Goal: Task Accomplishment & Management: Use online tool/utility

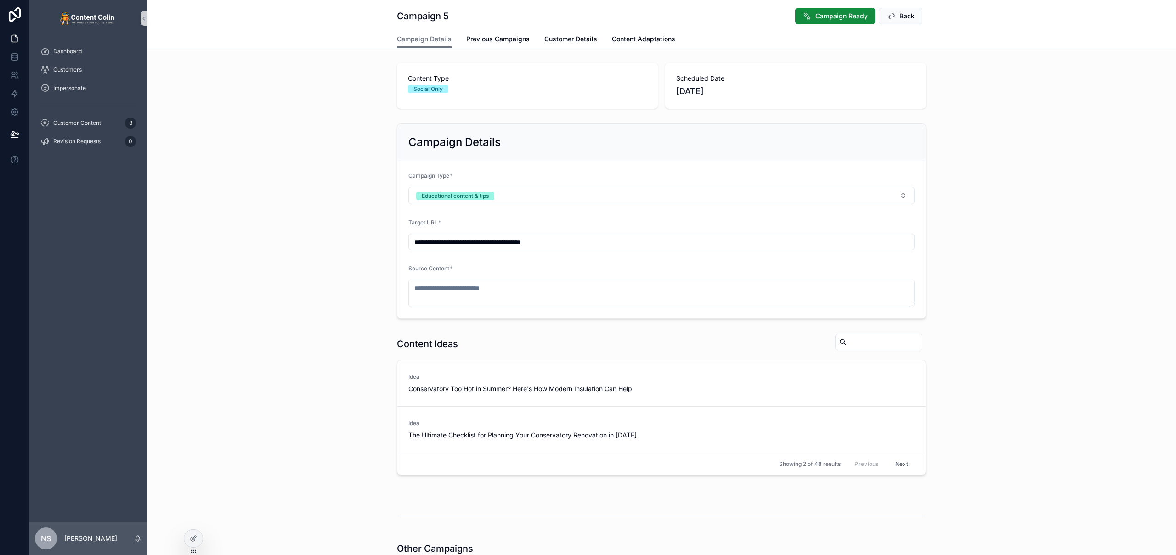
drag, startPoint x: 352, startPoint y: 202, endPoint x: 397, endPoint y: 161, distance: 60.5
click at [352, 202] on div "**********" at bounding box center [661, 221] width 1029 height 203
click at [194, 543] on div at bounding box center [193, 538] width 18 height 17
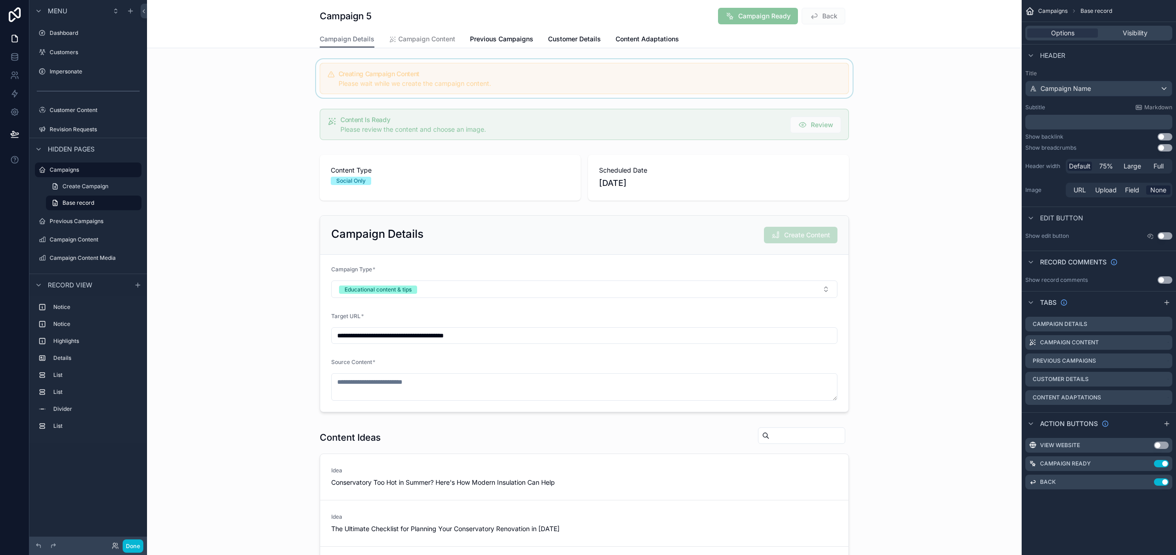
click at [753, 86] on div "scrollable content" at bounding box center [584, 78] width 874 height 39
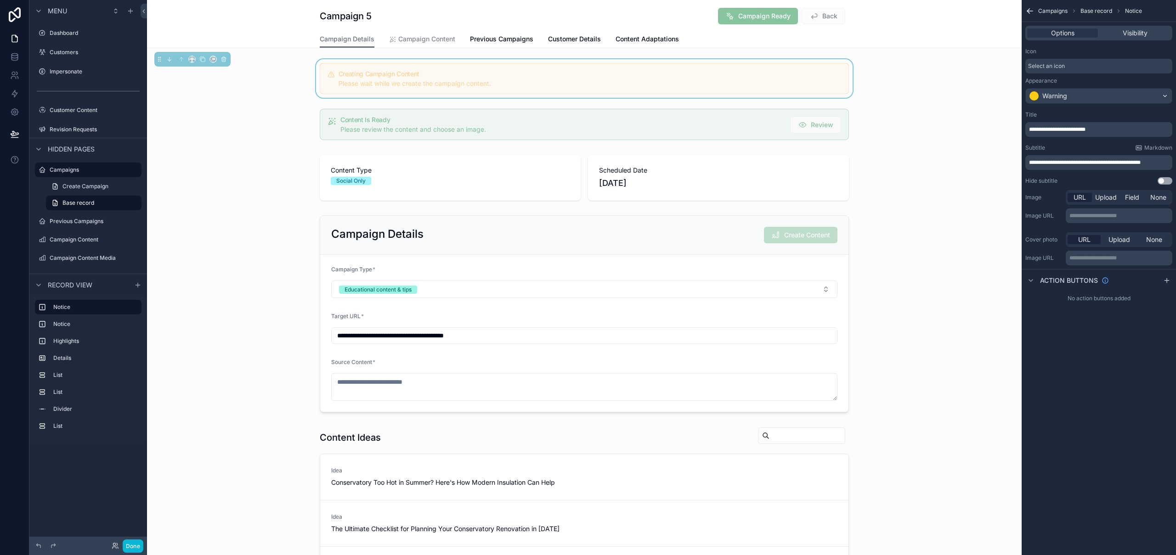
click at [1166, 162] on p "**********" at bounding box center [1099, 162] width 141 height 7
drag, startPoint x: 1116, startPoint y: 165, endPoint x: 1022, endPoint y: 167, distance: 93.7
click at [1022, 167] on div "**********" at bounding box center [1098, 149] width 154 height 85
copy span "**********"
click at [932, 177] on div "scrollable content" at bounding box center [584, 177] width 874 height 53
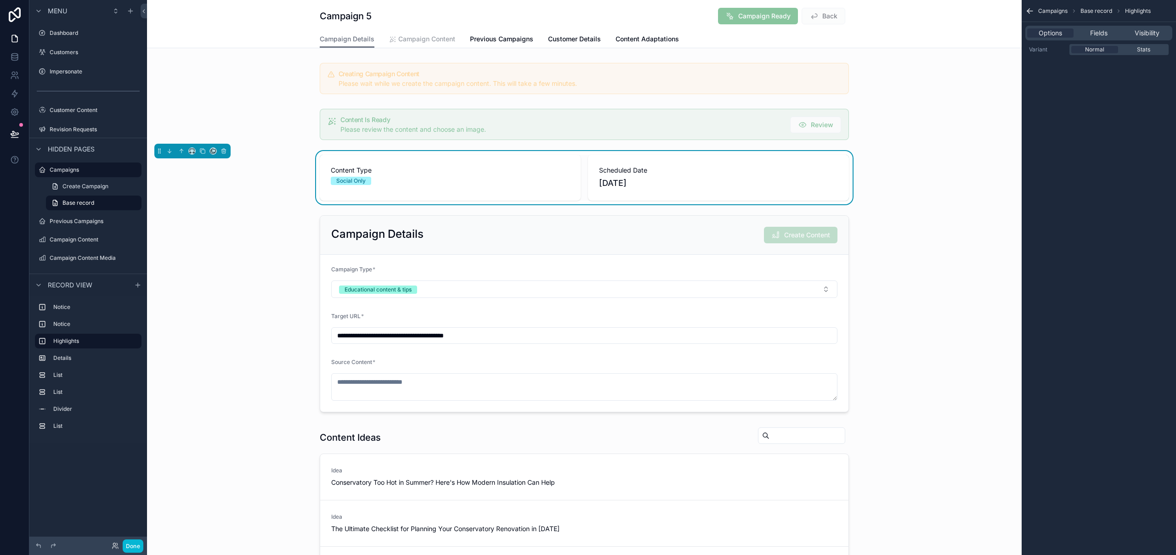
click at [431, 42] on span "Campaign Content" at bounding box center [426, 38] width 57 height 9
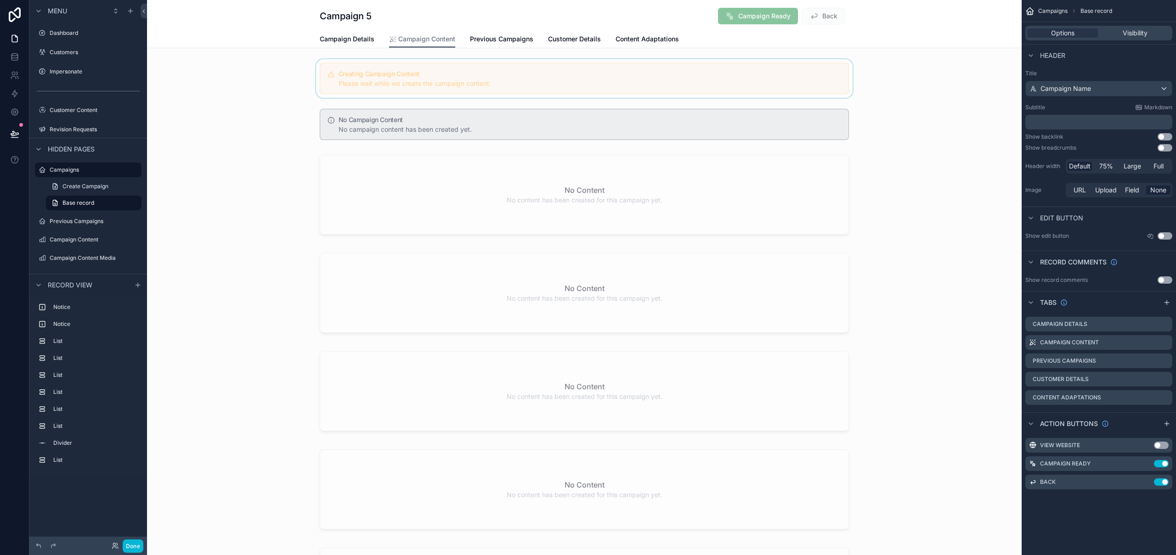
click at [481, 83] on div "scrollable content" at bounding box center [584, 78] width 874 height 39
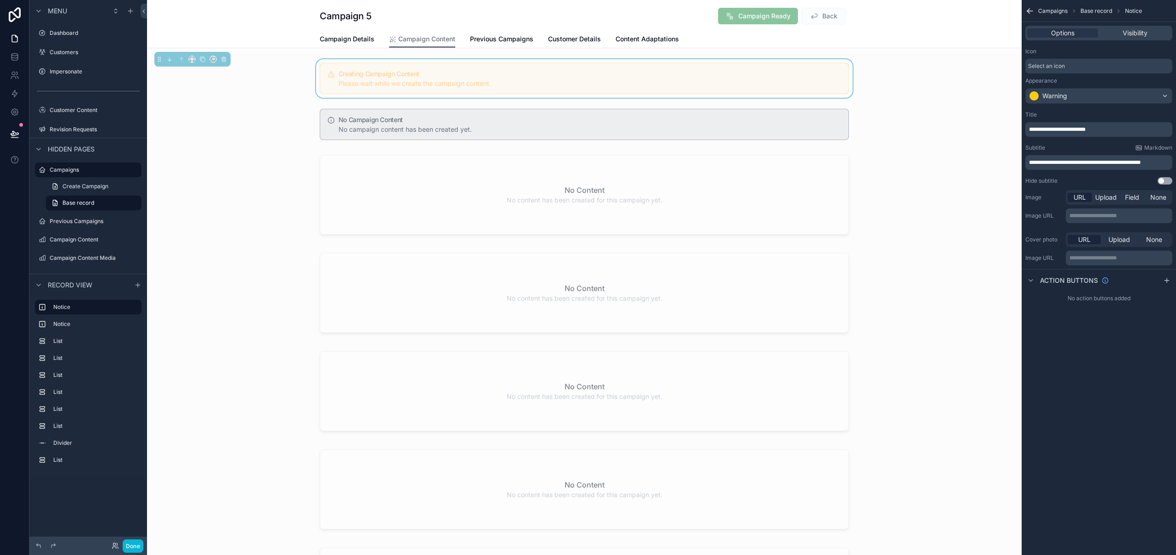
click at [1166, 163] on p "**********" at bounding box center [1099, 162] width 141 height 7
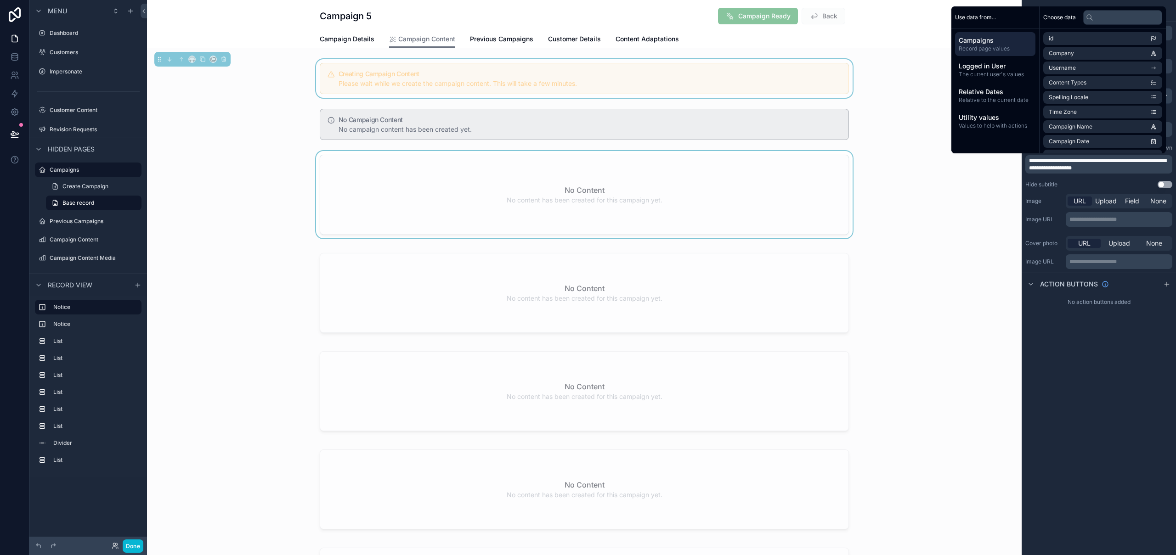
click at [931, 192] on div "scrollable content" at bounding box center [584, 196] width 874 height 91
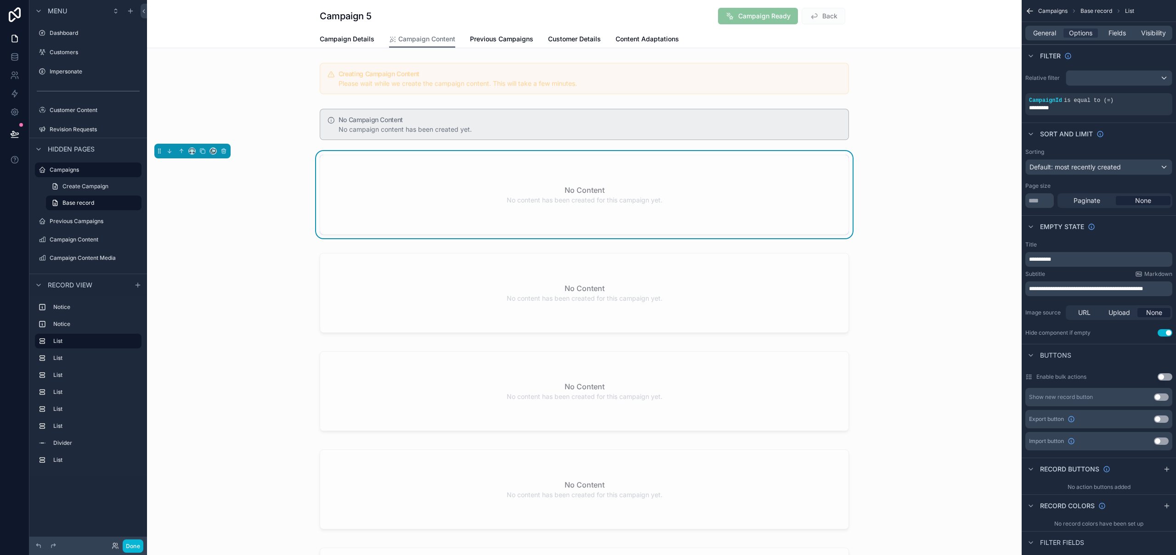
click at [522, 188] on div "No Content No content has been created for this campaign yet." at bounding box center [584, 194] width 528 height 79
click at [587, 194] on h2 "No Content" at bounding box center [584, 190] width 40 height 11
click at [136, 544] on button "Done" at bounding box center [133, 546] width 21 height 13
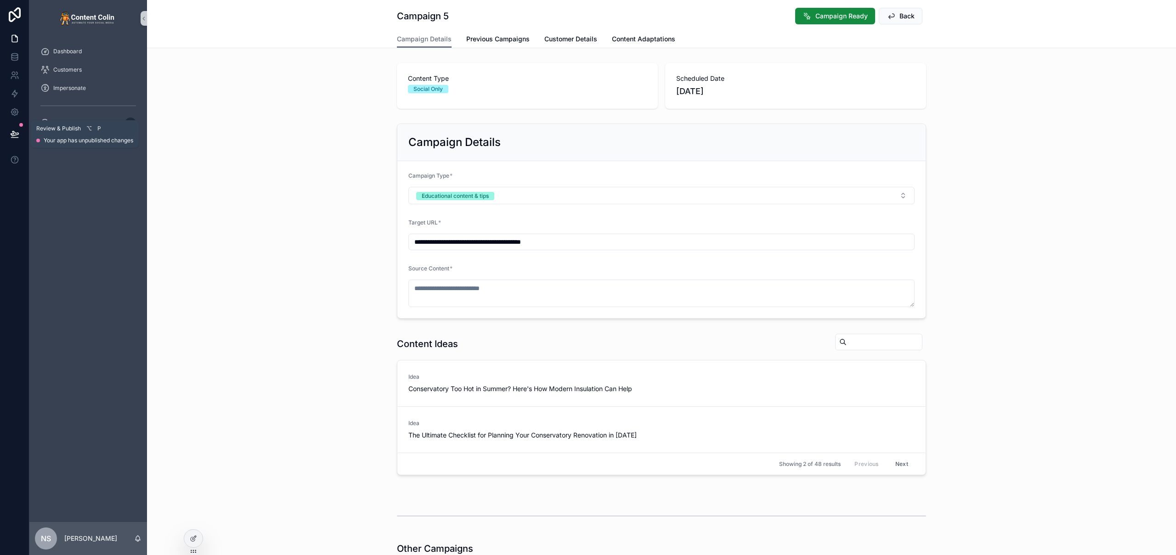
click at [11, 138] on icon at bounding box center [14, 138] width 7 height 0
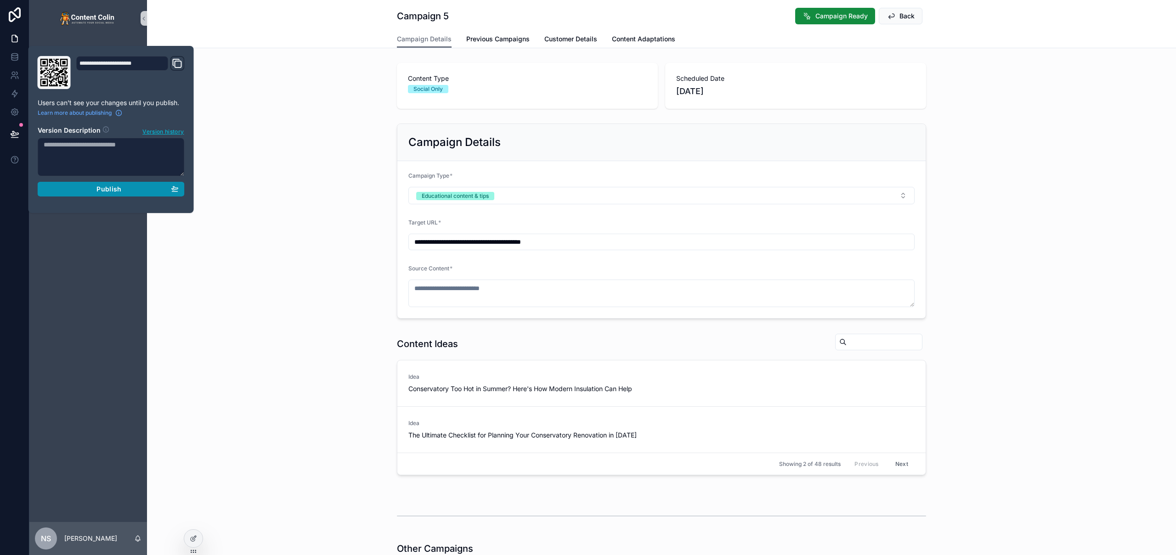
click at [184, 192] on button "Publish" at bounding box center [111, 189] width 147 height 15
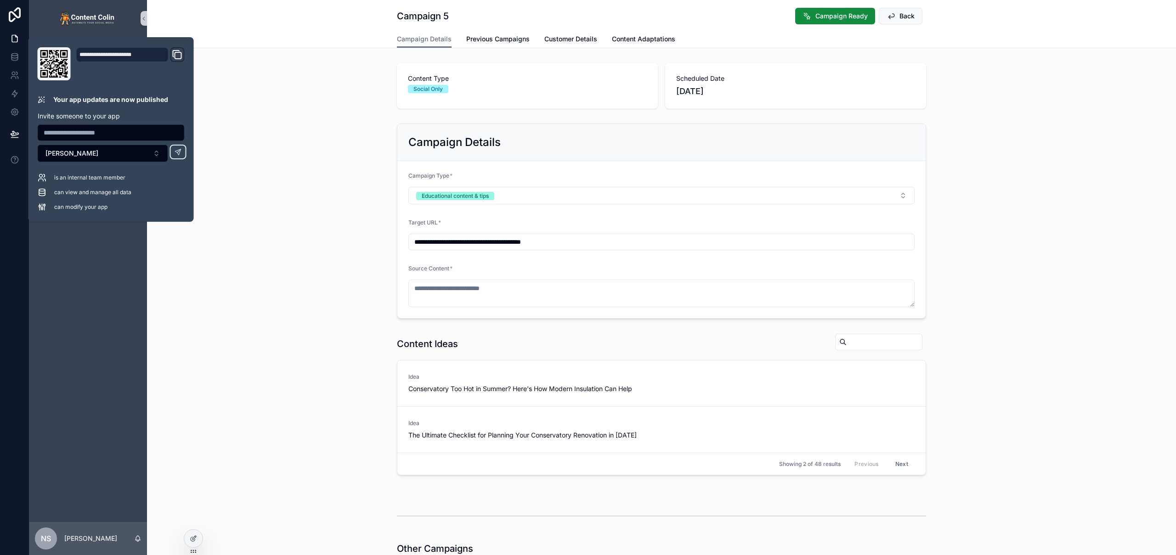
click at [280, 273] on div "**********" at bounding box center [661, 221] width 1029 height 203
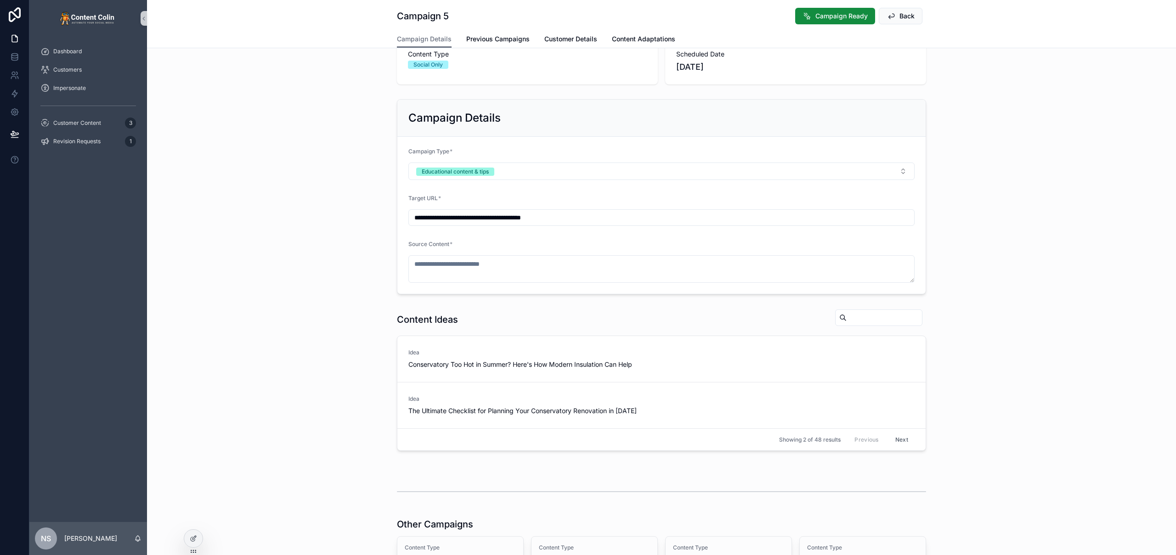
scroll to position [235, 0]
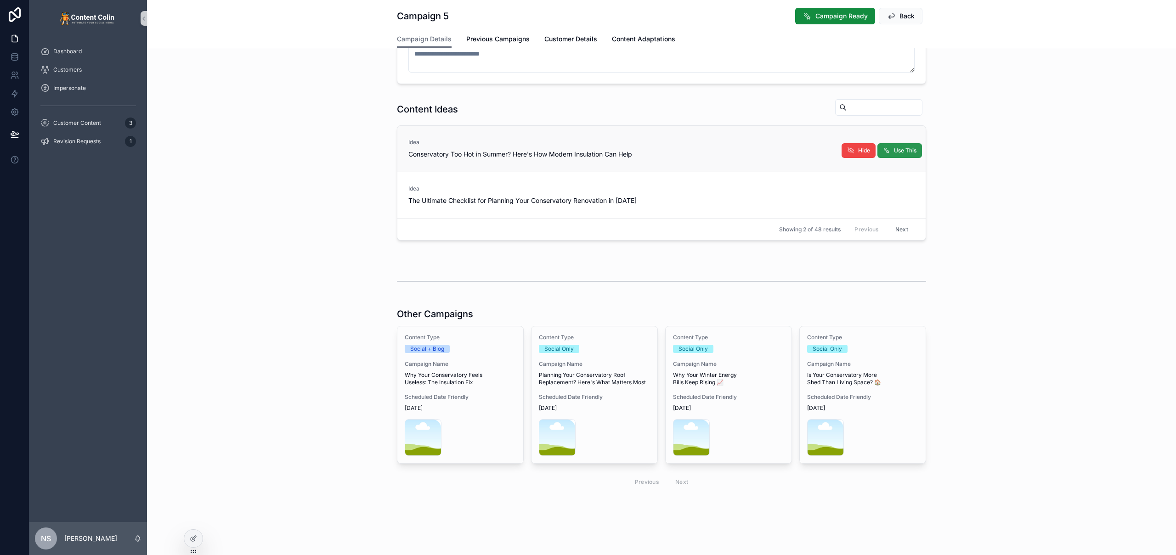
click at [897, 150] on span "Use This" at bounding box center [905, 150] width 23 height 7
type textarea "**********"
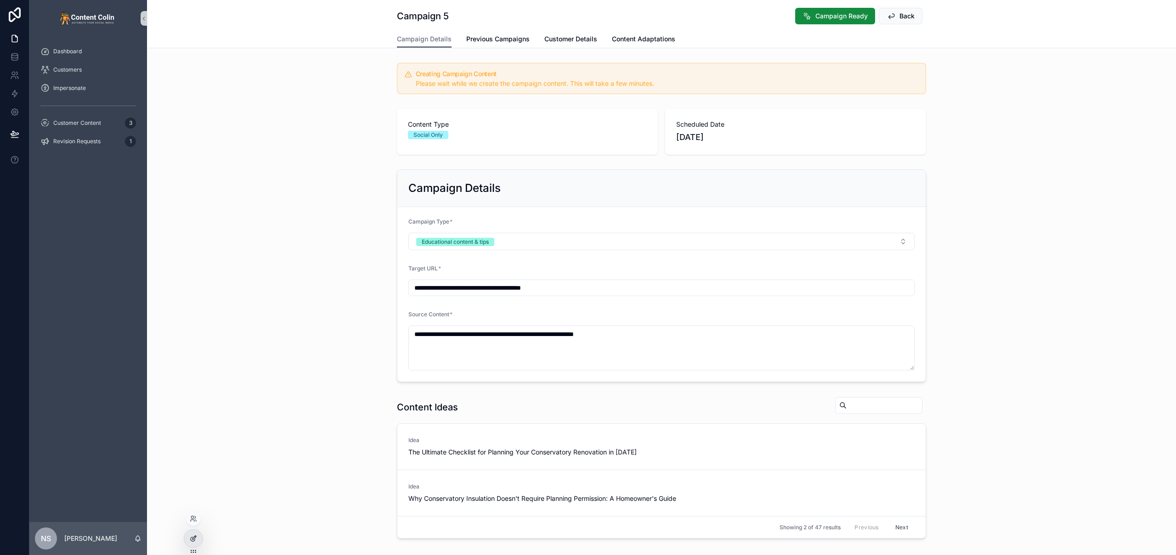
click at [191, 538] on icon at bounding box center [193, 538] width 7 height 7
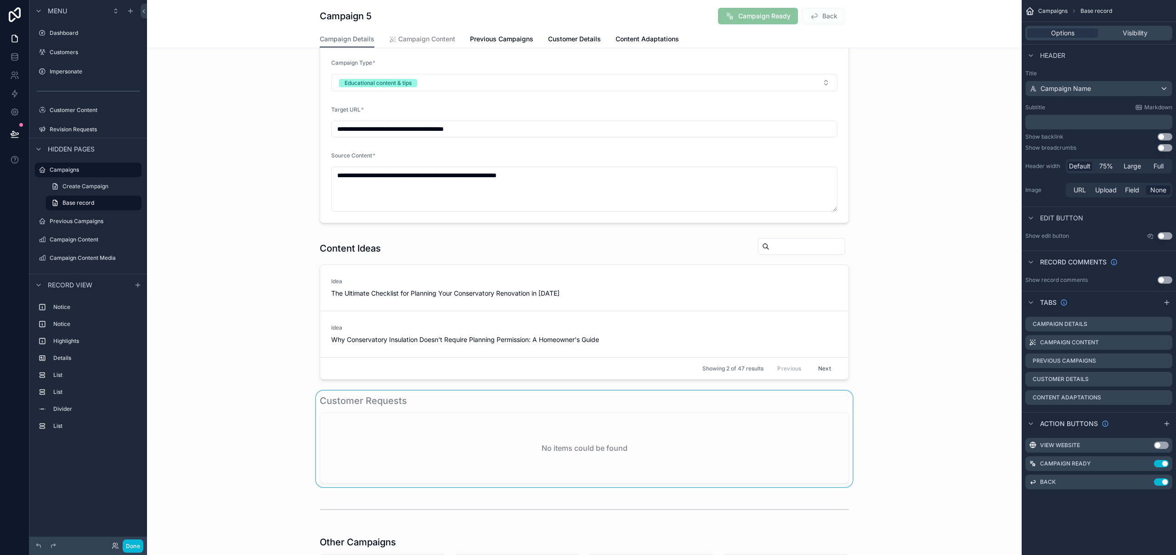
scroll to position [254, 0]
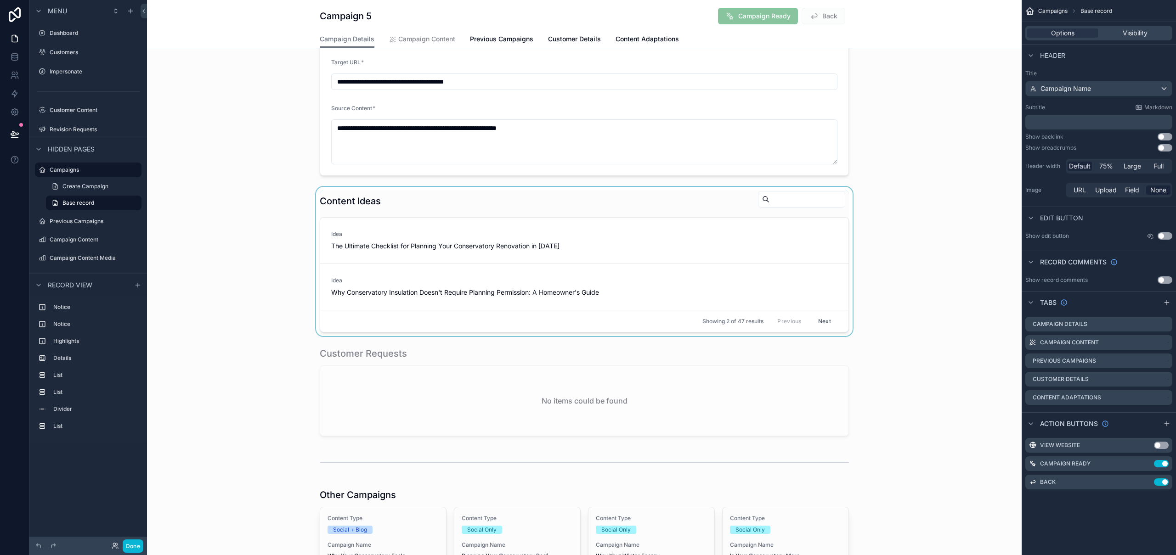
click at [783, 225] on div "scrollable content" at bounding box center [584, 261] width 874 height 149
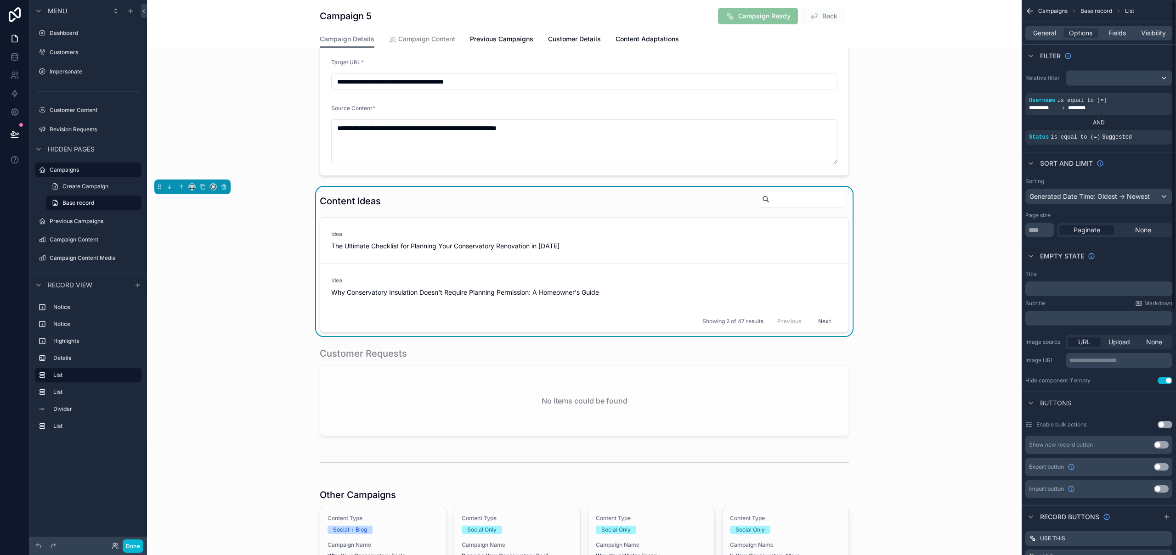
scroll to position [148, 0]
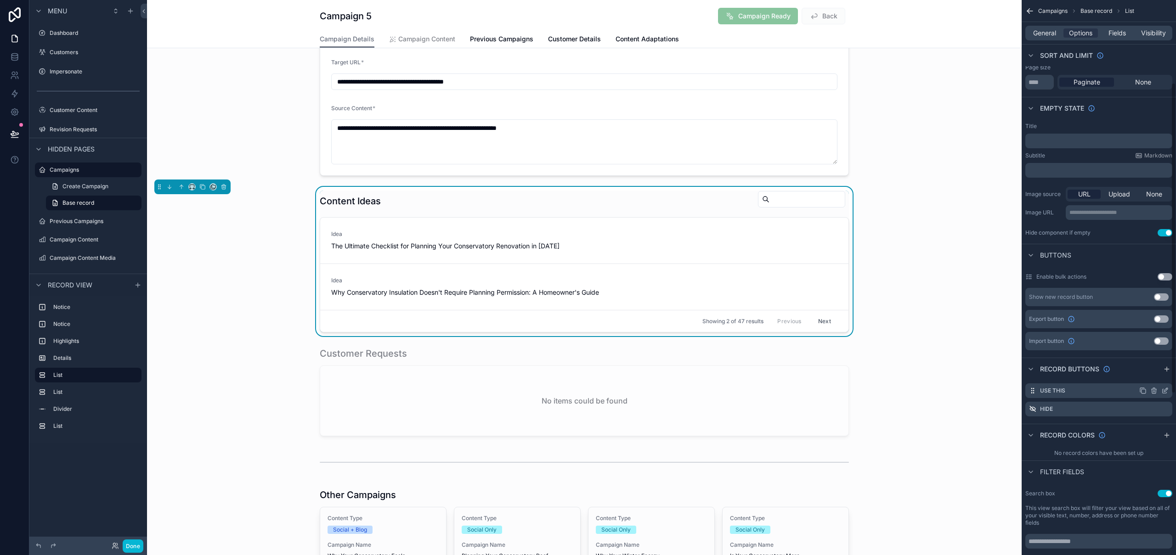
click at [1165, 391] on icon "scrollable content" at bounding box center [1164, 390] width 7 height 7
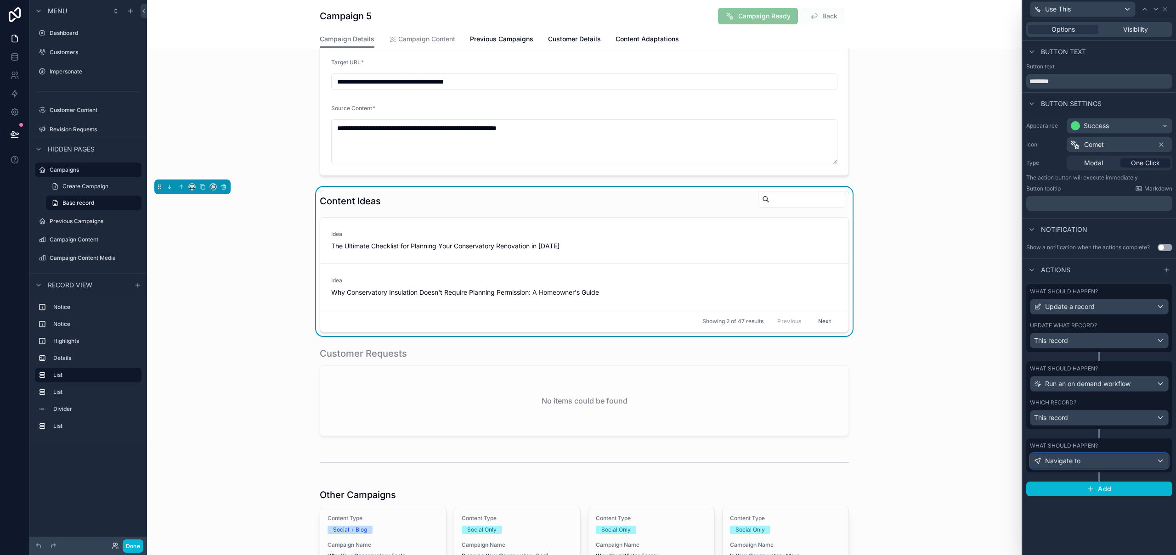
click at [1131, 459] on div "Navigate to" at bounding box center [1099, 461] width 138 height 15
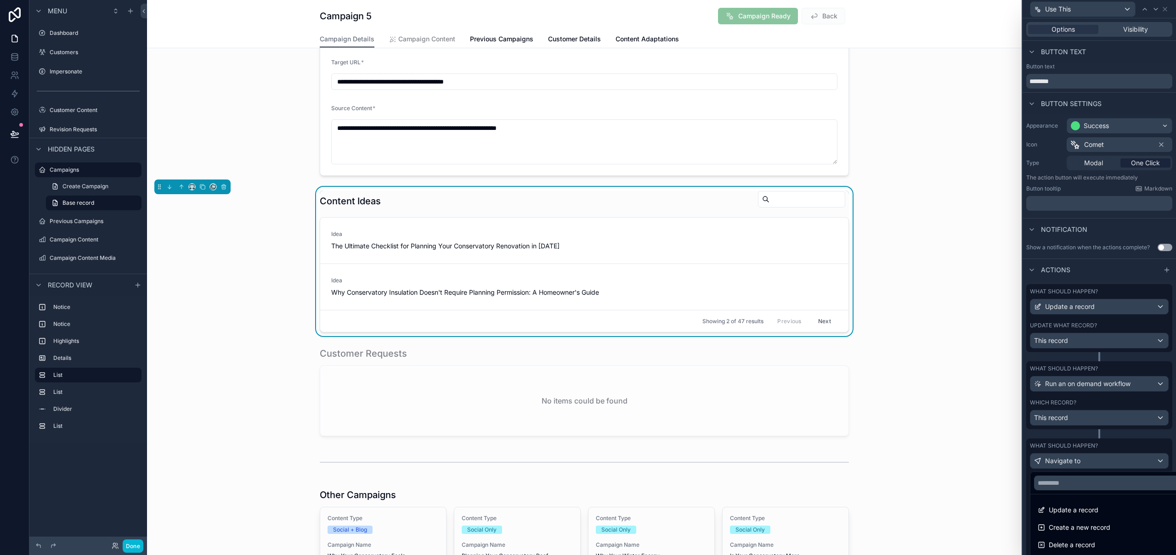
click at [1131, 459] on div at bounding box center [1098, 277] width 153 height 555
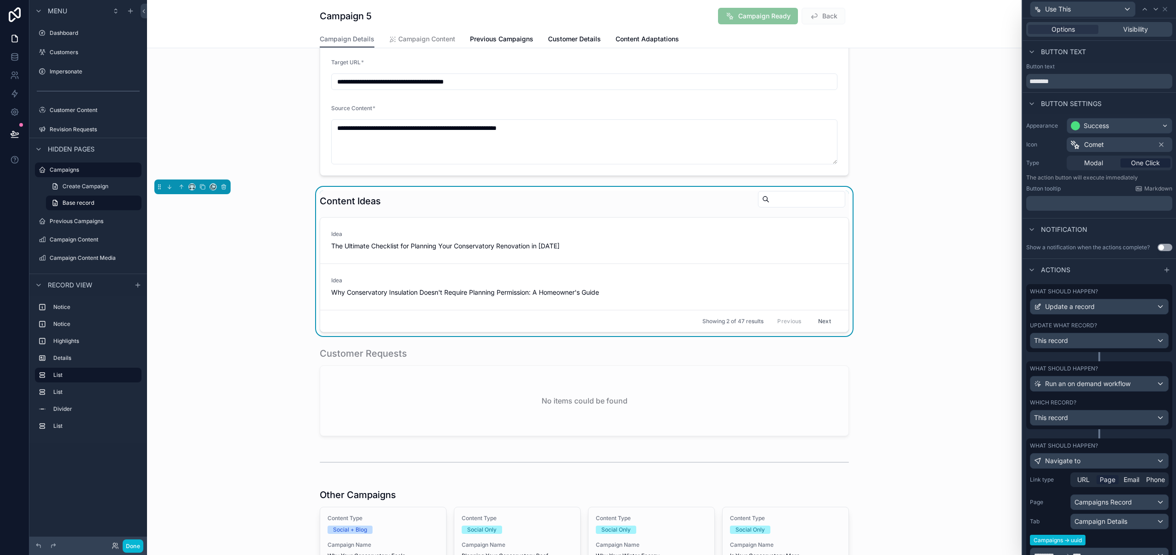
scroll to position [93, 0]
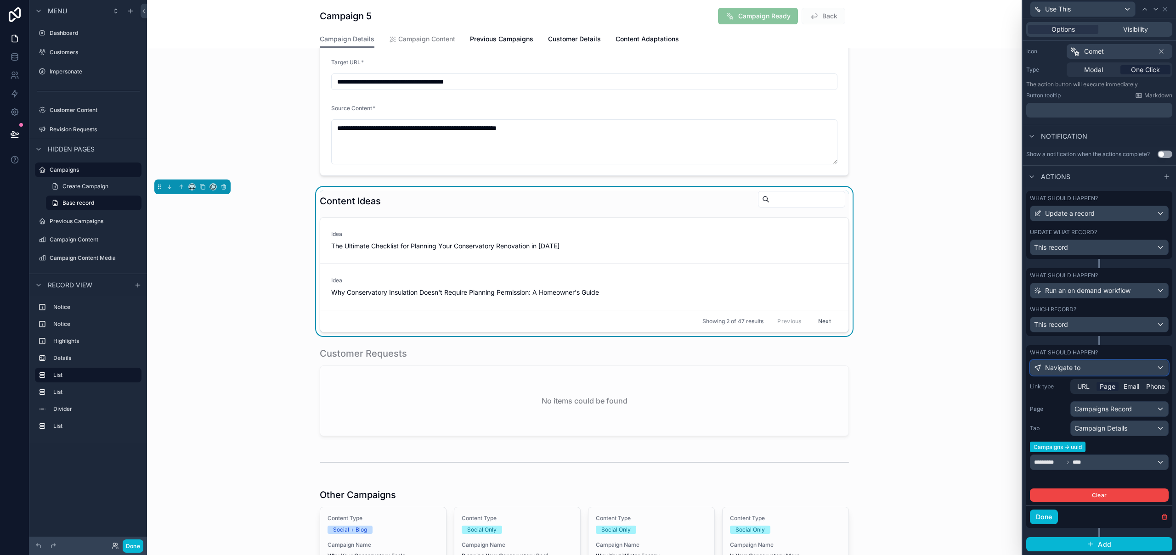
click at [1133, 363] on div "Navigate to" at bounding box center [1099, 368] width 138 height 15
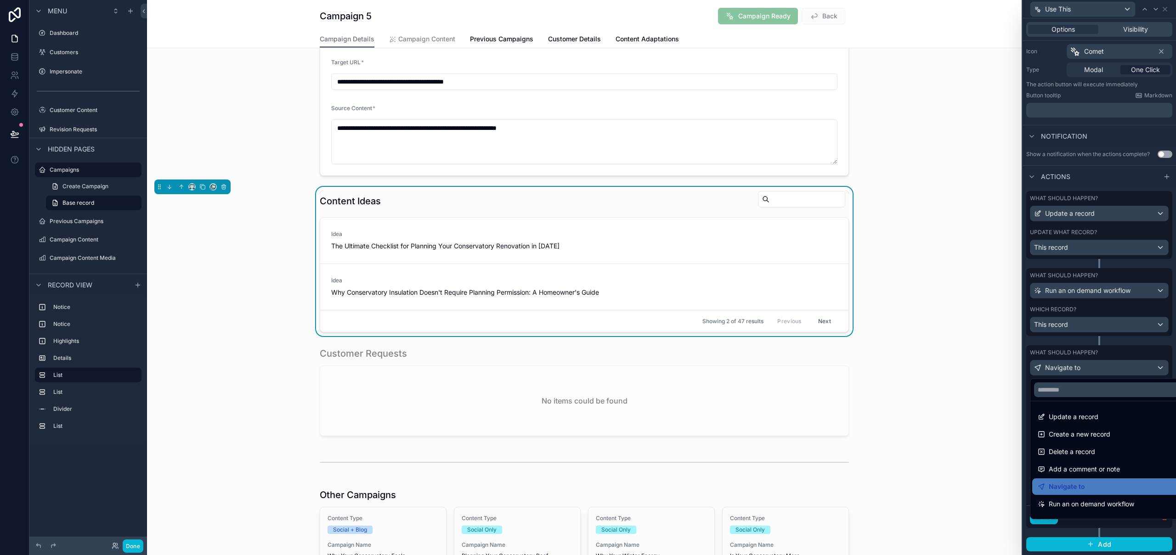
click at [1133, 363] on div at bounding box center [1098, 277] width 153 height 555
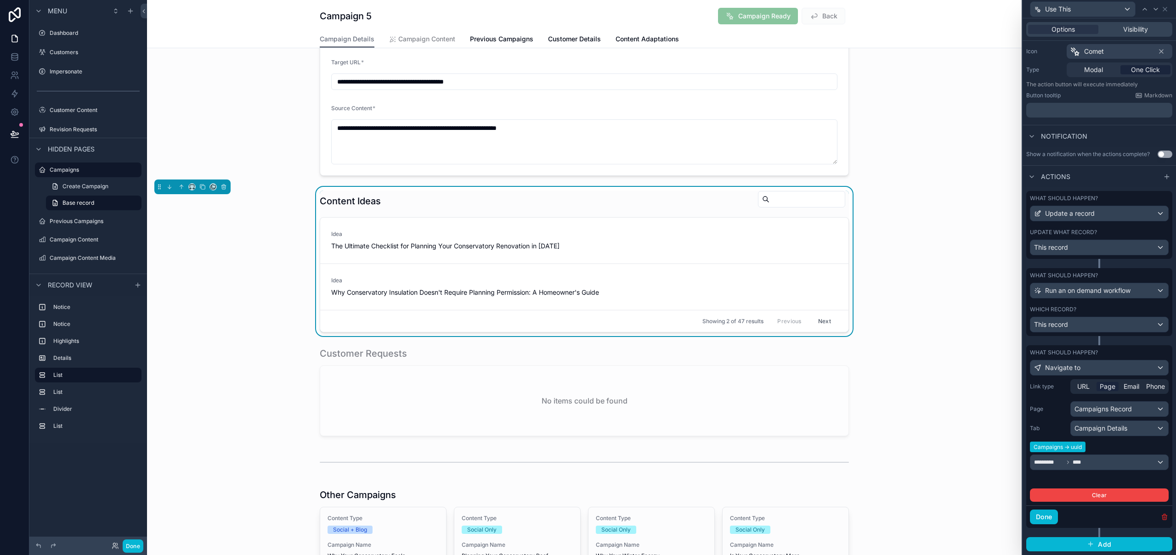
click at [1161, 518] on icon "button" at bounding box center [1164, 516] width 7 height 7
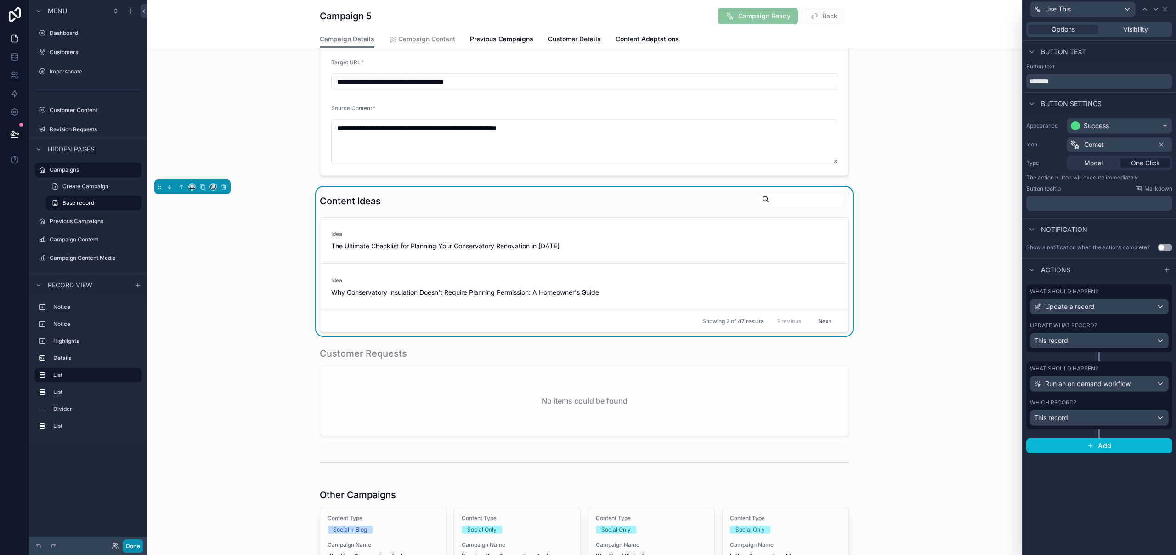
click at [131, 547] on button "Done" at bounding box center [133, 546] width 21 height 13
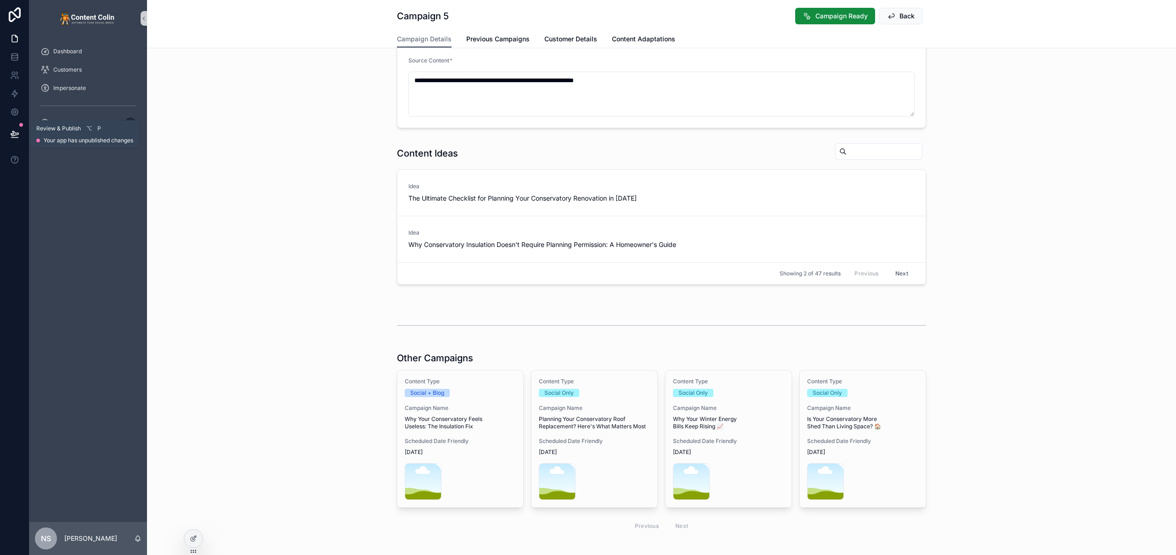
click at [16, 133] on icon at bounding box center [15, 133] width 8 height 5
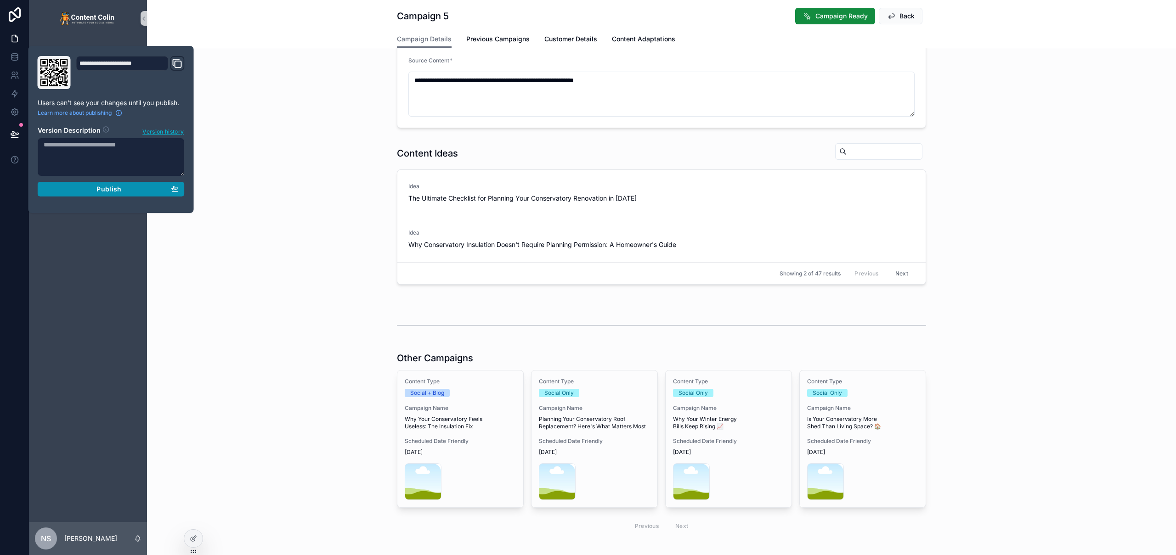
click at [88, 187] on div "Publish" at bounding box center [111, 189] width 135 height 8
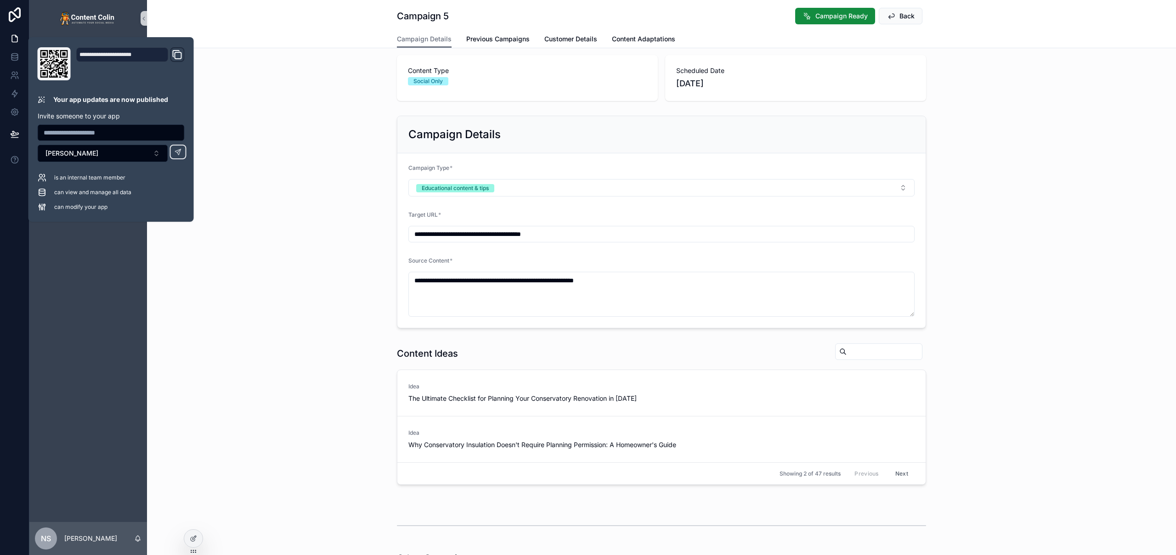
scroll to position [6, 0]
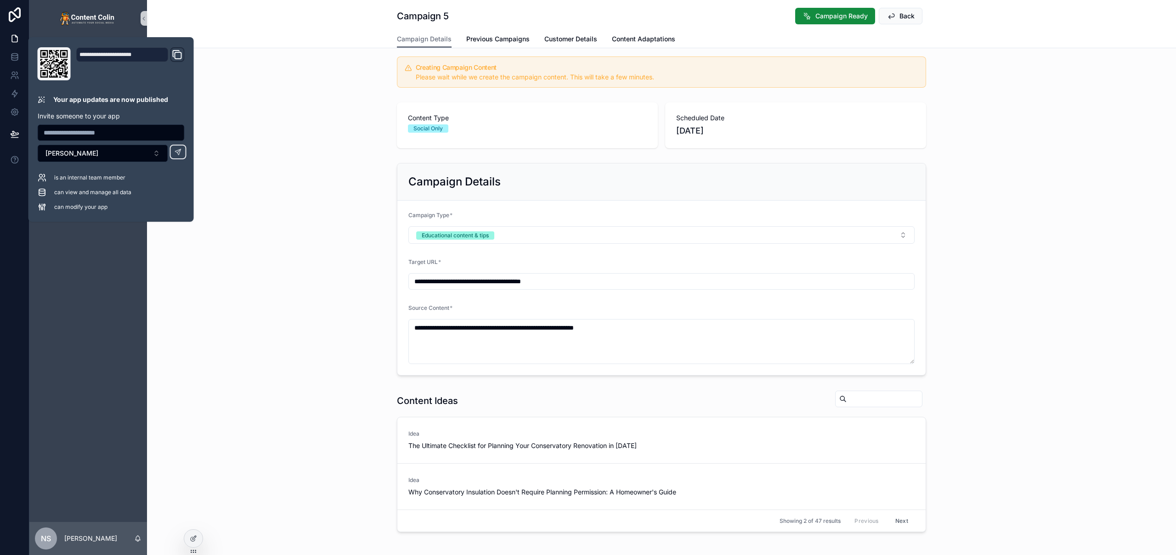
click at [301, 355] on div "**********" at bounding box center [661, 269] width 1029 height 220
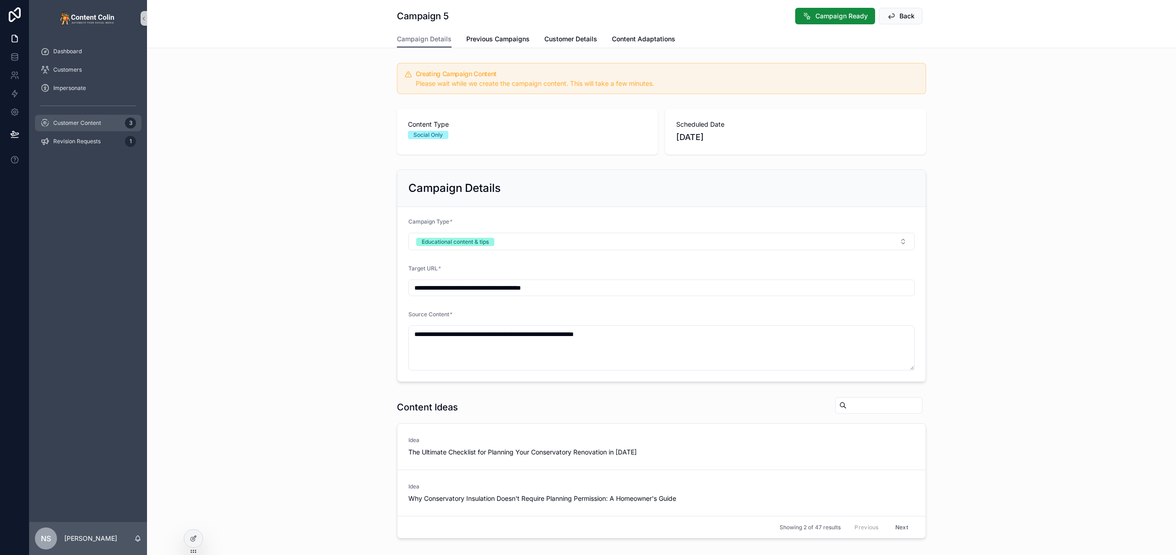
click at [94, 127] on div "Customer Content 3" at bounding box center [88, 123] width 96 height 15
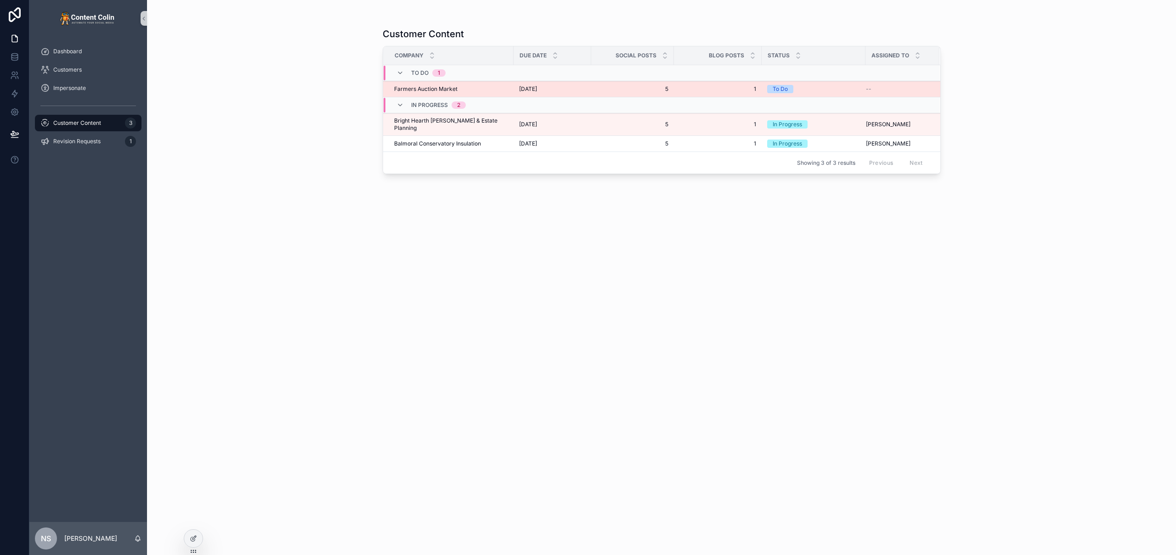
click at [530, 91] on span "2nd September 2025" at bounding box center [528, 88] width 18 height 7
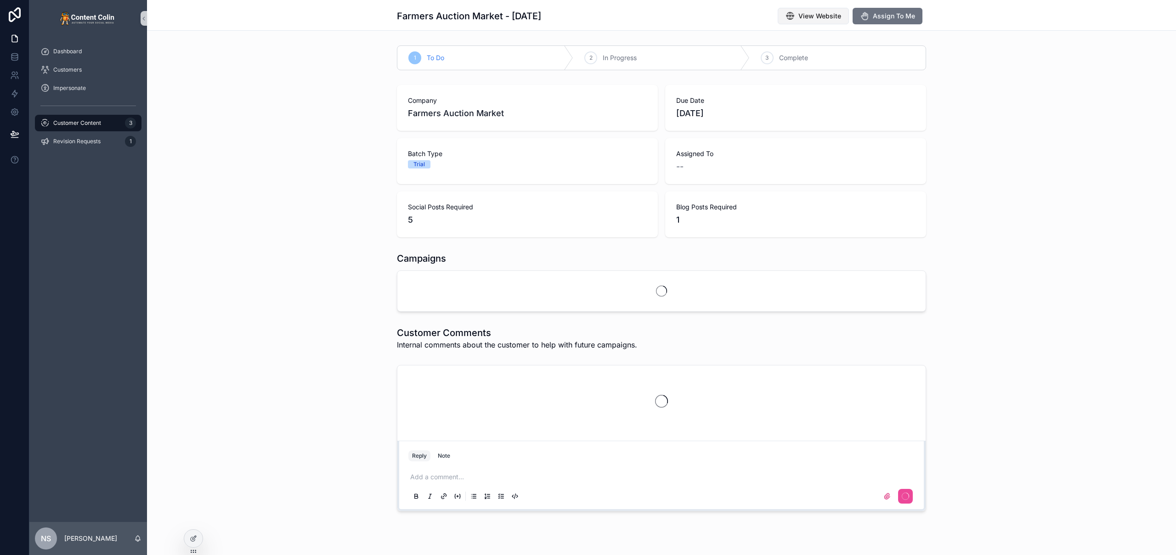
click at [817, 17] on span "View Website" at bounding box center [819, 15] width 43 height 9
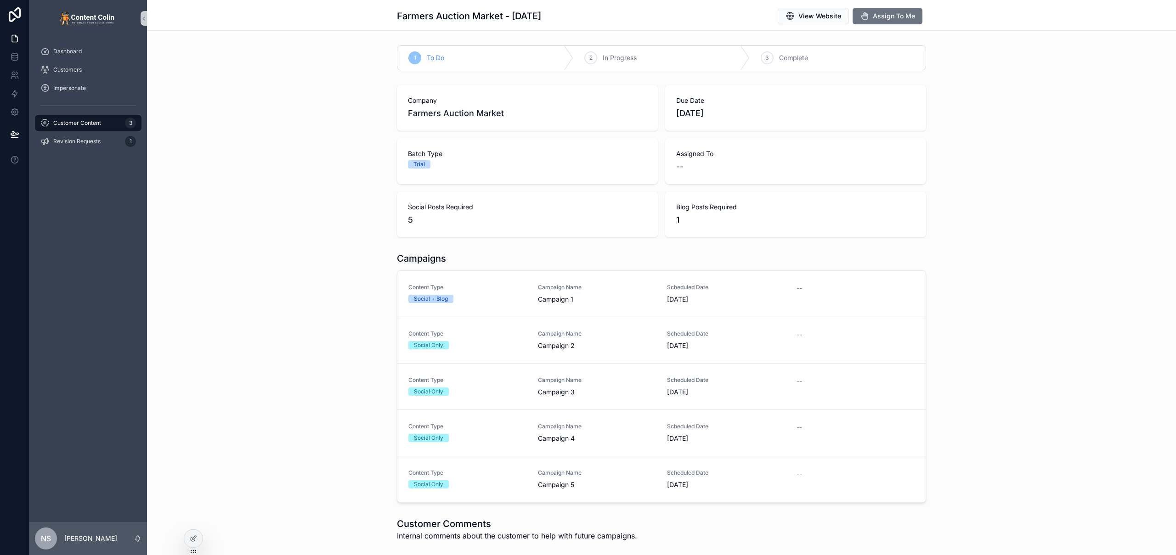
click at [92, 122] on span "Customer Content" at bounding box center [77, 122] width 48 height 7
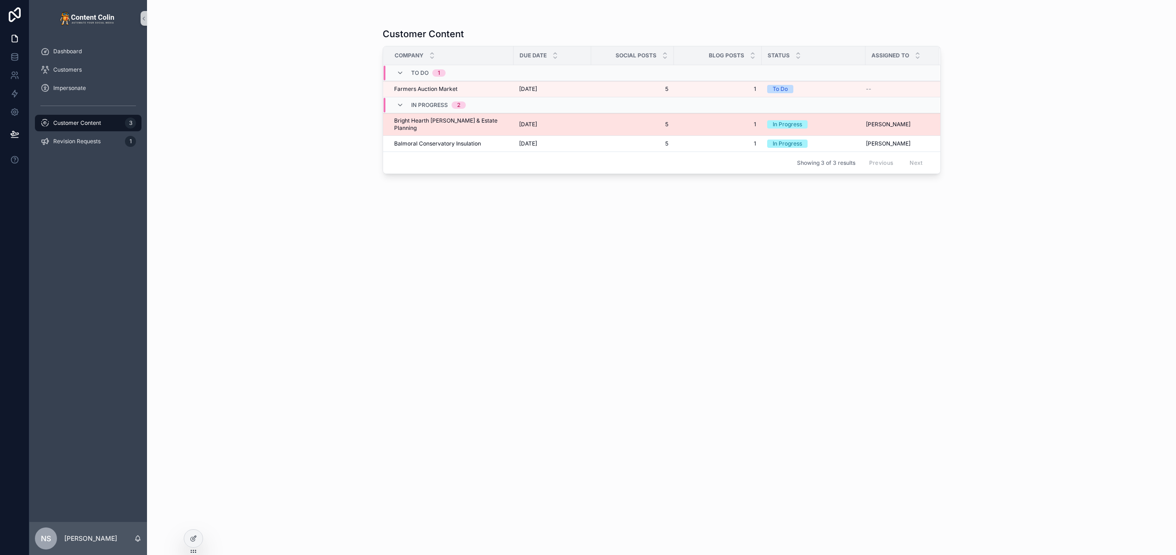
click at [537, 123] on span "4th September 2025" at bounding box center [528, 124] width 18 height 7
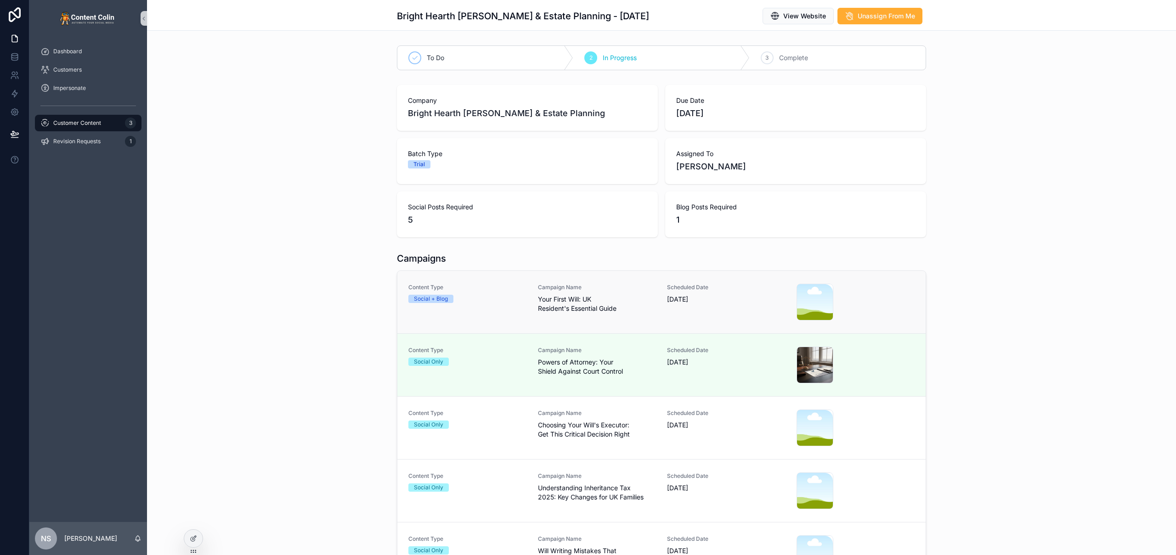
click at [567, 309] on span "Your First Will: UK Resident's Essential Guide" at bounding box center [597, 304] width 118 height 18
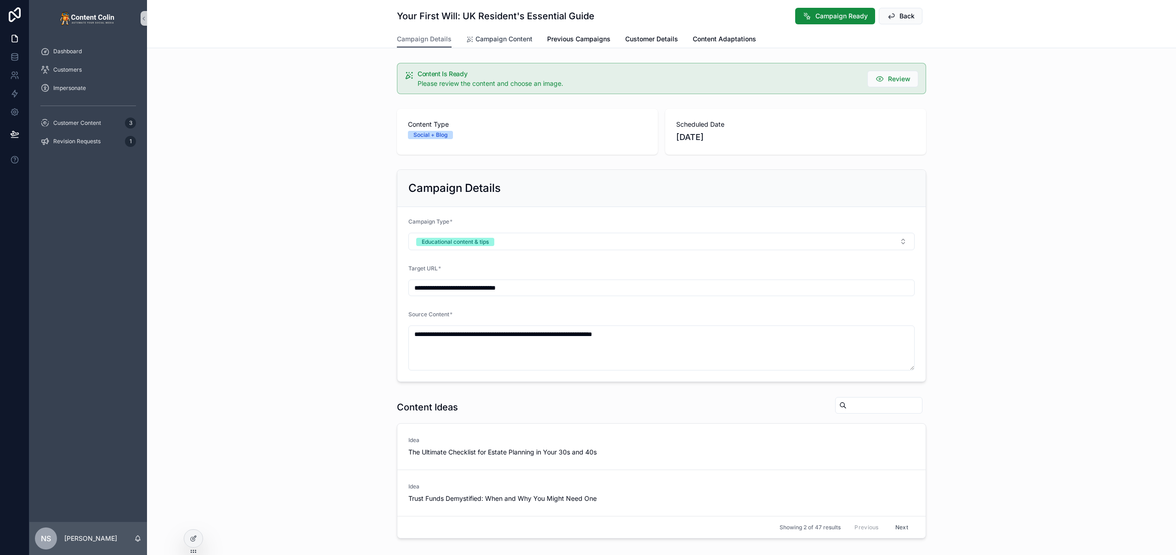
click at [501, 39] on span "Campaign Content" at bounding box center [503, 38] width 57 height 9
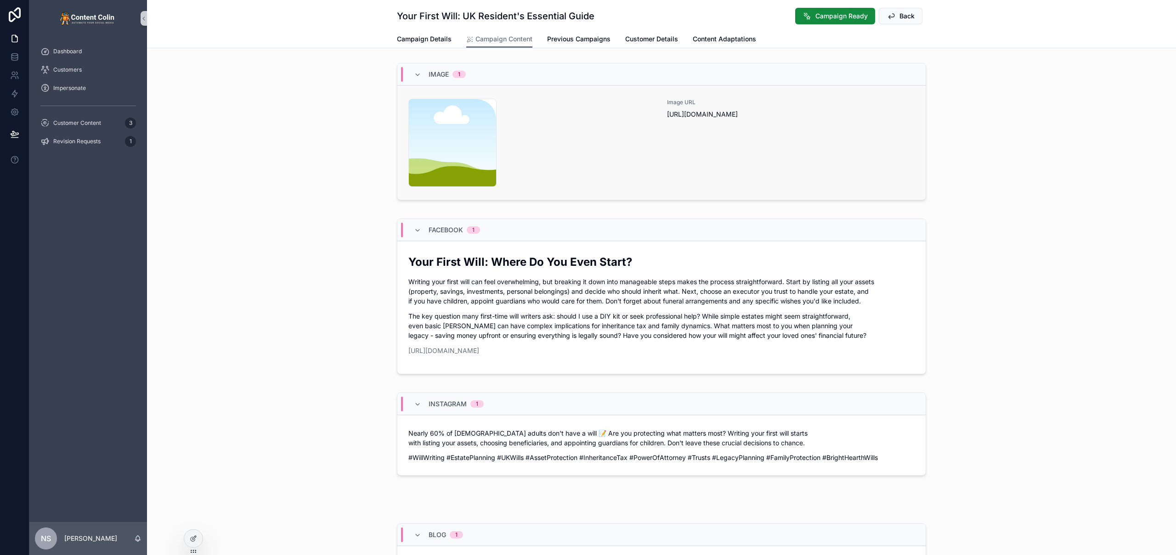
click at [580, 149] on div "content-placeholder .png" at bounding box center [532, 143] width 248 height 88
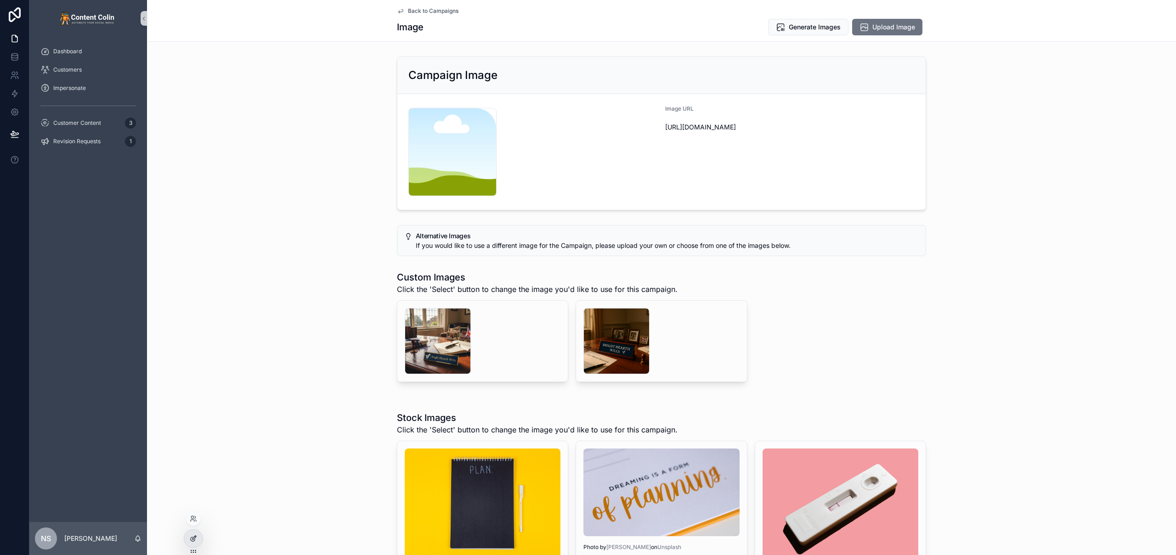
click at [195, 541] on icon at bounding box center [193, 538] width 7 height 7
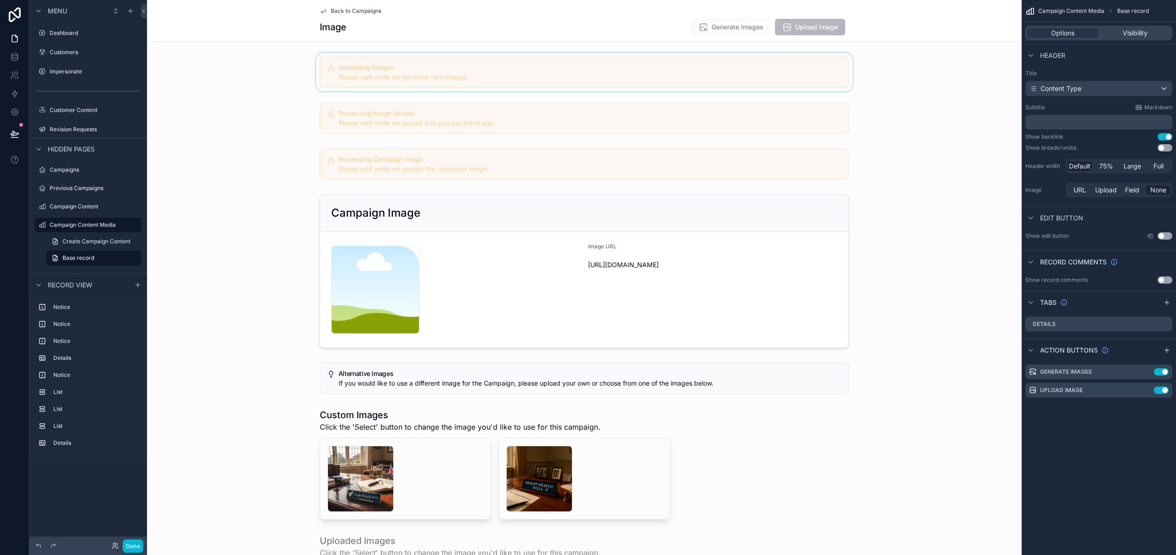
click at [569, 76] on div "scrollable content" at bounding box center [584, 72] width 874 height 39
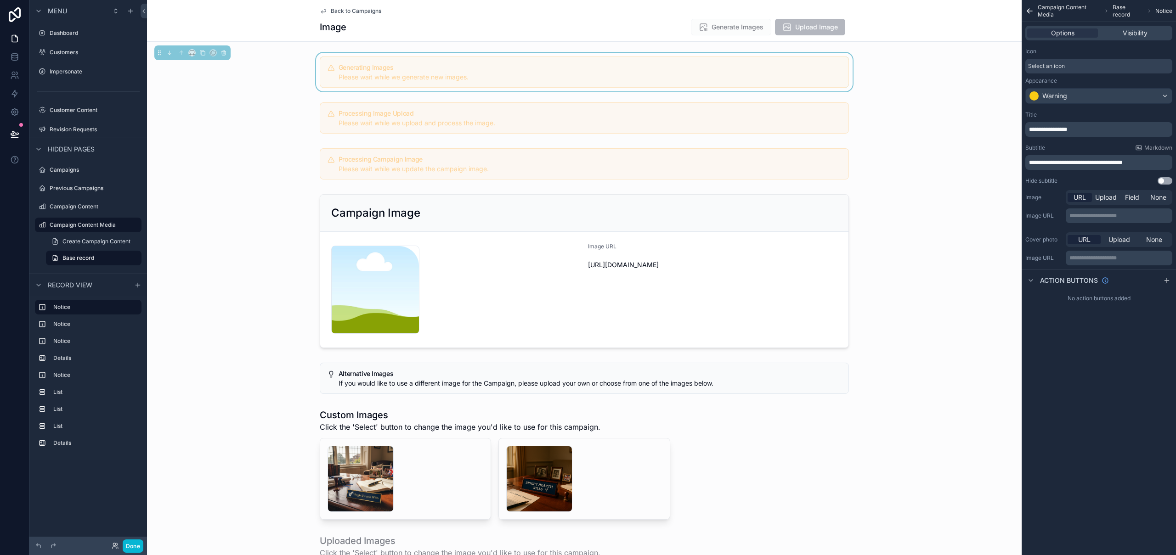
click at [1157, 163] on p "**********" at bounding box center [1099, 162] width 141 height 7
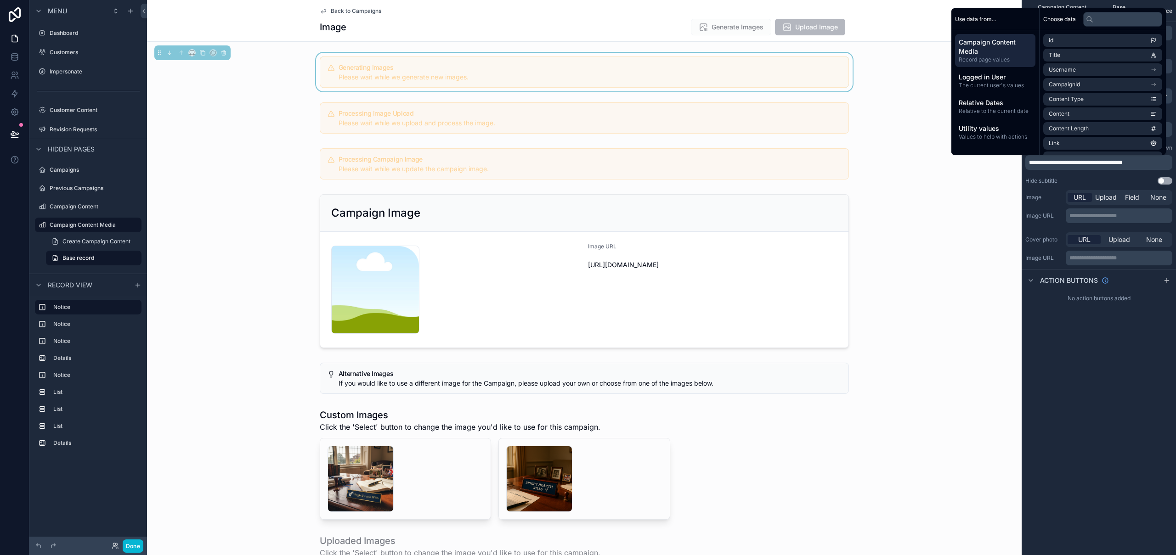
paste div "scrollable content"
click at [1143, 160] on span "**********" at bounding box center [1097, 164] width 137 height 13
click at [585, 126] on div "scrollable content" at bounding box center [584, 118] width 874 height 39
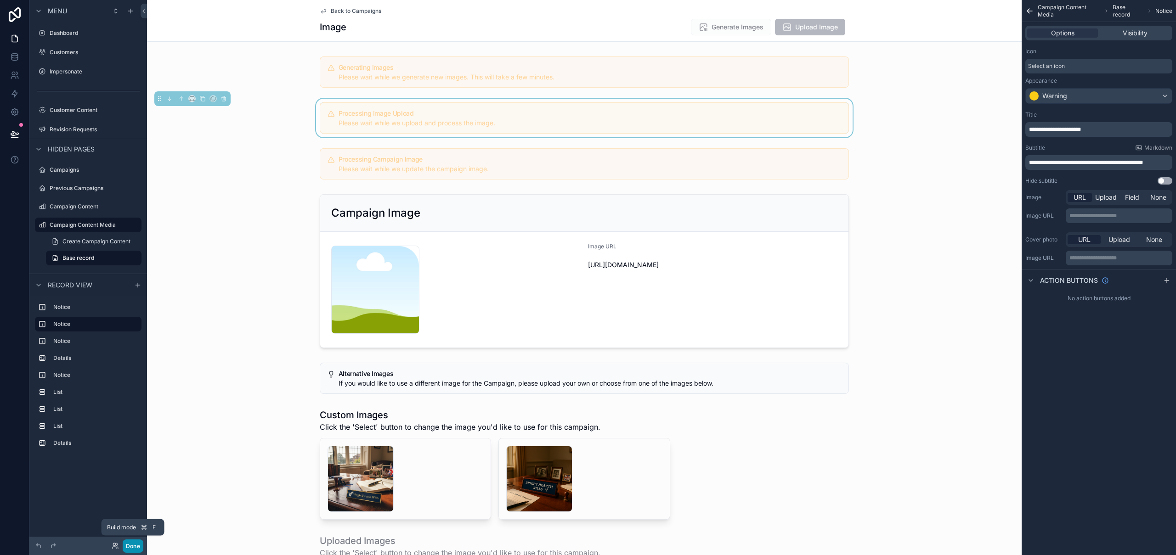
click at [135, 545] on button "Done" at bounding box center [133, 546] width 21 height 13
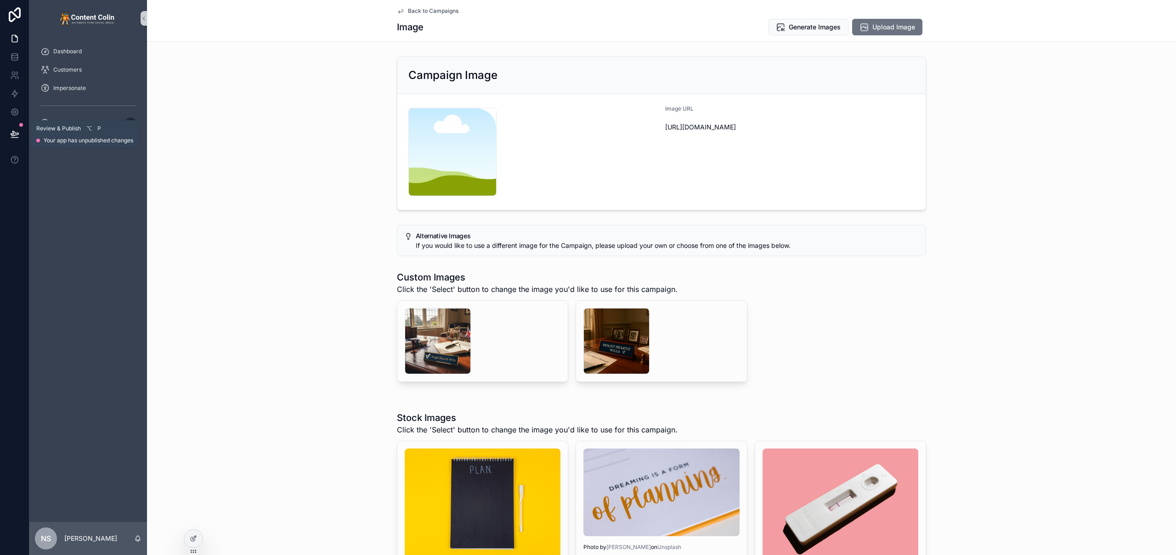
click at [14, 132] on icon at bounding box center [15, 133] width 8 height 5
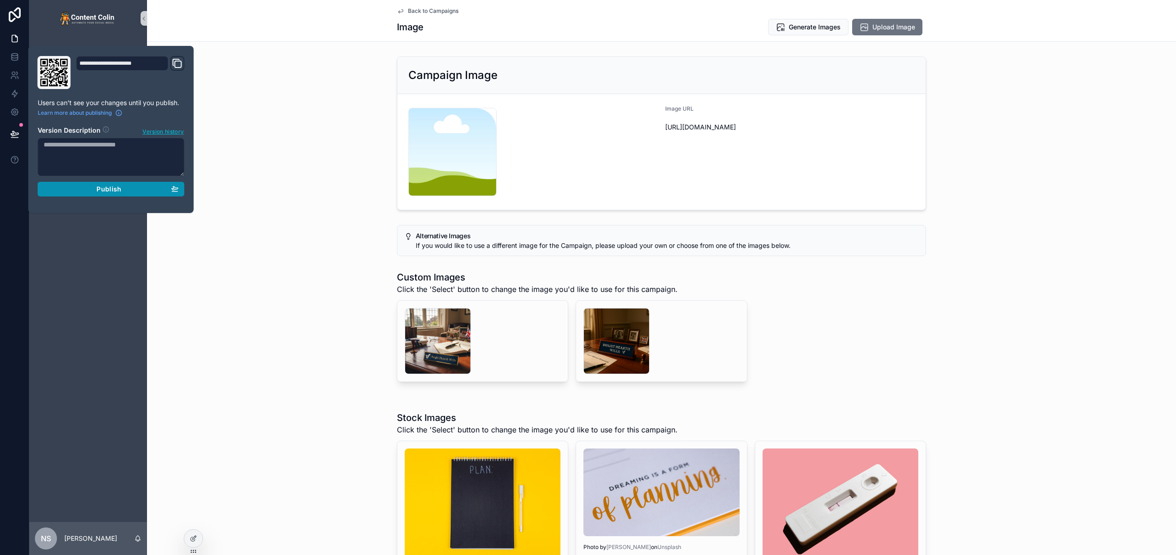
click at [113, 188] on span "Publish" at bounding box center [108, 189] width 25 height 8
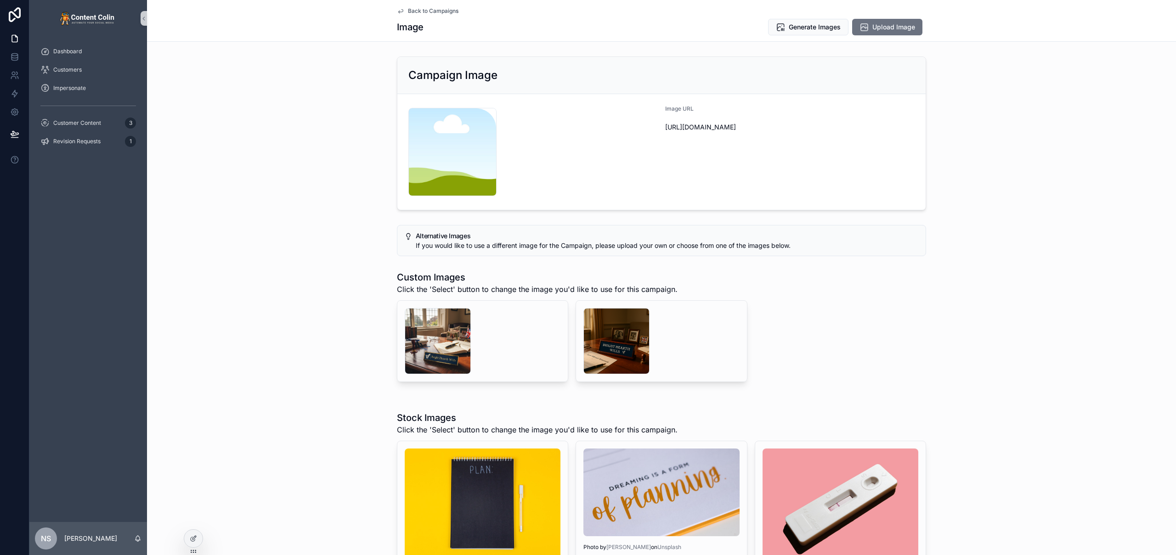
click at [336, 204] on div "Campaign Image content-placeholder .png Image URL https://cdn.contentcolin.com/…" at bounding box center [661, 133] width 1029 height 161
click at [437, 336] on div "scrollable content" at bounding box center [438, 341] width 66 height 66
click at [801, 27] on span "Generate Images" at bounding box center [815, 27] width 52 height 9
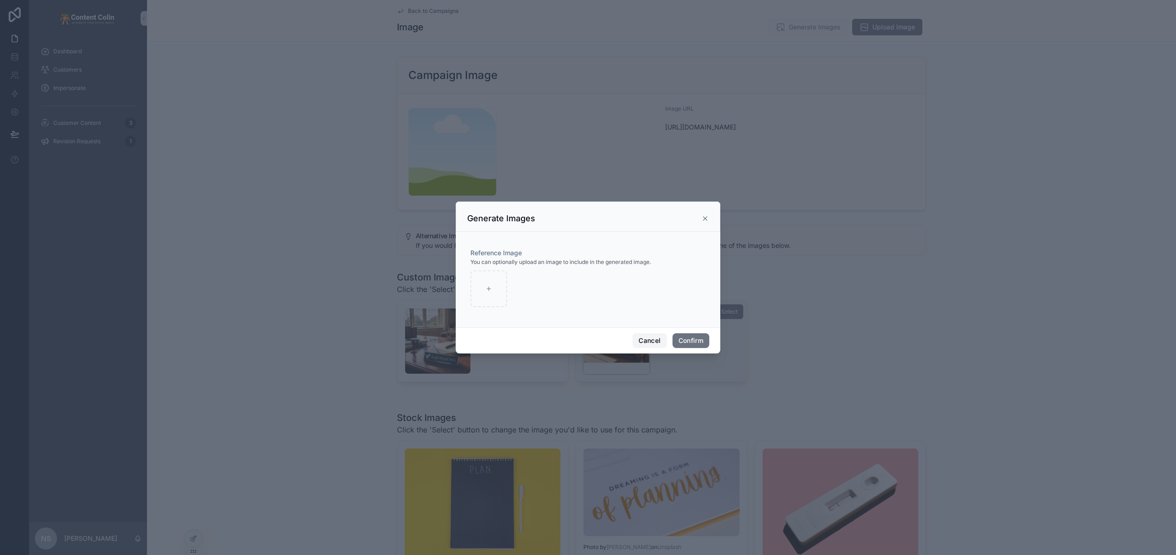
click at [637, 340] on button "Cancel" at bounding box center [649, 340] width 34 height 15
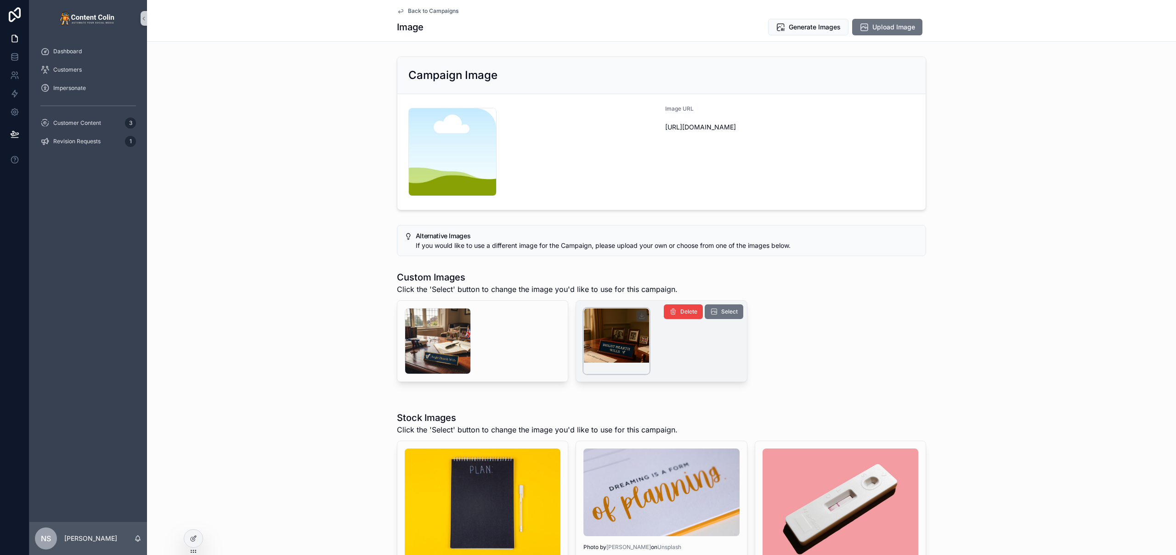
click at [628, 339] on div "scrollable content" at bounding box center [616, 341] width 66 height 66
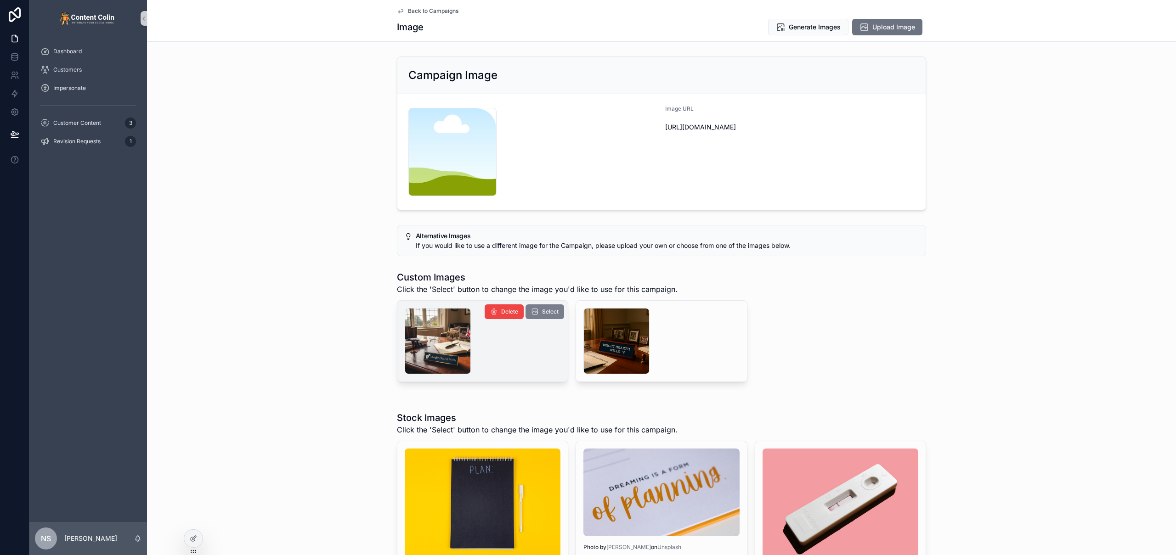
click at [549, 310] on span "Select" at bounding box center [550, 311] width 17 height 7
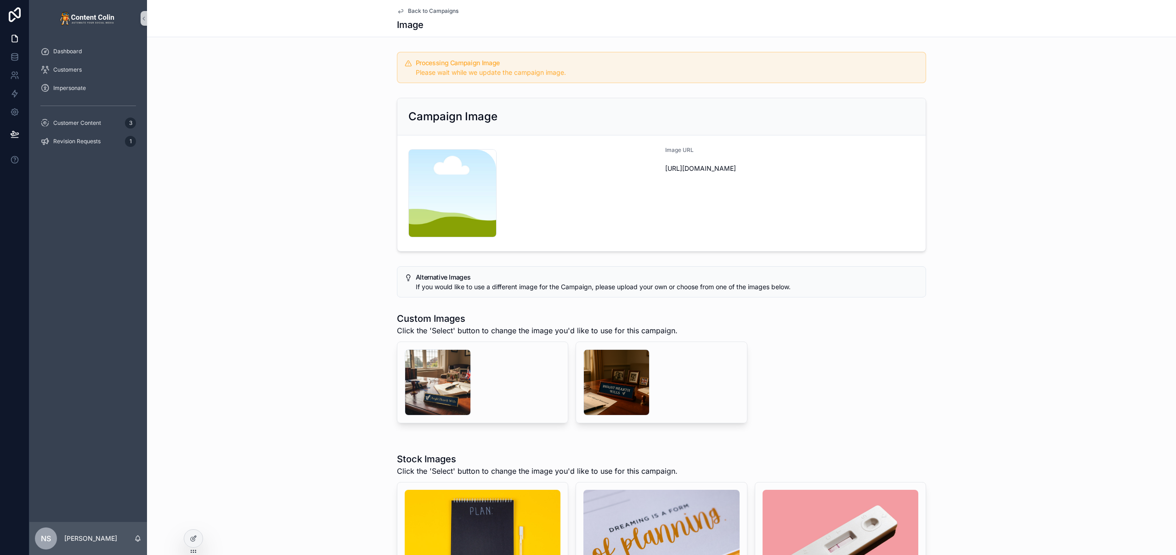
click at [409, 12] on span "Back to Campaigns" at bounding box center [433, 10] width 51 height 7
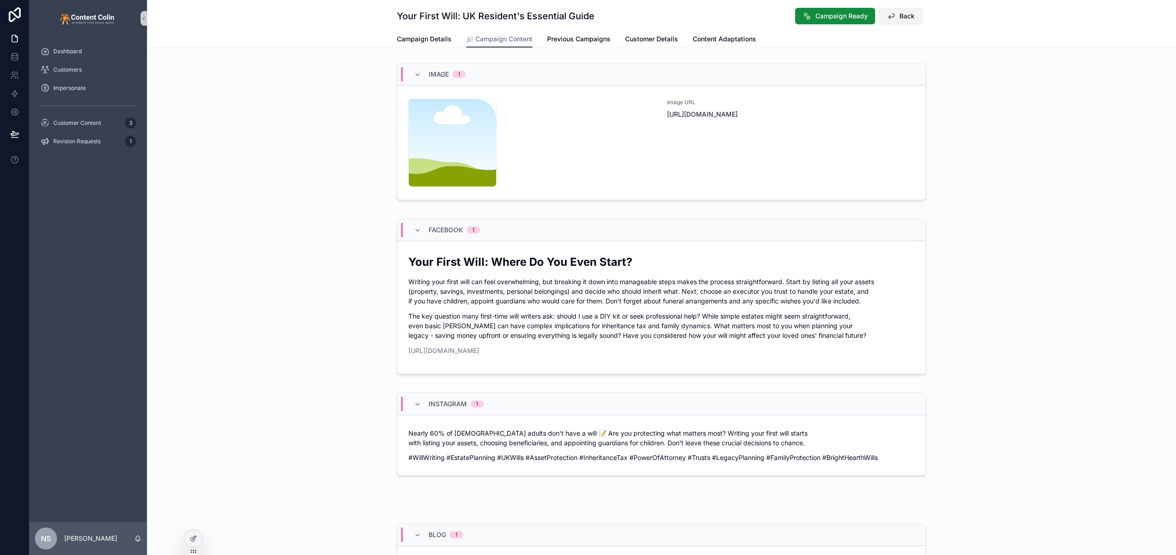
click at [902, 17] on span "Back" at bounding box center [906, 15] width 15 height 9
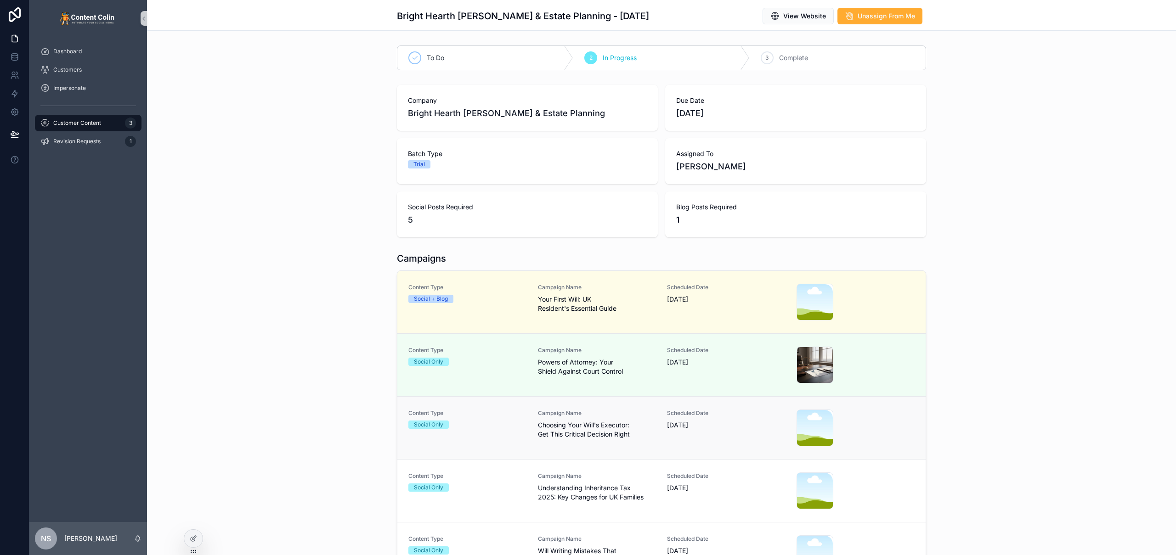
click at [560, 440] on div "Campaign Name Choosing Your Will's Executor: Get This Critical Decision Right" at bounding box center [597, 428] width 118 height 37
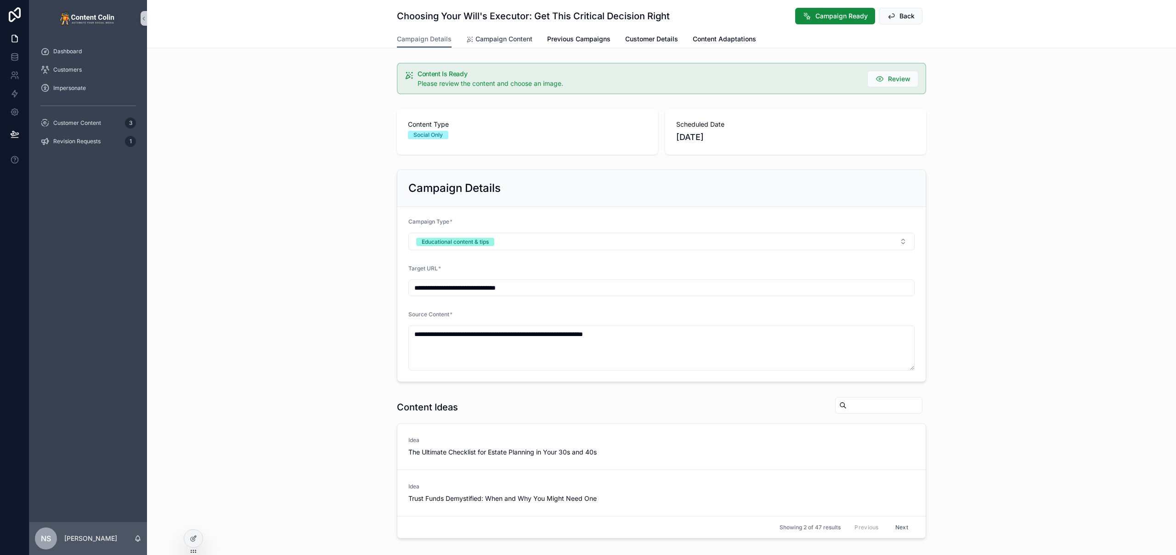
click at [507, 40] on span "Campaign Content" at bounding box center [503, 38] width 57 height 9
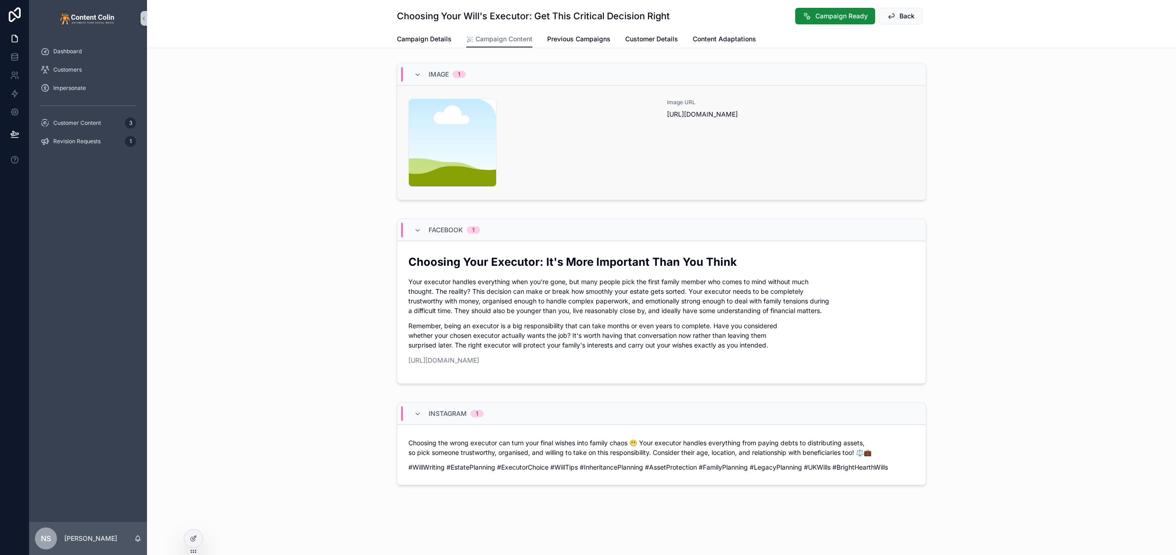
click at [596, 155] on div "content-placeholder .png" at bounding box center [532, 143] width 248 height 88
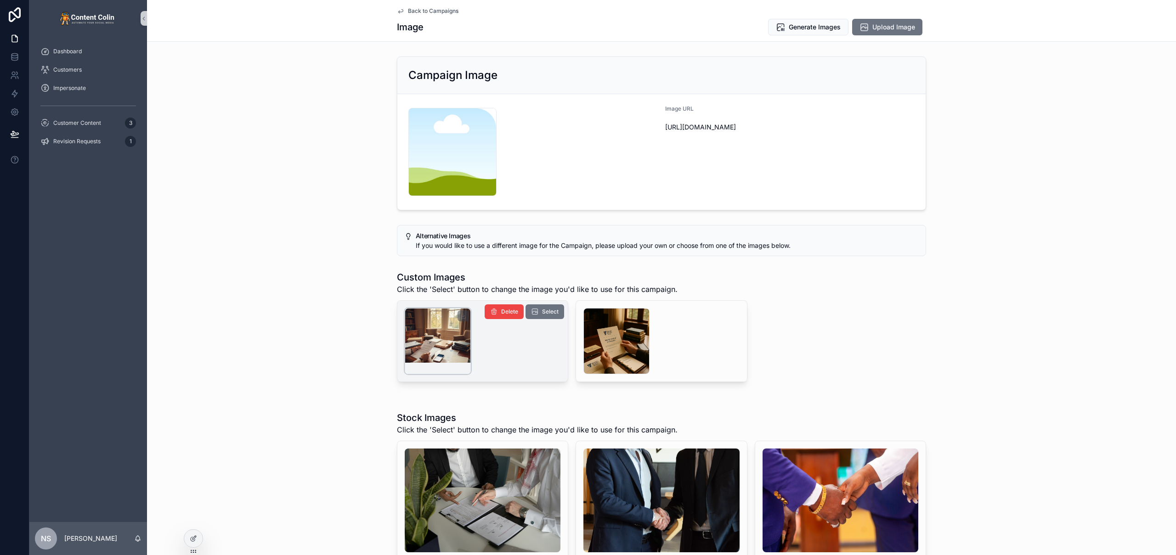
click at [445, 344] on div "scrollable content" at bounding box center [438, 341] width 66 height 66
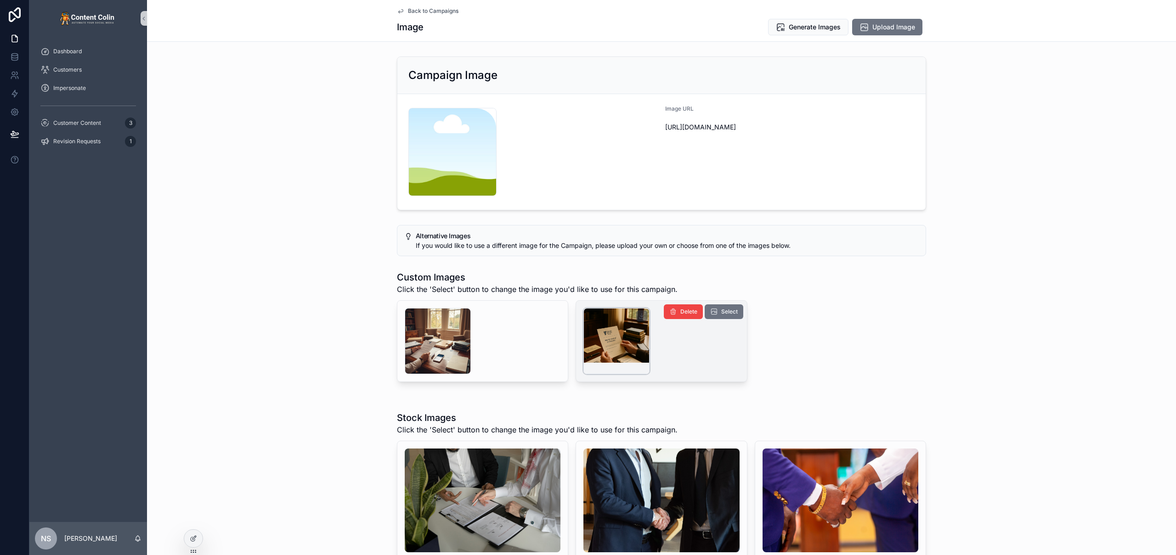
click at [597, 338] on div "scrollable content" at bounding box center [616, 341] width 66 height 66
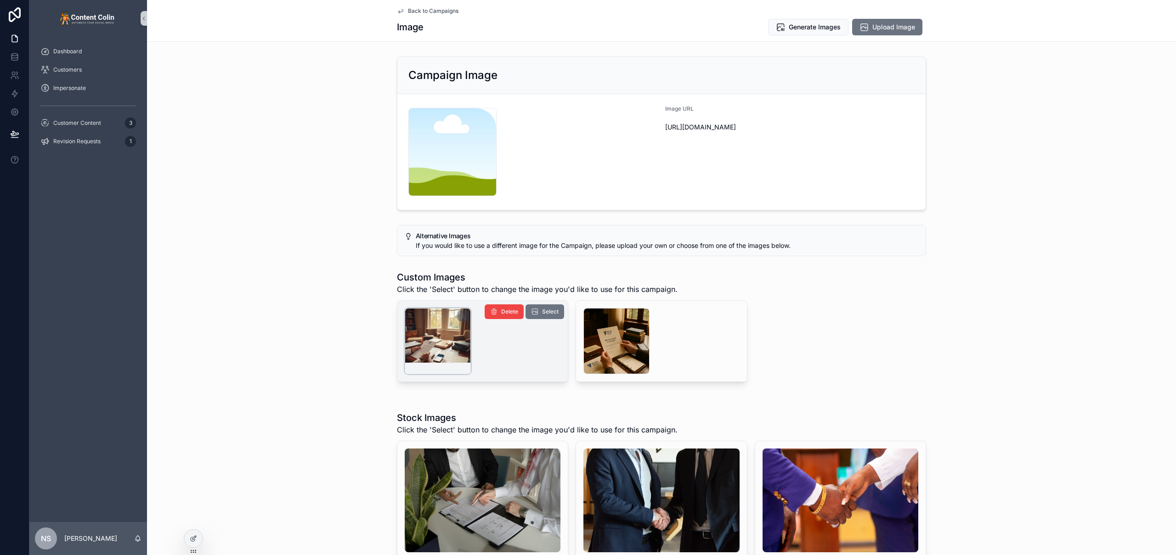
click at [440, 338] on div "scrollable content" at bounding box center [438, 341] width 66 height 66
click at [543, 312] on span "Select" at bounding box center [550, 311] width 17 height 7
click at [439, 12] on span "Back to Campaigns" at bounding box center [433, 10] width 51 height 7
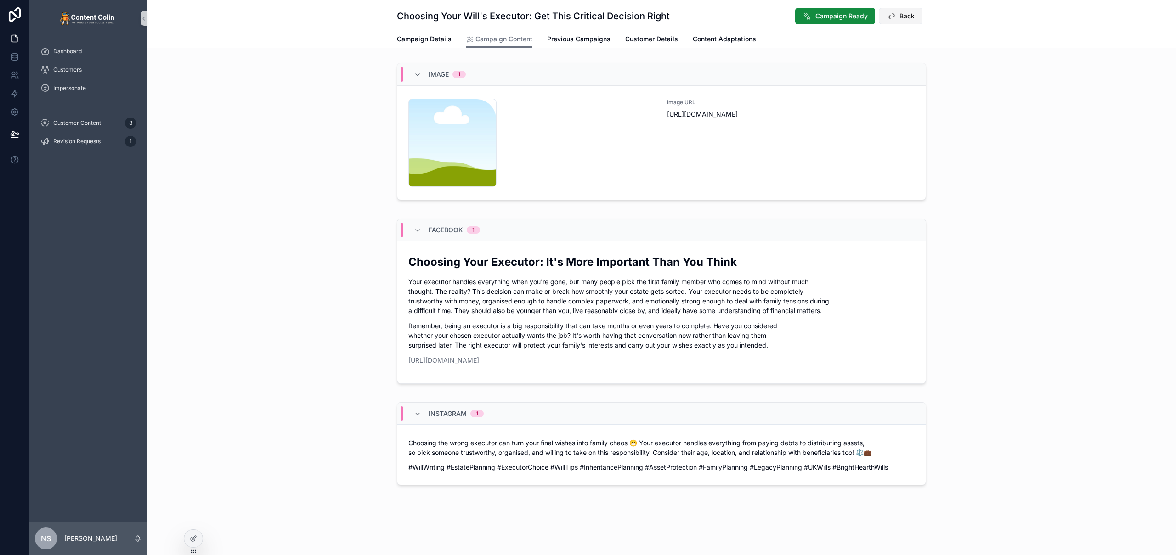
click at [894, 16] on button "Back" at bounding box center [901, 16] width 44 height 17
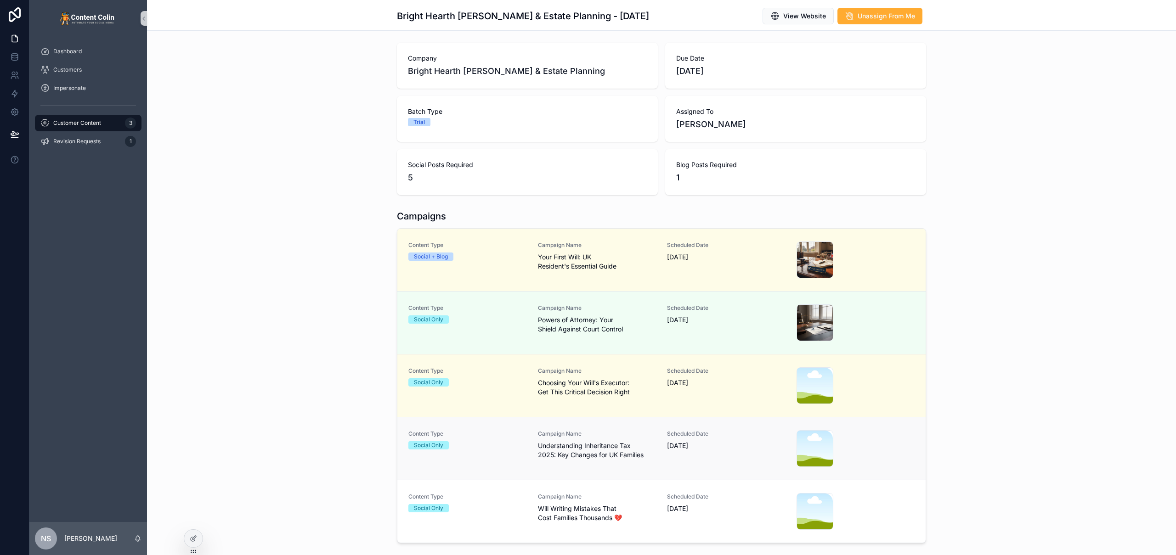
scroll to position [87, 0]
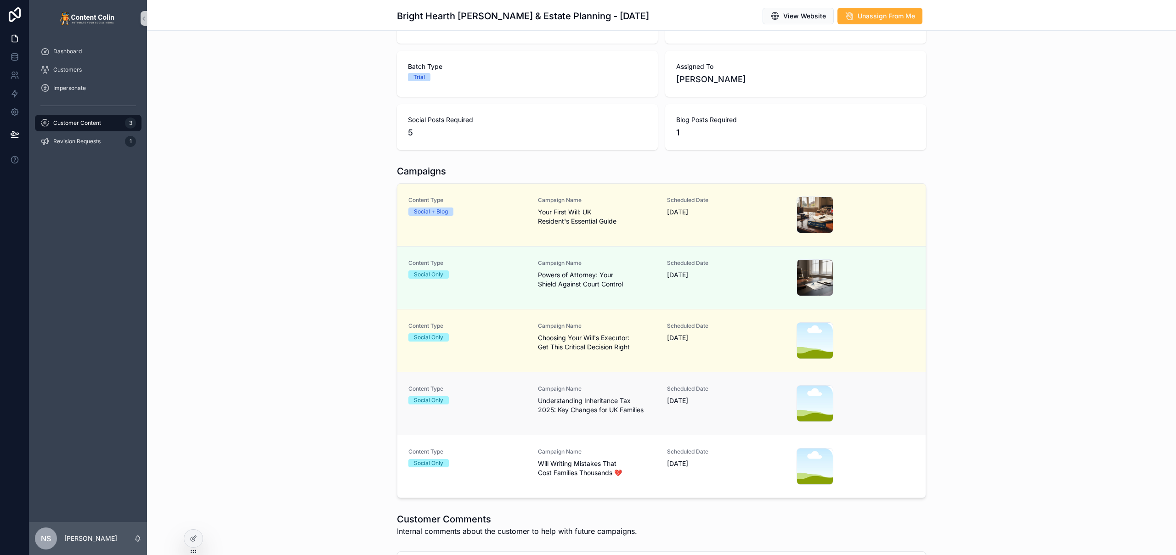
click at [691, 411] on div "Scheduled Date 16th September 2025" at bounding box center [726, 403] width 118 height 37
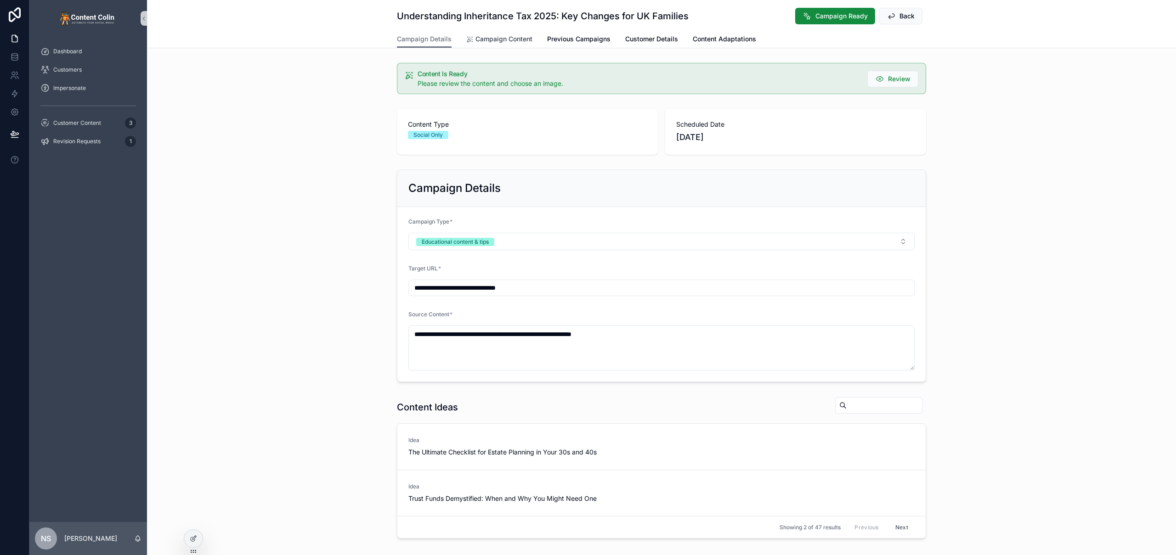
click at [507, 34] on link "Campaign Content" at bounding box center [499, 40] width 66 height 18
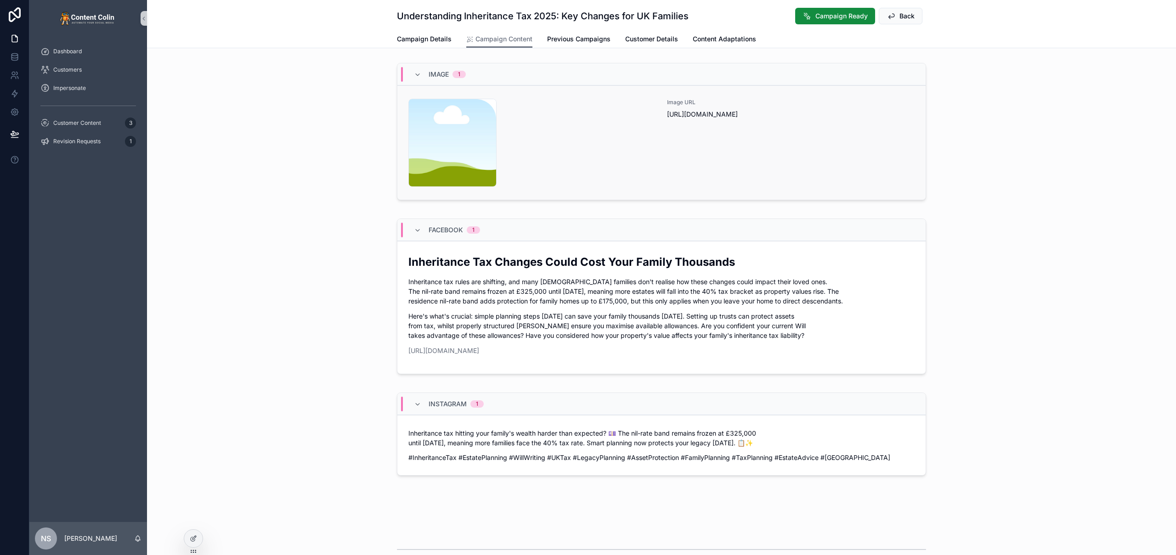
click at [583, 149] on div "content-placeholder .png" at bounding box center [532, 143] width 248 height 88
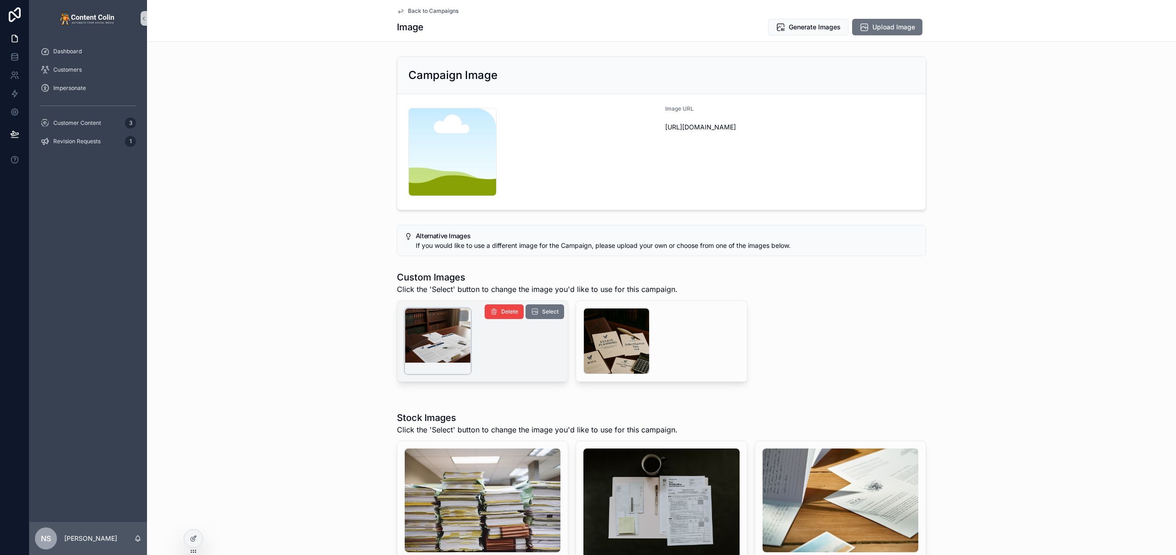
click at [448, 340] on div "scrollable content" at bounding box center [438, 341] width 66 height 66
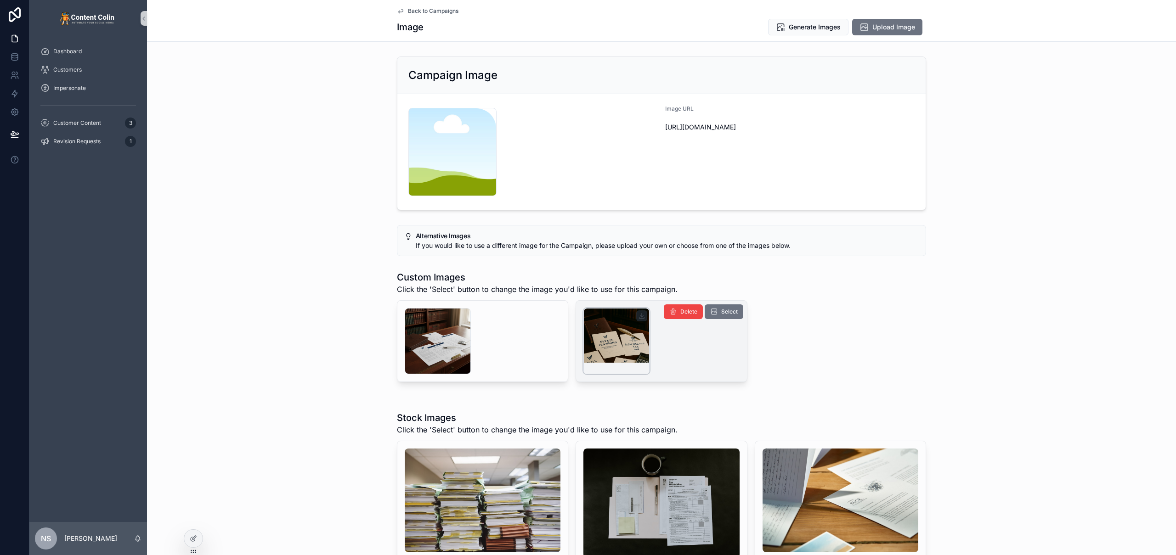
click at [623, 342] on div "scrollable content" at bounding box center [616, 341] width 66 height 66
click at [712, 315] on icon "scrollable content" at bounding box center [713, 311] width 7 height 7
click at [445, 9] on span "Back to Campaigns" at bounding box center [433, 10] width 51 height 7
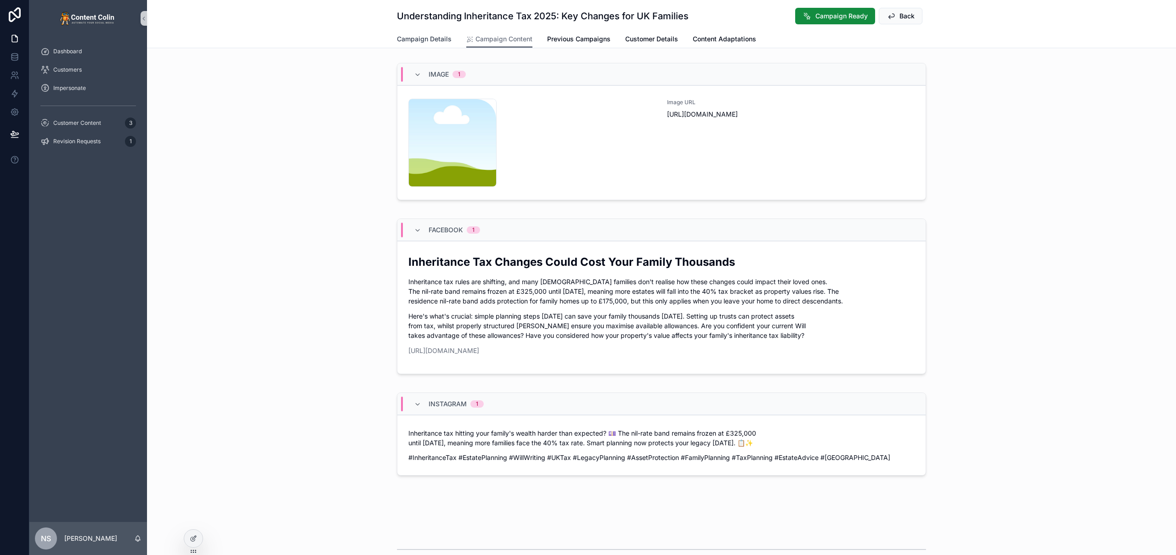
drag, startPoint x: 420, startPoint y: 37, endPoint x: 447, endPoint y: 57, distance: 33.8
click at [420, 37] on span "Campaign Details" at bounding box center [424, 38] width 55 height 9
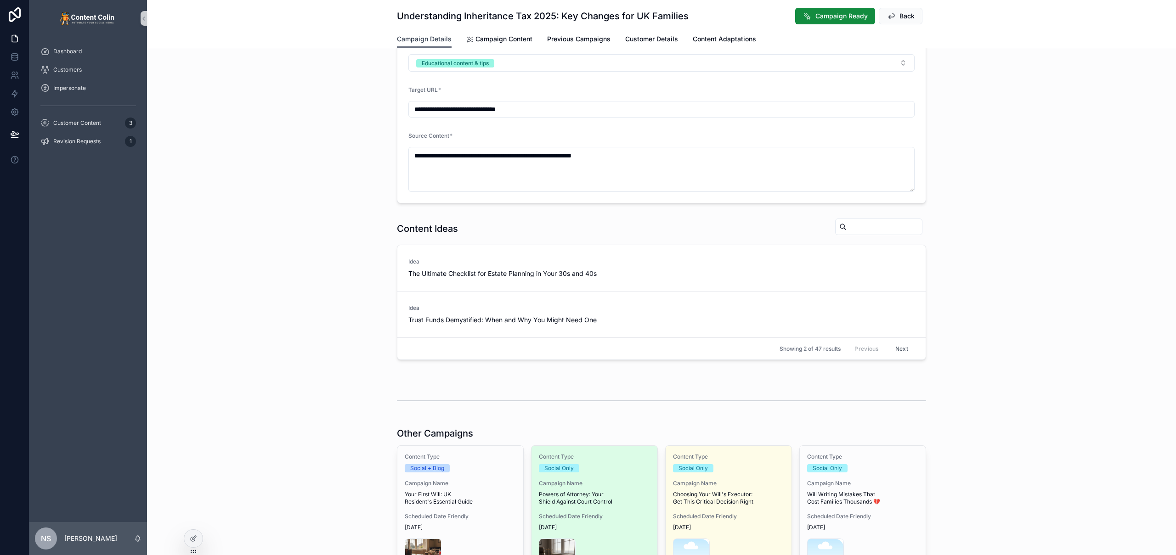
scroll to position [298, 0]
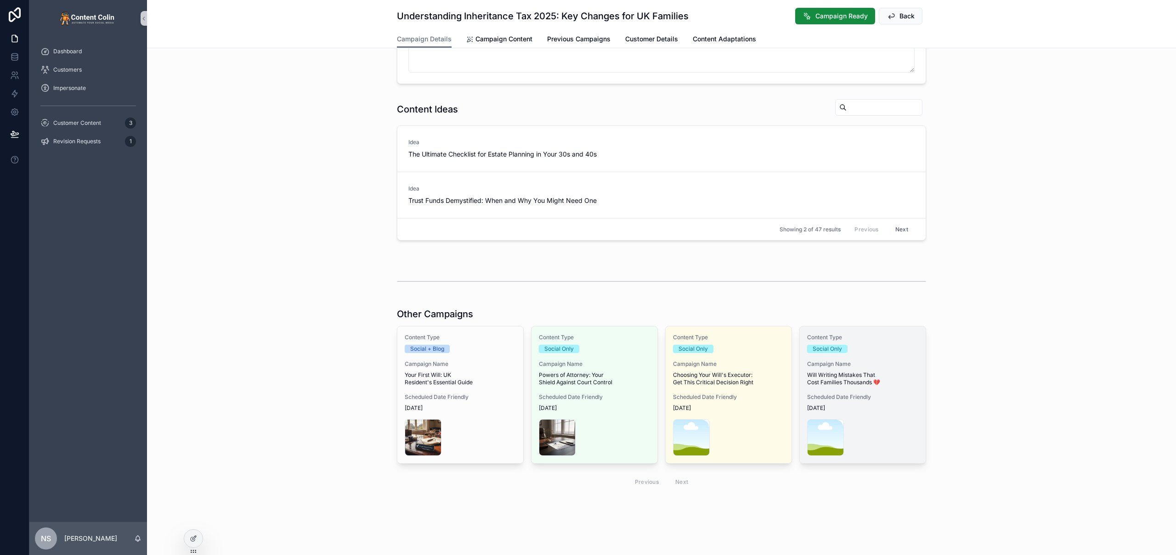
click at [863, 409] on span "18th September 2025" at bounding box center [862, 408] width 111 height 7
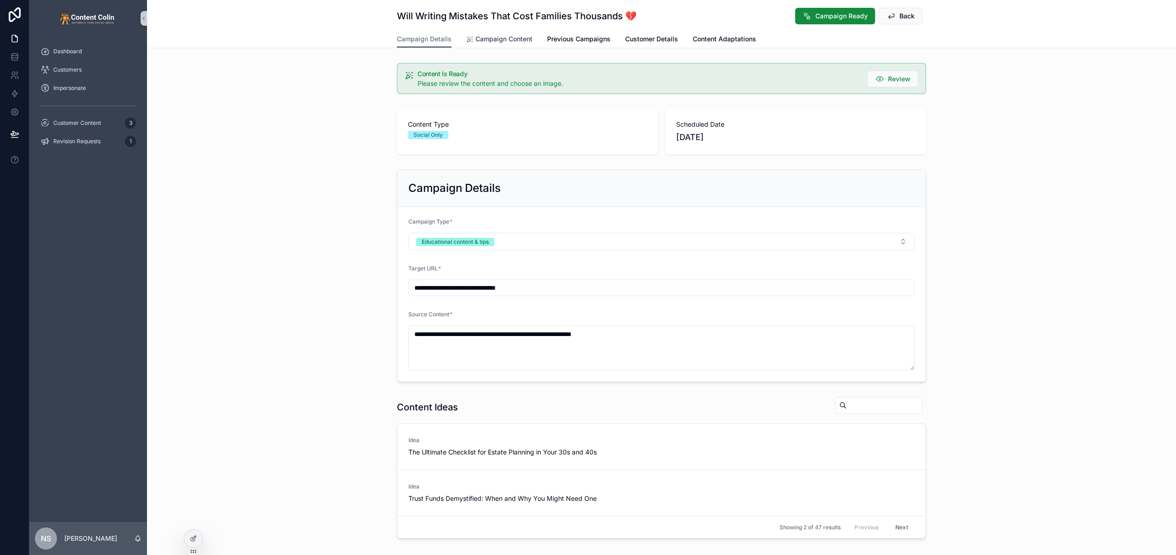
click at [510, 40] on span "Campaign Content" at bounding box center [503, 38] width 57 height 9
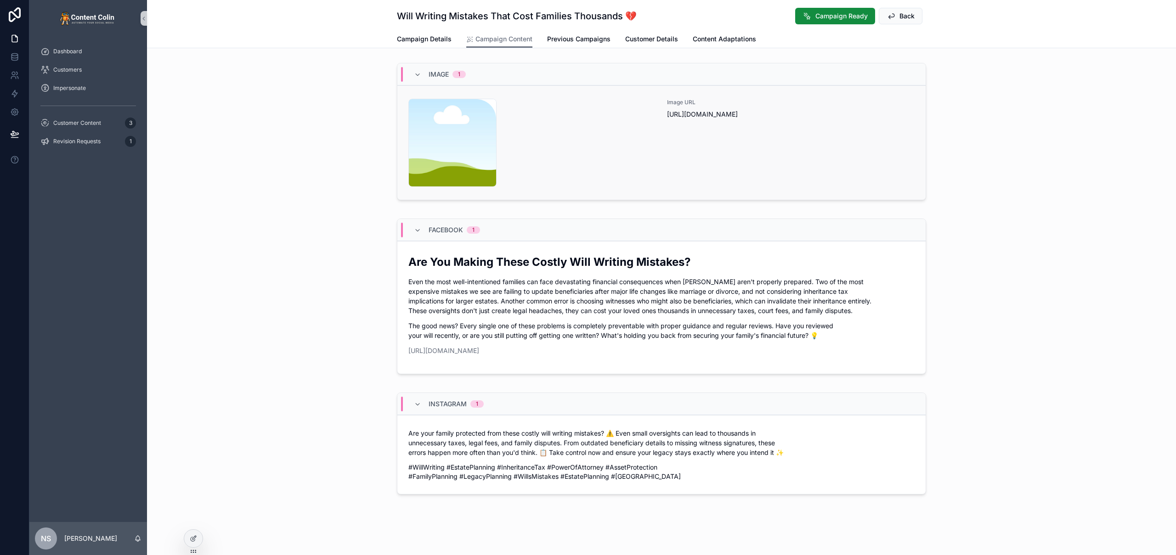
click at [614, 114] on div "content-placeholder .png" at bounding box center [532, 143] width 248 height 88
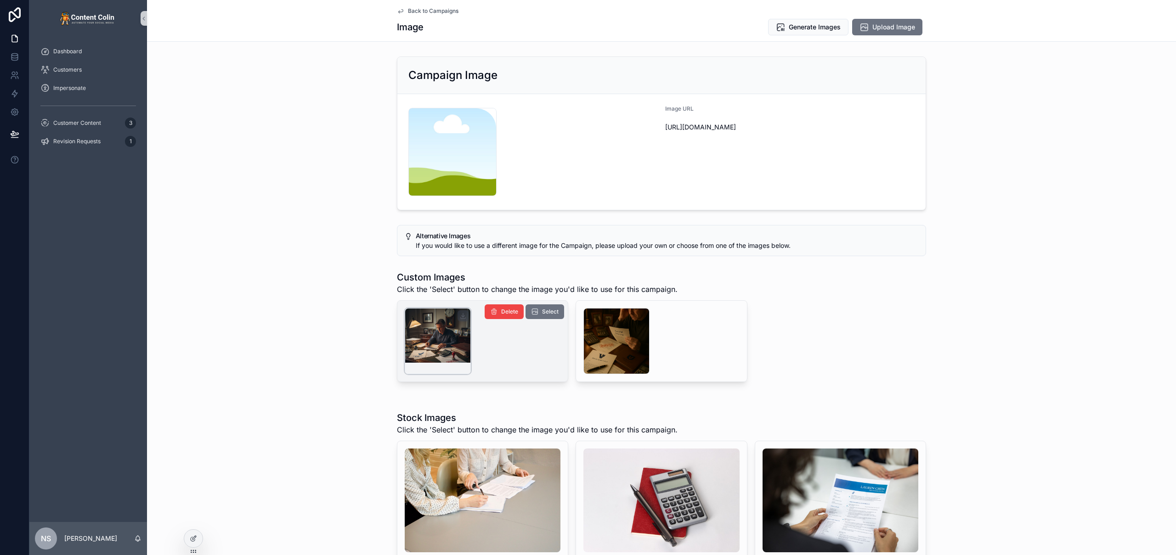
click at [449, 331] on div "scrollable content" at bounding box center [438, 341] width 66 height 66
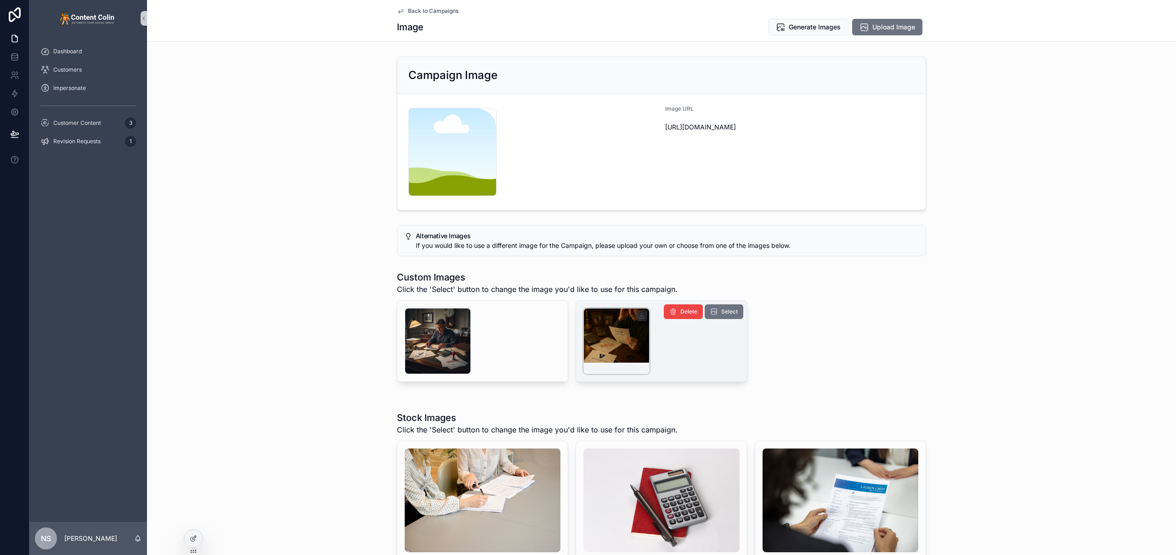
click at [601, 337] on div "scrollable content" at bounding box center [616, 341] width 66 height 66
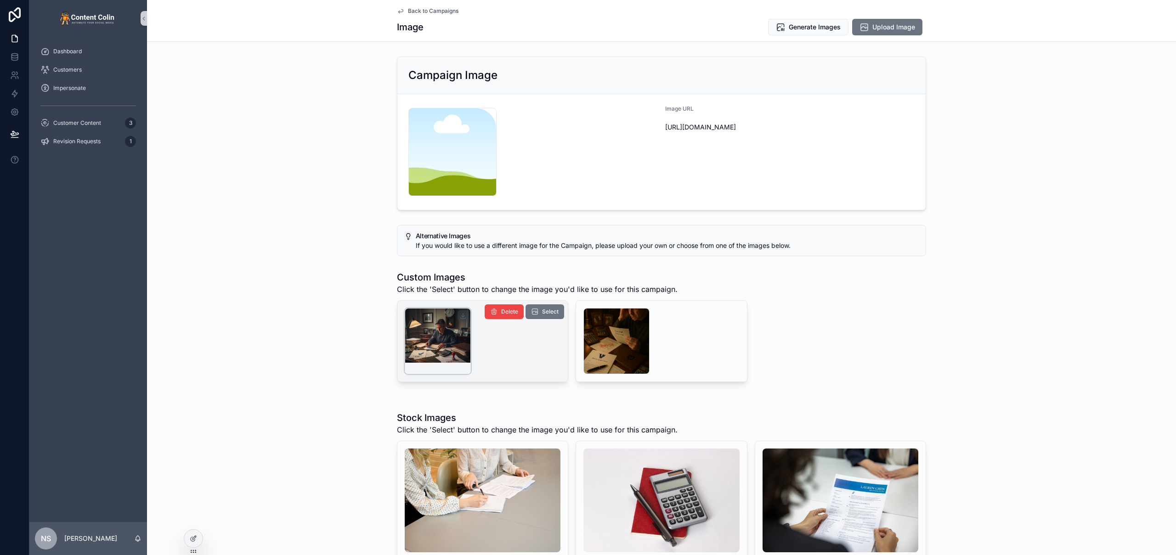
click at [460, 338] on div "scrollable content" at bounding box center [438, 341] width 66 height 66
click at [536, 310] on button "Select" at bounding box center [544, 311] width 39 height 15
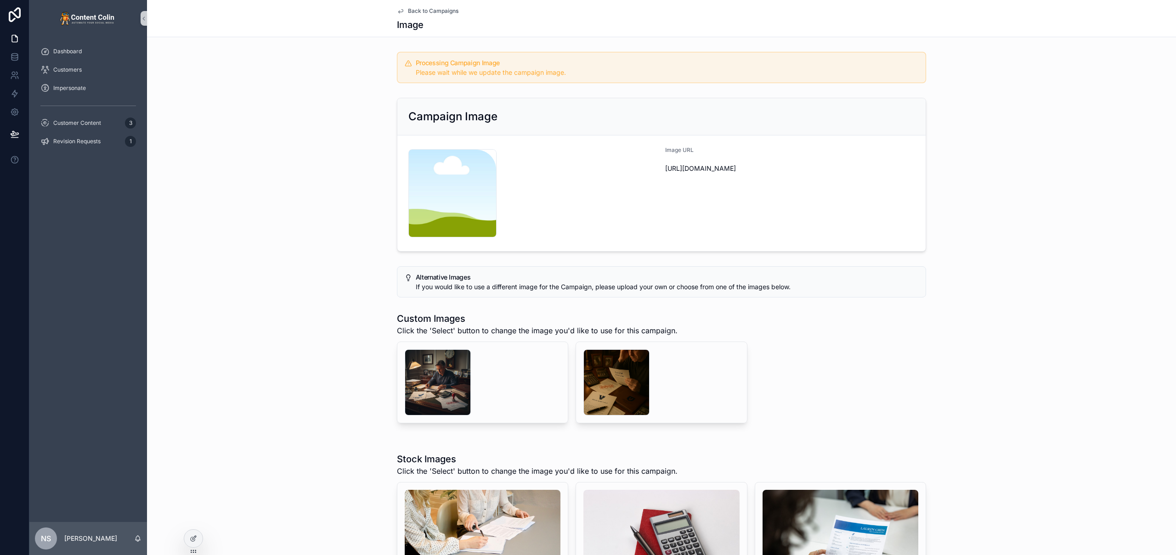
click at [429, 11] on span "Back to Campaigns" at bounding box center [433, 10] width 51 height 7
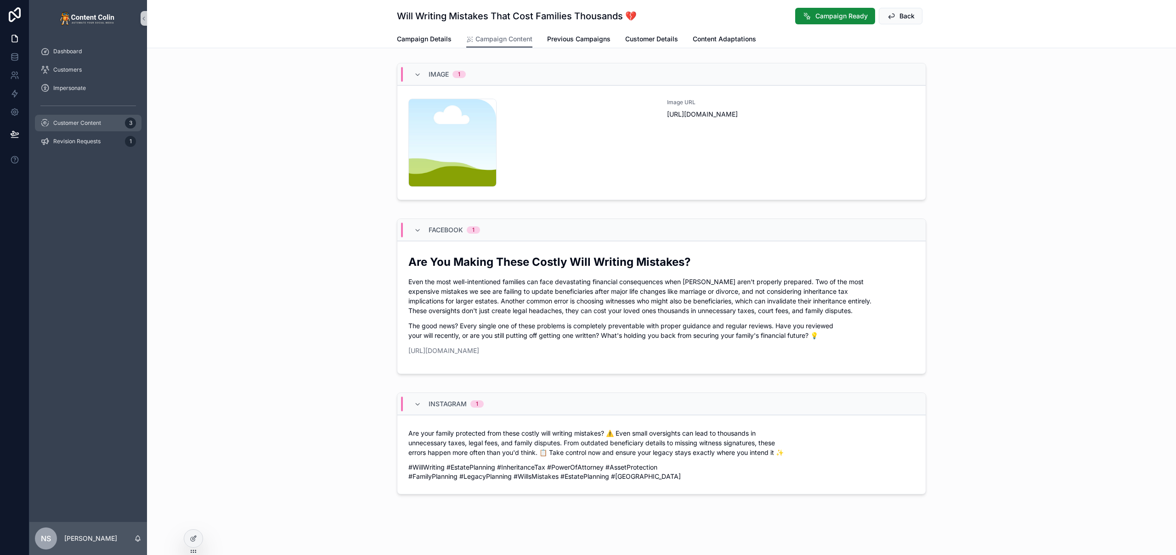
click at [81, 124] on span "Customer Content" at bounding box center [77, 122] width 48 height 7
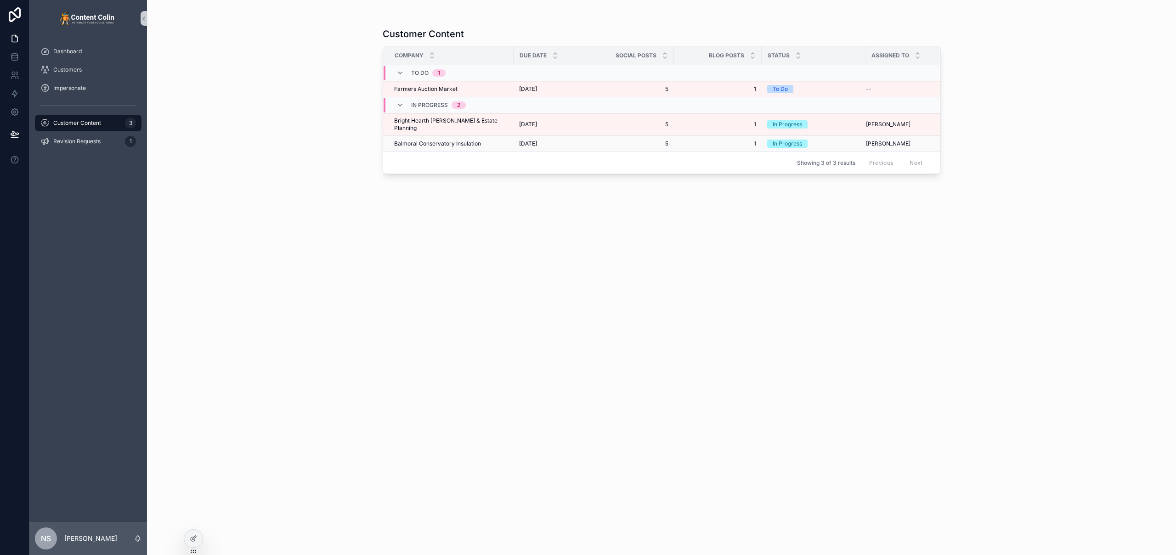
click at [465, 140] on span "Balmoral Conservatory Insulation" at bounding box center [437, 143] width 87 height 7
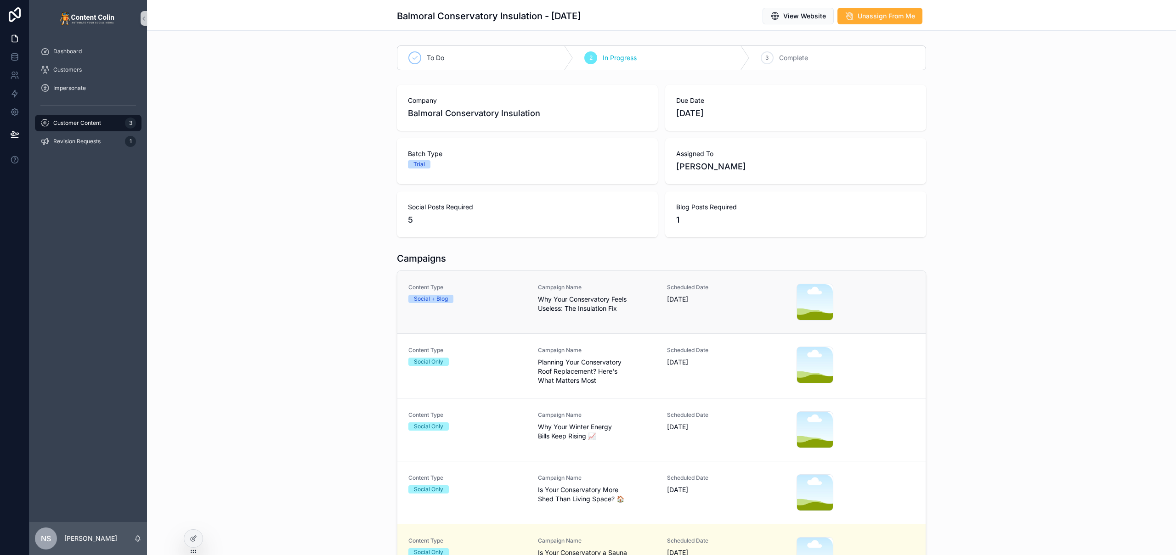
click at [522, 305] on div "Content Type Social + Blog" at bounding box center [467, 302] width 118 height 37
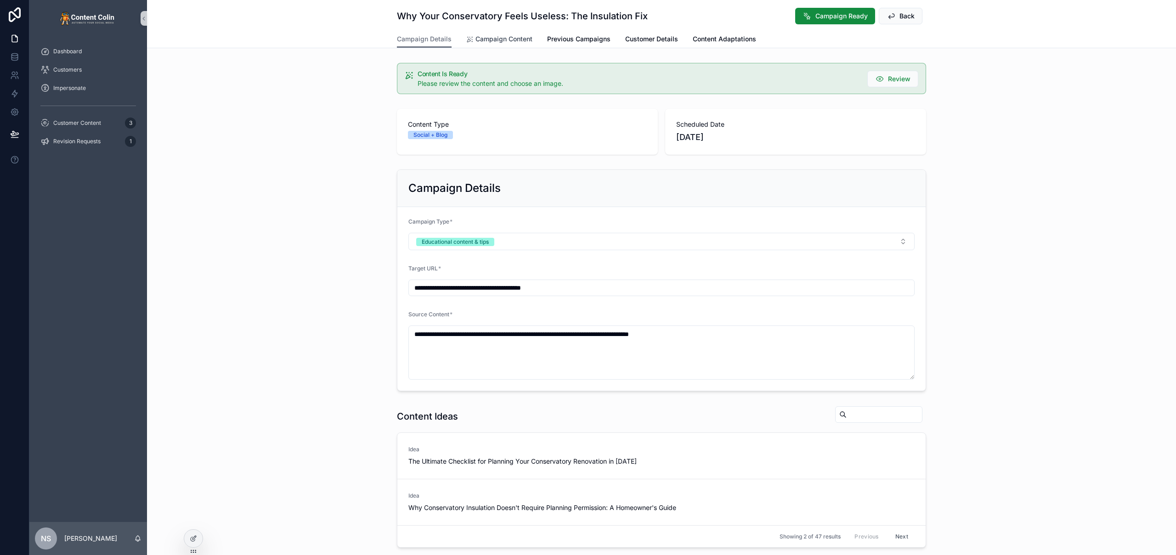
click at [505, 34] on span "Campaign Content" at bounding box center [503, 38] width 57 height 9
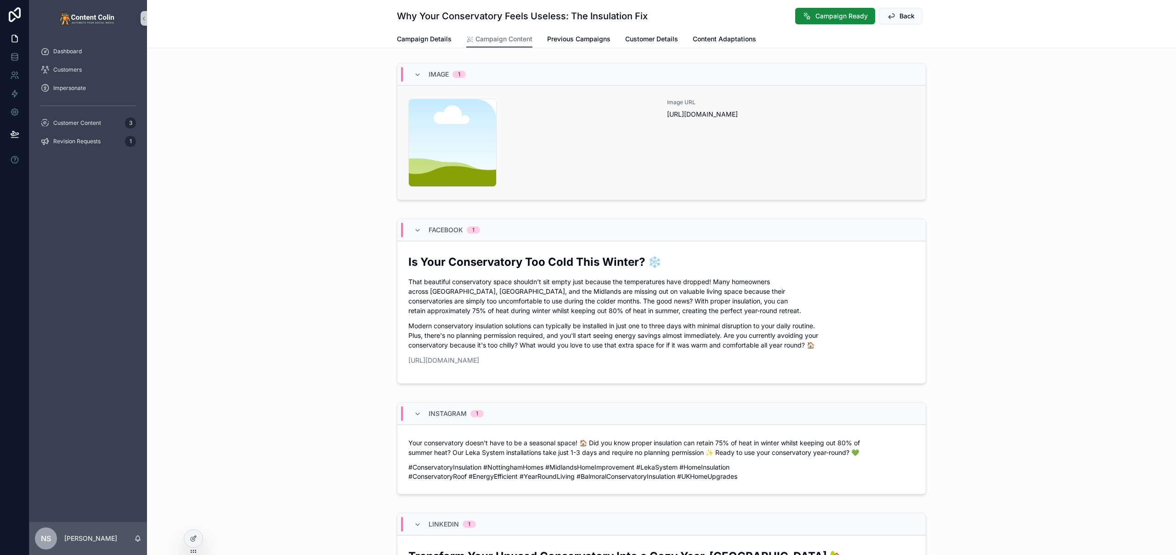
click at [667, 146] on div "Image URL https://cdn.contentcolin.com/contentcolin/images/content-placeholder.…" at bounding box center [791, 143] width 248 height 88
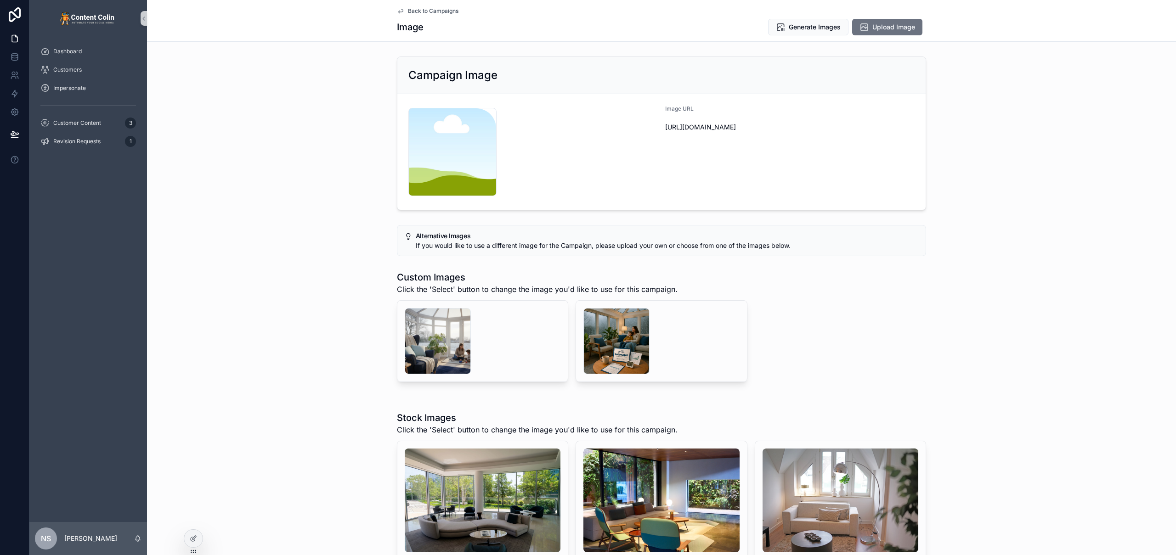
click at [423, 11] on span "Back to Campaigns" at bounding box center [433, 10] width 51 height 7
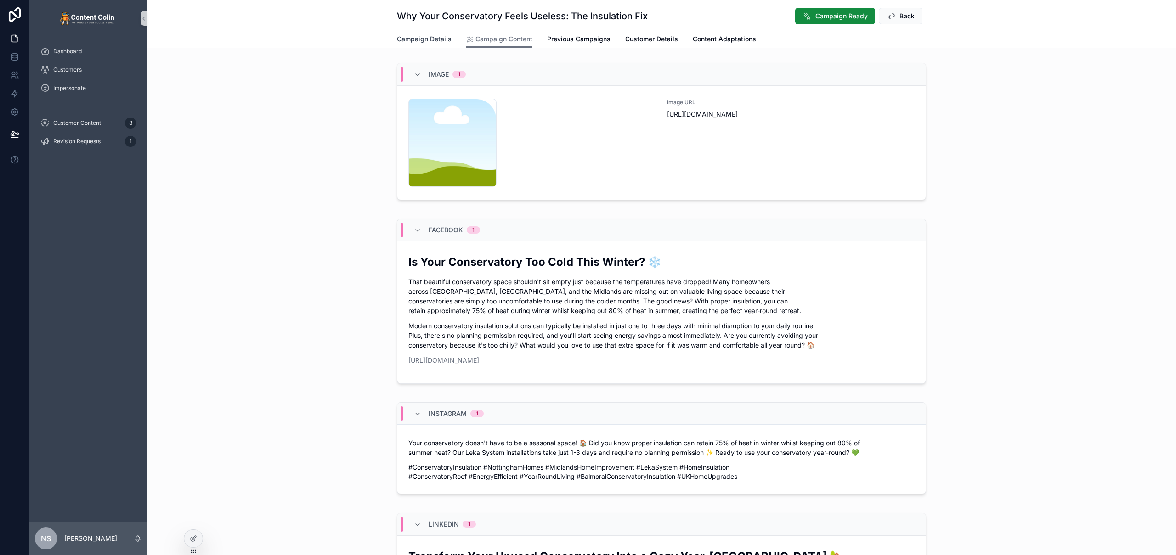
click at [425, 37] on span "Campaign Details" at bounding box center [424, 38] width 55 height 9
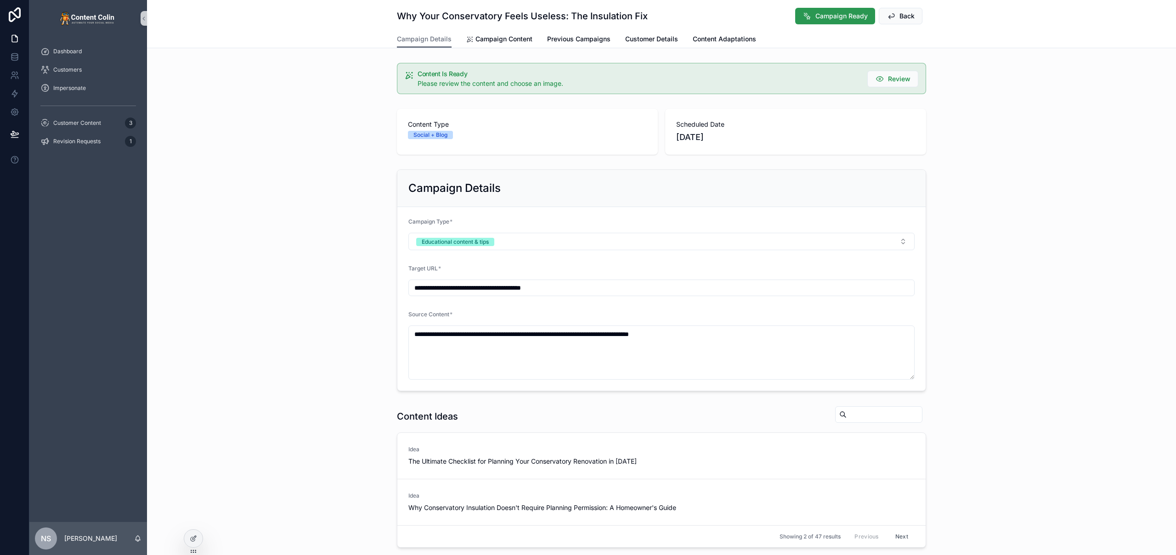
click at [845, 17] on span "Campaign Ready" at bounding box center [841, 15] width 52 height 9
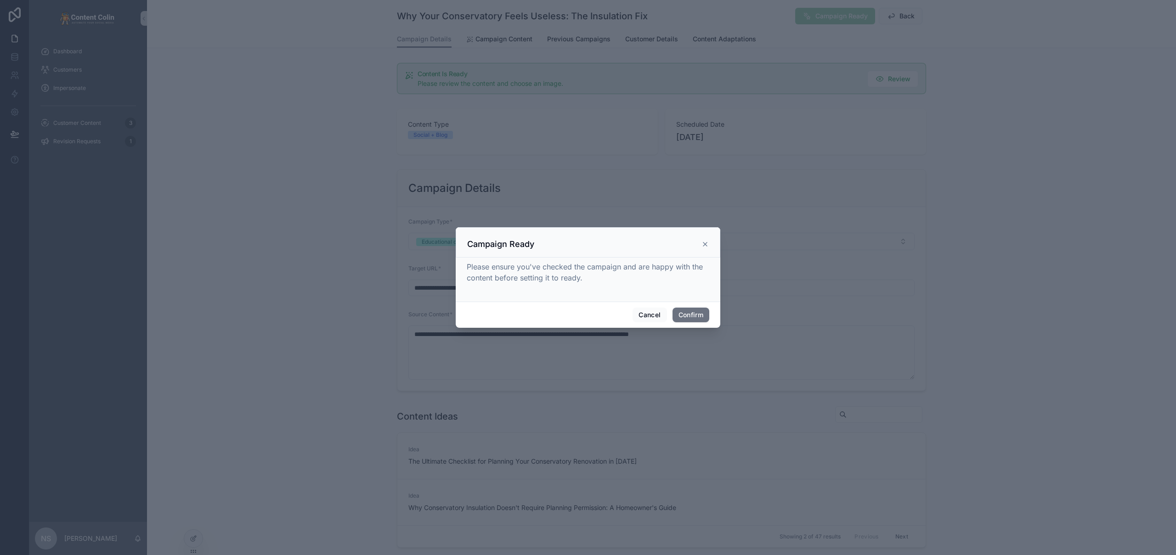
click at [707, 245] on icon at bounding box center [704, 244] width 7 height 7
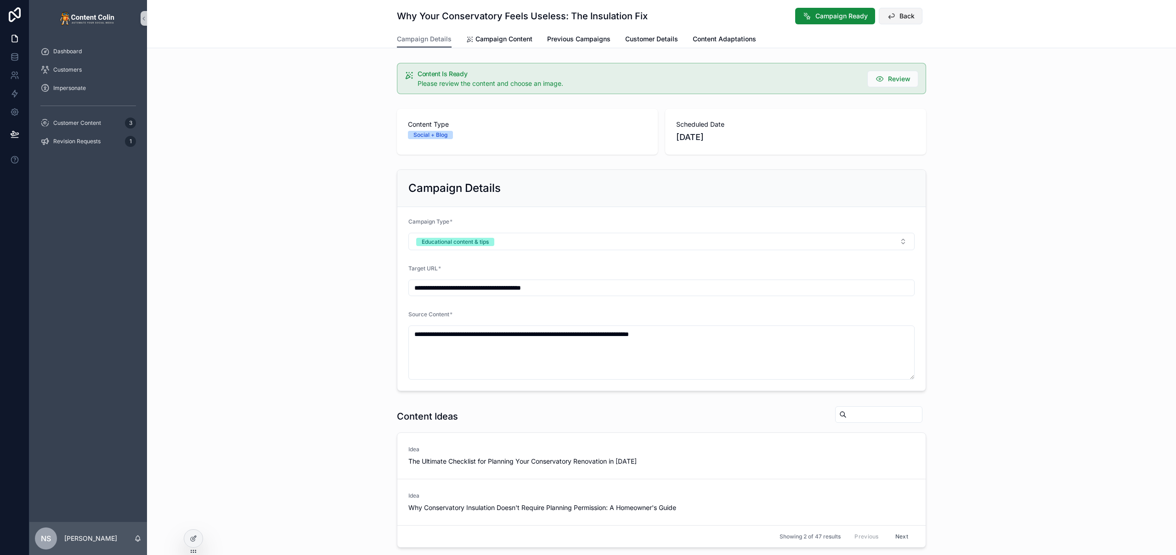
click at [903, 18] on span "Back" at bounding box center [906, 15] width 15 height 9
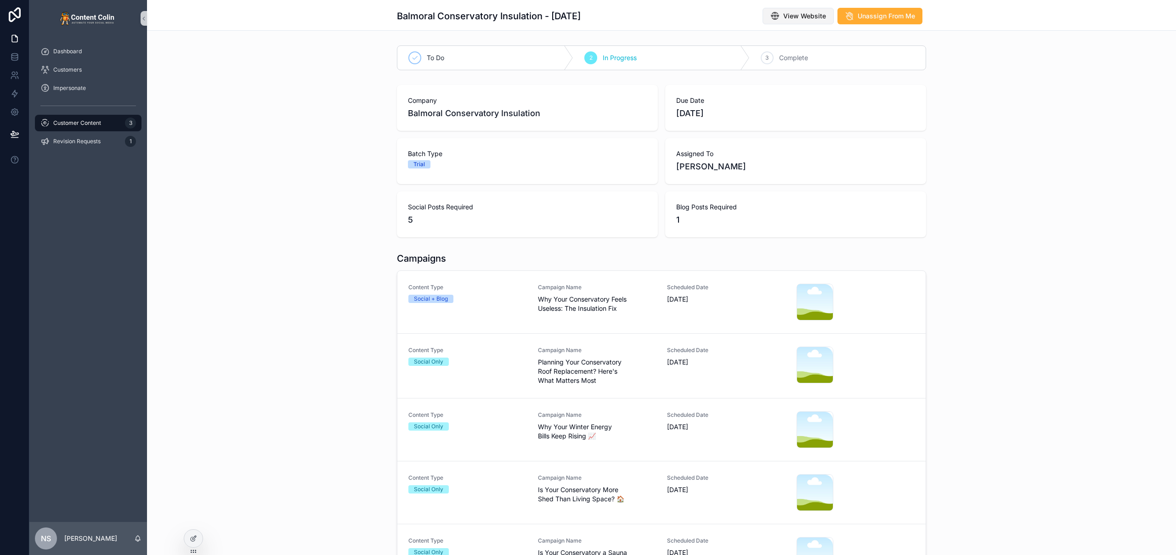
click at [796, 13] on span "View Website" at bounding box center [804, 15] width 43 height 9
click at [651, 295] on span "Why Your Conservatory Feels Useless: The Insulation Fix" at bounding box center [597, 304] width 118 height 18
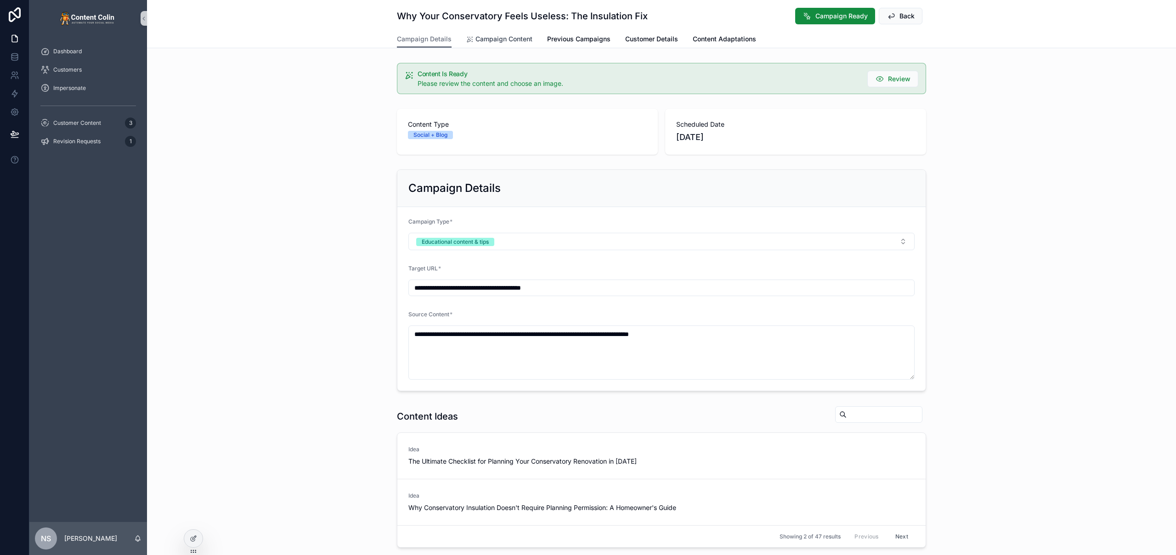
click at [505, 39] on span "Campaign Content" at bounding box center [503, 38] width 57 height 9
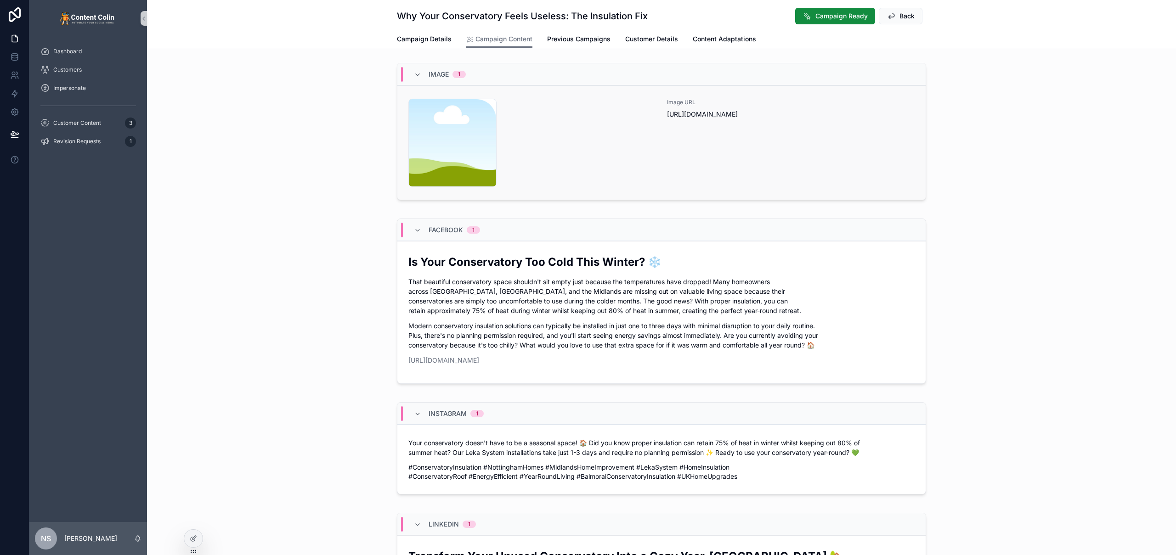
click at [618, 146] on div "content-placeholder .png" at bounding box center [532, 143] width 248 height 88
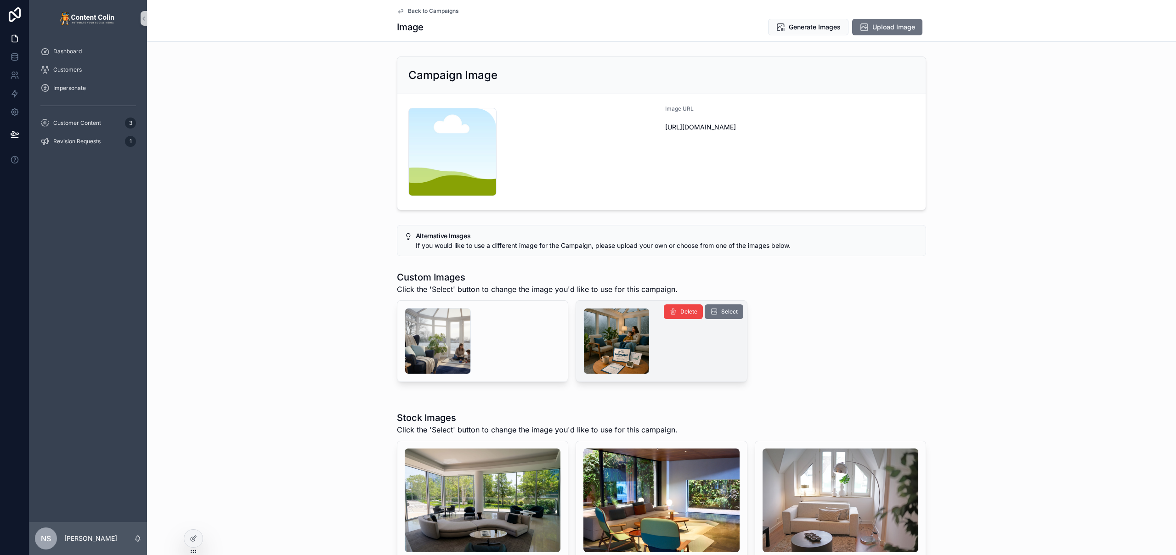
click at [673, 350] on div "scrollable content" at bounding box center [661, 341] width 156 height 66
click at [602, 357] on div "scrollable content" at bounding box center [616, 341] width 66 height 66
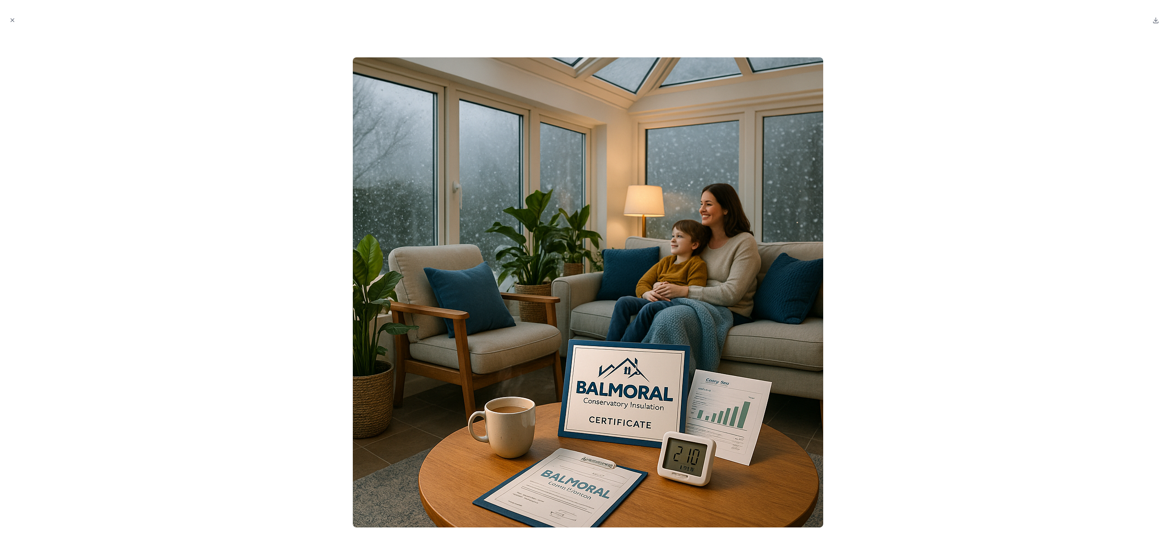
click at [1090, 321] on div at bounding box center [587, 292] width 1161 height 511
click at [141, 222] on div at bounding box center [587, 292] width 1161 height 511
click at [15, 19] on icon "Close modal" at bounding box center [12, 20] width 6 height 6
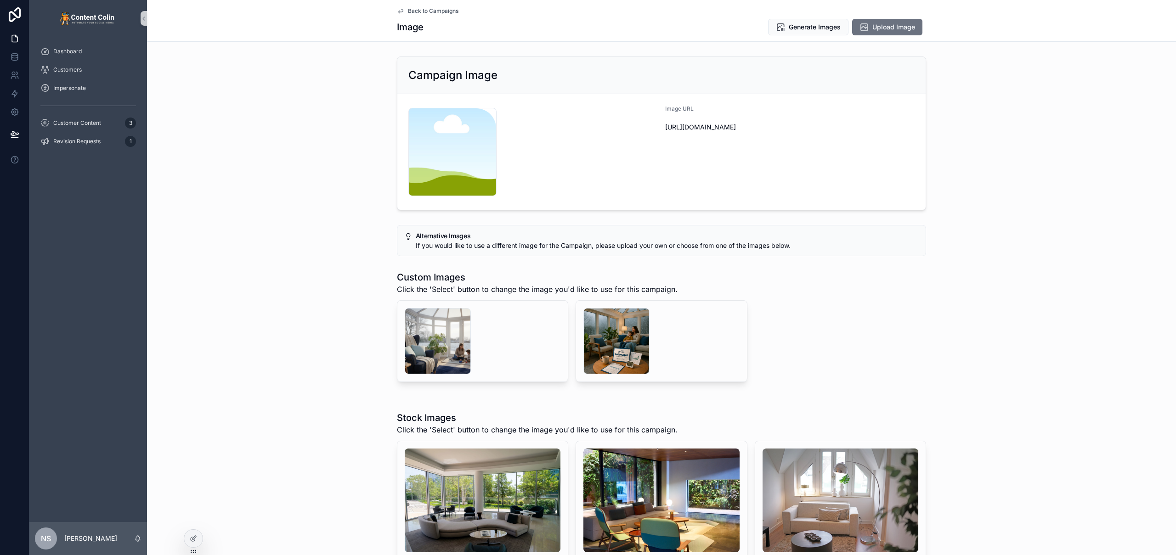
click at [426, 10] on span "Back to Campaigns" at bounding box center [433, 10] width 51 height 7
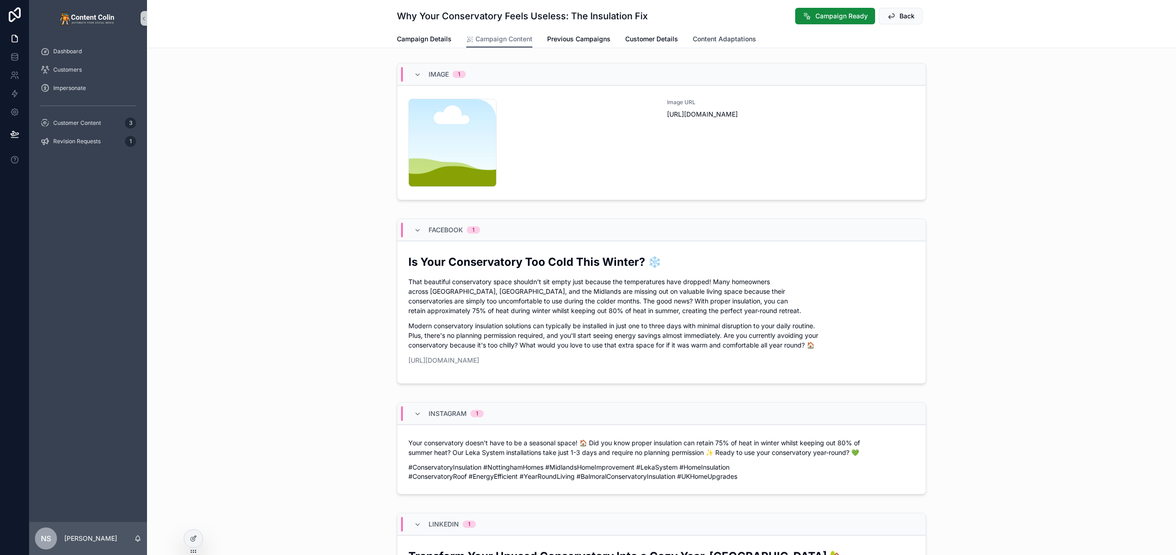
click at [712, 39] on span "Content Adaptations" at bounding box center [724, 38] width 63 height 9
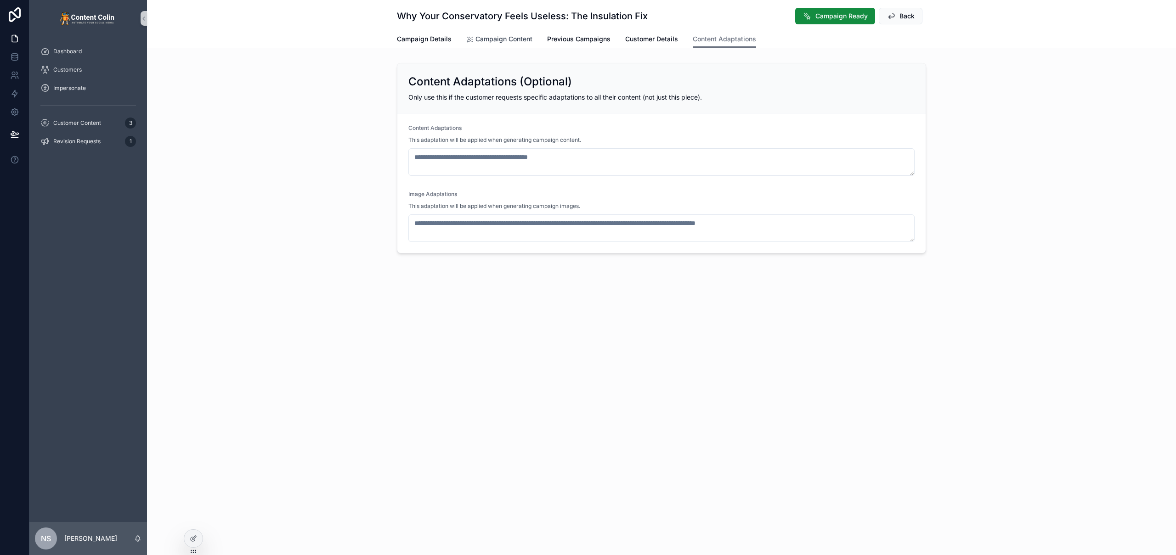
click at [496, 36] on span "Campaign Content" at bounding box center [503, 38] width 57 height 9
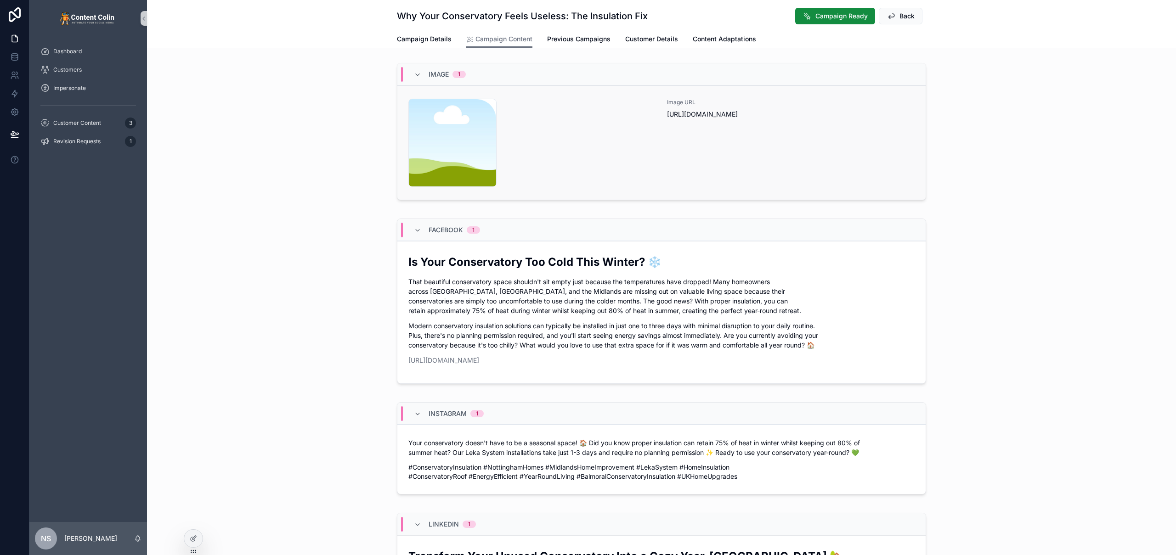
click at [571, 128] on div "content-placeholder .png" at bounding box center [532, 143] width 248 height 88
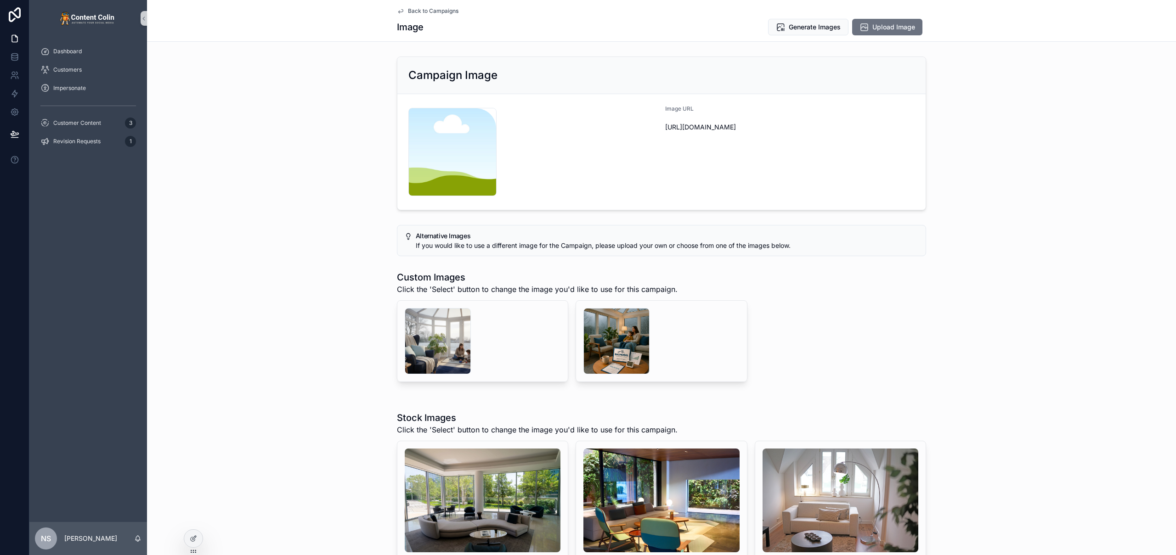
click at [434, 12] on span "Back to Campaigns" at bounding box center [433, 10] width 51 height 7
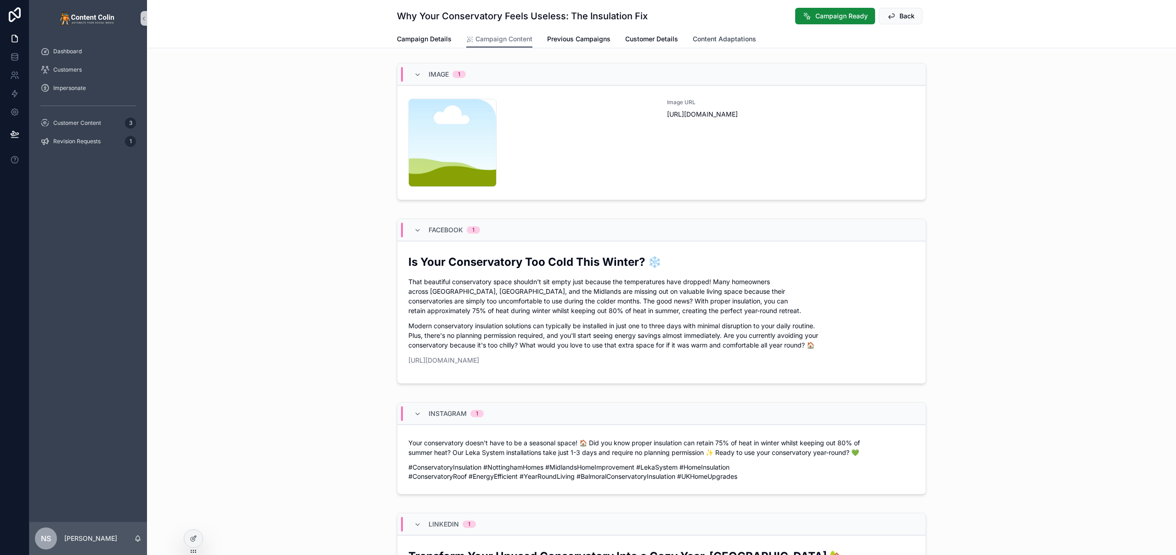
click at [739, 39] on span "Content Adaptations" at bounding box center [724, 38] width 63 height 9
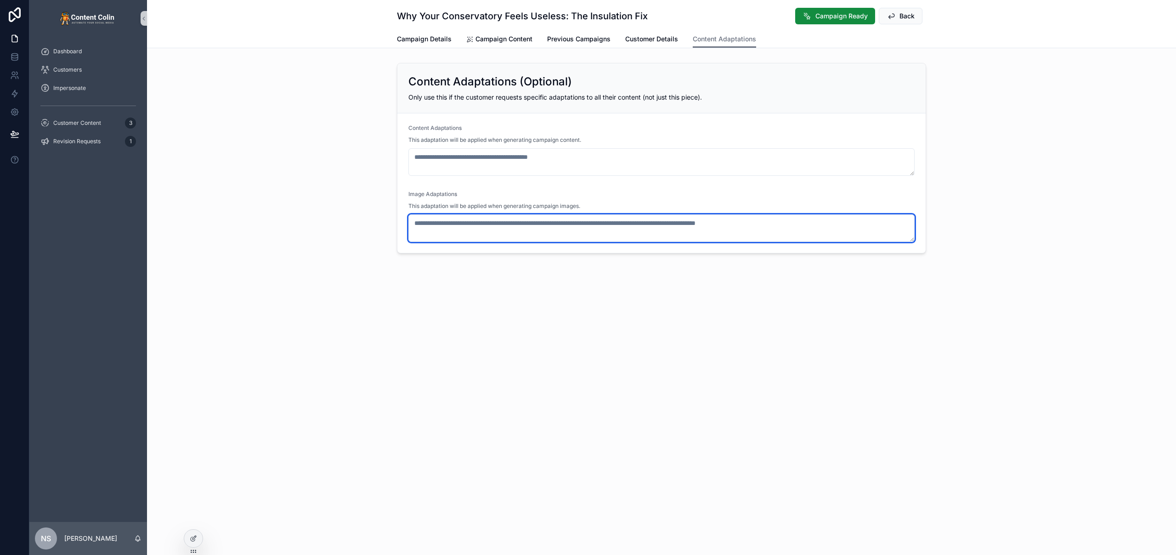
click at [635, 228] on textarea "scrollable content" at bounding box center [661, 228] width 506 height 28
paste textarea "**********"
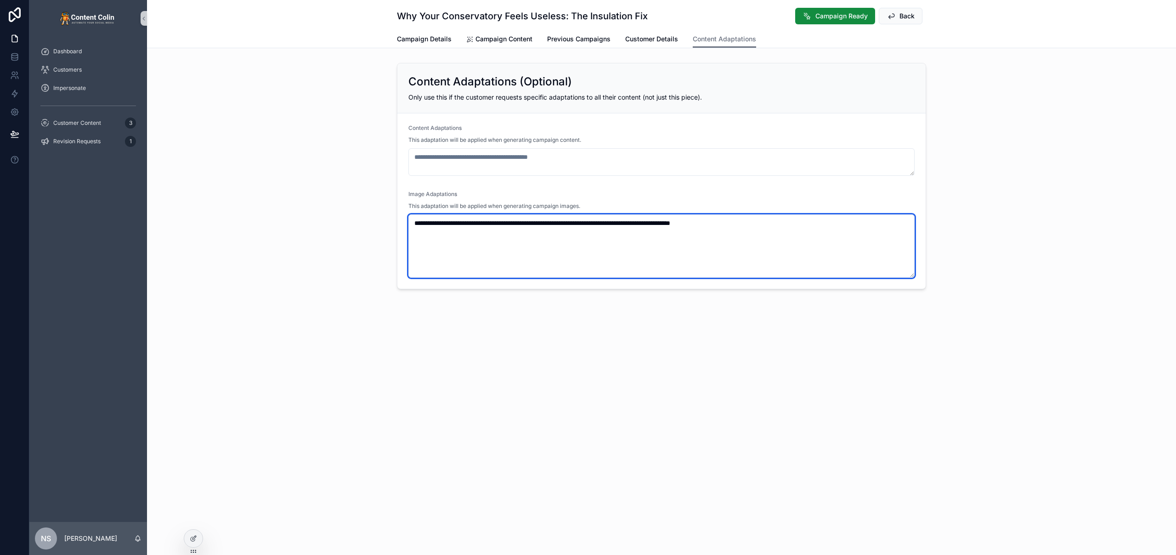
drag, startPoint x: 818, startPoint y: 215, endPoint x: 898, endPoint y: 227, distance: 80.3
click at [898, 227] on textarea "**********" at bounding box center [661, 245] width 506 height 63
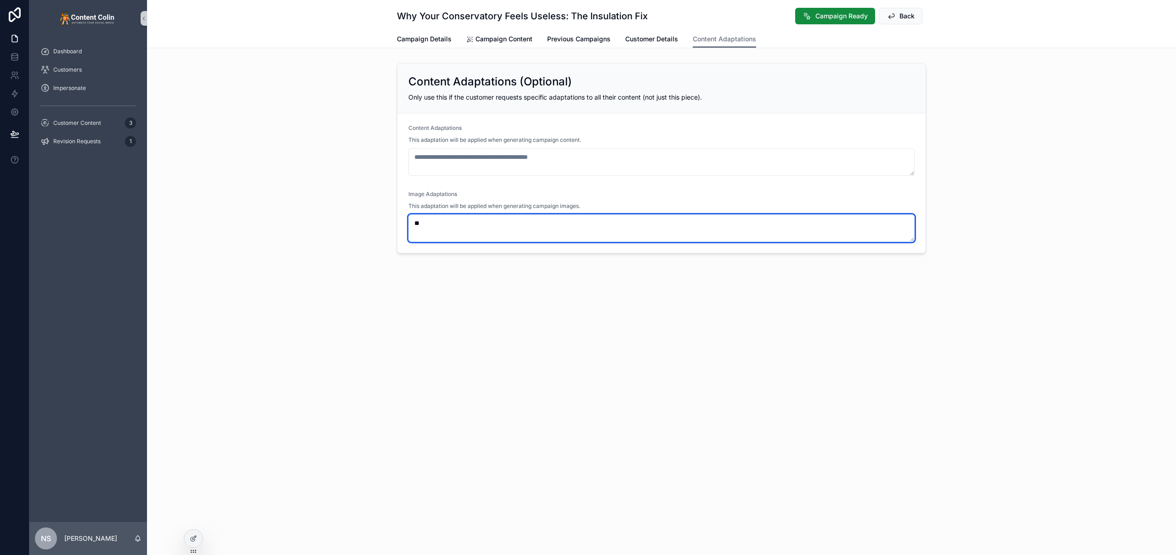
type textarea "*"
click at [425, 225] on textarea "**********" at bounding box center [661, 228] width 506 height 28
click at [479, 223] on textarea "**********" at bounding box center [661, 228] width 506 height 28
click at [538, 222] on textarea "**********" at bounding box center [661, 228] width 506 height 28
click at [538, 225] on textarea "**********" at bounding box center [661, 228] width 506 height 28
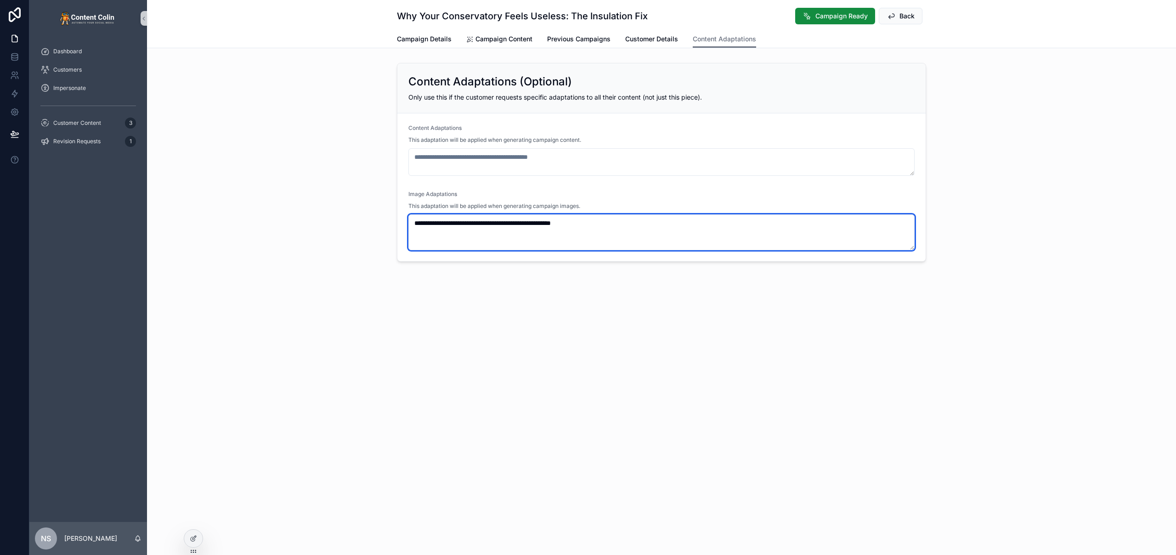
click at [547, 224] on textarea "**********" at bounding box center [661, 232] width 506 height 36
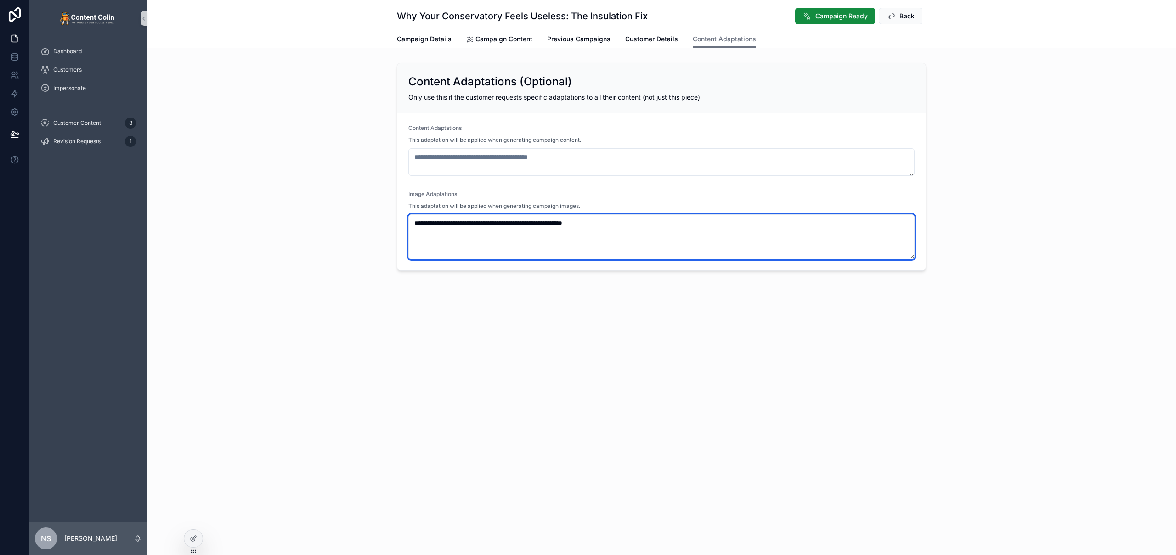
click at [619, 222] on textarea "**********" at bounding box center [661, 236] width 506 height 45
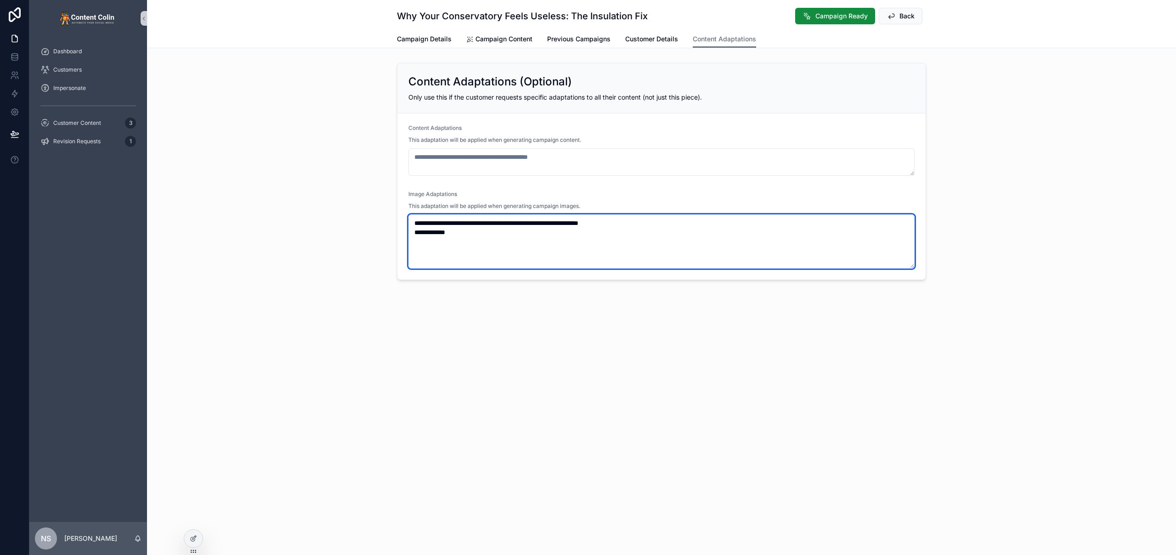
click at [484, 225] on textarea "**********" at bounding box center [661, 241] width 506 height 54
drag, startPoint x: 484, startPoint y: 225, endPoint x: 478, endPoint y: 230, distance: 8.2
click at [484, 225] on textarea "**********" at bounding box center [661, 241] width 506 height 54
drag, startPoint x: 467, startPoint y: 236, endPoint x: 484, endPoint y: 228, distance: 19.1
click at [467, 236] on textarea "**********" at bounding box center [661, 241] width 506 height 54
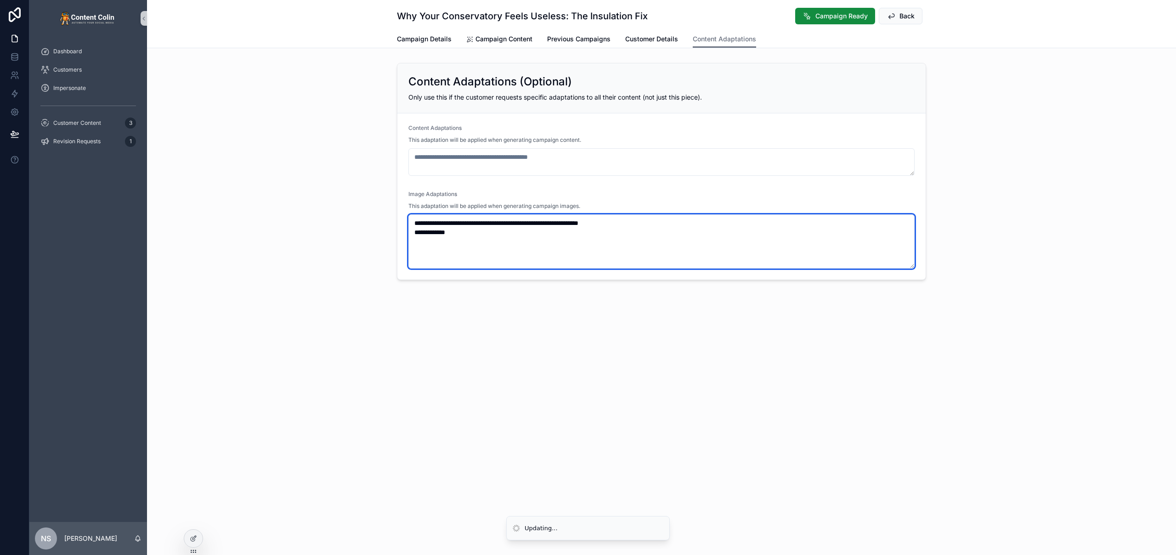
paste textarea "**********"
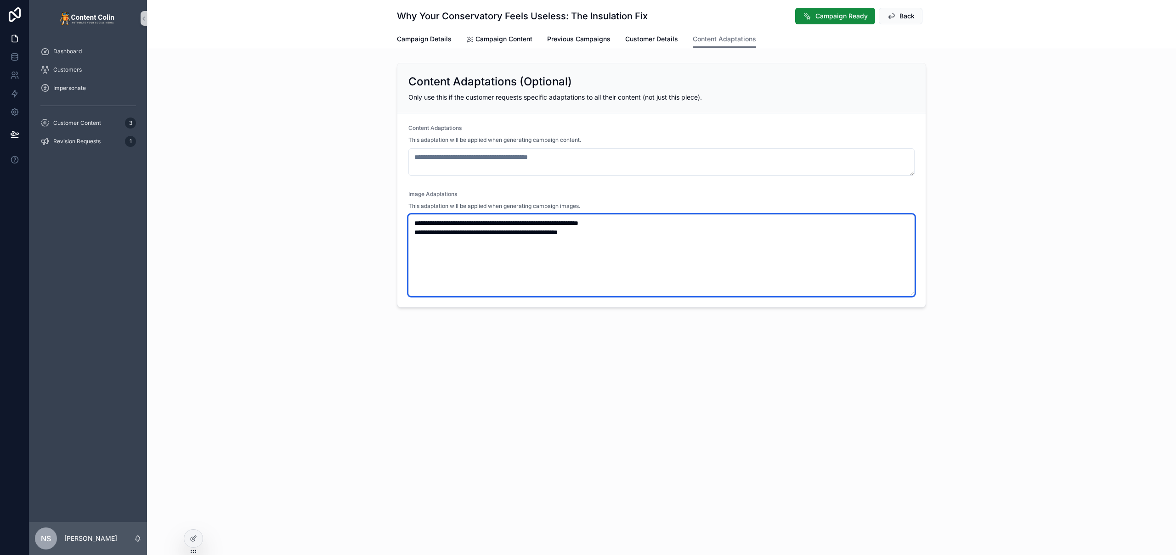
type textarea "**********"
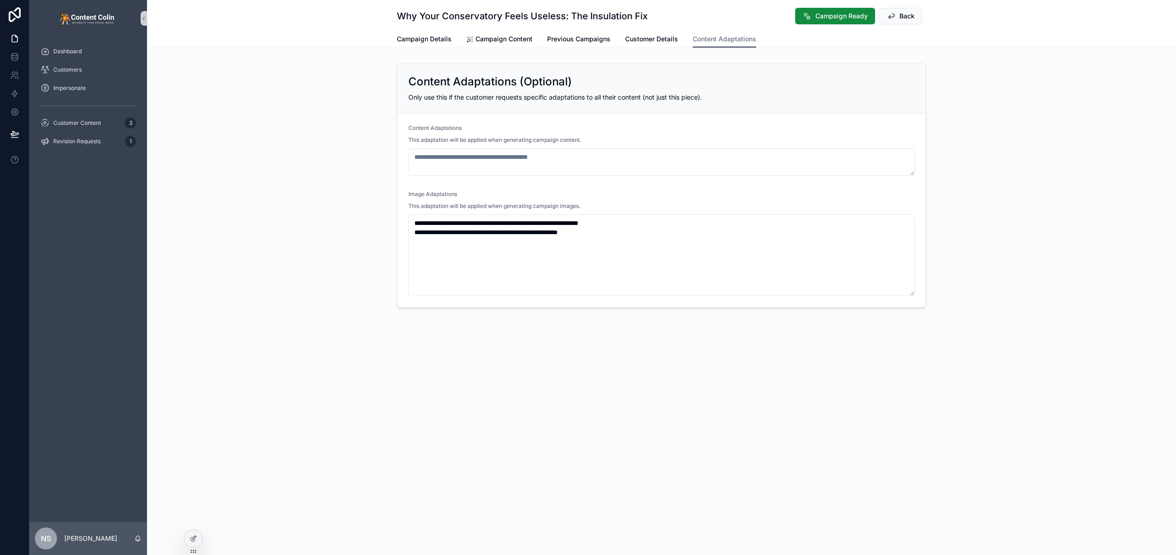
click at [1026, 219] on div "**********" at bounding box center [661, 185] width 1029 height 252
click at [497, 35] on span "Campaign Content" at bounding box center [503, 38] width 57 height 9
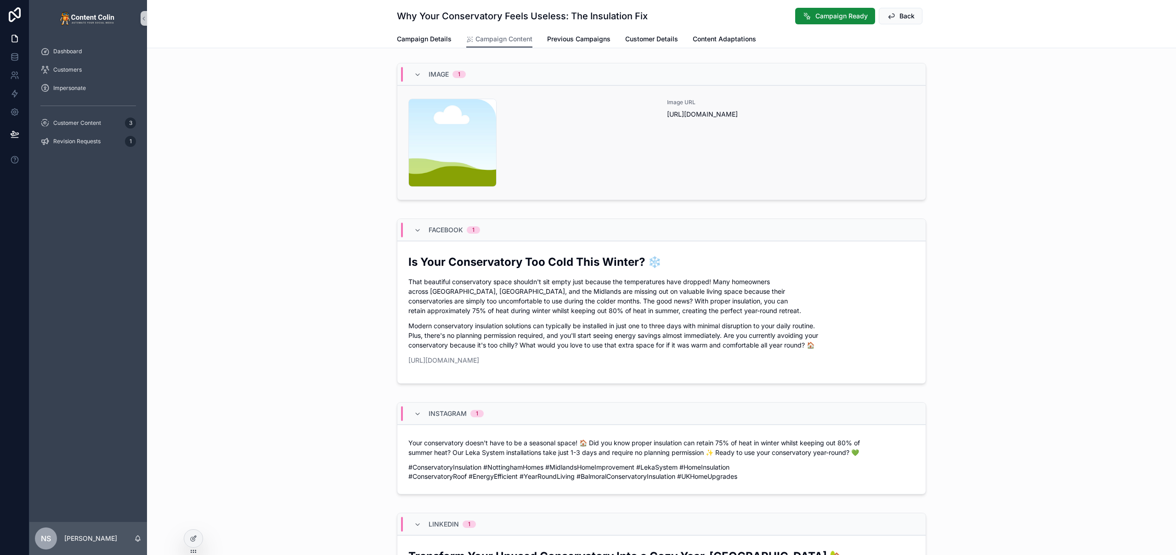
click at [656, 146] on div "content-placeholder .png Image URL https://cdn.contentcolin.com/contentcolin/im…" at bounding box center [661, 143] width 506 height 88
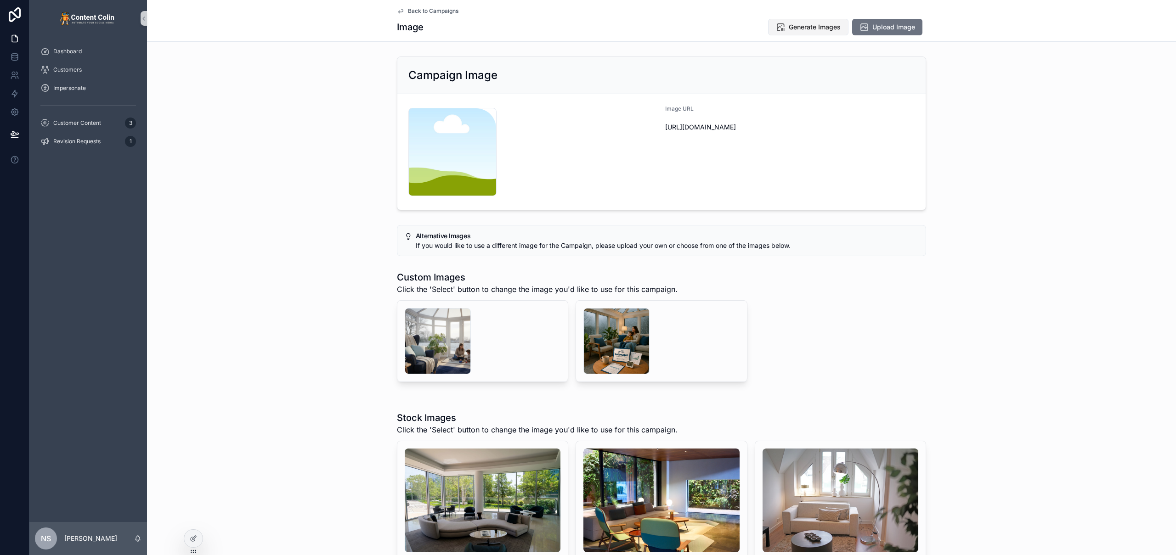
click at [807, 27] on span "Generate Images" at bounding box center [815, 27] width 52 height 9
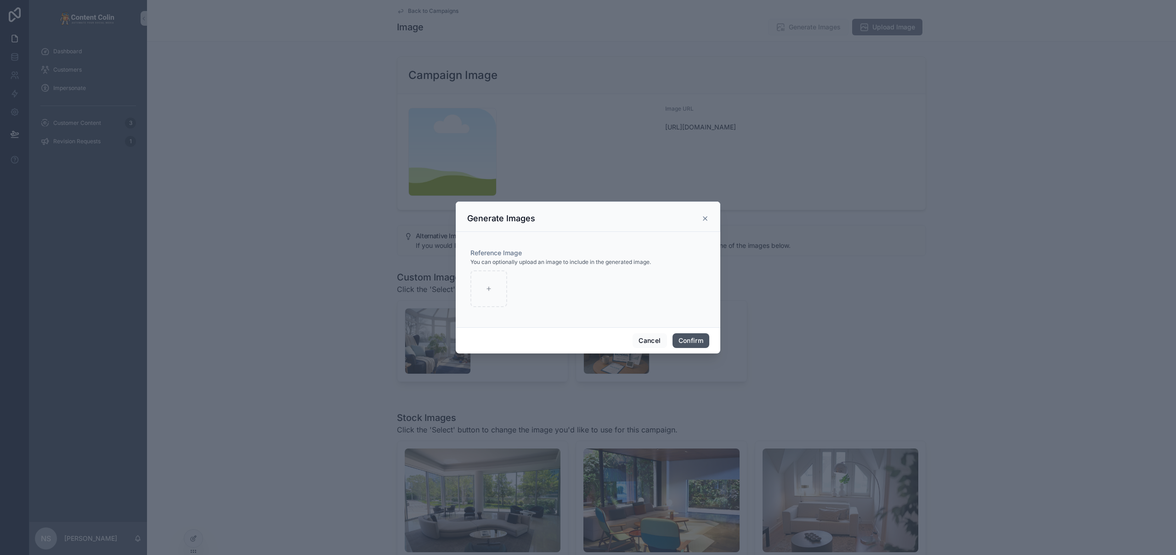
click at [692, 340] on button "Confirm" at bounding box center [690, 340] width 37 height 15
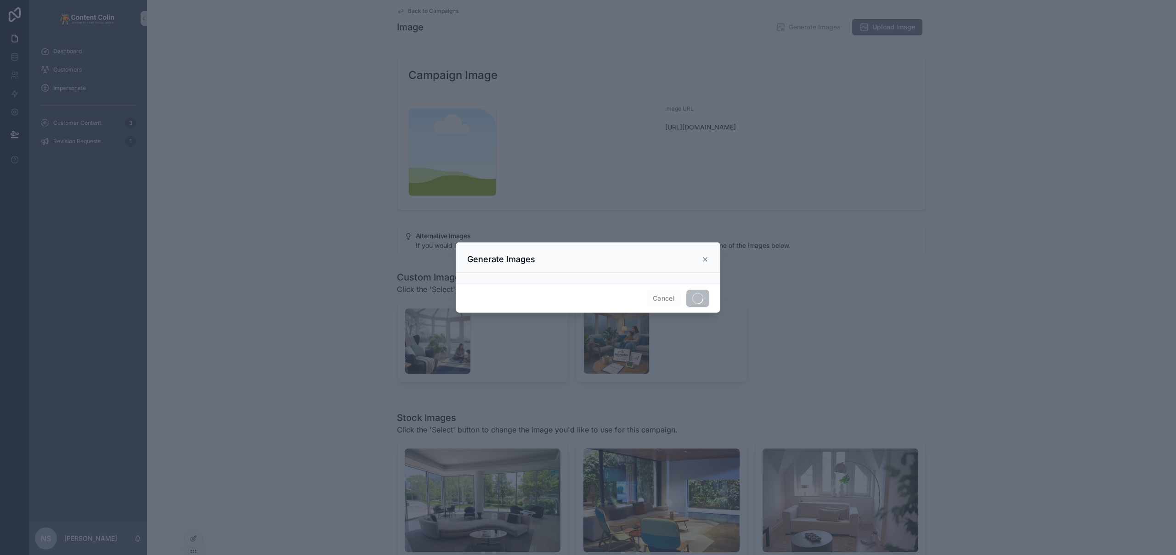
click at [1040, 363] on div at bounding box center [588, 277] width 1176 height 555
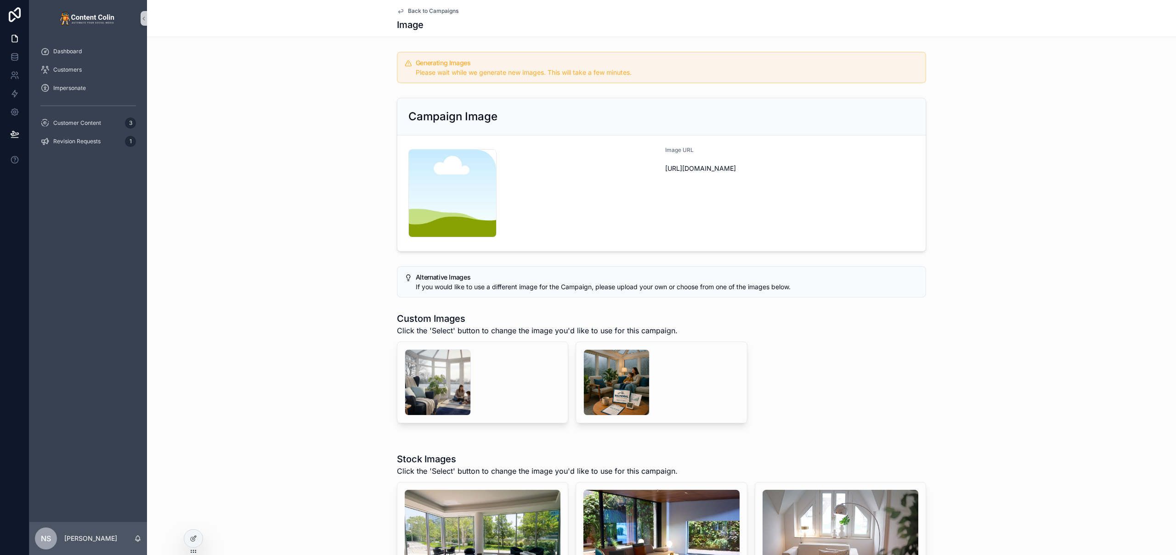
click at [425, 13] on span "Back to Campaigns" at bounding box center [433, 10] width 51 height 7
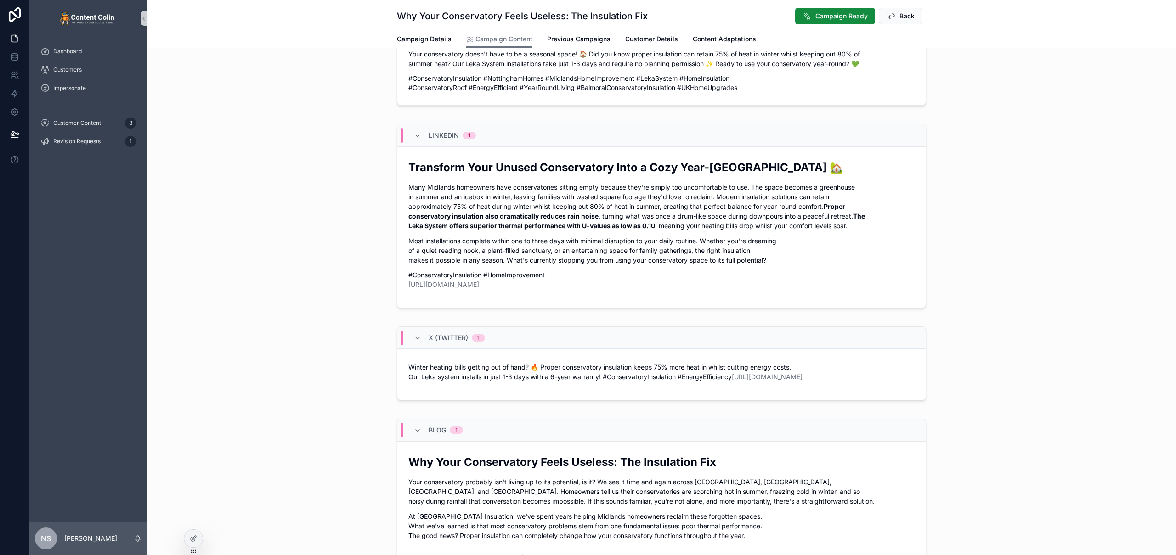
scroll to position [963, 0]
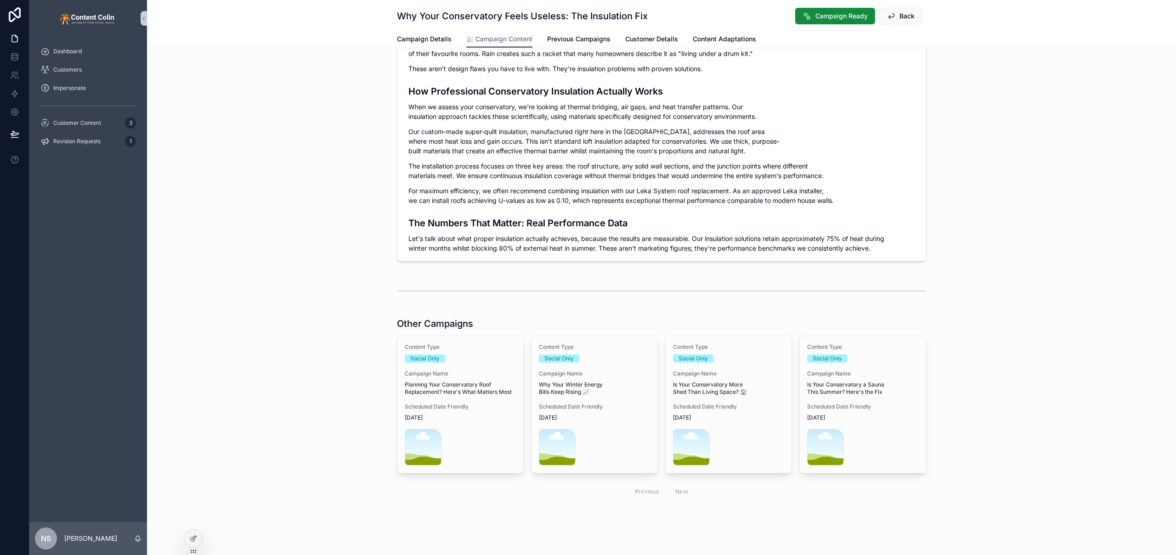
click at [467, 370] on span "Campaign Name" at bounding box center [460, 373] width 111 height 7
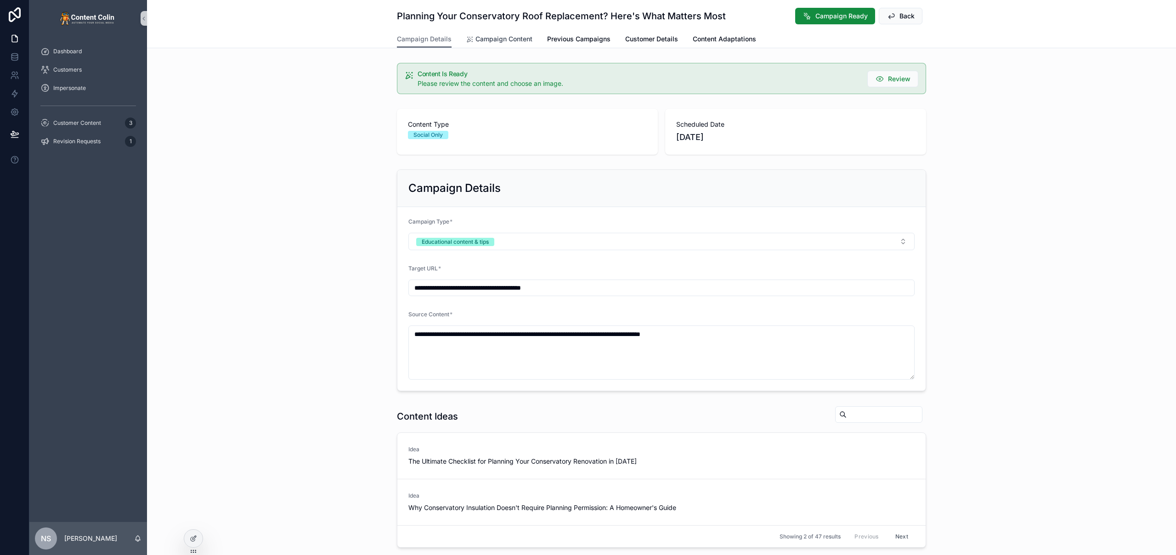
click at [475, 40] on span "Campaign Content" at bounding box center [503, 38] width 57 height 9
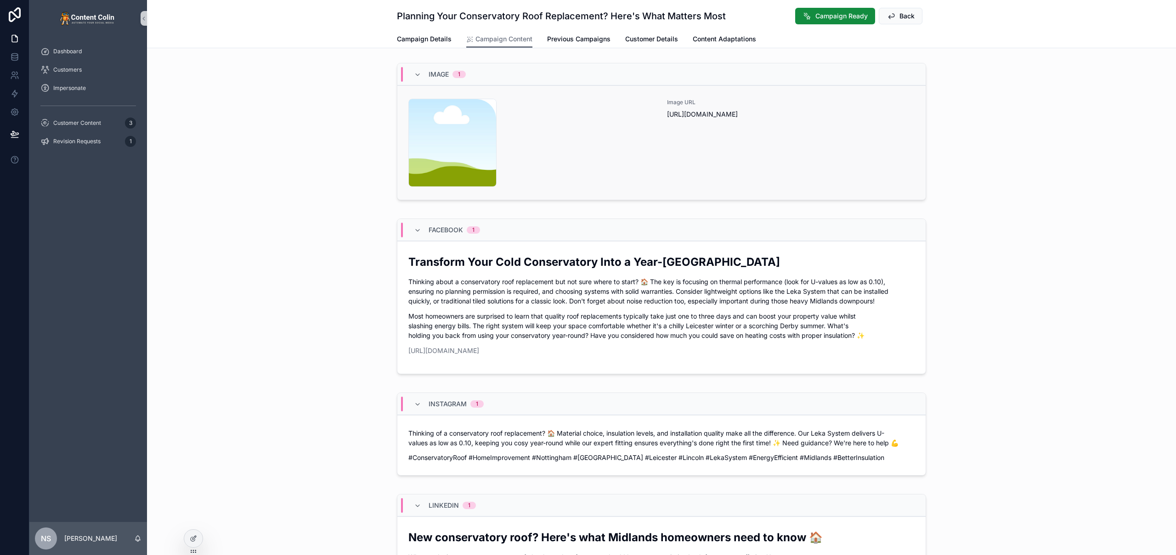
click at [620, 138] on div "content-placeholder .png" at bounding box center [532, 143] width 248 height 88
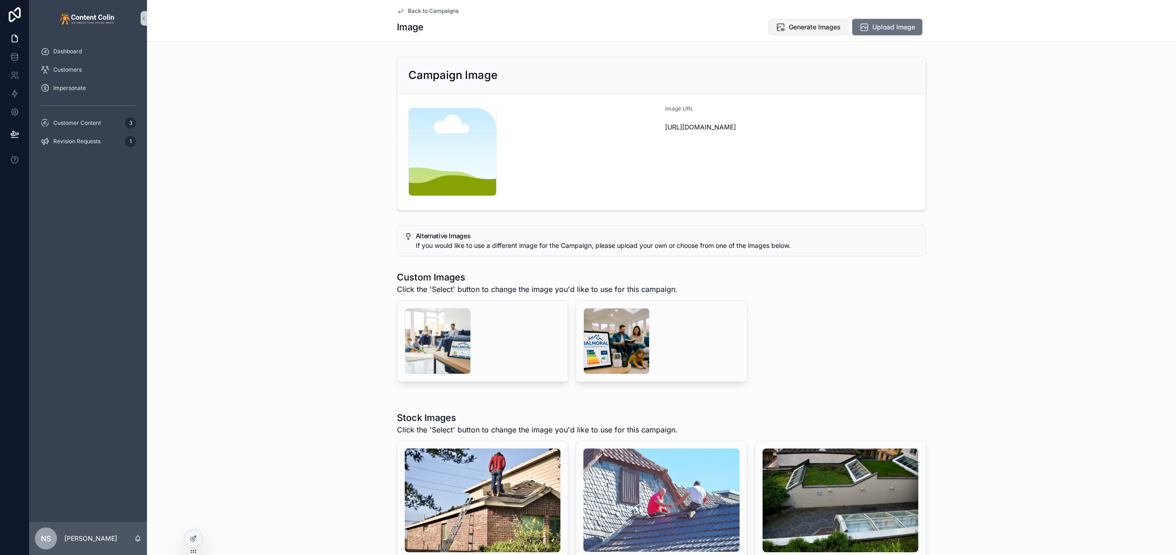
click at [829, 28] on span "Generate Images" at bounding box center [815, 27] width 52 height 9
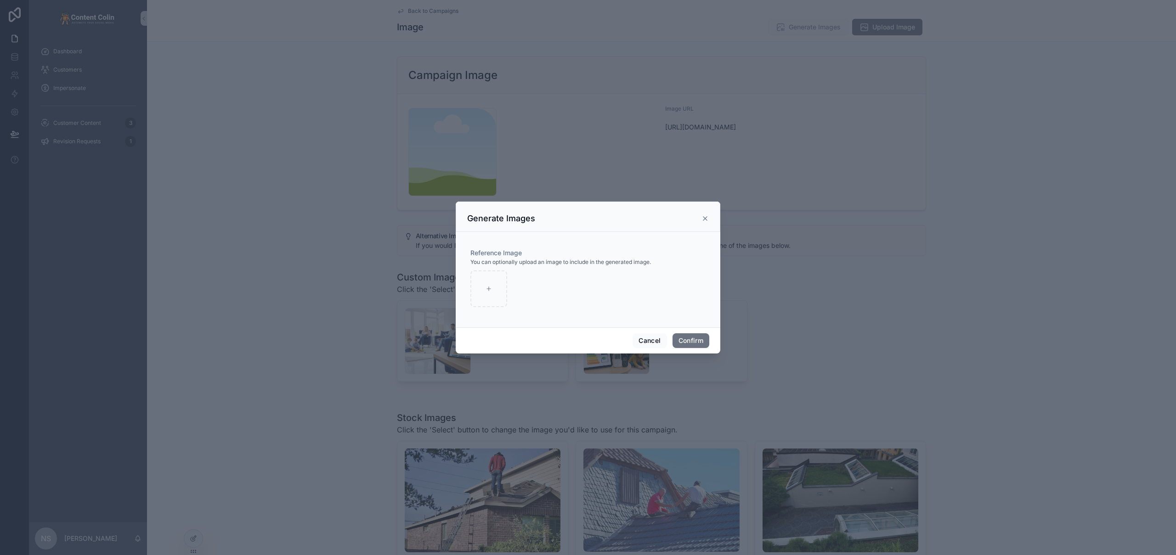
click at [699, 214] on div "Generate Images" at bounding box center [588, 218] width 242 height 11
click at [704, 216] on icon at bounding box center [704, 218] width 7 height 7
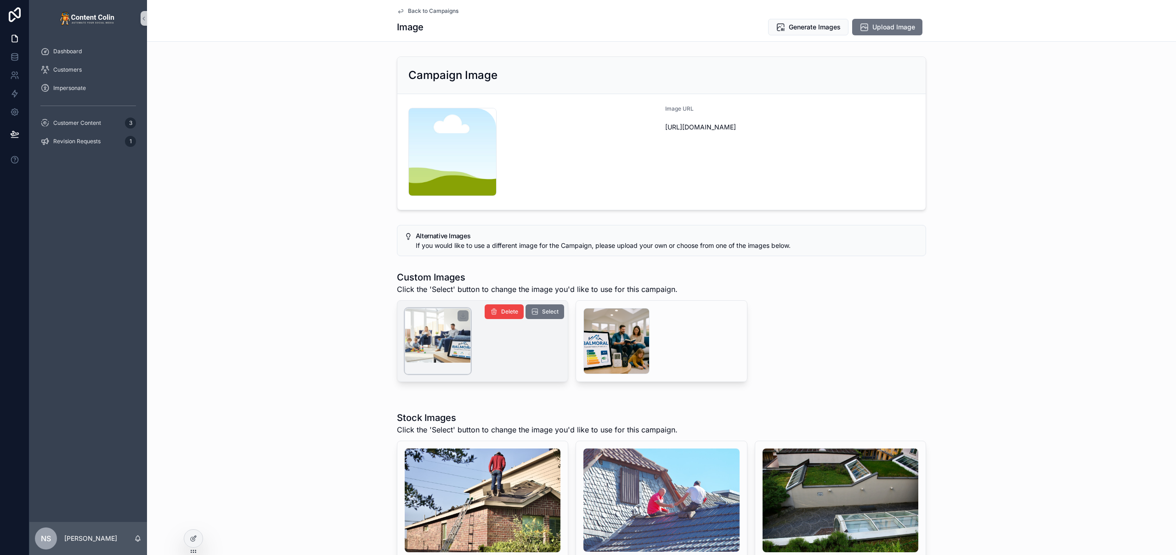
click at [444, 329] on div "scrollable content" at bounding box center [438, 341] width 66 height 66
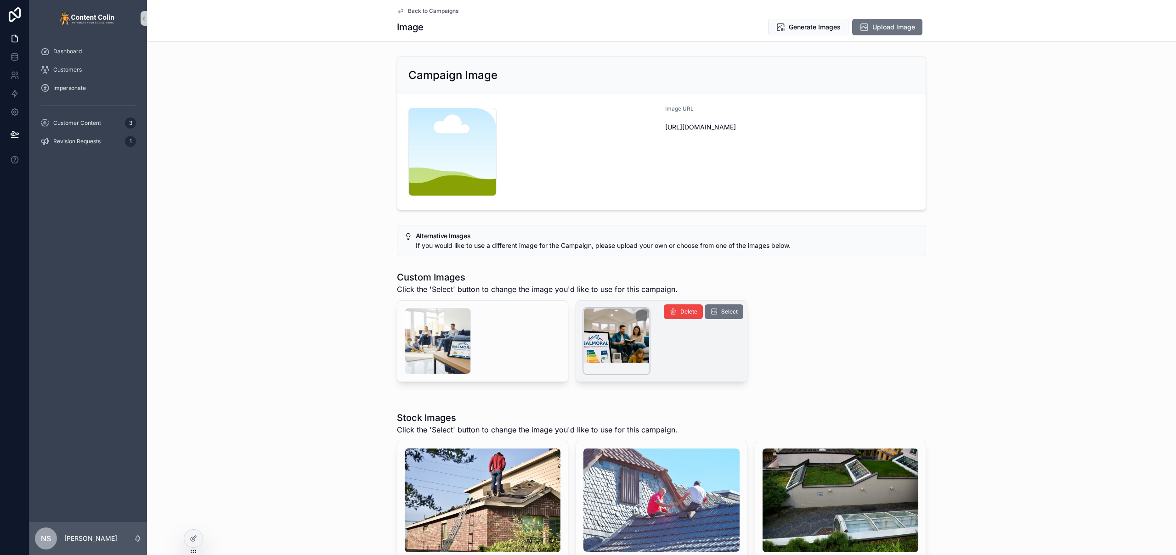
click at [618, 334] on div "scrollable content" at bounding box center [616, 341] width 66 height 66
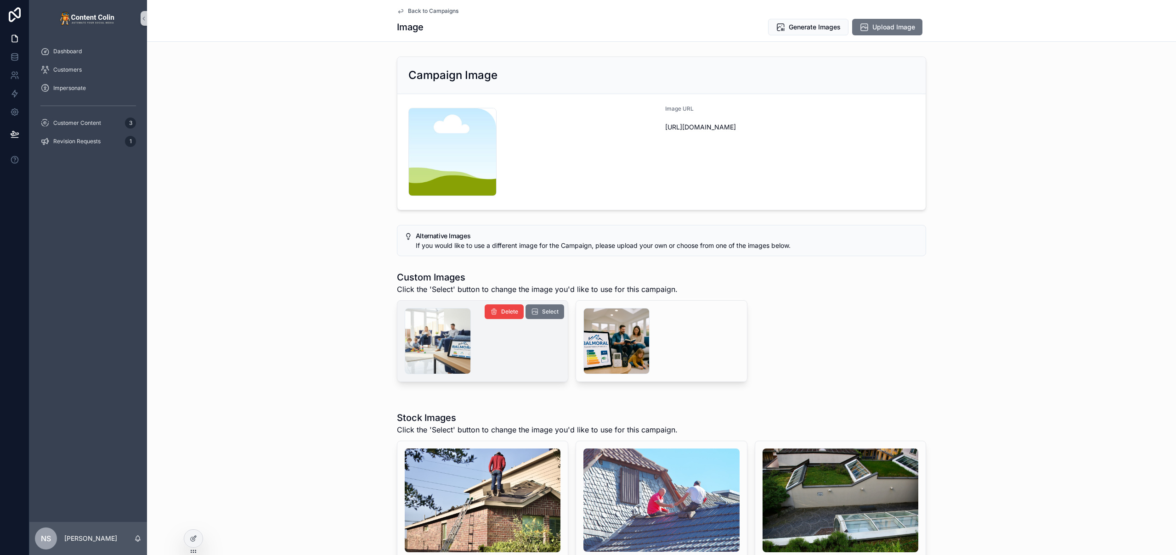
click at [482, 338] on div "scrollable content" at bounding box center [483, 341] width 156 height 66
click at [432, 341] on div "scrollable content" at bounding box center [438, 341] width 66 height 66
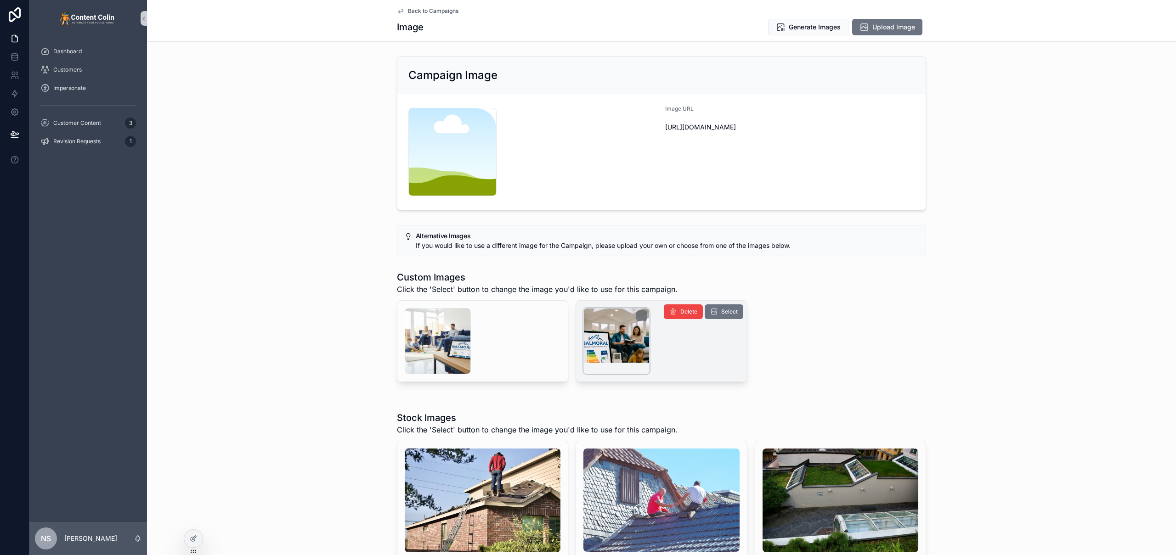
click at [598, 348] on div "scrollable content" at bounding box center [616, 341] width 66 height 66
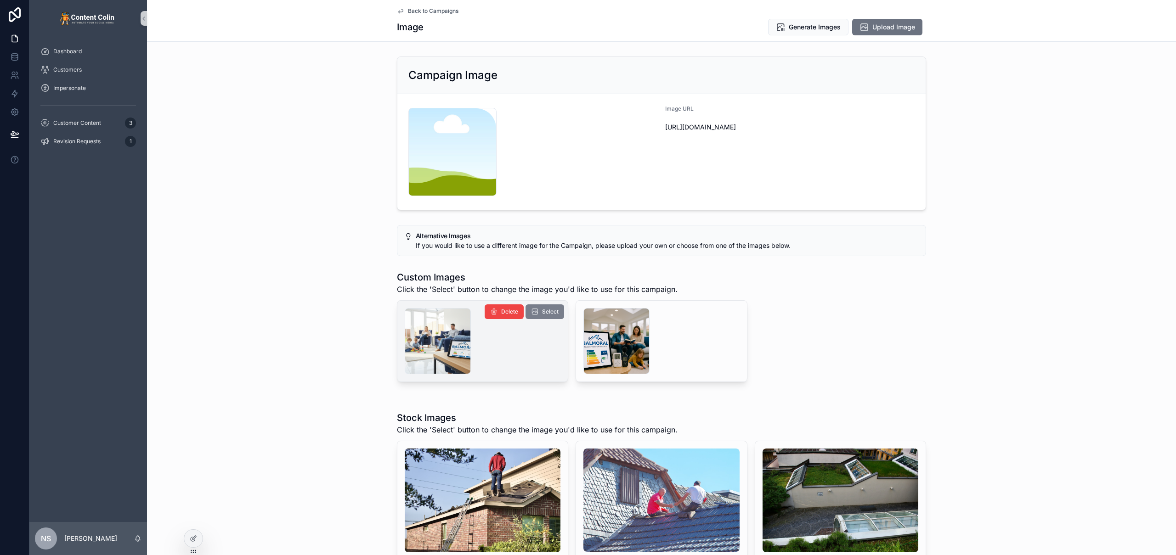
click at [542, 314] on span "Select" at bounding box center [550, 311] width 17 height 7
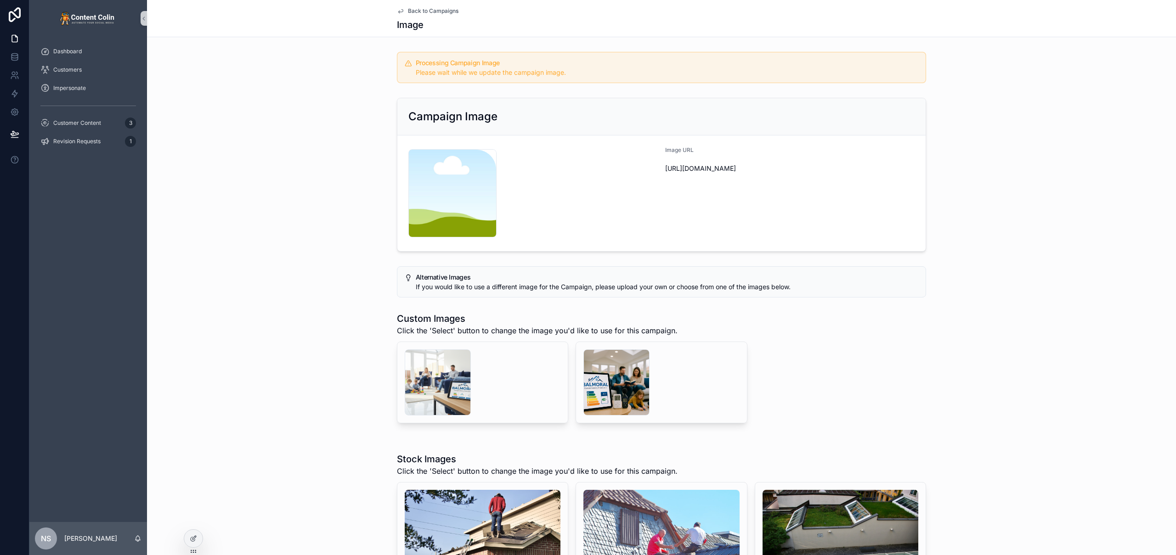
click at [440, 10] on span "Back to Campaigns" at bounding box center [433, 10] width 51 height 7
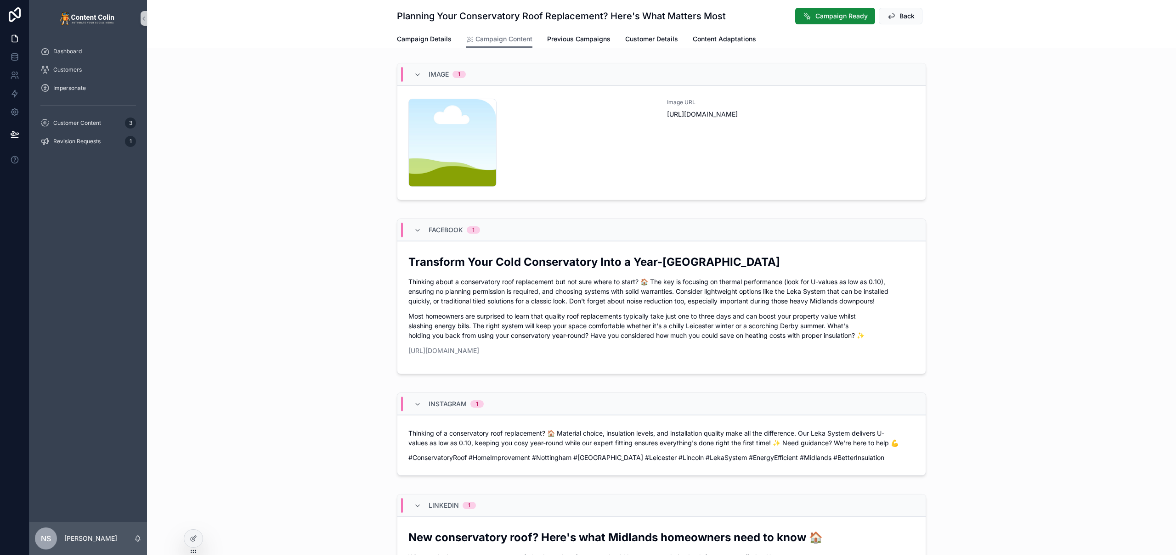
click at [874, 19] on div "Campaign Ready Back" at bounding box center [857, 15] width 138 height 17
click at [903, 15] on span "Back" at bounding box center [906, 15] width 15 height 9
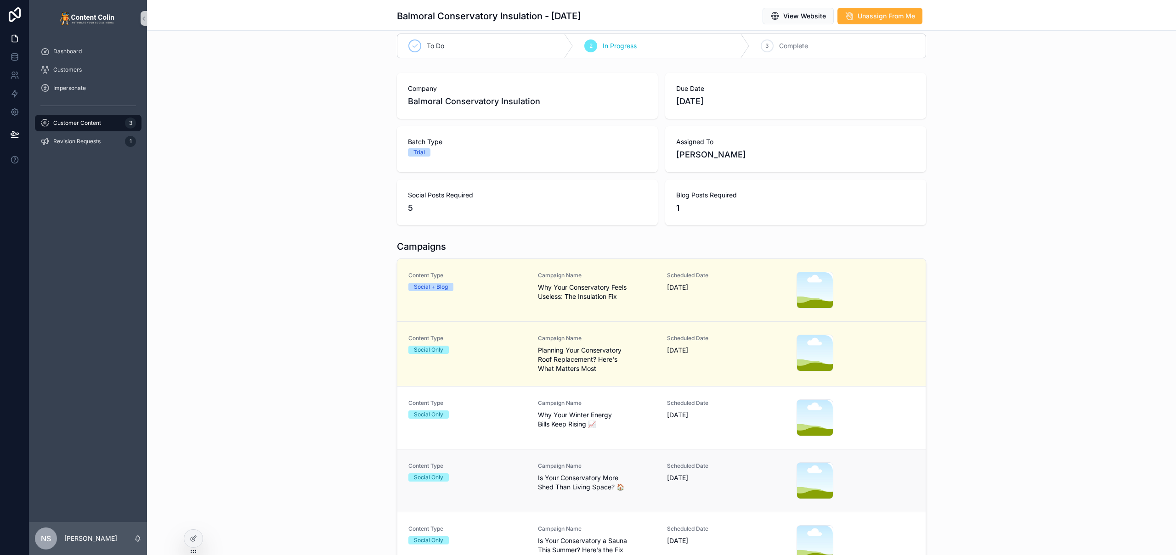
scroll to position [24, 0]
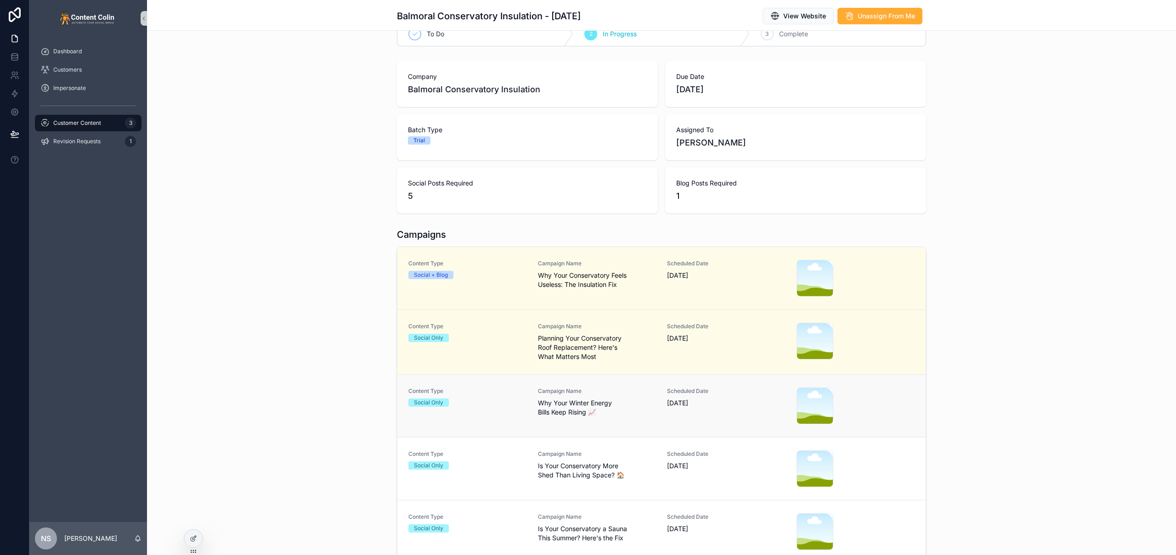
click at [525, 412] on div "Content Type Social Only Campaign Name Why Your Winter Energy Bills Keep Rising…" at bounding box center [661, 406] width 506 height 37
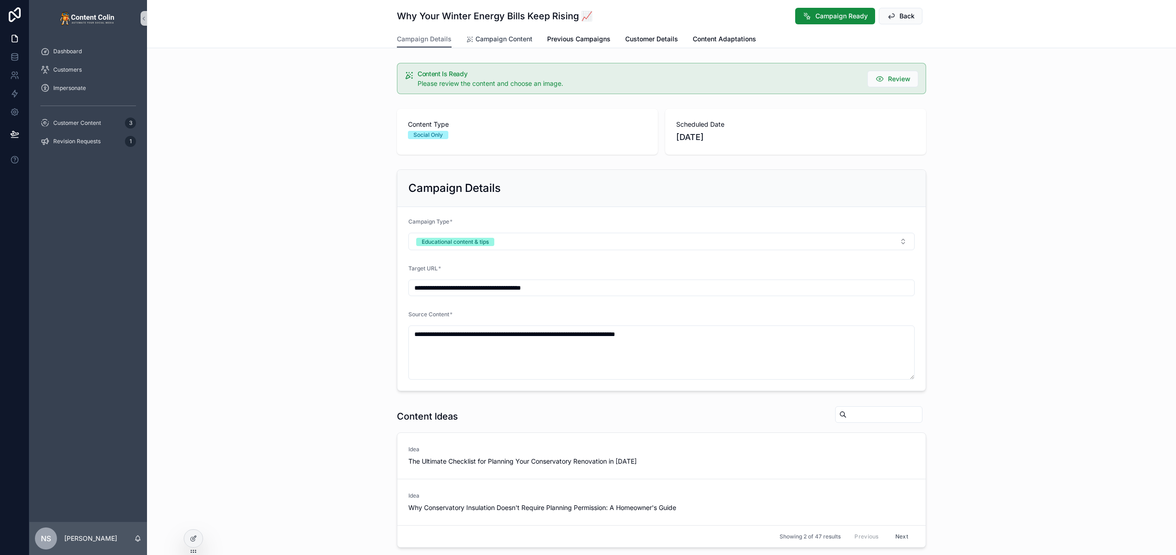
click at [507, 41] on span "Campaign Content" at bounding box center [503, 38] width 57 height 9
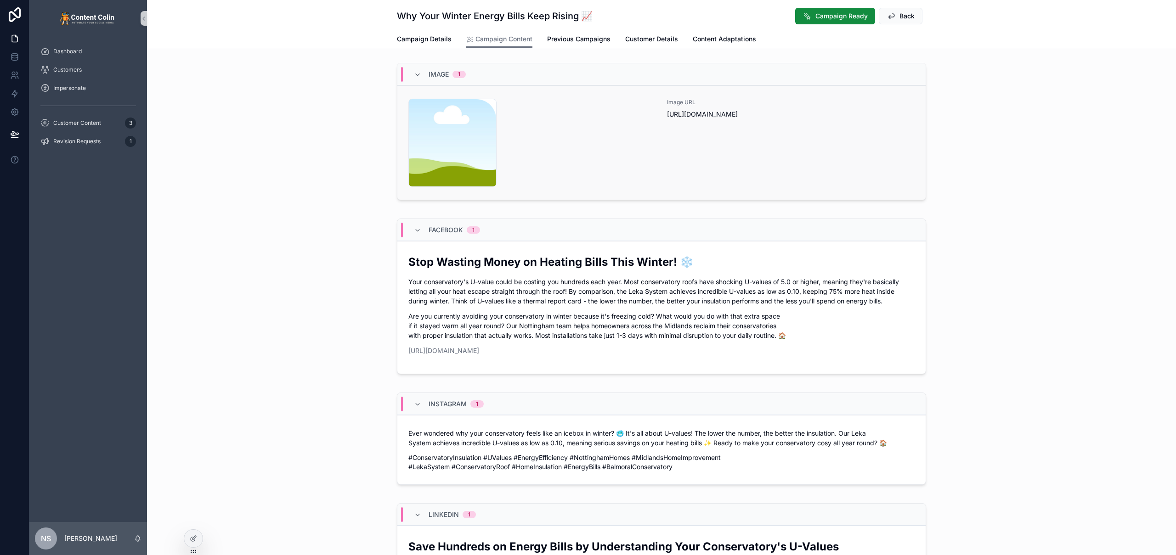
click at [598, 112] on div "content-placeholder .png" at bounding box center [532, 143] width 248 height 88
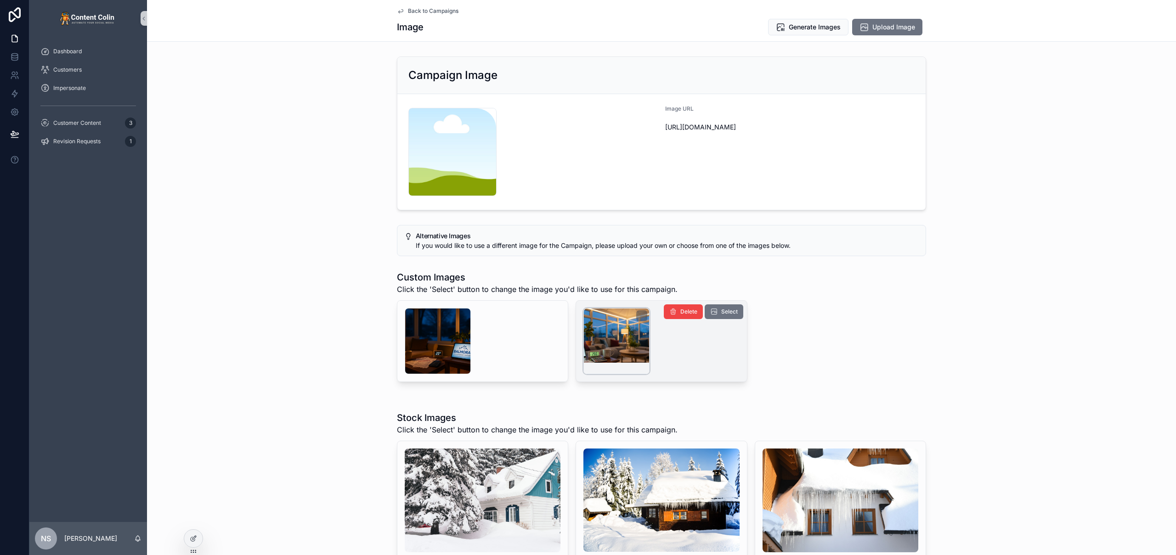
click at [607, 338] on div "scrollable content" at bounding box center [616, 341] width 66 height 66
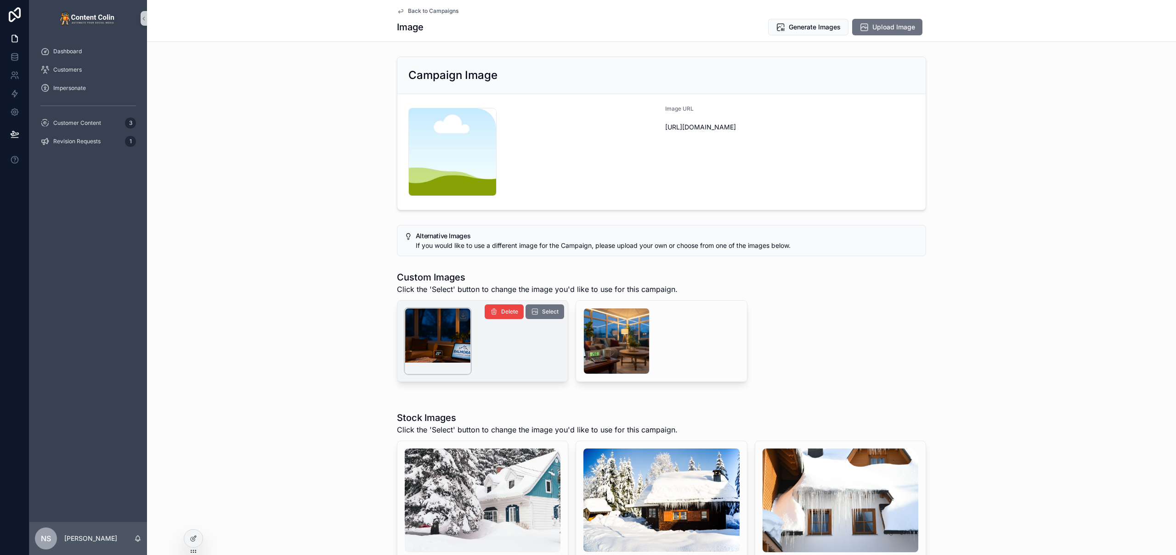
click at [440, 344] on div "scrollable content" at bounding box center [438, 341] width 66 height 66
click at [538, 311] on button "Select" at bounding box center [544, 311] width 39 height 15
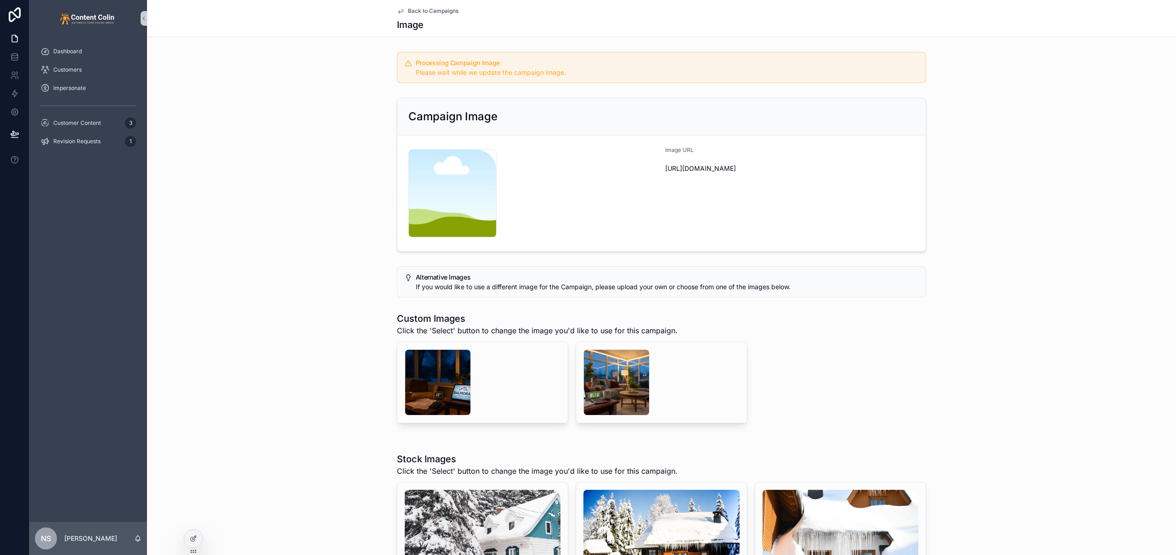
click at [413, 12] on span "Back to Campaigns" at bounding box center [433, 10] width 51 height 7
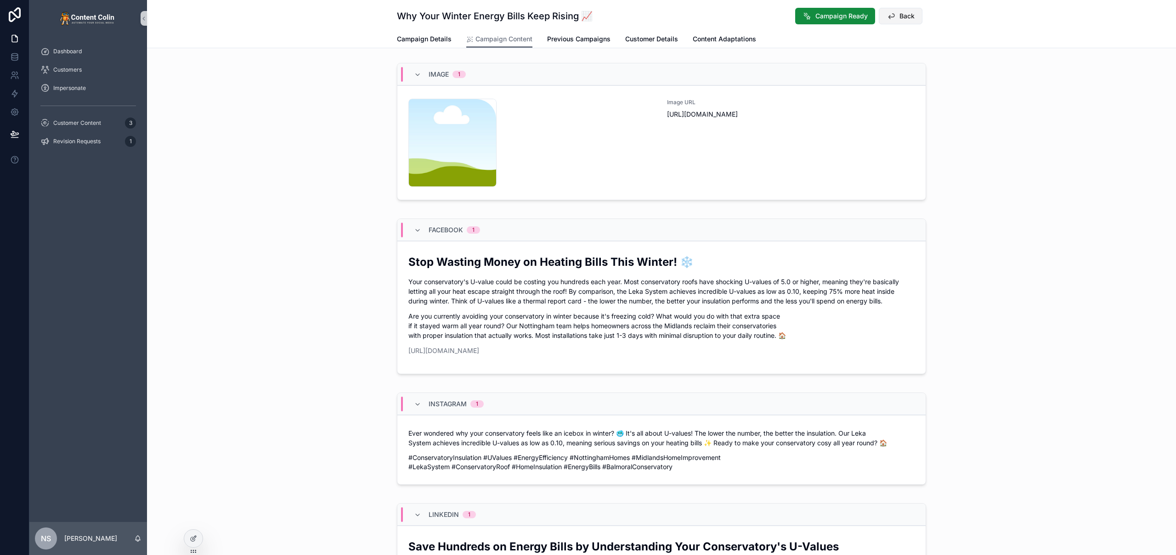
click at [895, 12] on button "Back" at bounding box center [901, 16] width 44 height 17
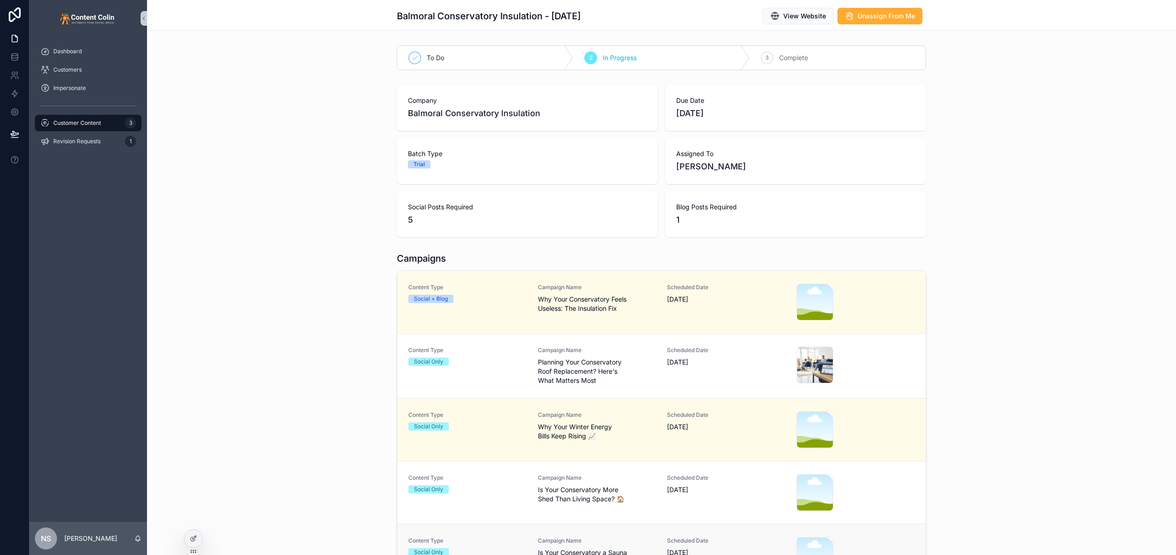
scroll to position [146, 0]
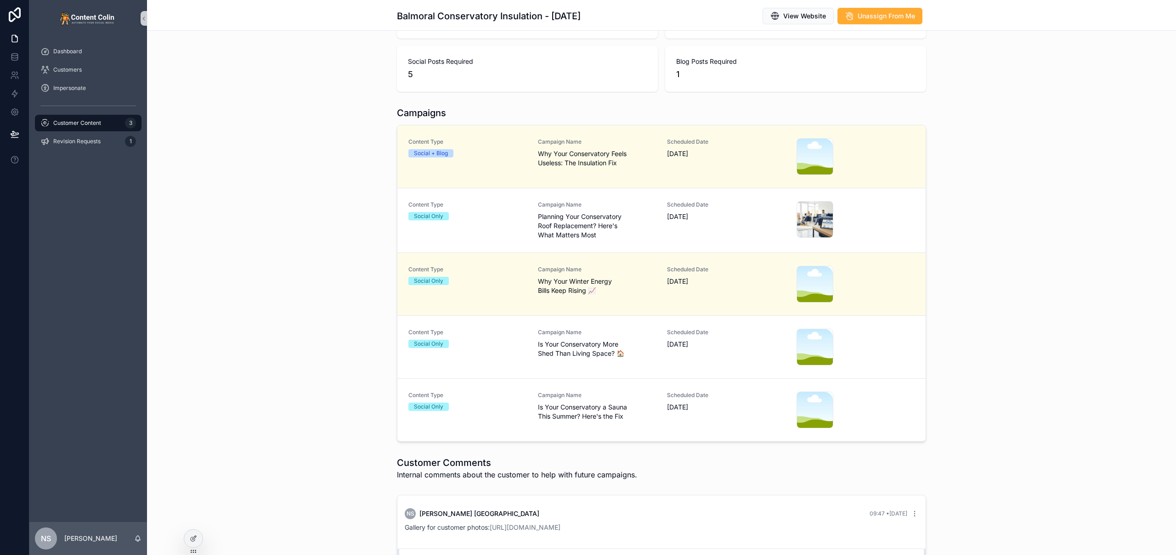
click at [721, 340] on span "19th September 2025" at bounding box center [726, 344] width 118 height 9
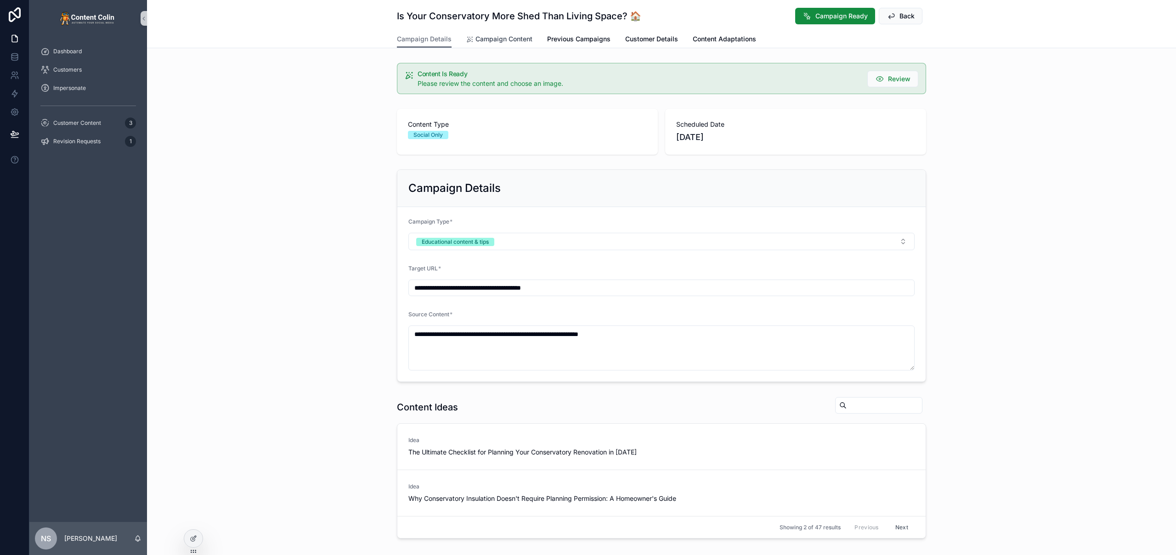
click at [488, 38] on span "Campaign Content" at bounding box center [503, 38] width 57 height 9
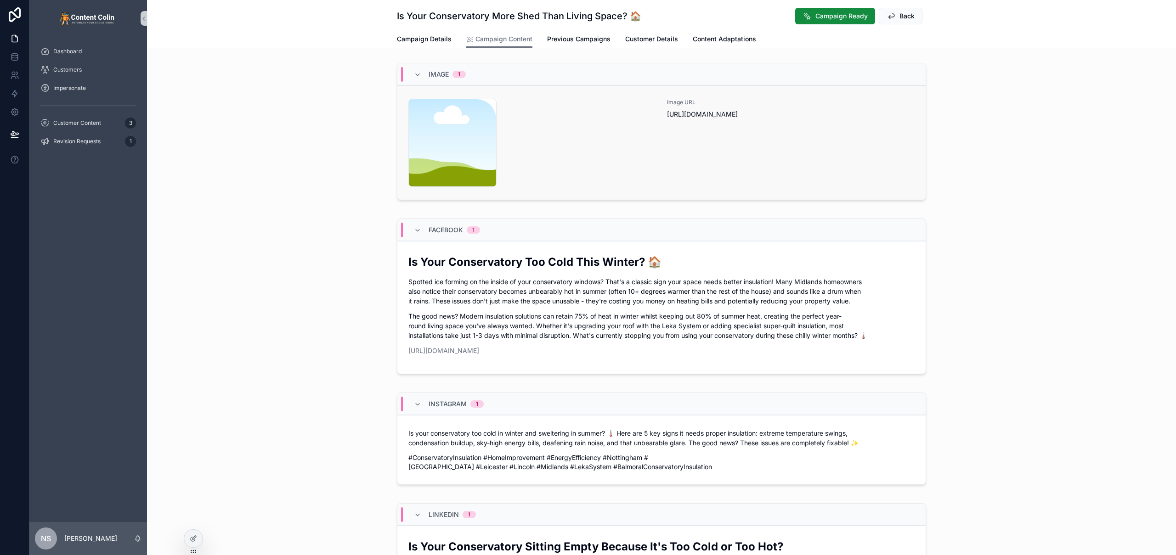
click at [606, 145] on div "content-placeholder .png" at bounding box center [532, 143] width 248 height 88
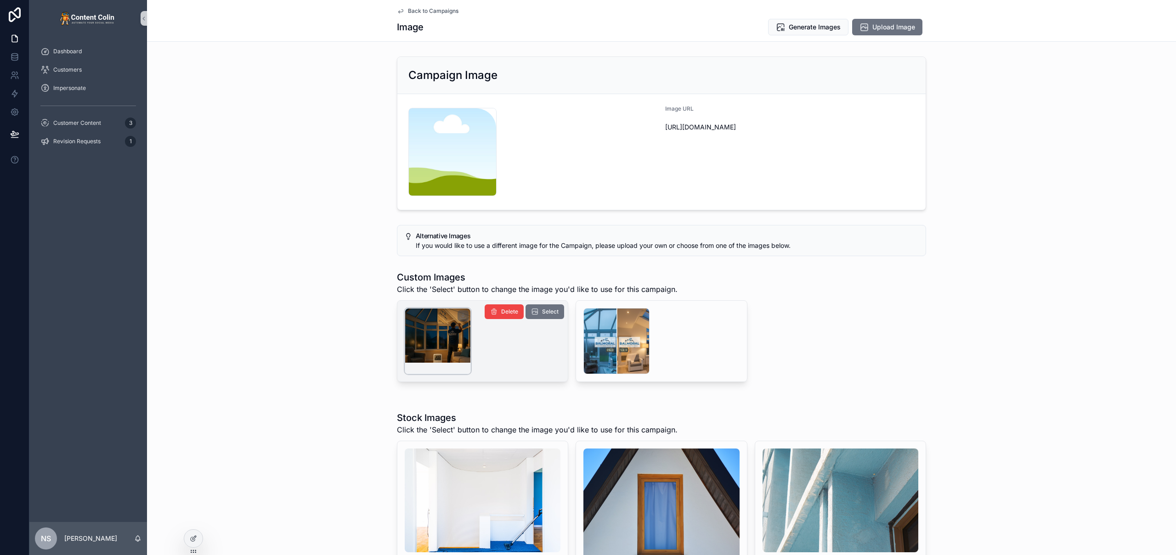
click at [450, 332] on div "scrollable content" at bounding box center [438, 341] width 66 height 66
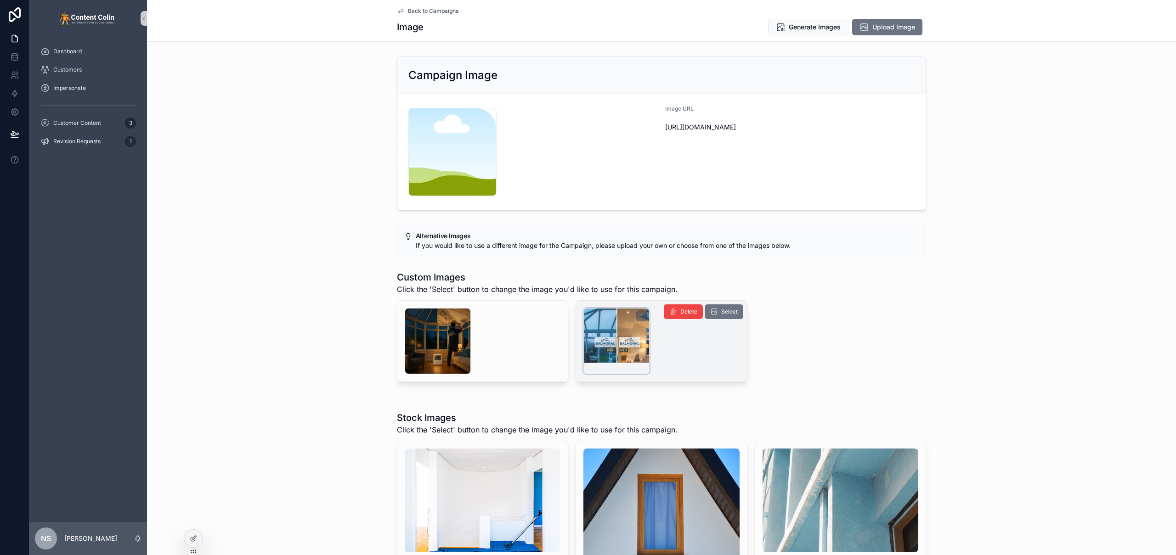
click at [626, 336] on div "scrollable content" at bounding box center [616, 341] width 66 height 66
click at [736, 311] on button "Select" at bounding box center [724, 311] width 39 height 15
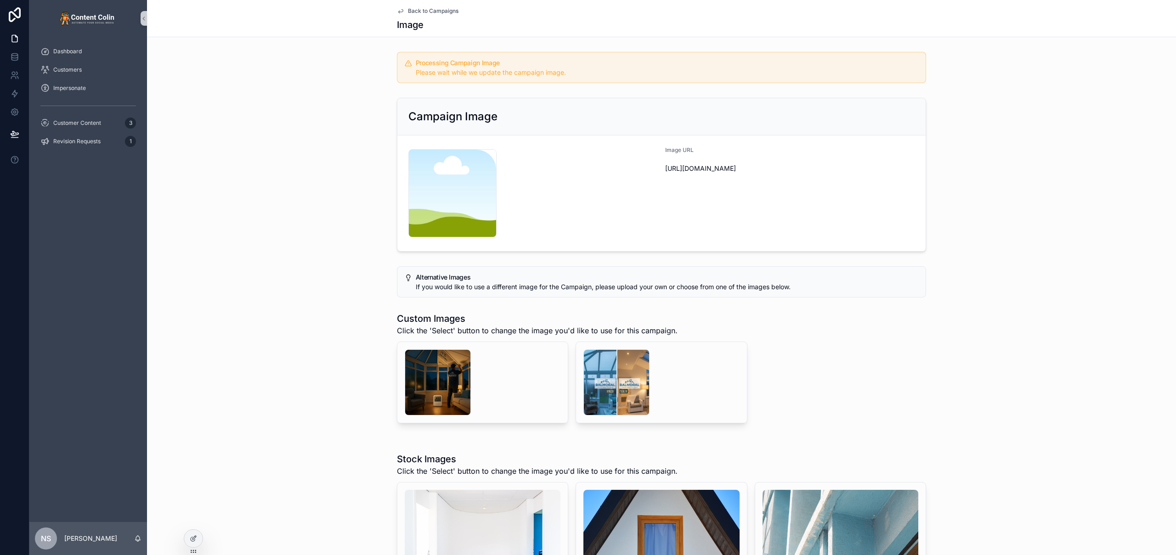
click at [450, 9] on span "Back to Campaigns" at bounding box center [433, 10] width 51 height 7
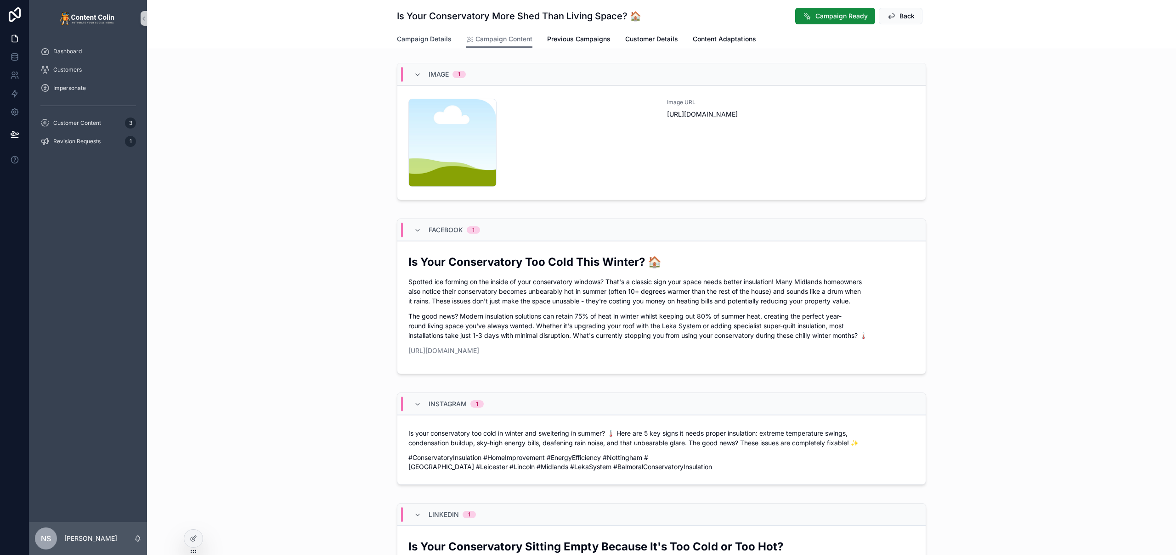
click at [417, 35] on span "Campaign Details" at bounding box center [424, 38] width 55 height 9
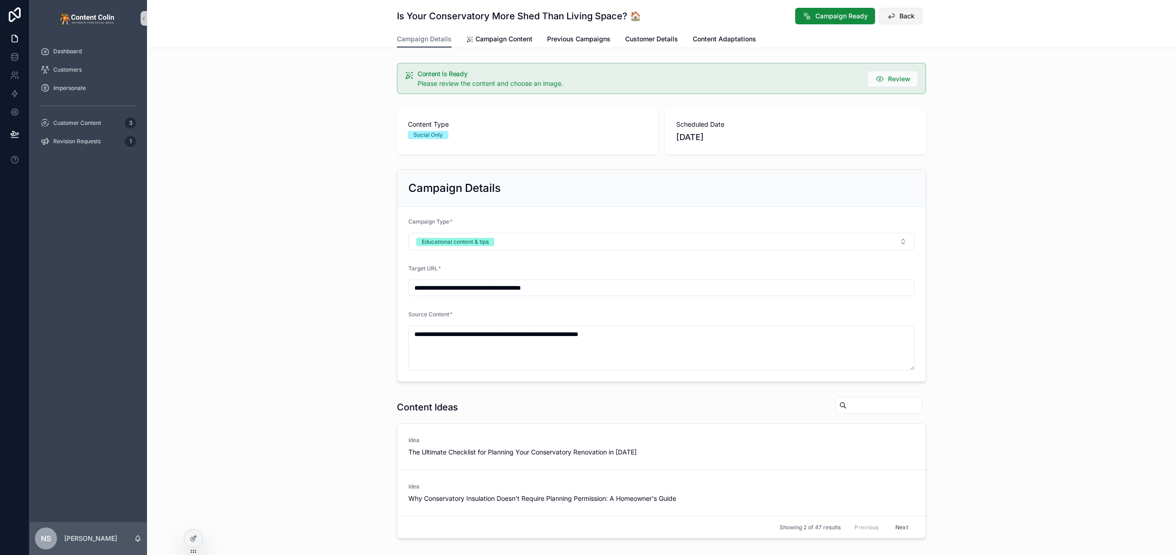
click at [899, 17] on span "Back" at bounding box center [906, 15] width 15 height 9
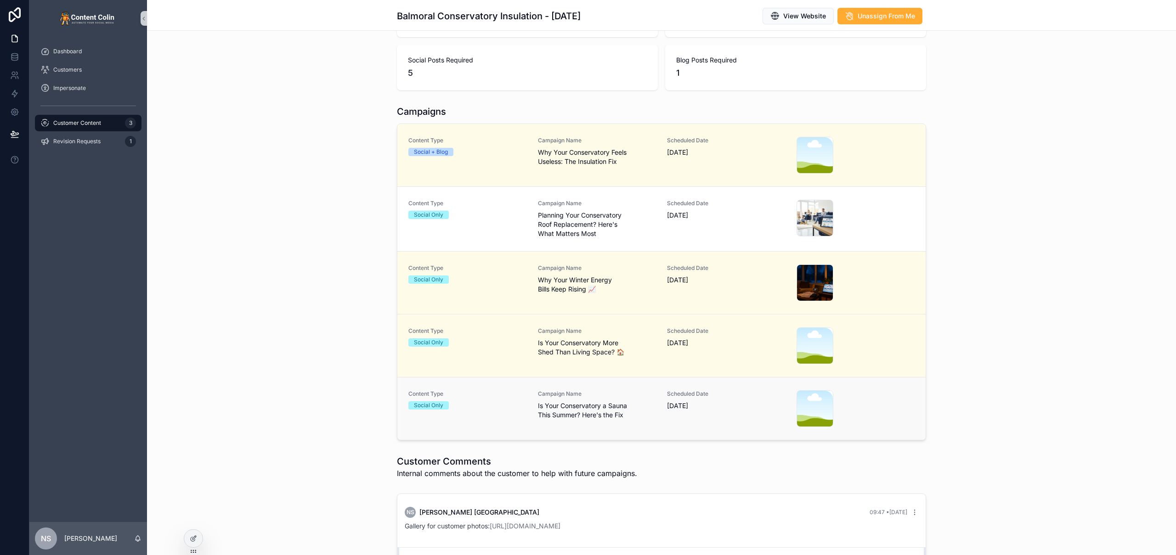
scroll to position [242, 0]
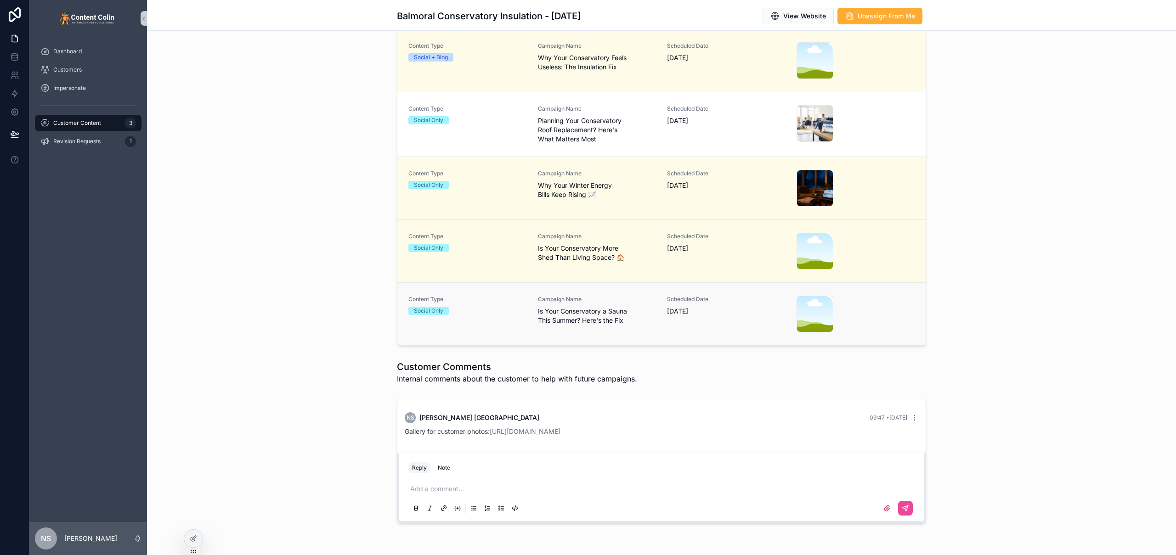
click at [638, 313] on span "Is Your Conservatory a Sauna This Summer? Here's the Fix" at bounding box center [597, 316] width 118 height 18
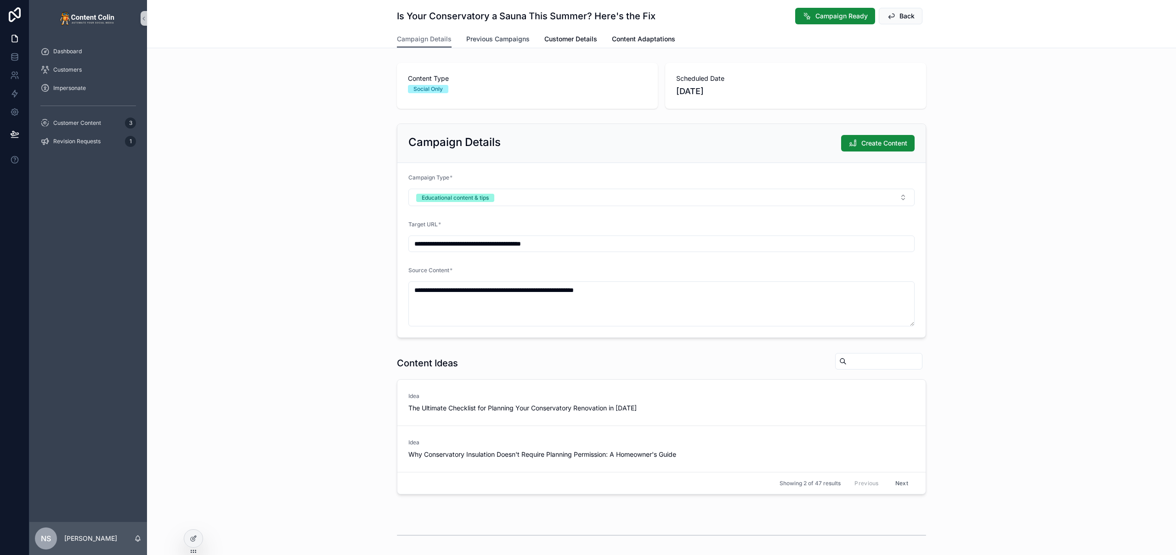
click at [503, 40] on span "Previous Campaigns" at bounding box center [497, 38] width 63 height 9
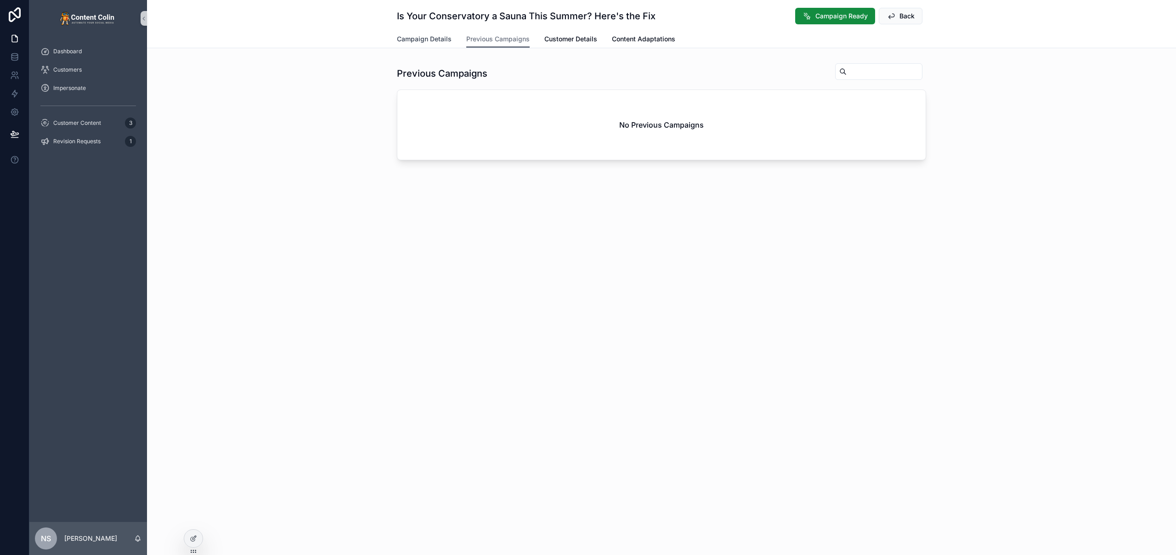
click at [425, 39] on span "Campaign Details" at bounding box center [424, 38] width 55 height 9
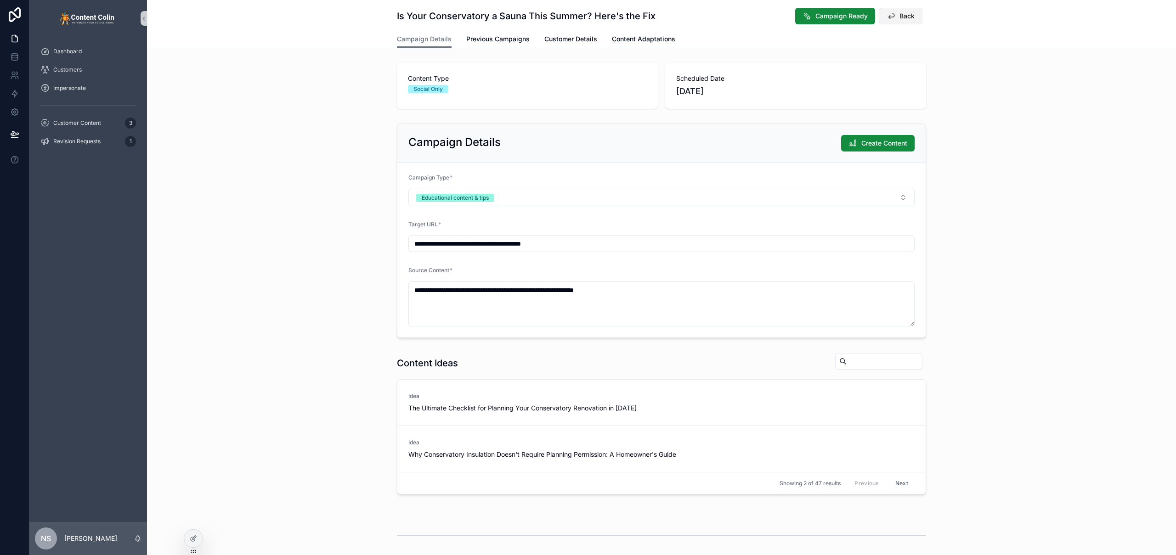
click at [909, 17] on span "Back" at bounding box center [906, 15] width 15 height 9
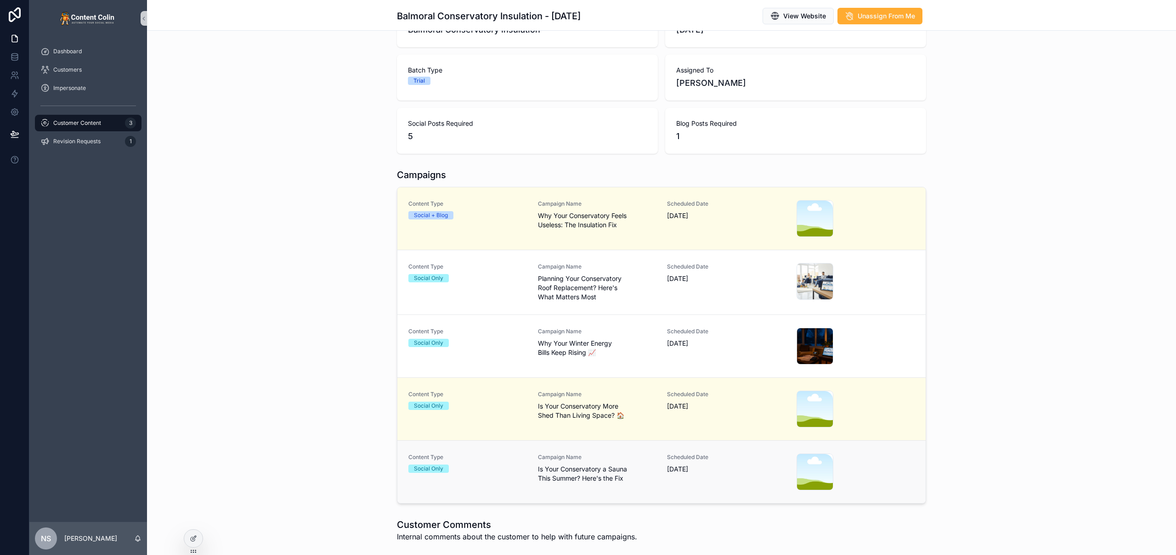
scroll to position [131, 0]
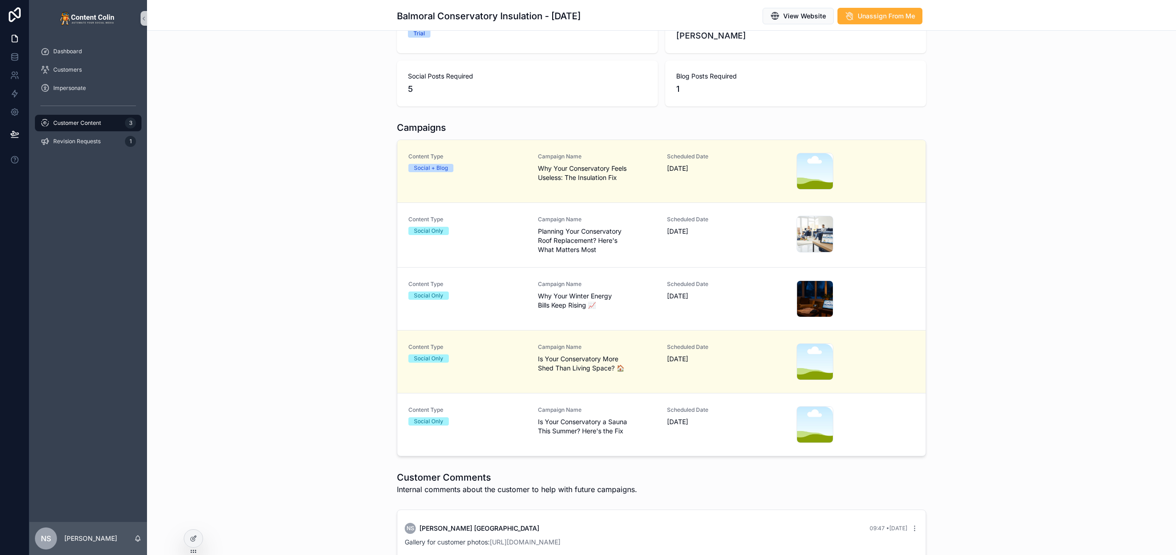
click at [529, 423] on div "Content Type Social Only Campaign Name Is Your Conservatory a Sauna This Summer…" at bounding box center [661, 424] width 506 height 37
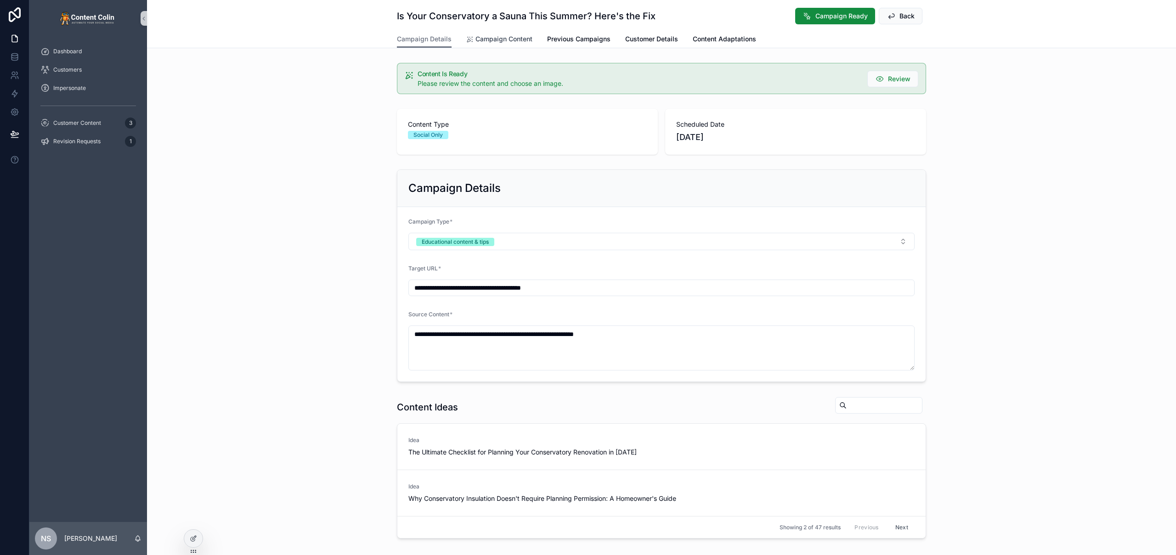
click at [508, 40] on span "Campaign Content" at bounding box center [503, 38] width 57 height 9
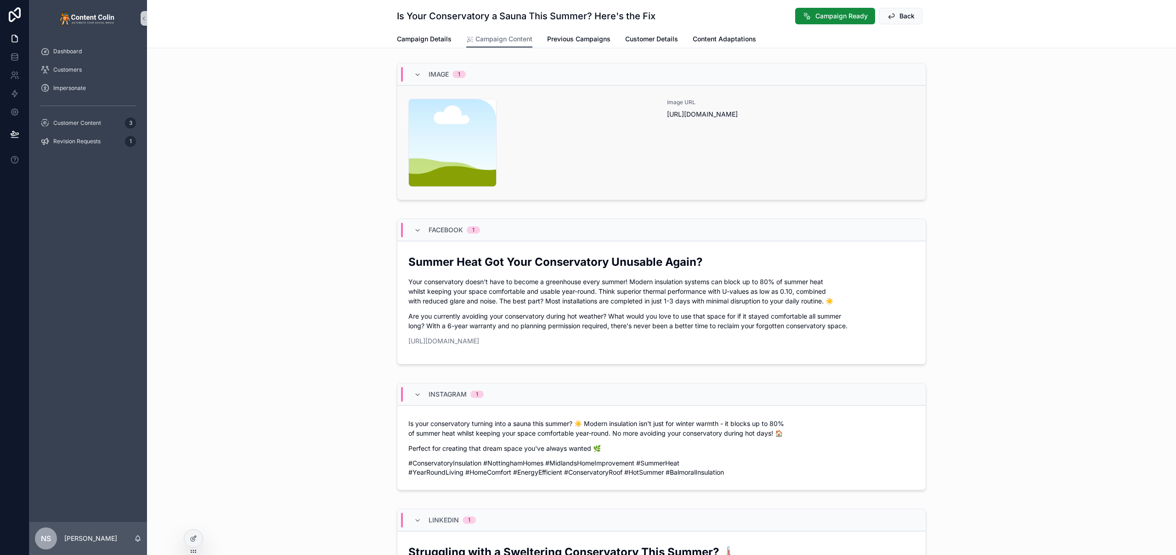
click at [724, 147] on div "Image URL [URL][DOMAIN_NAME]" at bounding box center [791, 143] width 248 height 88
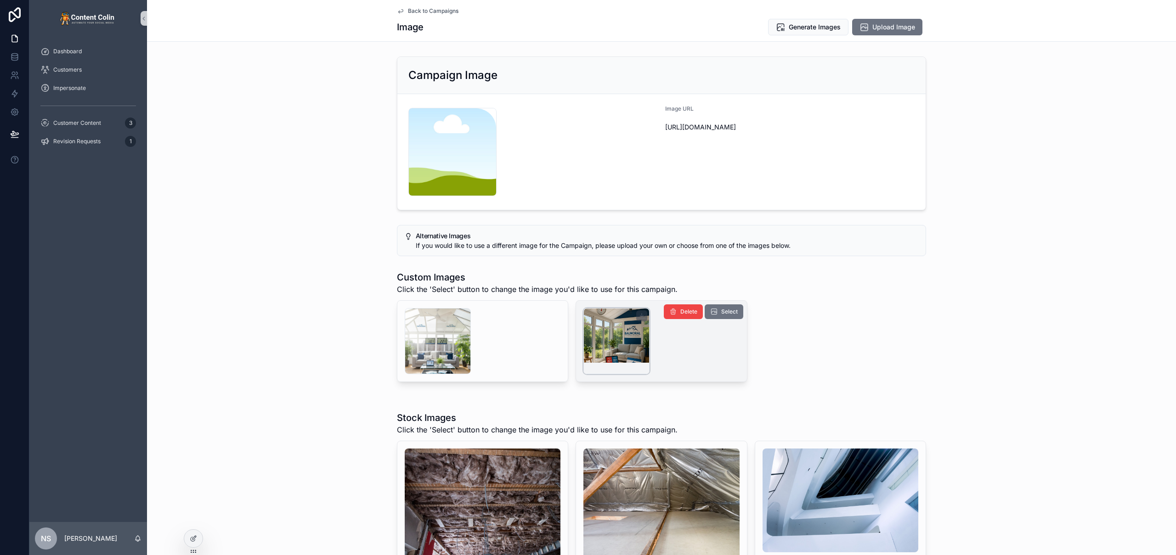
click at [632, 347] on div "scrollable content" at bounding box center [616, 341] width 66 height 66
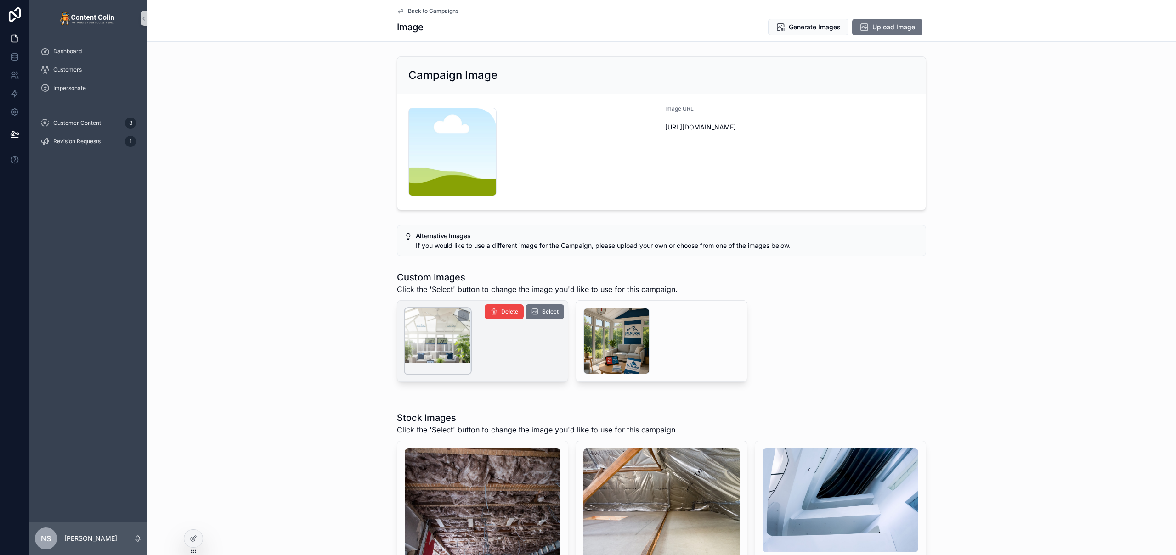
click at [454, 344] on div "scrollable content" at bounding box center [438, 341] width 66 height 66
click at [820, 30] on span "Generate Images" at bounding box center [815, 27] width 52 height 9
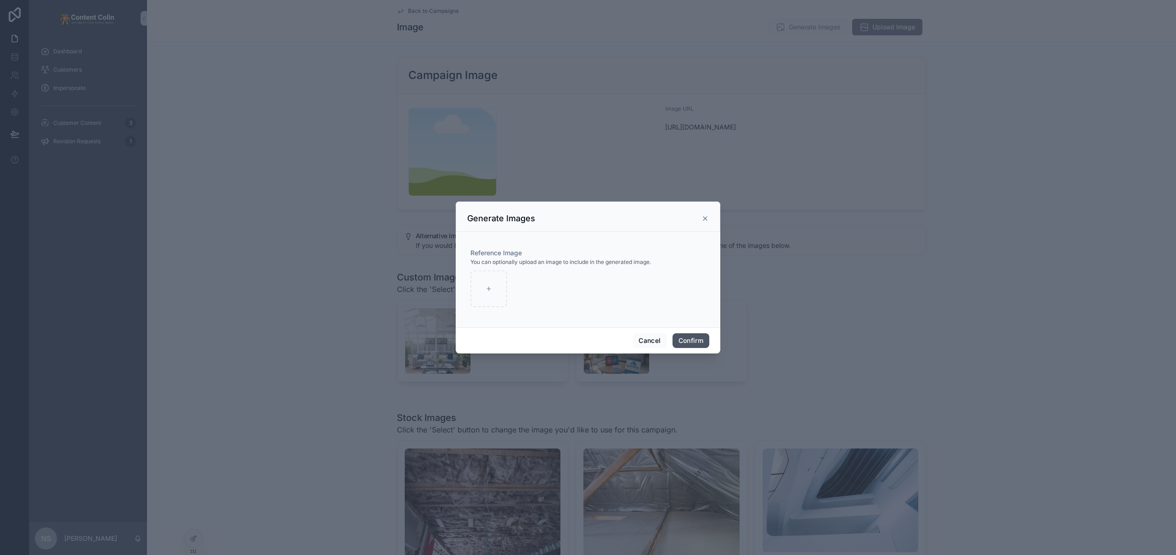
click at [699, 347] on button "Confirm" at bounding box center [690, 340] width 37 height 15
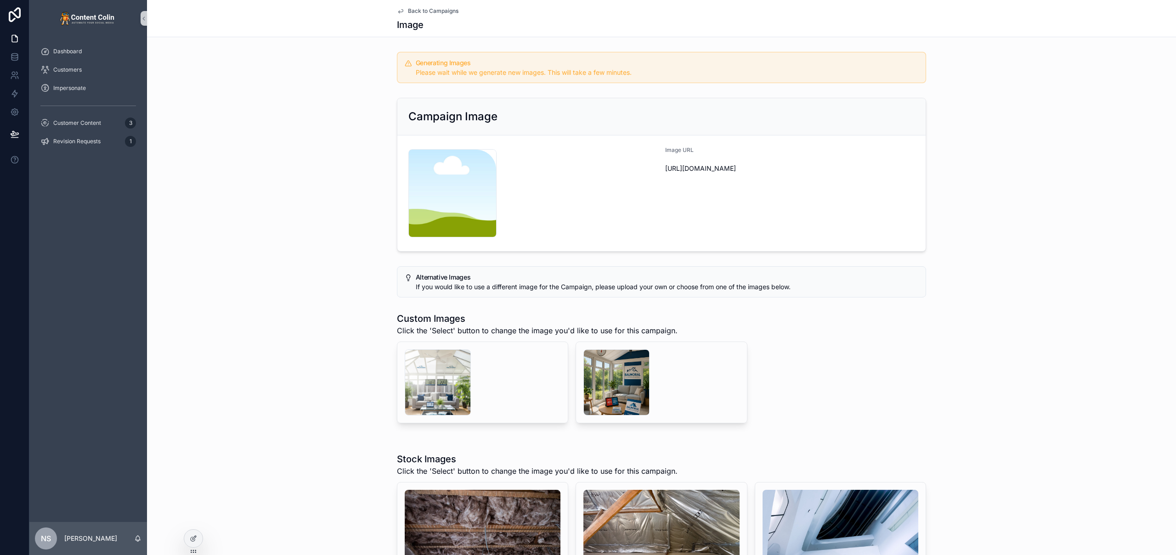
click at [435, 11] on span "Back to Campaigns" at bounding box center [433, 10] width 51 height 7
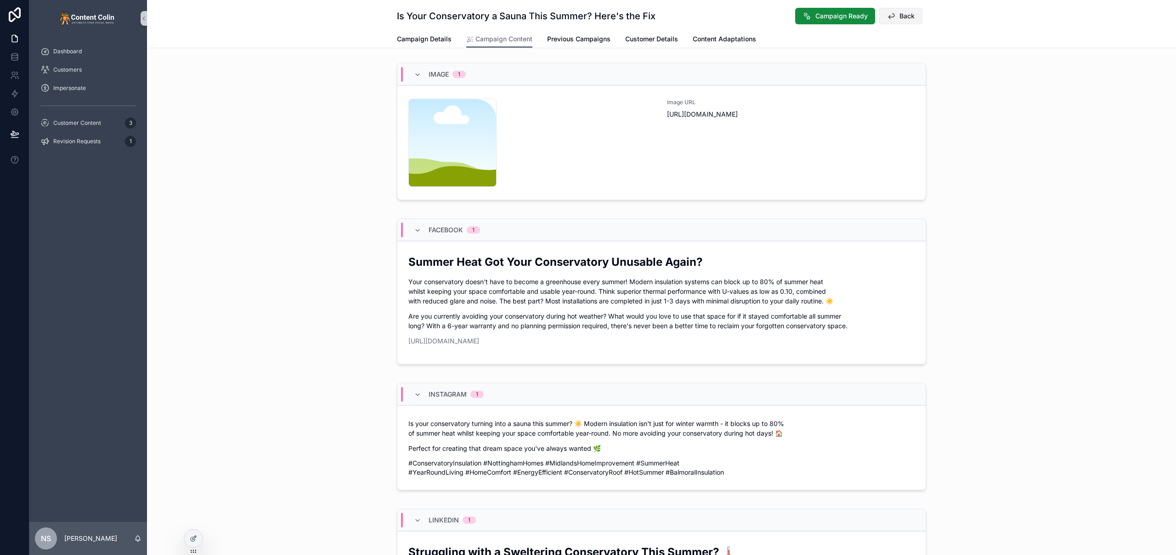
click at [904, 9] on button "Back" at bounding box center [901, 16] width 44 height 17
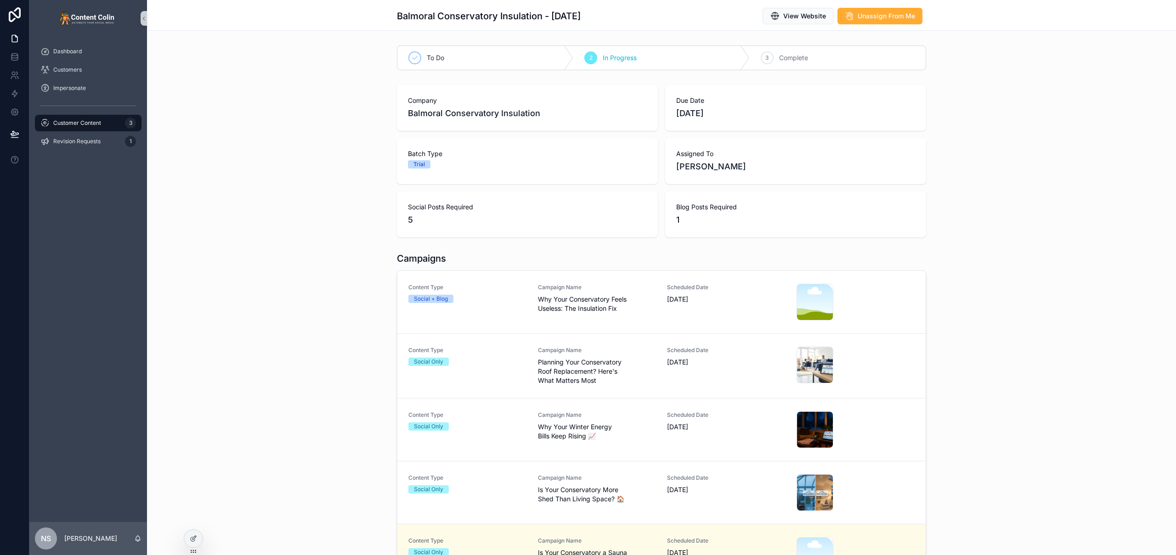
scroll to position [153, 0]
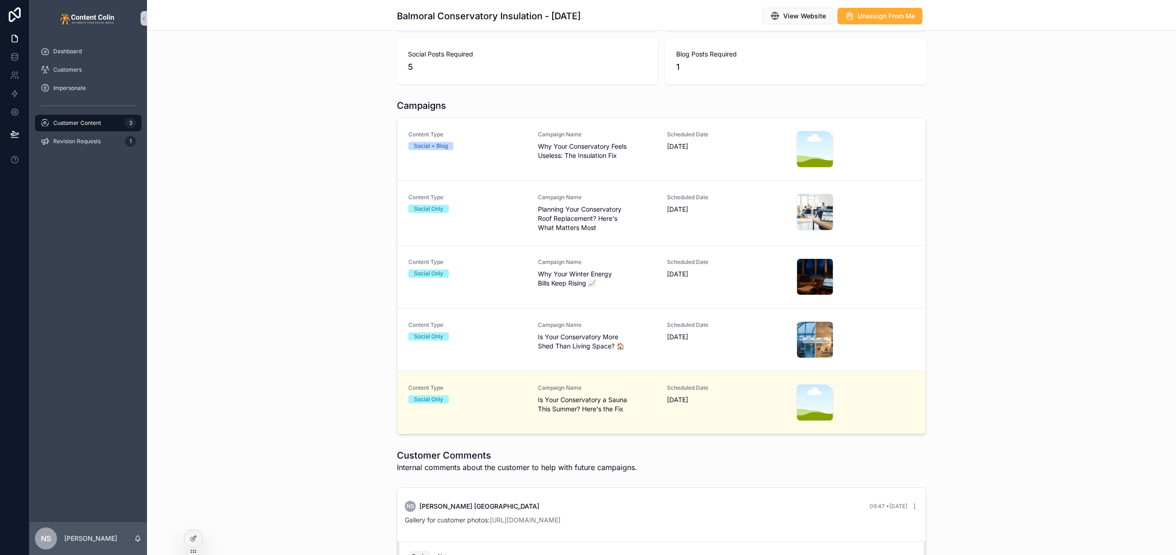
click at [104, 122] on div "Customer Content 3" at bounding box center [88, 123] width 96 height 15
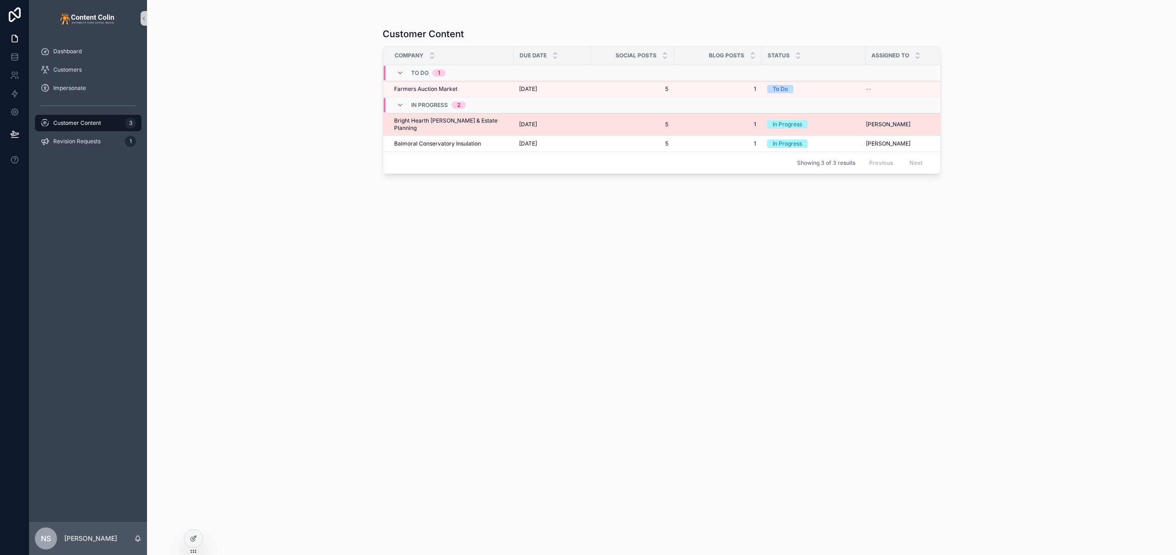
click at [478, 124] on span "Bright Hearth Wills & Estate Planning" at bounding box center [451, 124] width 114 height 15
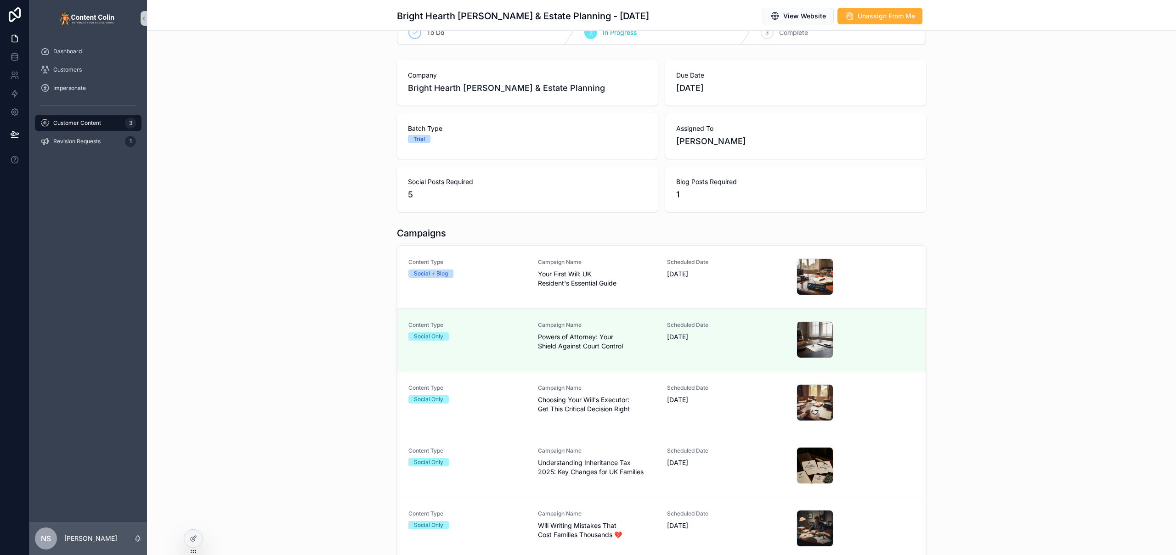
scroll to position [112, 0]
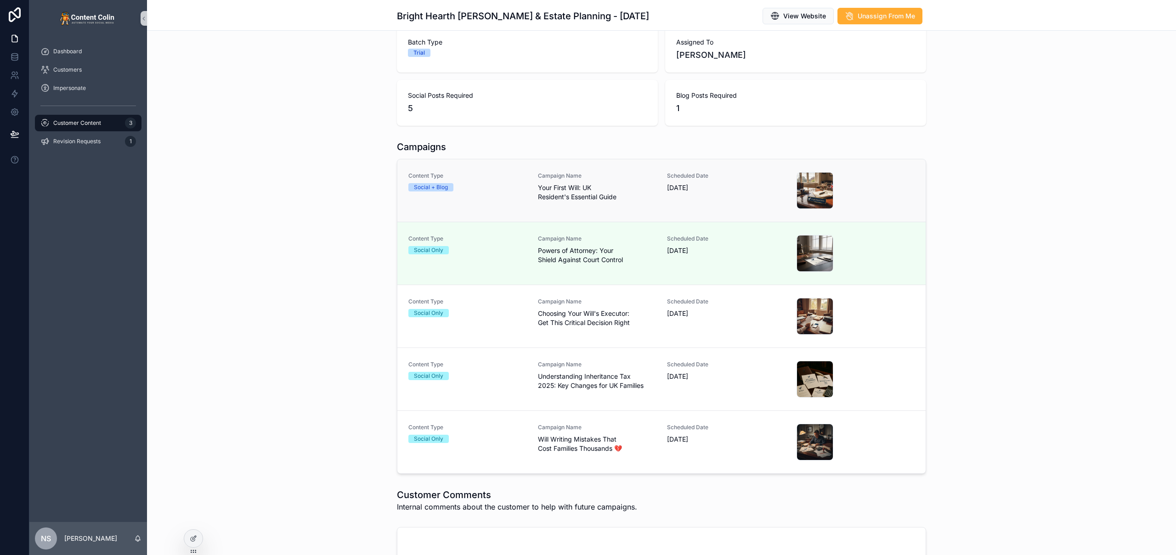
click at [601, 200] on span "Your First Will: UK Resident's Essential Guide" at bounding box center [597, 192] width 118 height 18
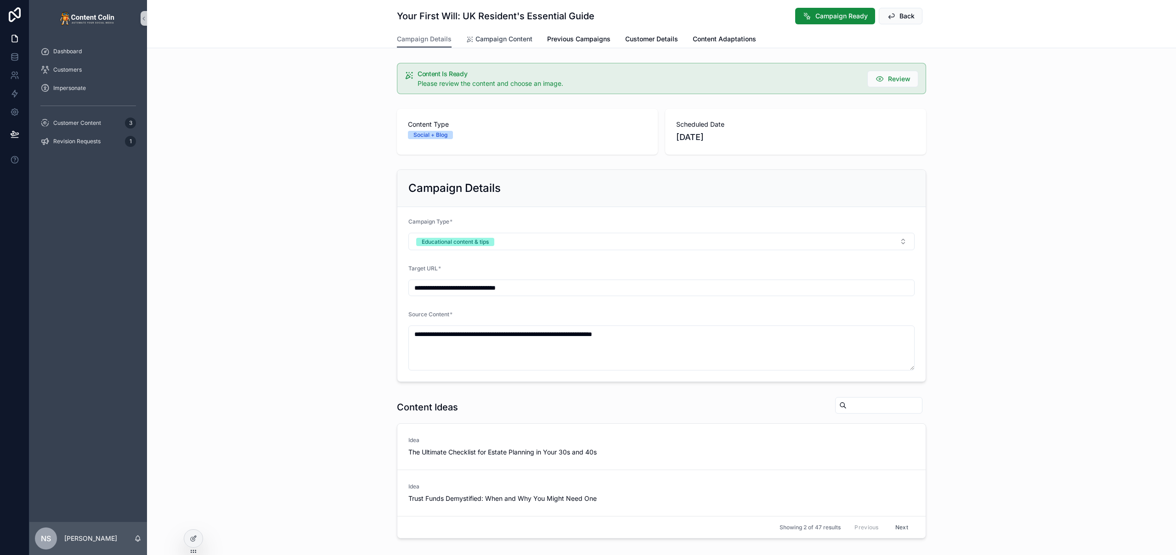
click at [508, 42] on span "Campaign Content" at bounding box center [503, 38] width 57 height 9
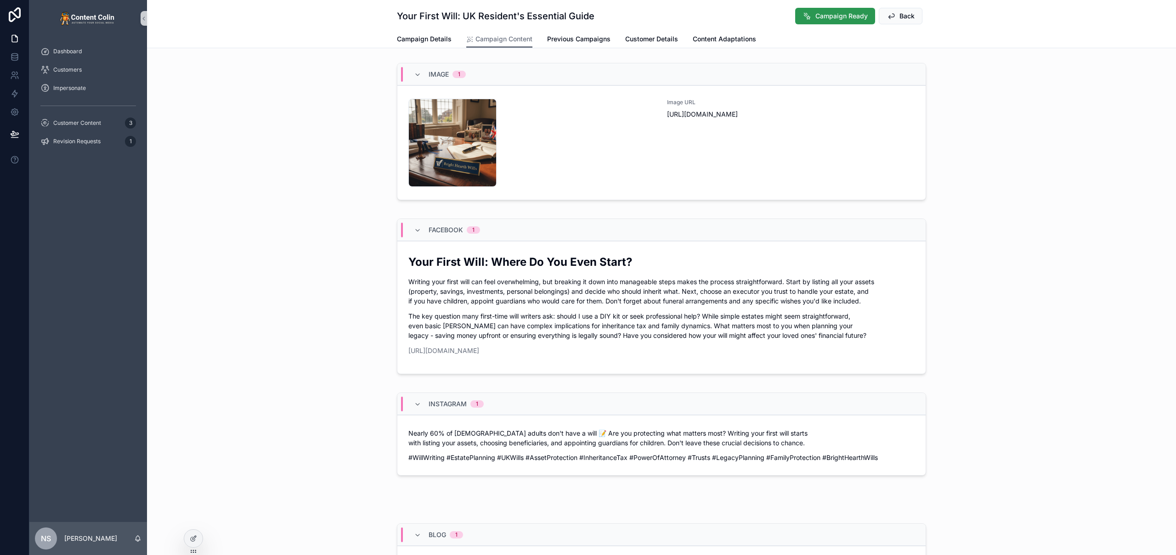
click at [831, 17] on span "Campaign Ready" at bounding box center [841, 15] width 52 height 9
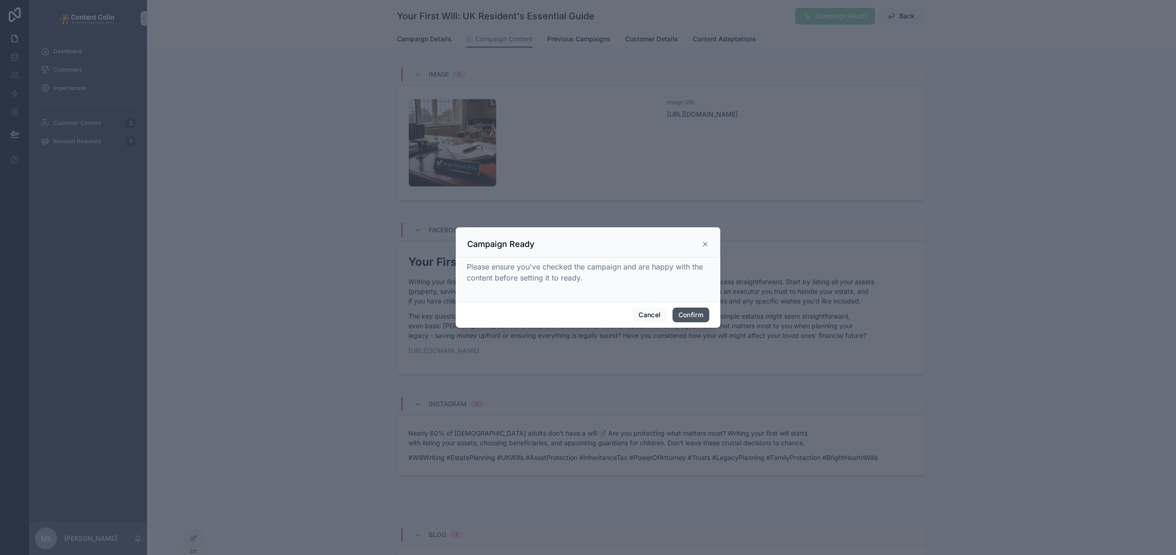
click at [691, 316] on button "Confirm" at bounding box center [690, 315] width 37 height 15
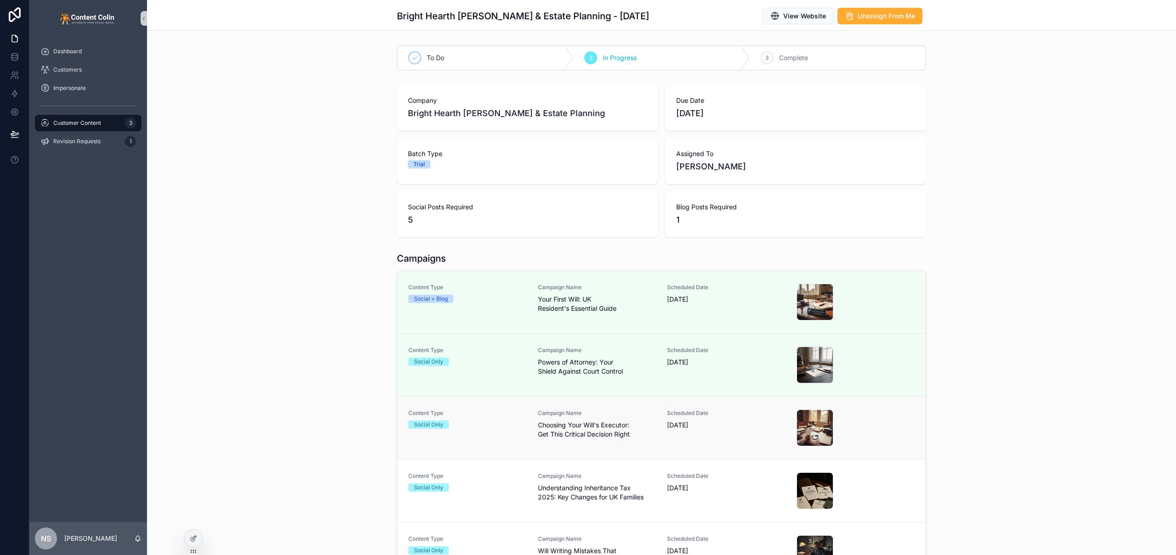
click at [514, 425] on div "Social Only" at bounding box center [467, 425] width 118 height 8
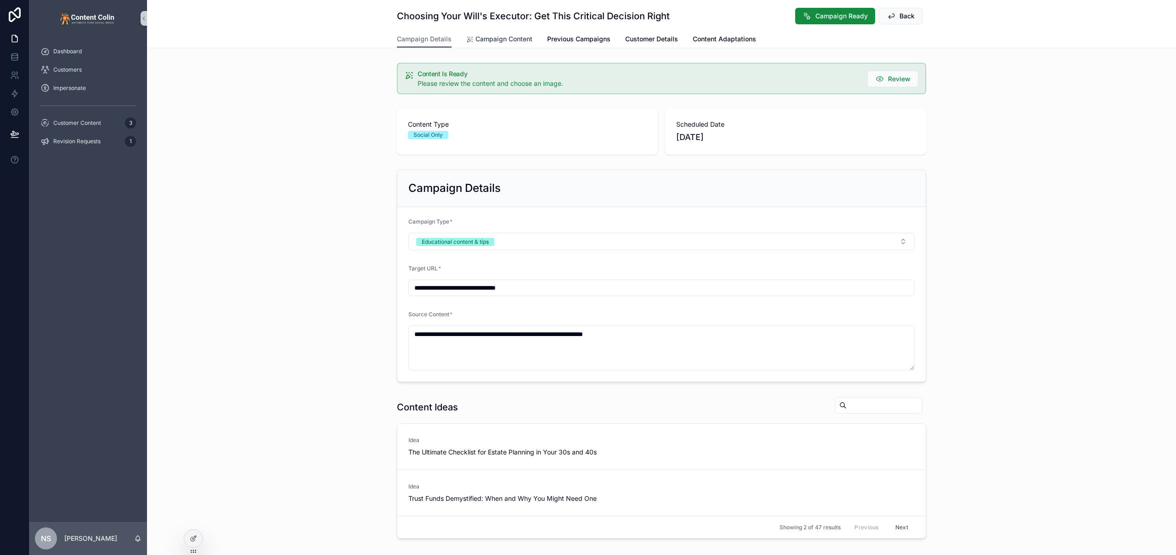
click at [506, 41] on span "Campaign Content" at bounding box center [503, 38] width 57 height 9
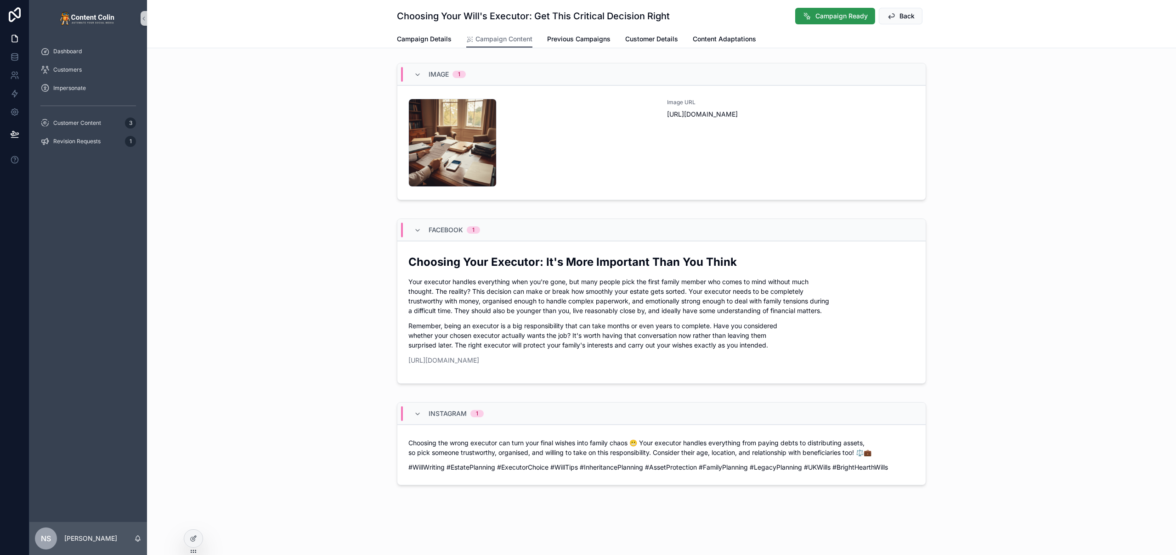
click at [831, 16] on span "Campaign Ready" at bounding box center [841, 15] width 52 height 9
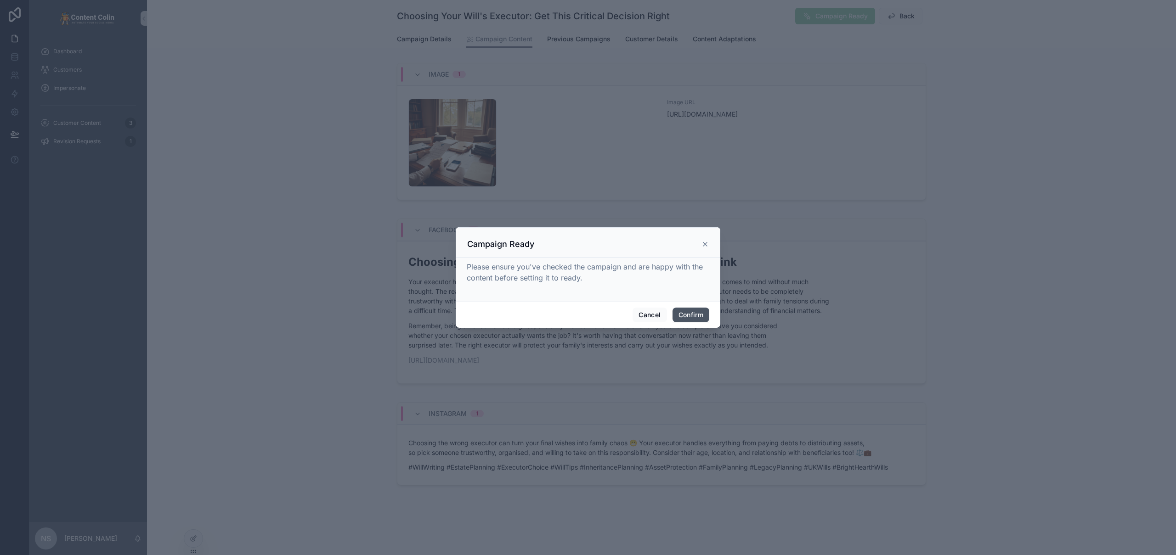
click at [690, 314] on button "Confirm" at bounding box center [690, 315] width 37 height 15
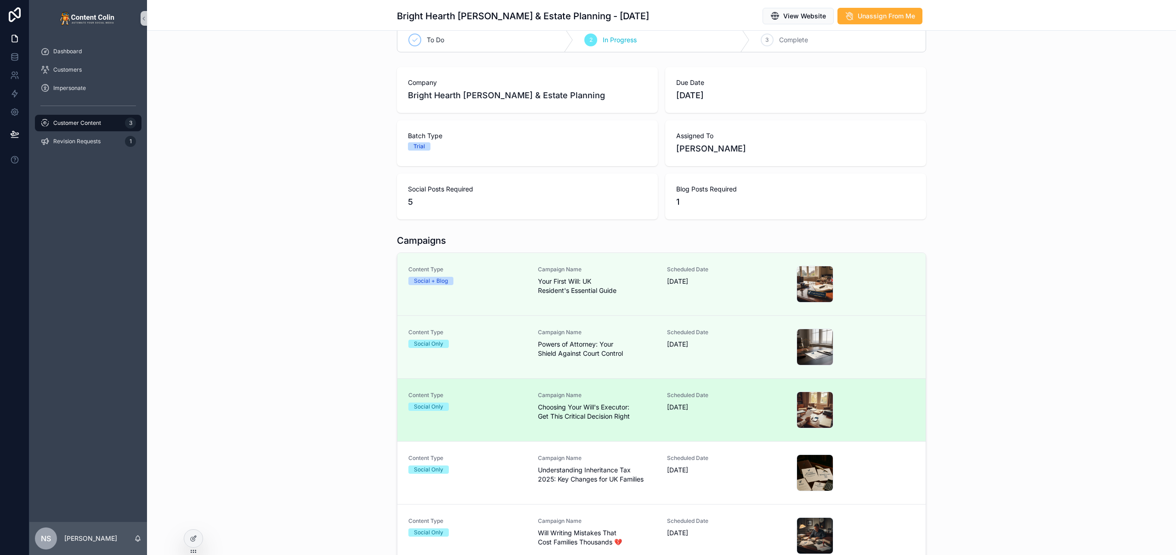
scroll to position [61, 0]
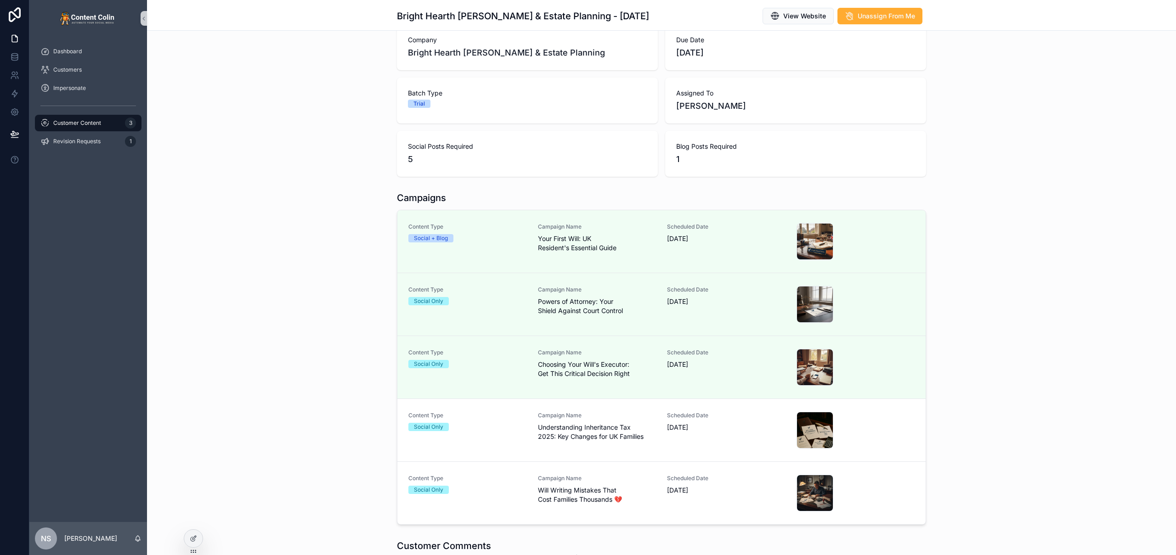
click at [550, 428] on span "Understanding Inheritance Tax 2025: Key Changes for UK Families" at bounding box center [597, 432] width 118 height 18
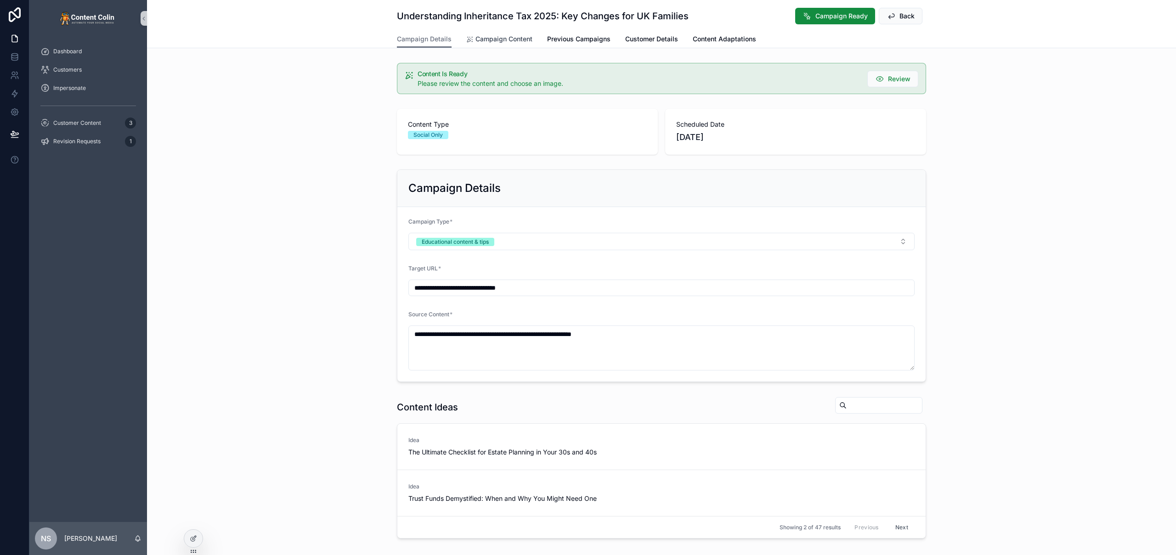
click at [507, 38] on span "Campaign Content" at bounding box center [503, 38] width 57 height 9
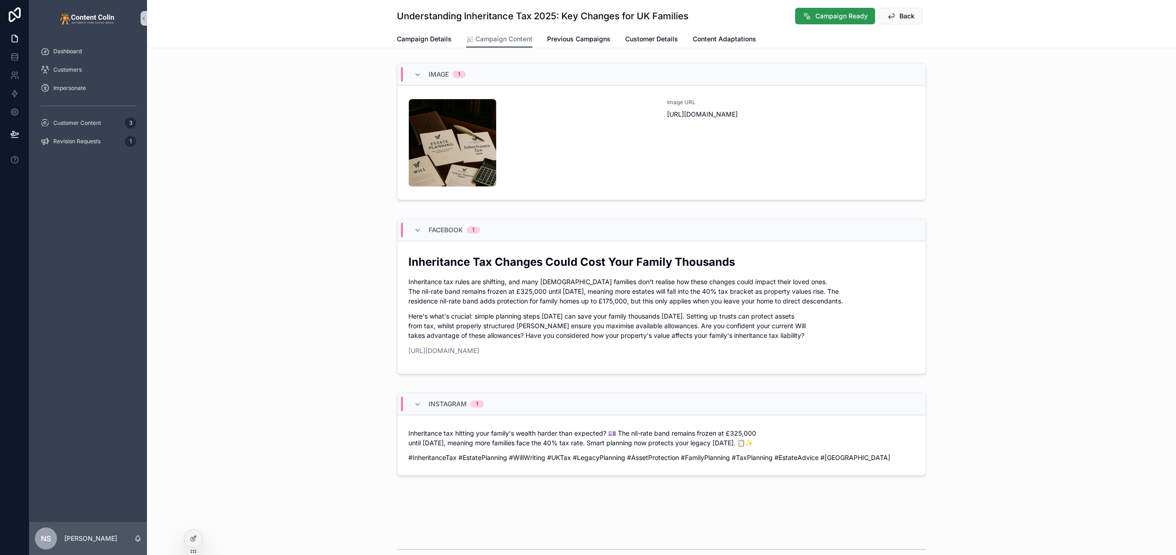
click at [818, 17] on span "Campaign Ready" at bounding box center [841, 15] width 52 height 9
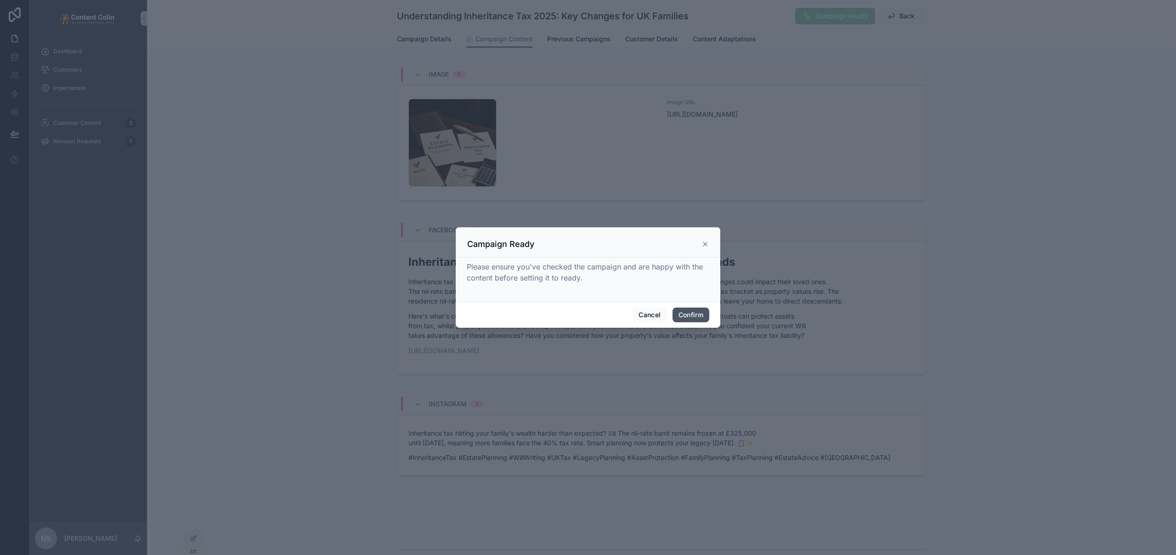
click at [692, 310] on button "Confirm" at bounding box center [690, 315] width 37 height 15
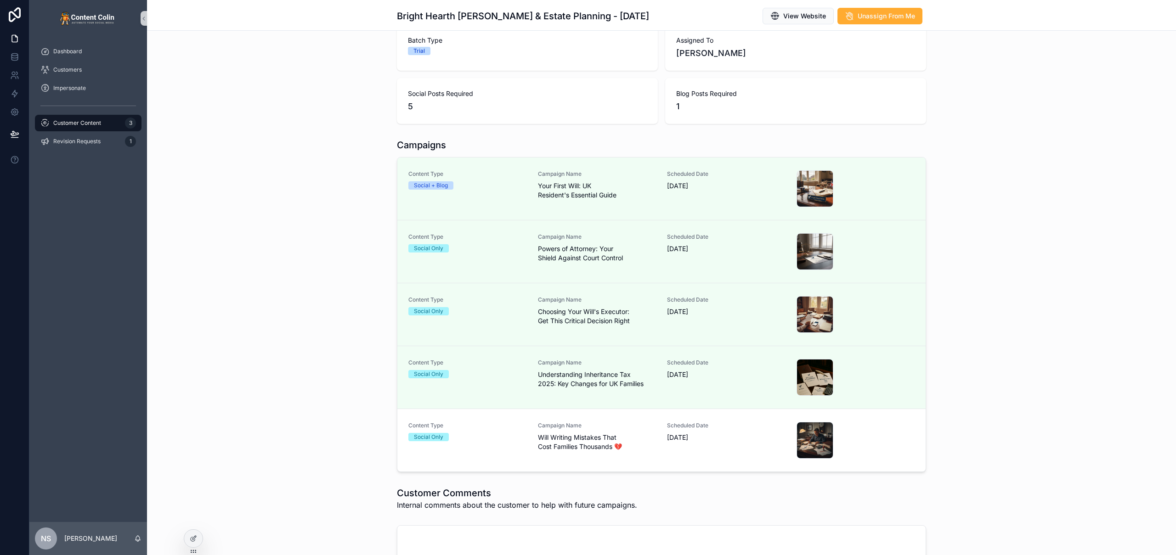
scroll to position [160, 0]
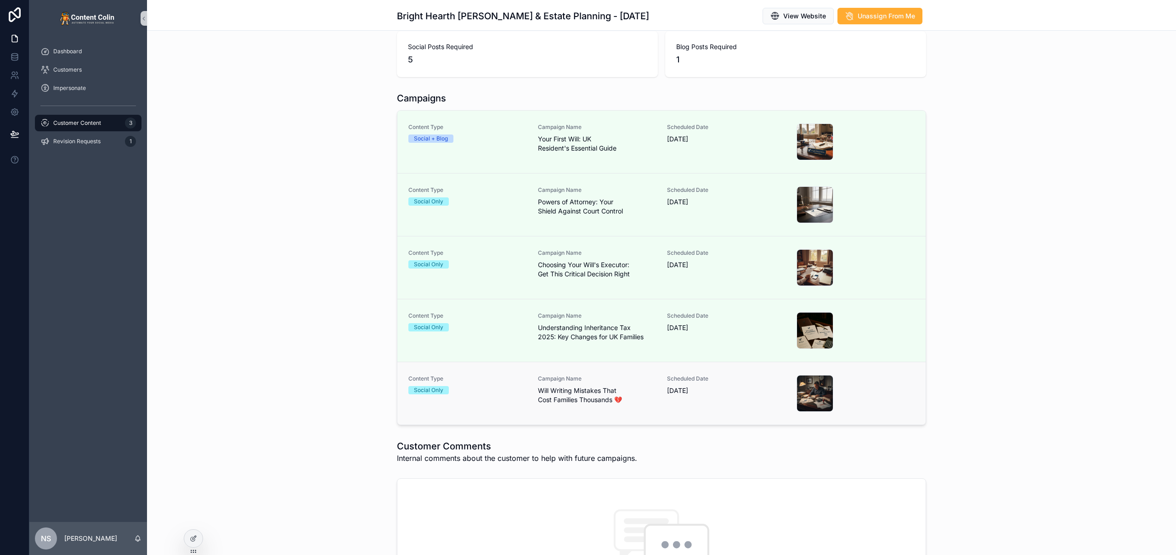
click at [609, 395] on span "Will Writing Mistakes That Cost Families Thousands 💔" at bounding box center [597, 395] width 118 height 18
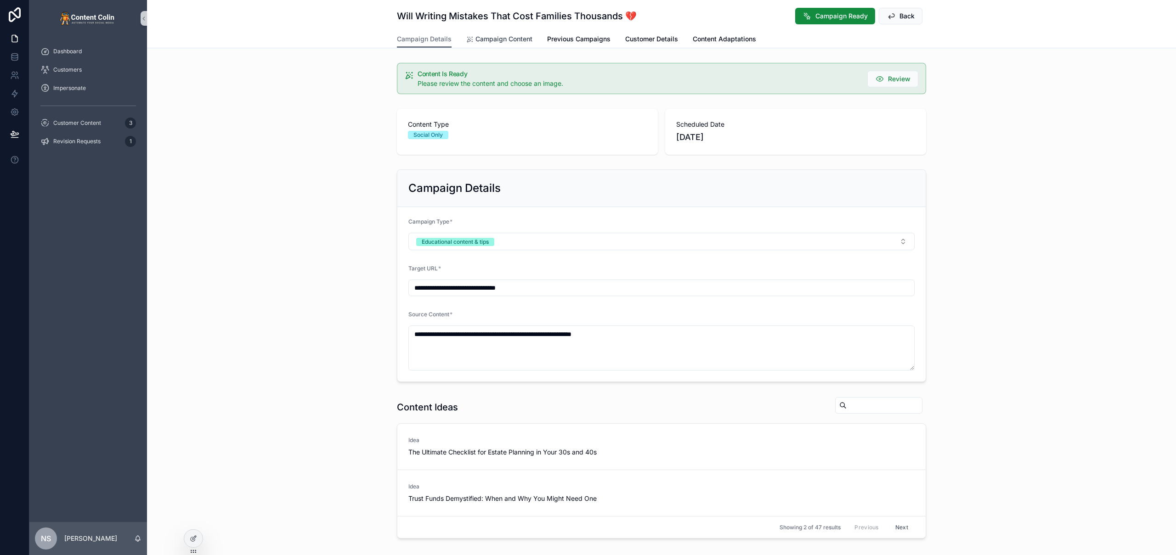
click at [495, 39] on span "Campaign Content" at bounding box center [503, 38] width 57 height 9
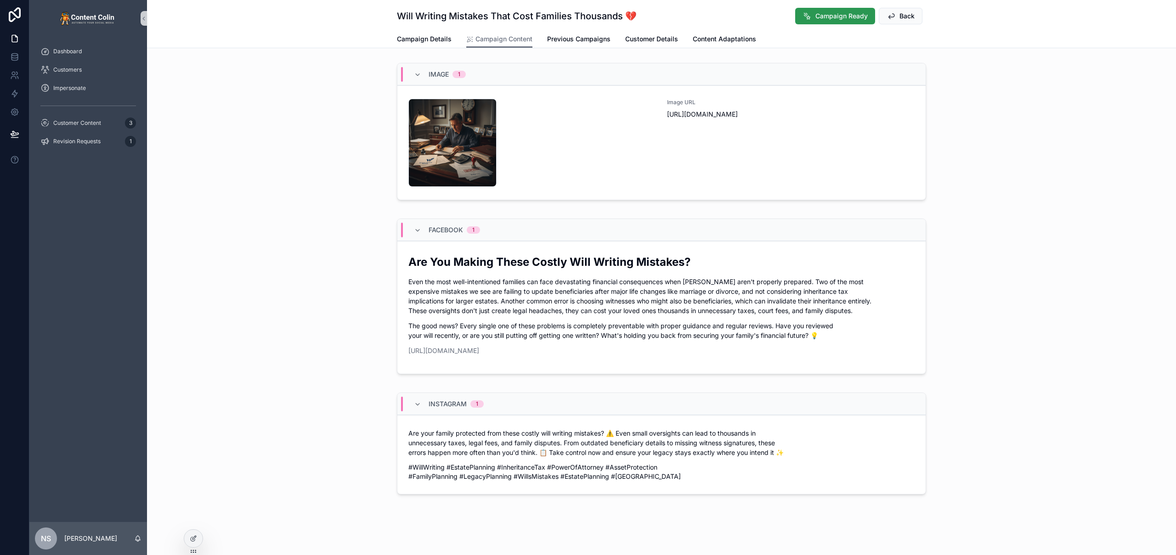
click at [850, 16] on span "Campaign Ready" at bounding box center [841, 15] width 52 height 9
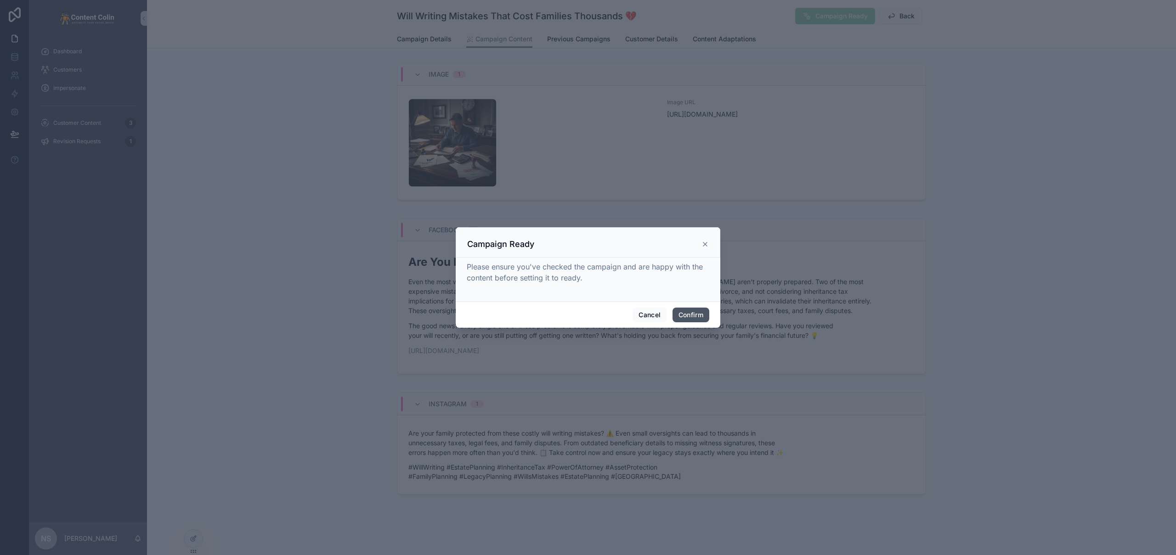
click at [700, 312] on button "Confirm" at bounding box center [690, 315] width 37 height 15
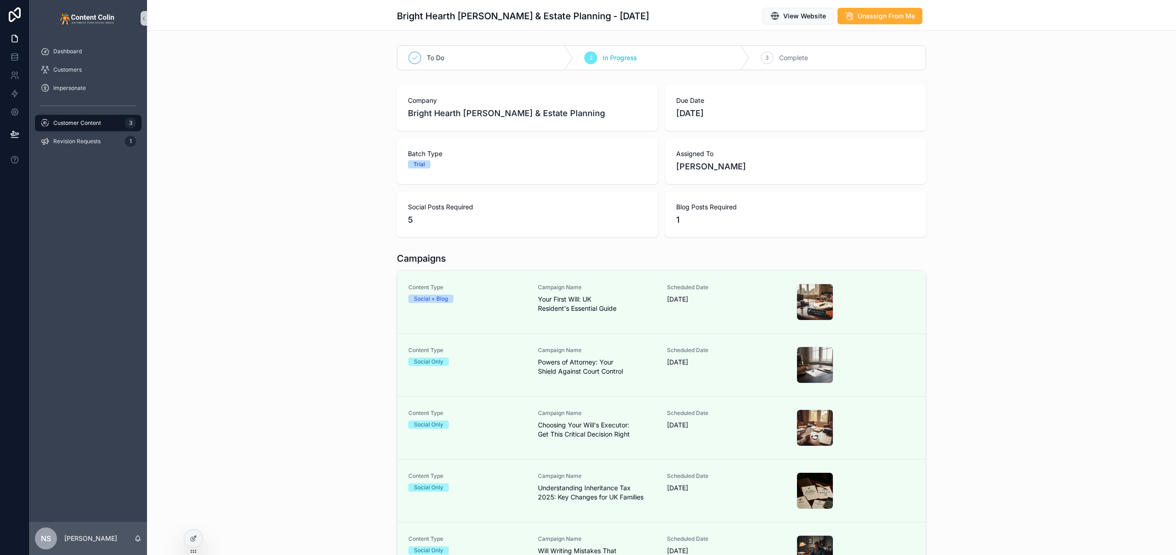
click at [270, 264] on div "Campaigns Content Type Social + Blog Campaign Name Your First Will: UK Resident…" at bounding box center [661, 418] width 1029 height 341
click at [325, 171] on div "Company Bright Hearth Wills & Estate Planning Due Date 4th September 2025 Batch…" at bounding box center [661, 161] width 1029 height 160
click at [898, 15] on span "Send To Customer" at bounding box center [887, 15] width 56 height 9
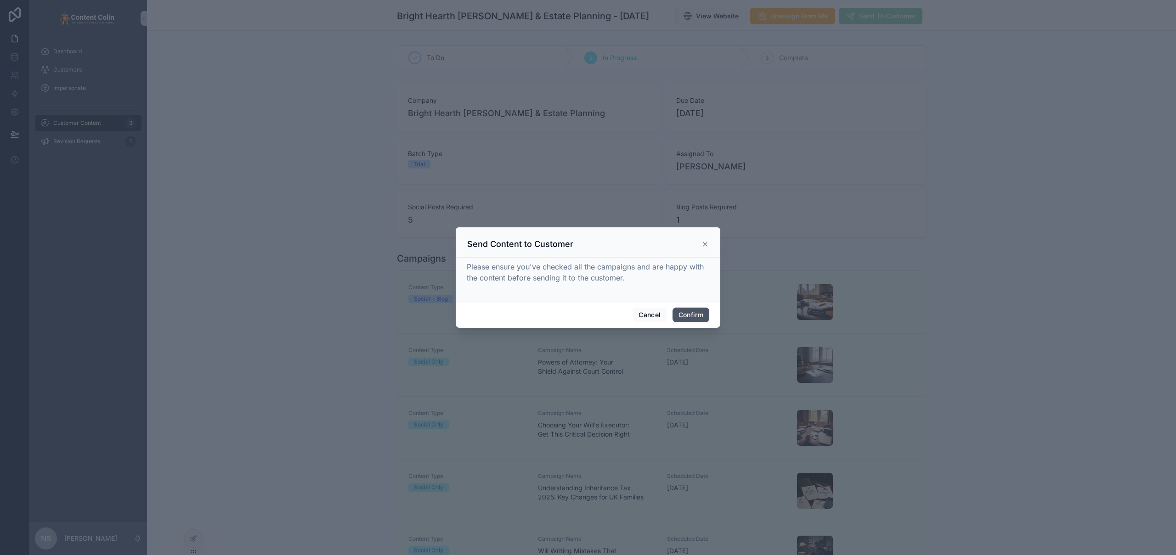
click at [682, 313] on button "Confirm" at bounding box center [690, 315] width 37 height 15
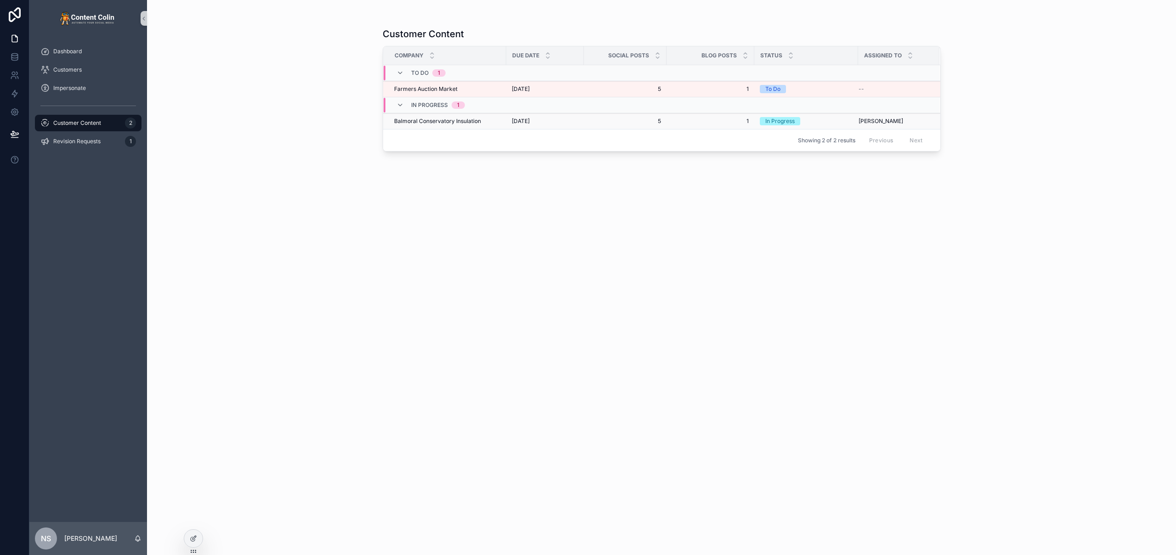
click at [474, 118] on span "Balmoral Conservatory Insulation" at bounding box center [437, 121] width 87 height 7
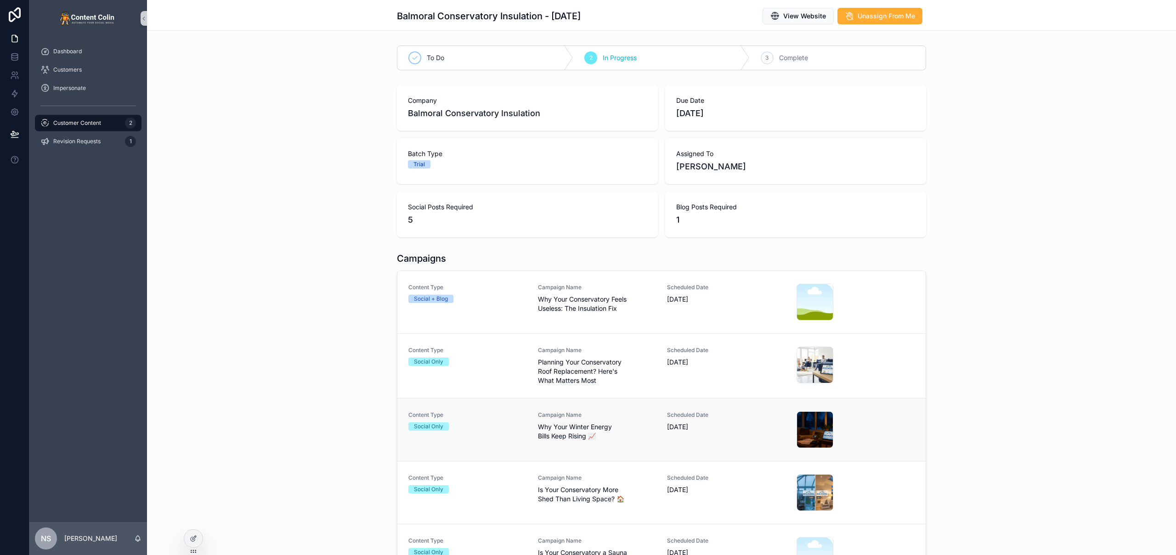
scroll to position [11, 0]
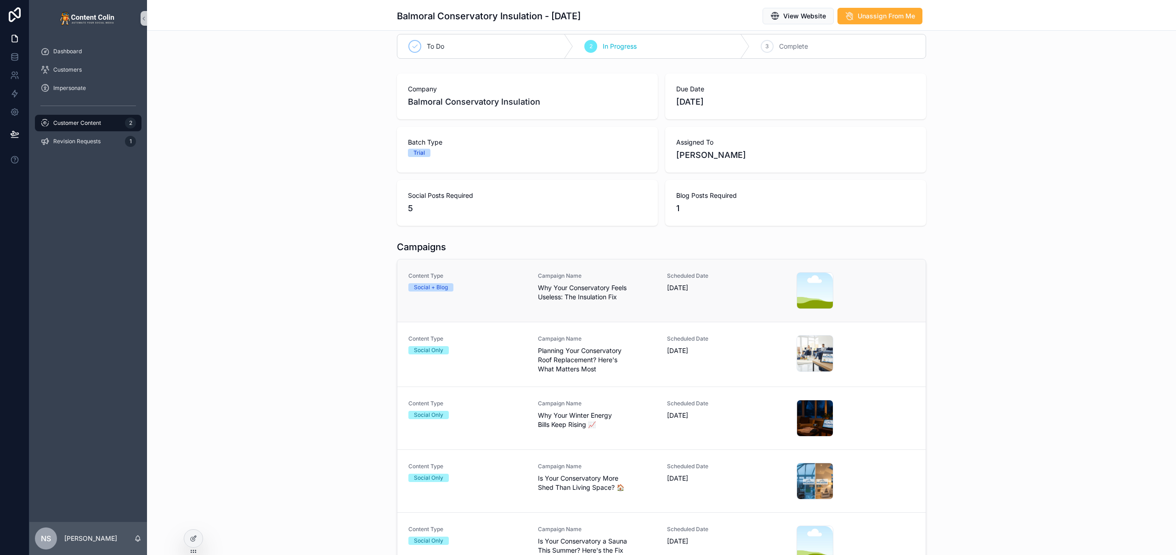
click at [601, 283] on span "Why Your Conservatory Feels Useless: The Insulation Fix" at bounding box center [597, 292] width 118 height 18
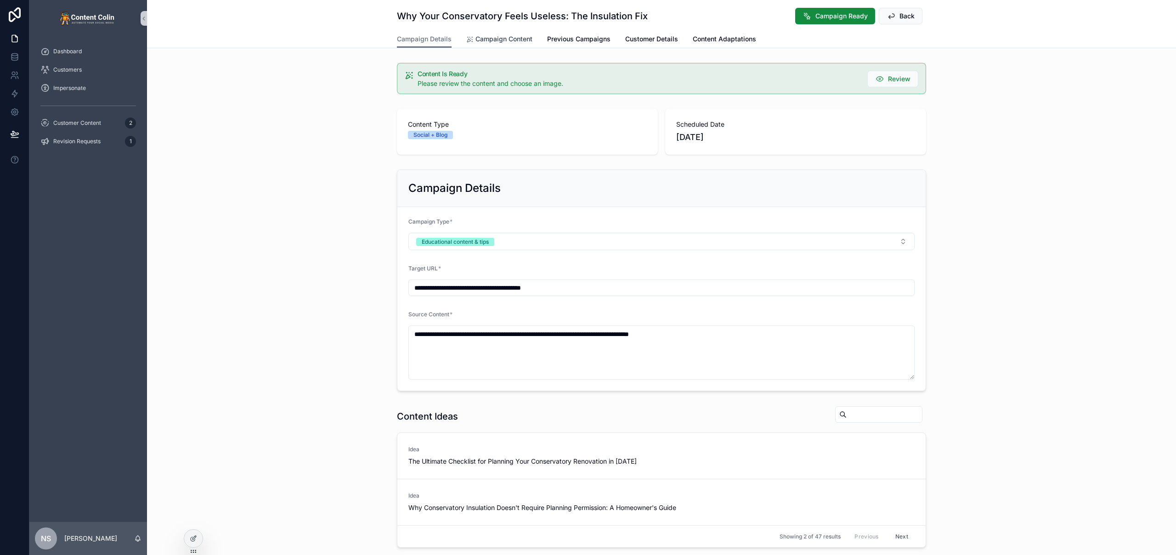
click at [509, 42] on span "Campaign Content" at bounding box center [503, 38] width 57 height 9
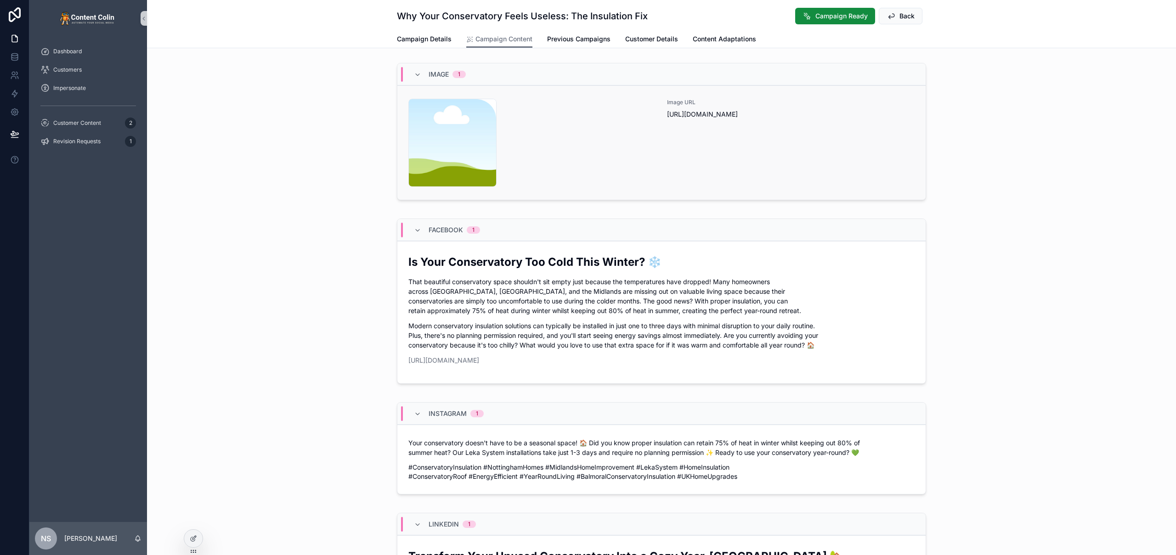
click at [545, 156] on div "content-placeholder .png" at bounding box center [532, 143] width 248 height 88
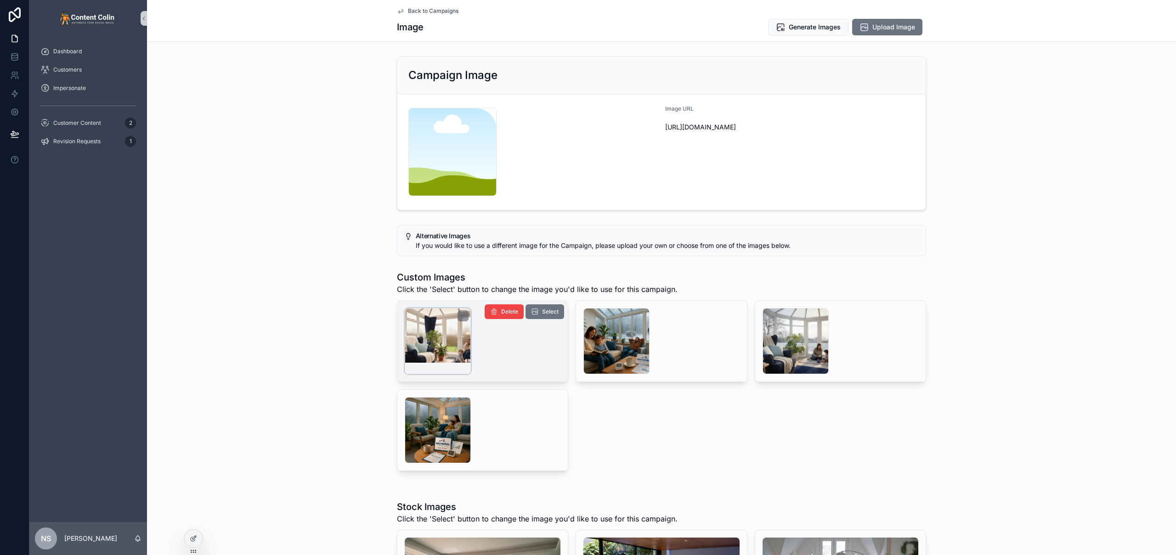
click at [446, 339] on div "scrollable content" at bounding box center [438, 341] width 66 height 66
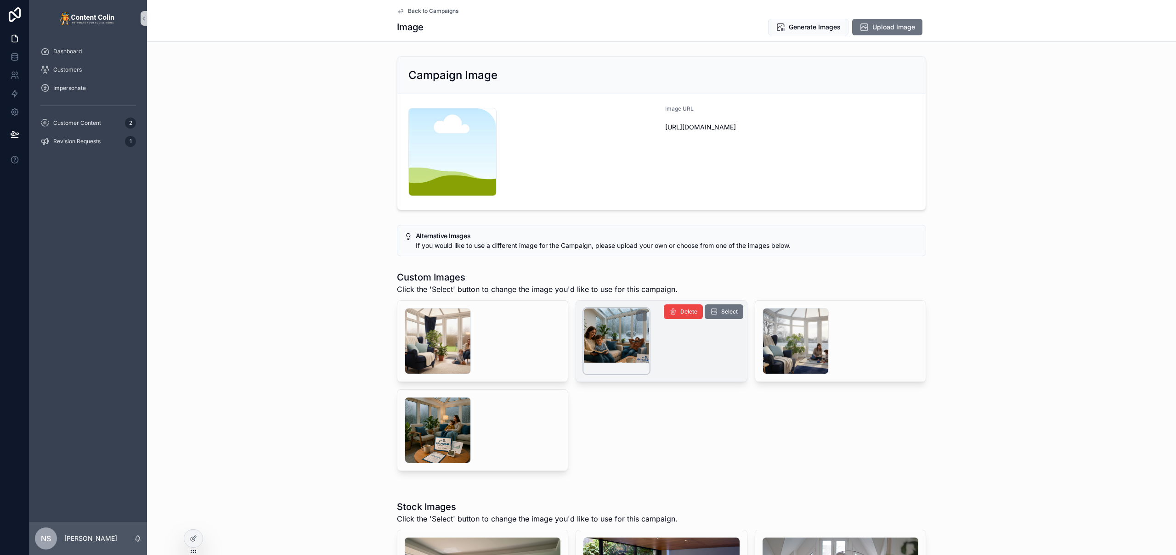
click at [623, 349] on div "scrollable content" at bounding box center [616, 341] width 66 height 66
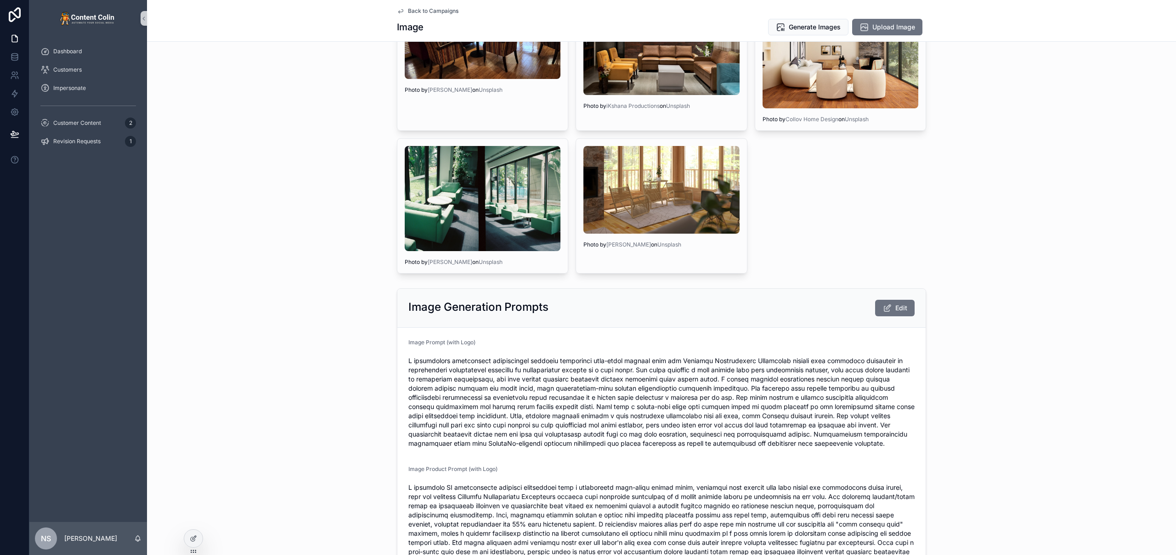
scroll to position [794, 0]
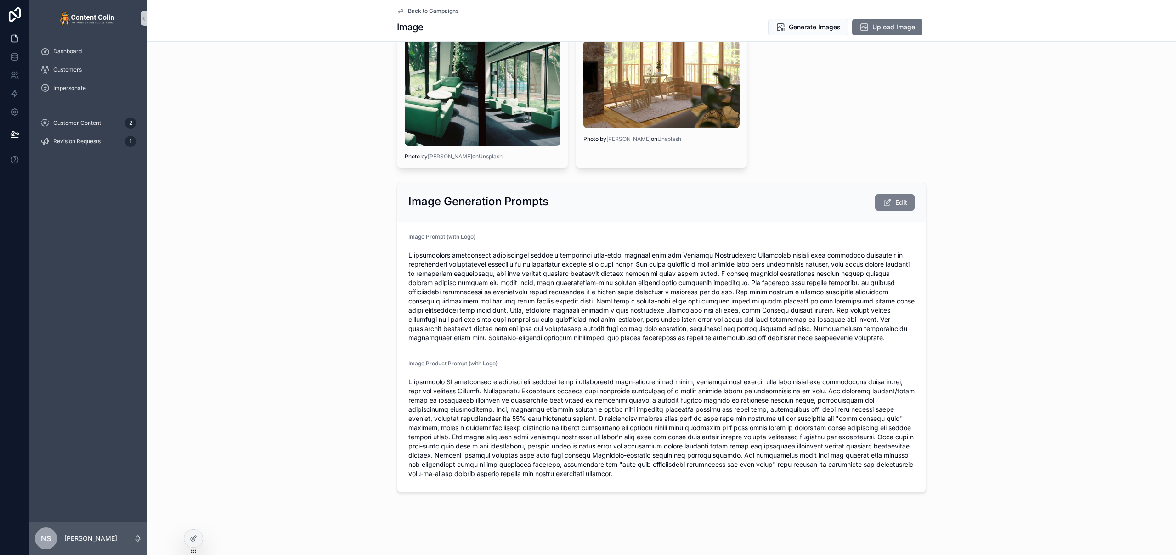
click at [891, 206] on button "Edit" at bounding box center [894, 202] width 39 height 17
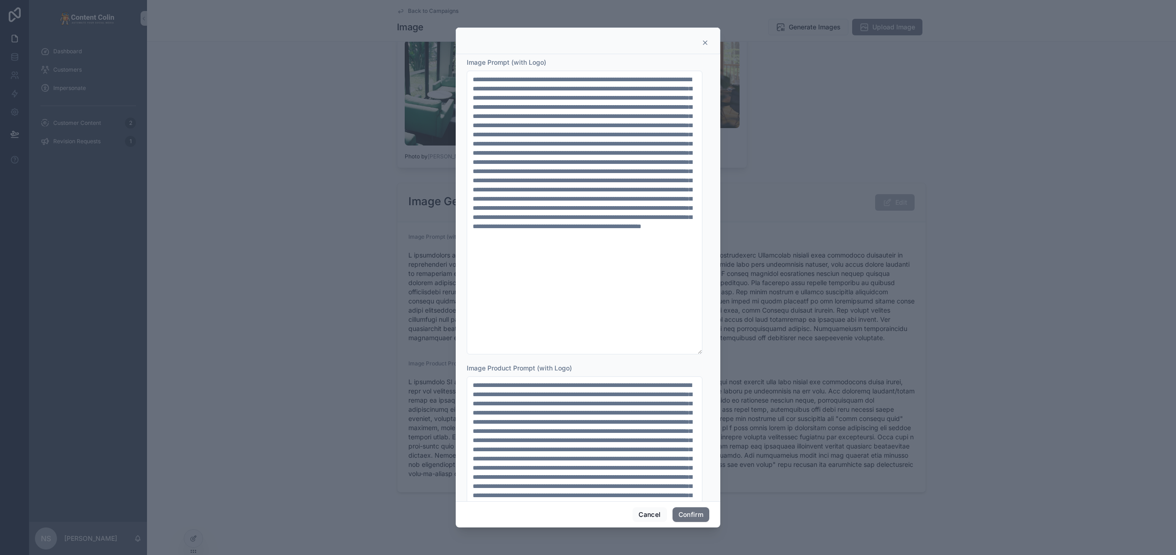
click at [701, 41] on div at bounding box center [588, 42] width 242 height 7
click at [704, 42] on icon at bounding box center [704, 42] width 7 height 7
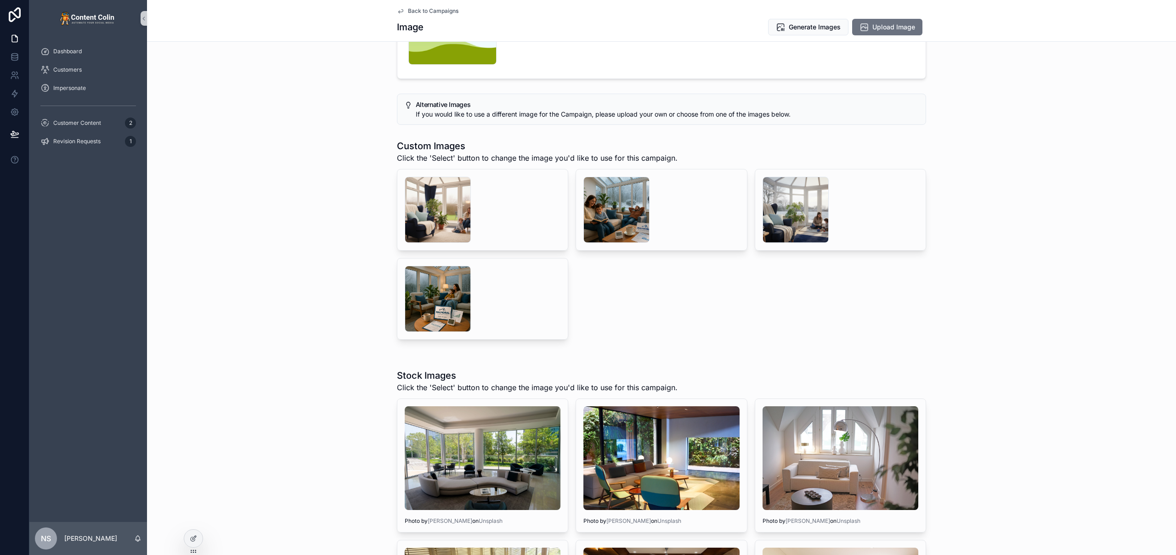
scroll to position [0, 0]
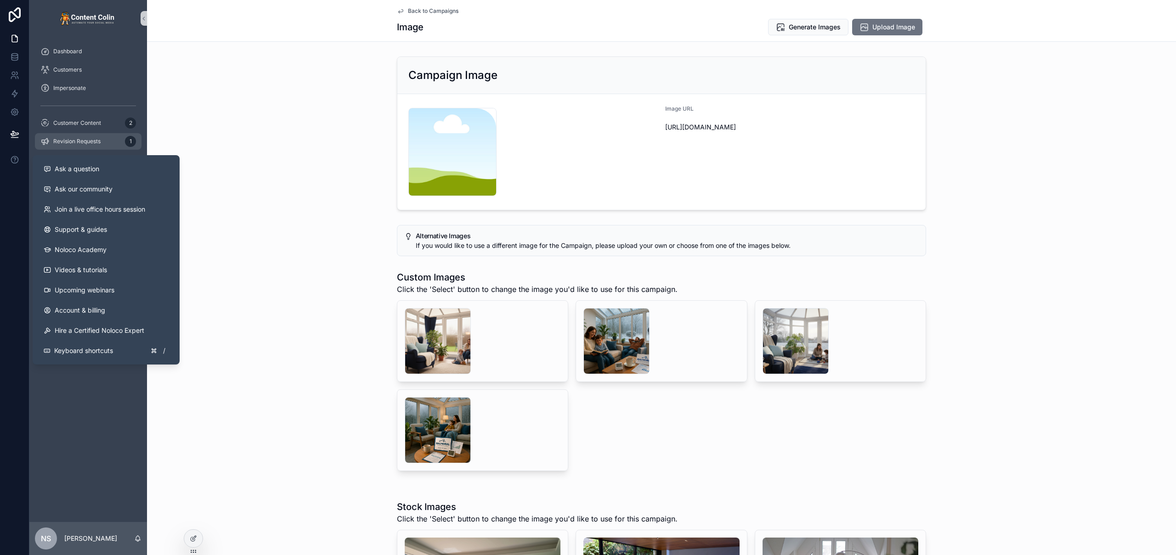
click at [64, 149] on link "Revision Requests 1" at bounding box center [88, 141] width 107 height 17
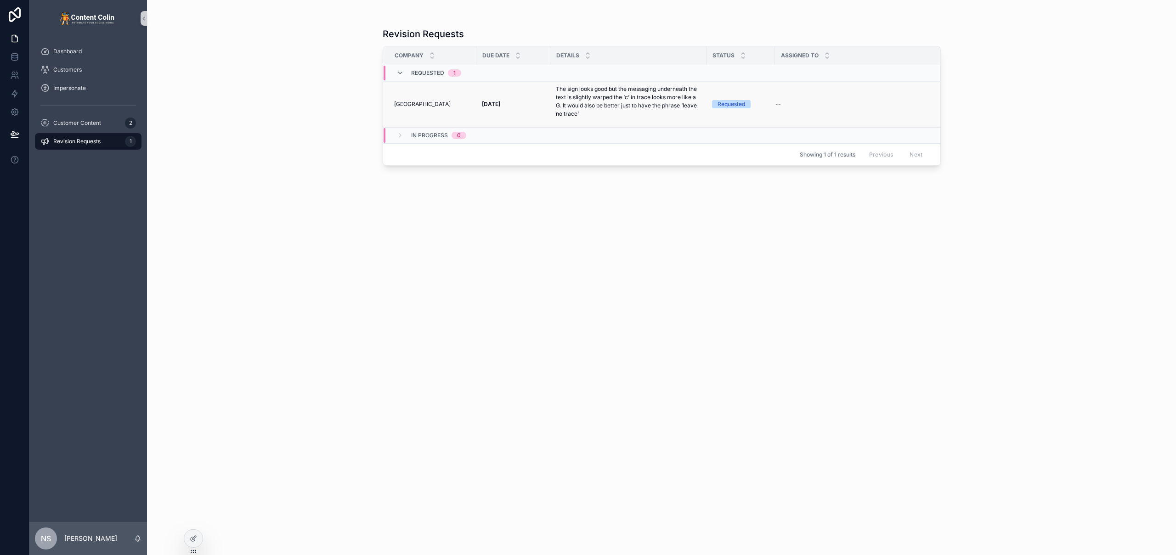
click at [604, 110] on p "The sign looks good but the messaging underneath the text is slightly warped th…" at bounding box center [628, 101] width 145 height 33
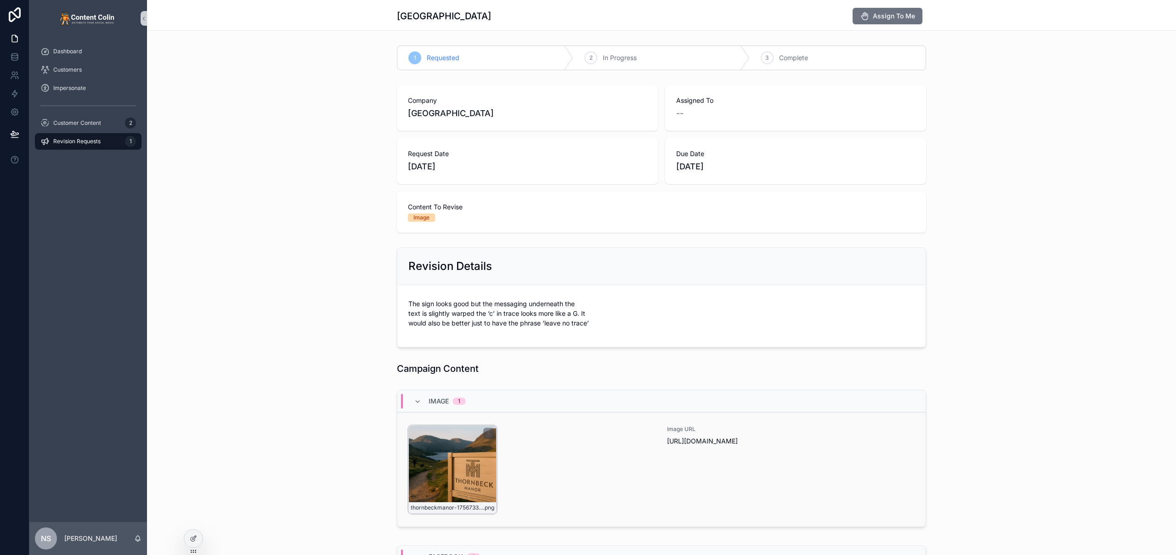
click at [474, 465] on div "thornbeckmanor-1756733878 .png" at bounding box center [452, 470] width 88 height 88
click at [582, 456] on div "thornbeckmanor-1756733878 .png" at bounding box center [532, 470] width 248 height 88
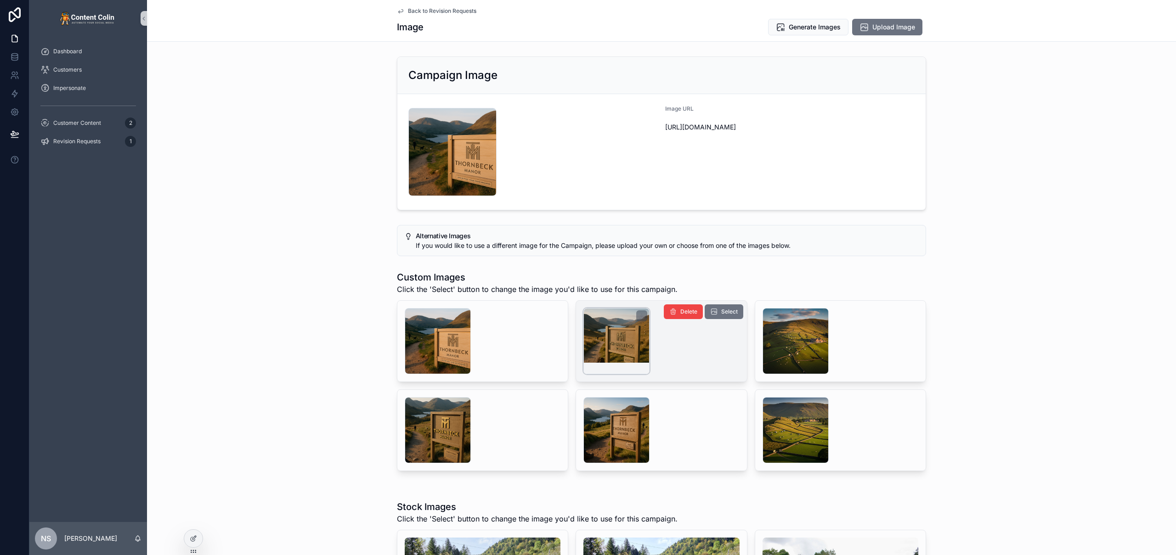
click at [609, 343] on div "scrollable content" at bounding box center [616, 341] width 66 height 66
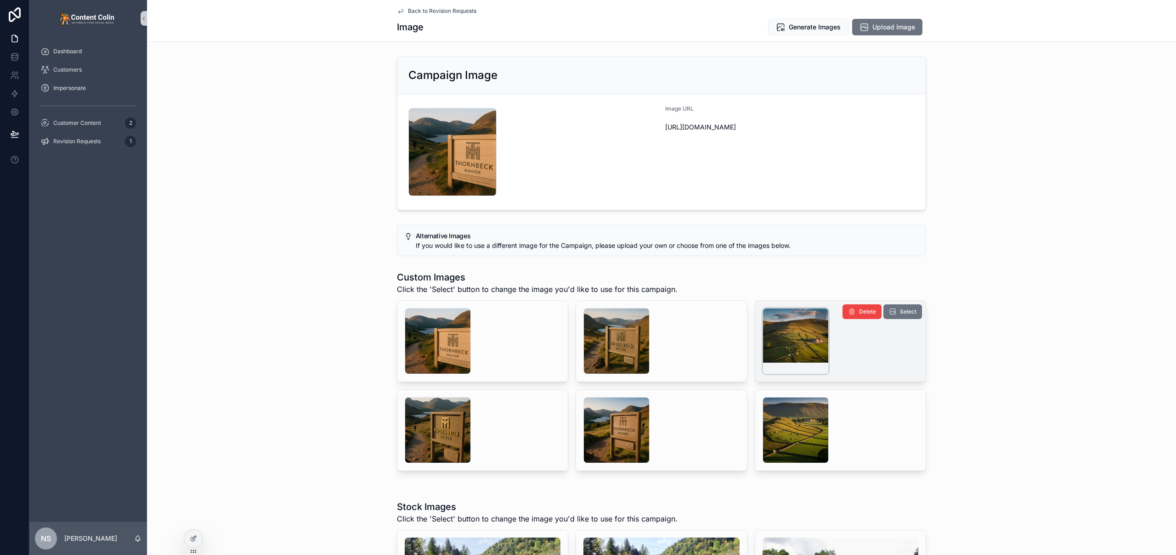
click at [784, 347] on div "scrollable content" at bounding box center [795, 341] width 66 height 66
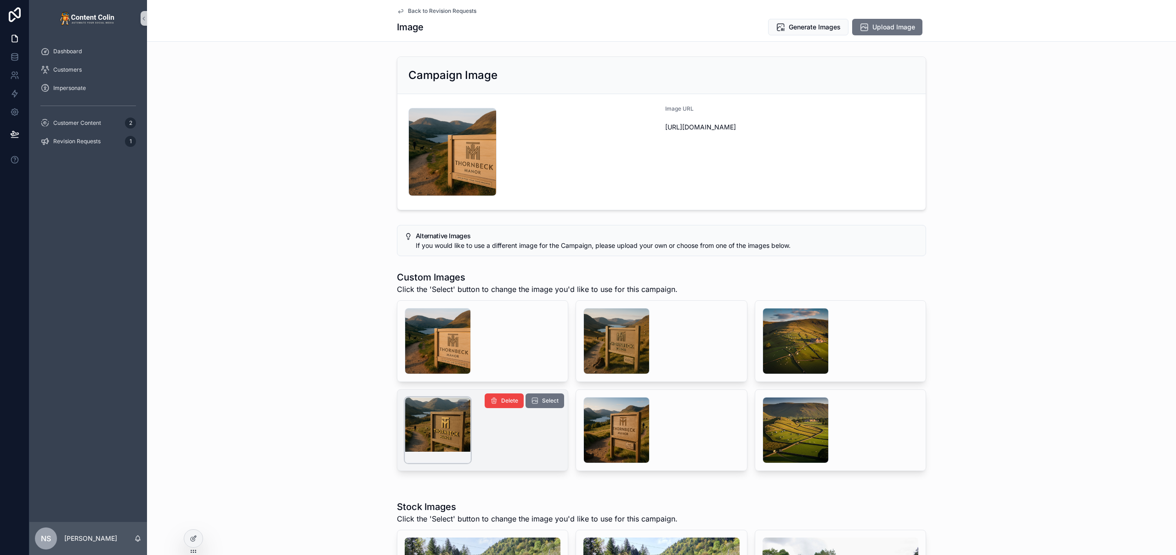
click at [434, 419] on div "scrollable content" at bounding box center [438, 430] width 66 height 66
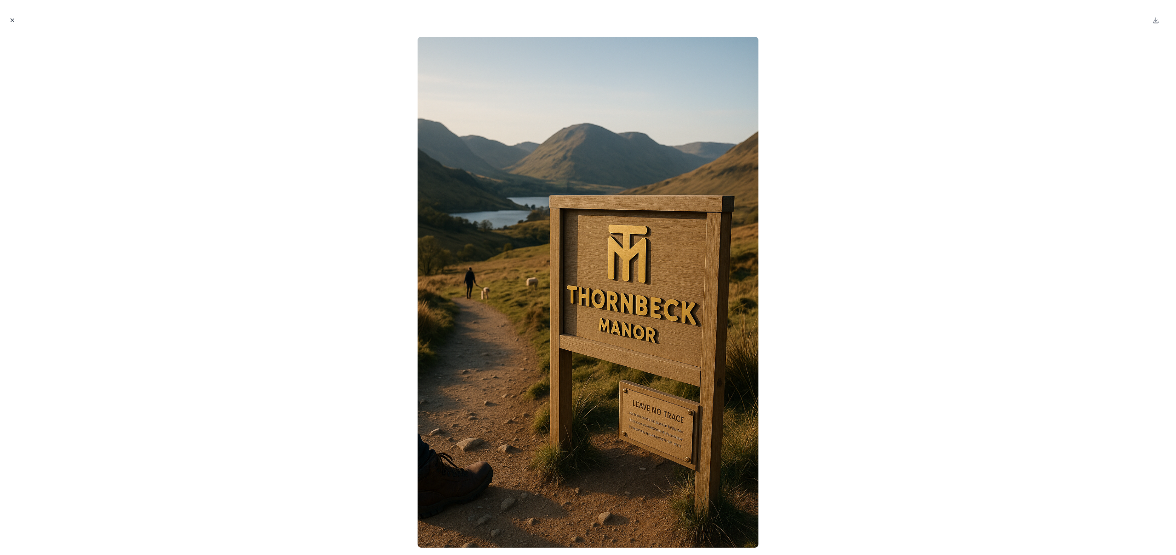
click at [10, 18] on icon "Close modal" at bounding box center [12, 20] width 6 height 6
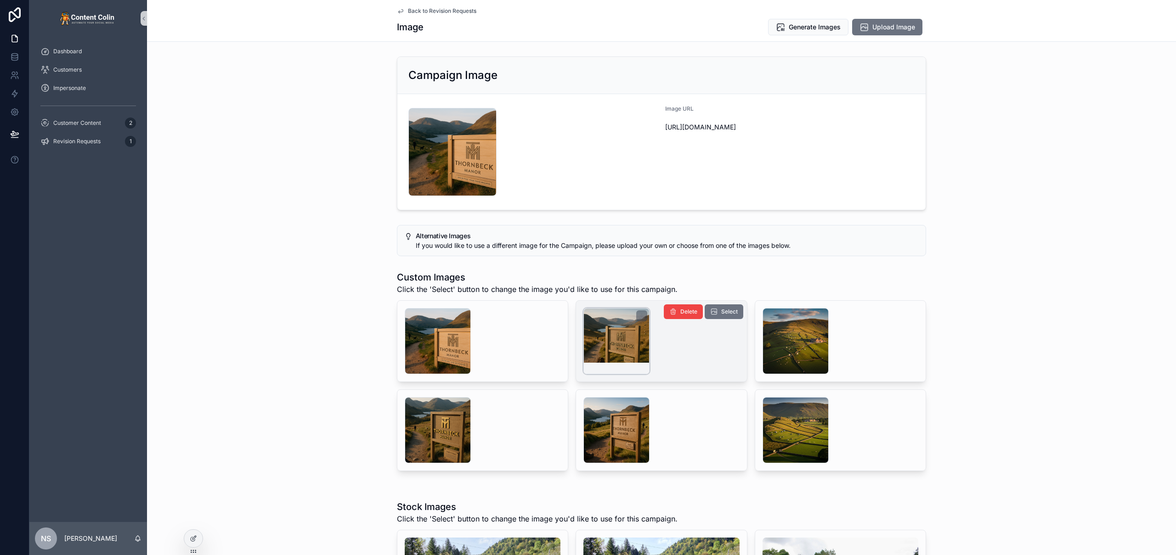
click at [617, 350] on div "scrollable content" at bounding box center [616, 341] width 66 height 66
click at [794, 27] on span "Generate Images" at bounding box center [815, 27] width 52 height 9
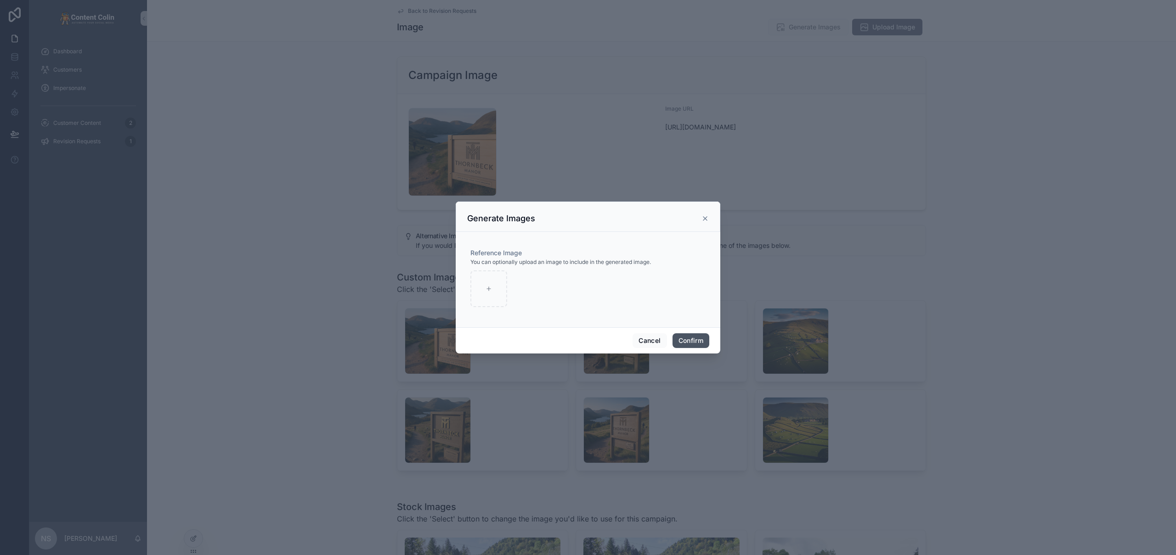
click at [688, 340] on button "Confirm" at bounding box center [690, 340] width 37 height 15
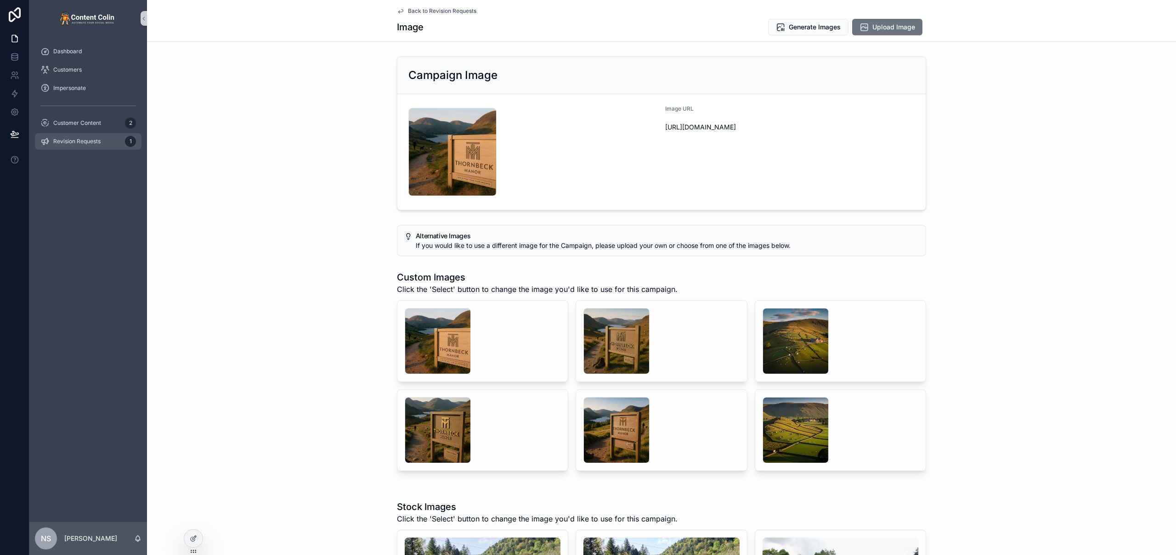
click at [85, 143] on span "Revision Requests" at bounding box center [76, 141] width 47 height 7
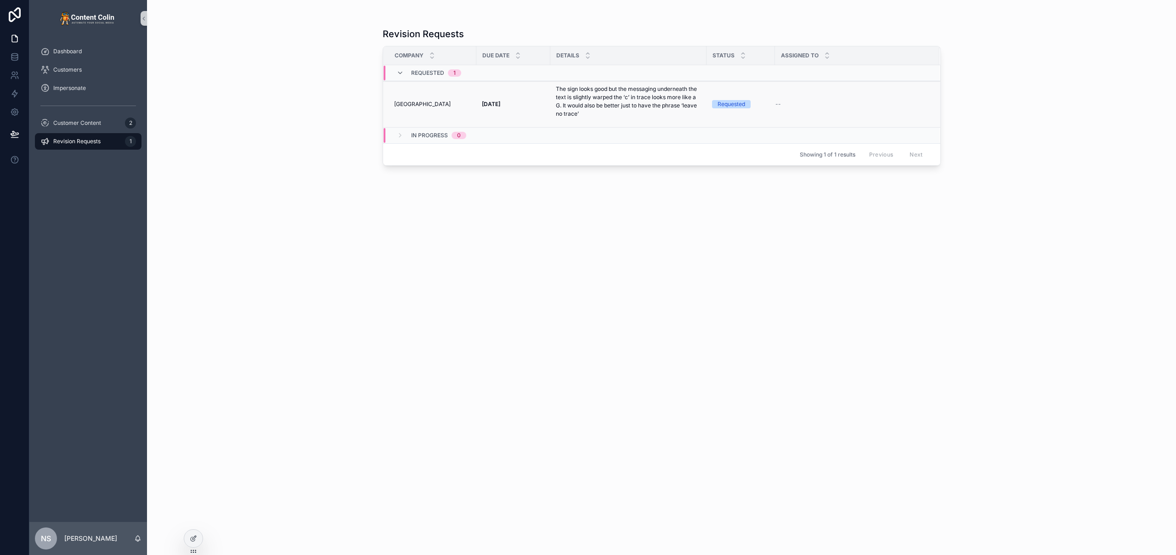
click at [500, 106] on strong "7th September 2025" at bounding box center [491, 104] width 18 height 7
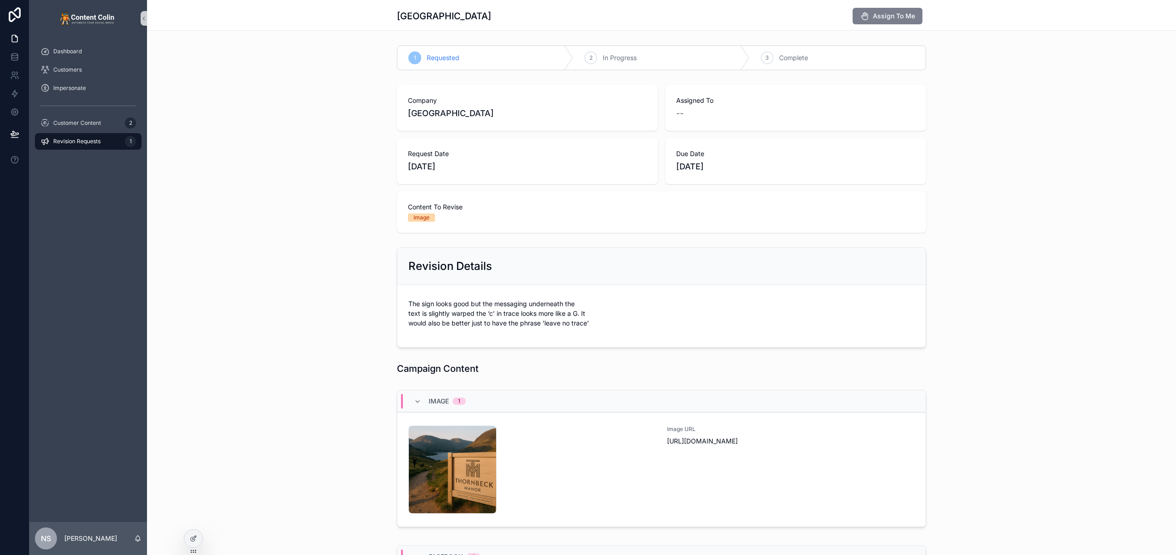
click at [886, 20] on span "Assign To Me" at bounding box center [894, 15] width 42 height 9
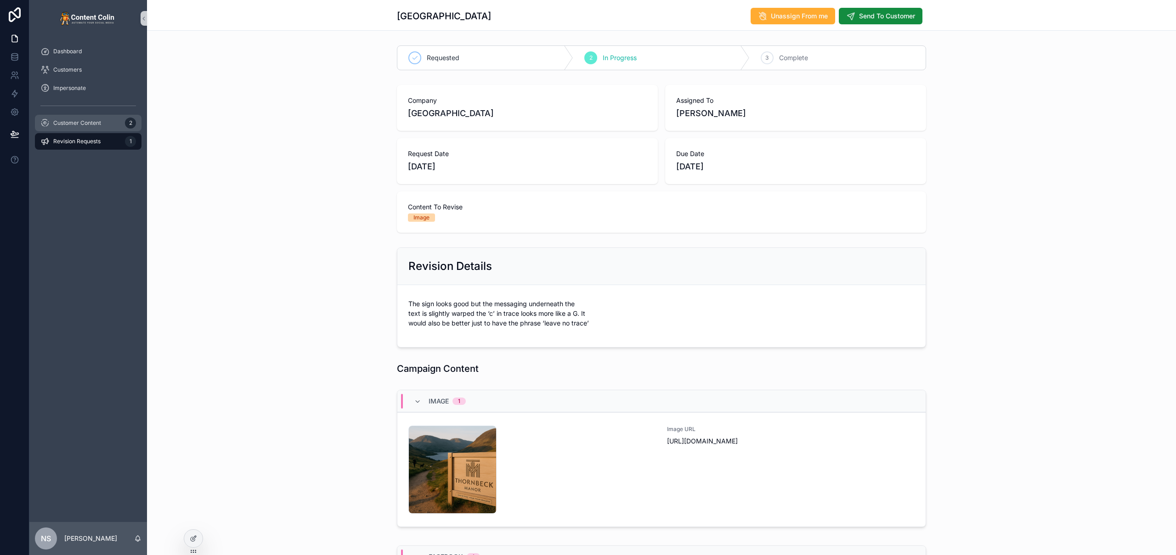
click at [91, 121] on span "Customer Content" at bounding box center [77, 122] width 48 height 7
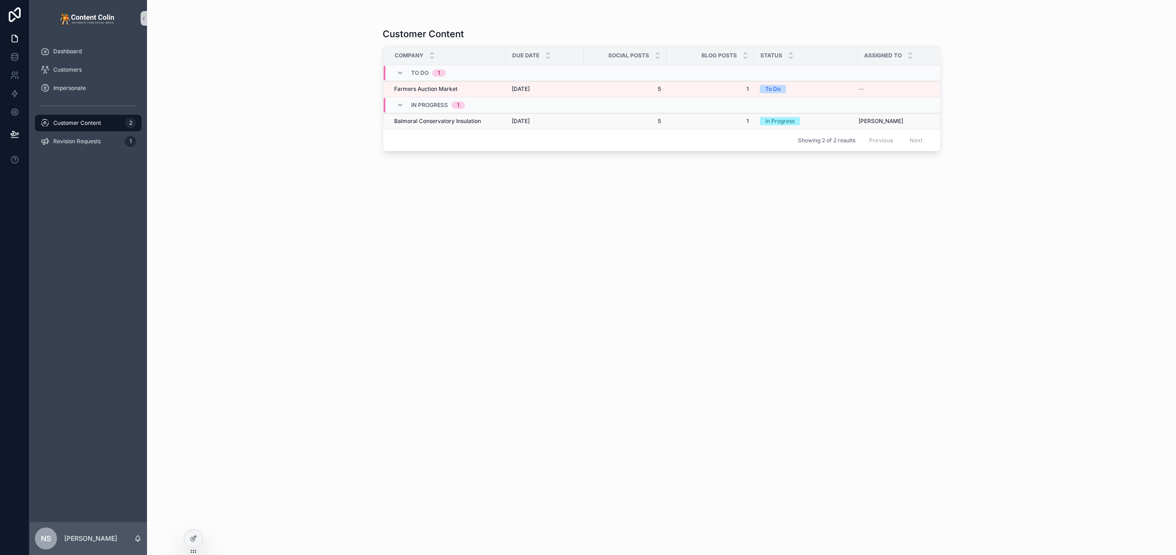
click at [547, 126] on td "5th September 2025 5th September 2025" at bounding box center [545, 121] width 78 height 16
click at [530, 121] on span "5th September 2025" at bounding box center [521, 121] width 18 height 7
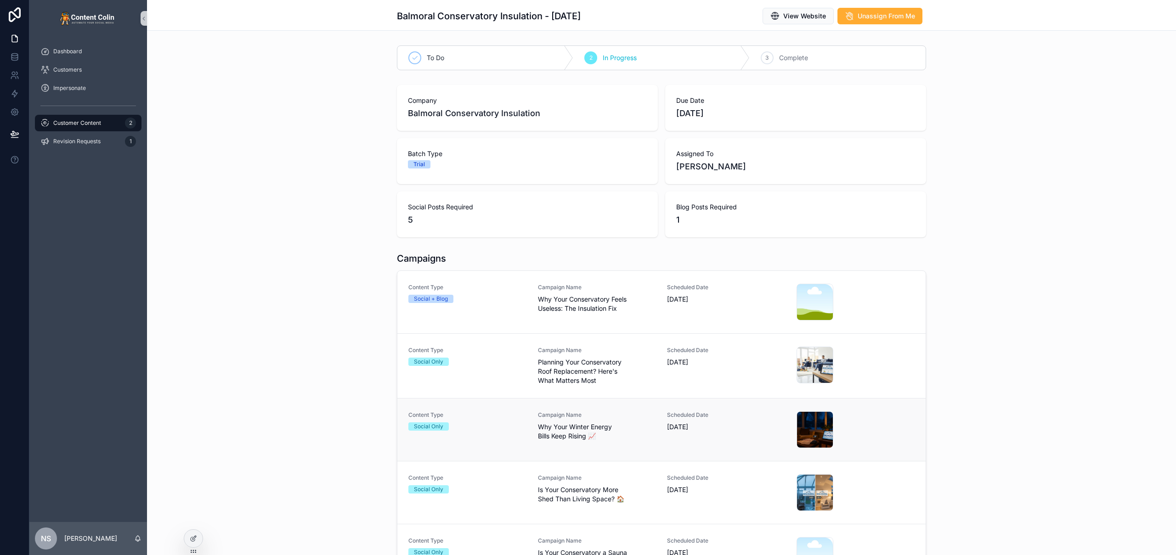
scroll to position [112, 0]
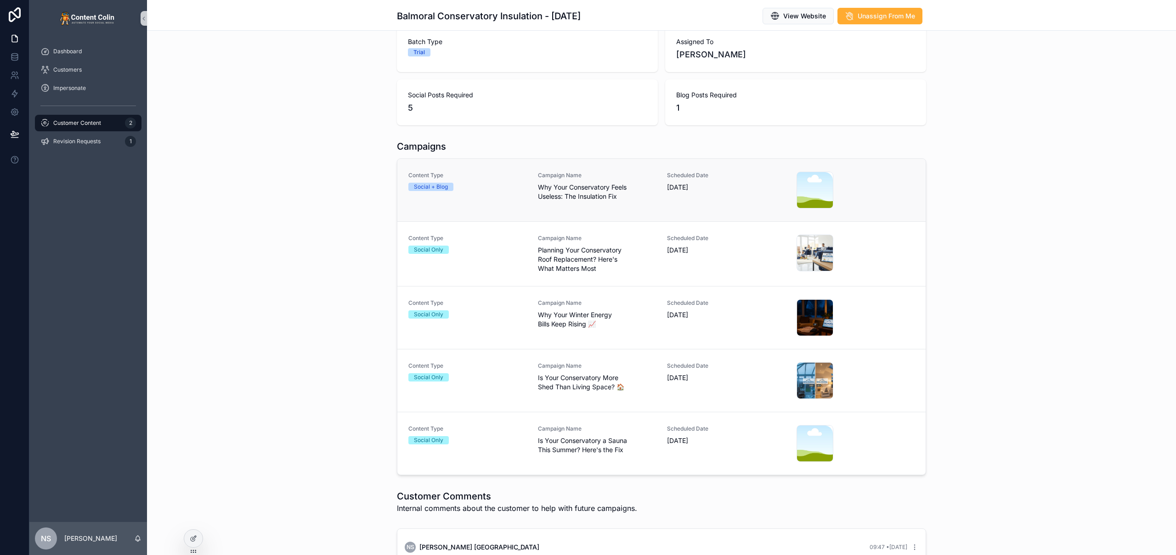
click at [604, 191] on span "Why Your Conservatory Feels Useless: The Insulation Fix" at bounding box center [597, 192] width 118 height 18
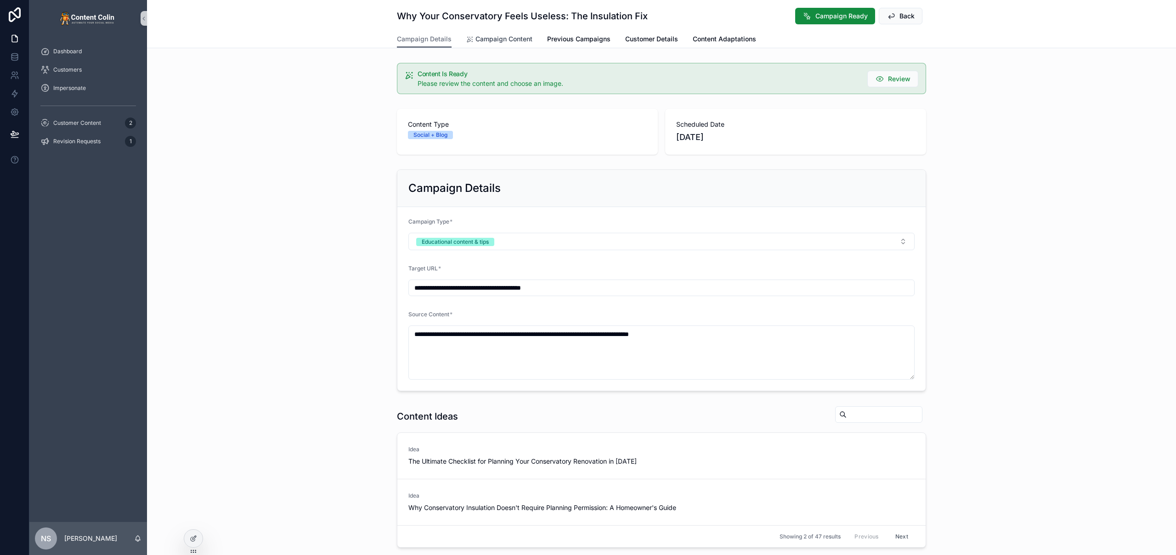
click at [497, 36] on span "Campaign Content" at bounding box center [503, 38] width 57 height 9
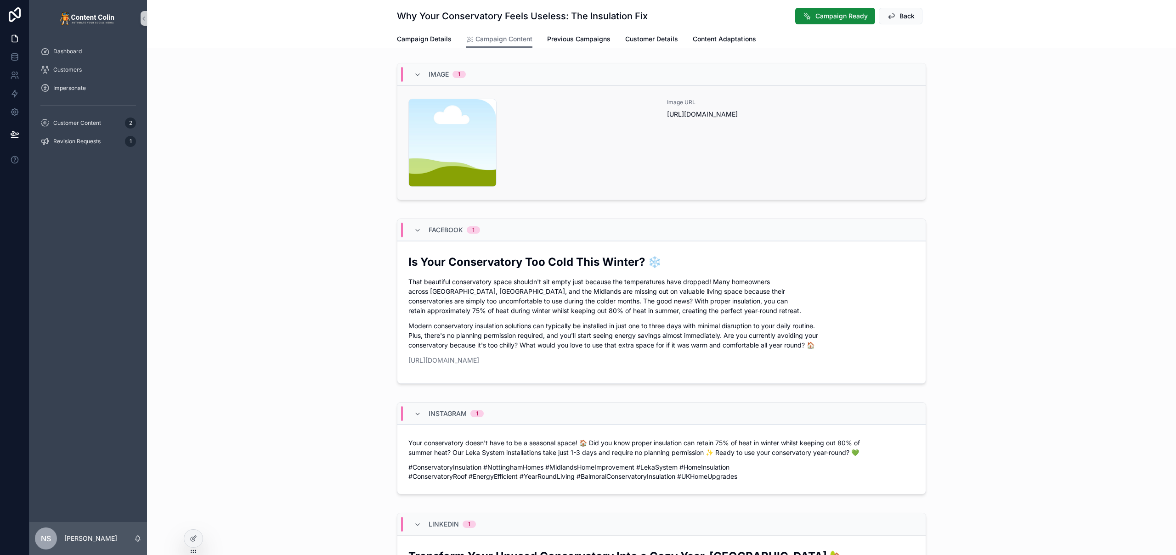
click at [537, 125] on div "content-placeholder .png" at bounding box center [532, 143] width 248 height 88
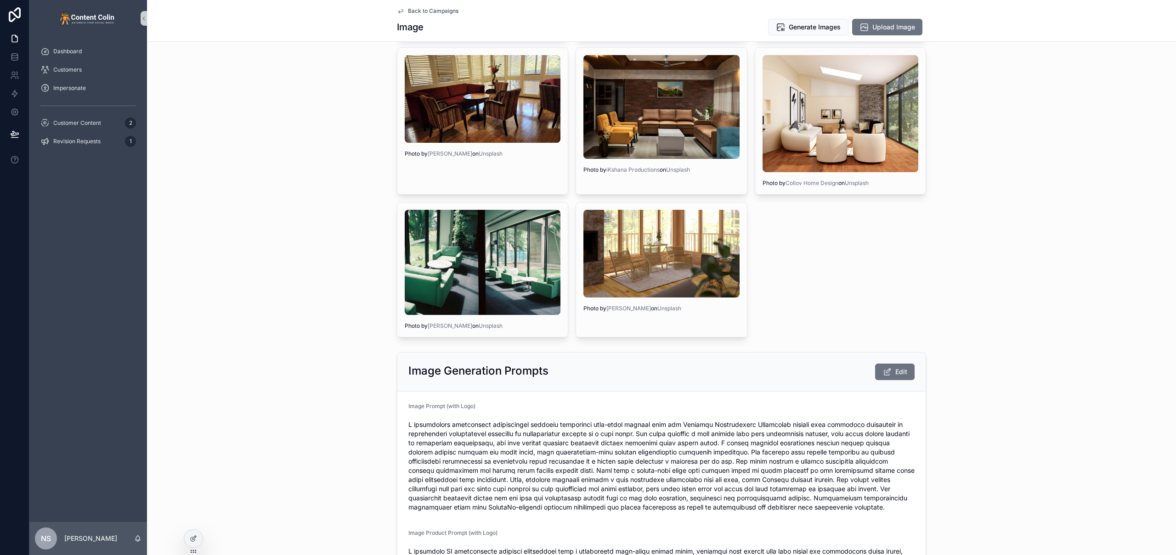
scroll to position [794, 0]
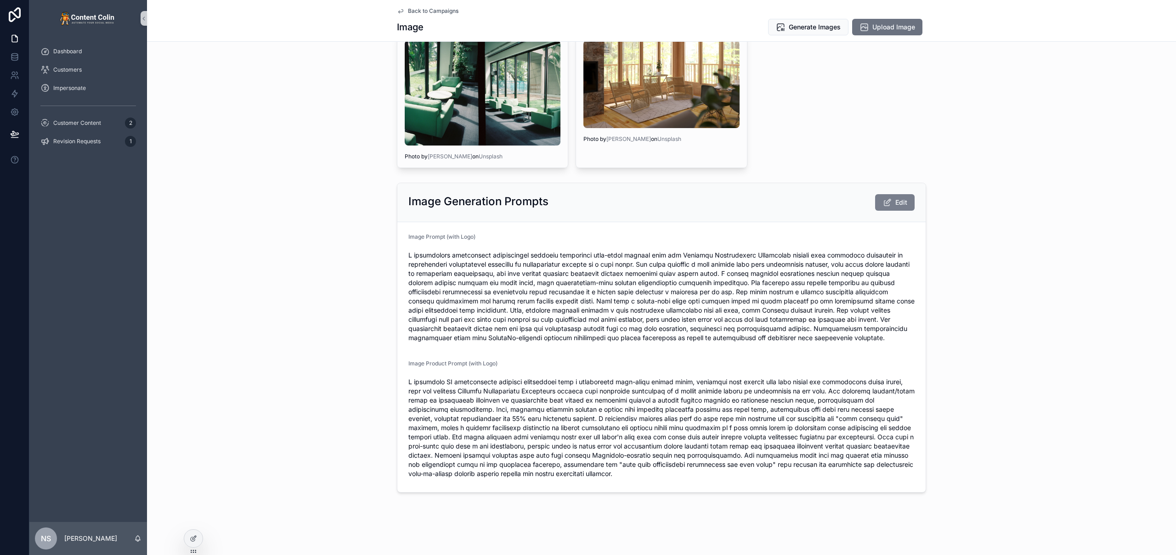
click at [891, 204] on button "Edit" at bounding box center [894, 202] width 39 height 17
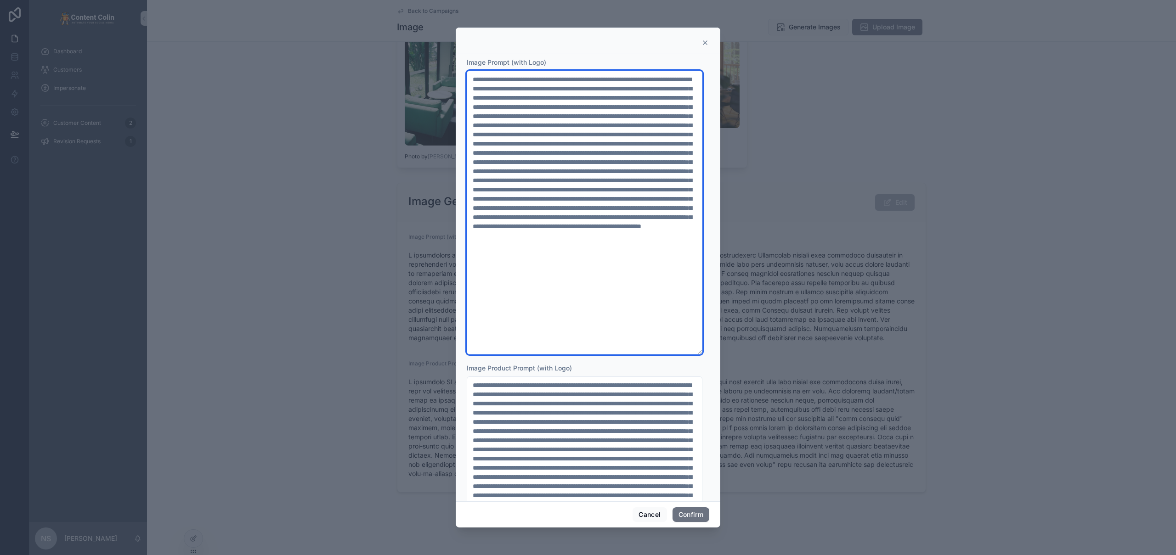
click at [645, 126] on textarea at bounding box center [585, 213] width 236 height 284
drag, startPoint x: 643, startPoint y: 124, endPoint x: 514, endPoint y: 136, distance: 129.1
click at [514, 136] on textarea at bounding box center [585, 213] width 236 height 284
click at [542, 82] on textarea at bounding box center [585, 213] width 236 height 284
click at [615, 78] on textarea at bounding box center [585, 213] width 236 height 284
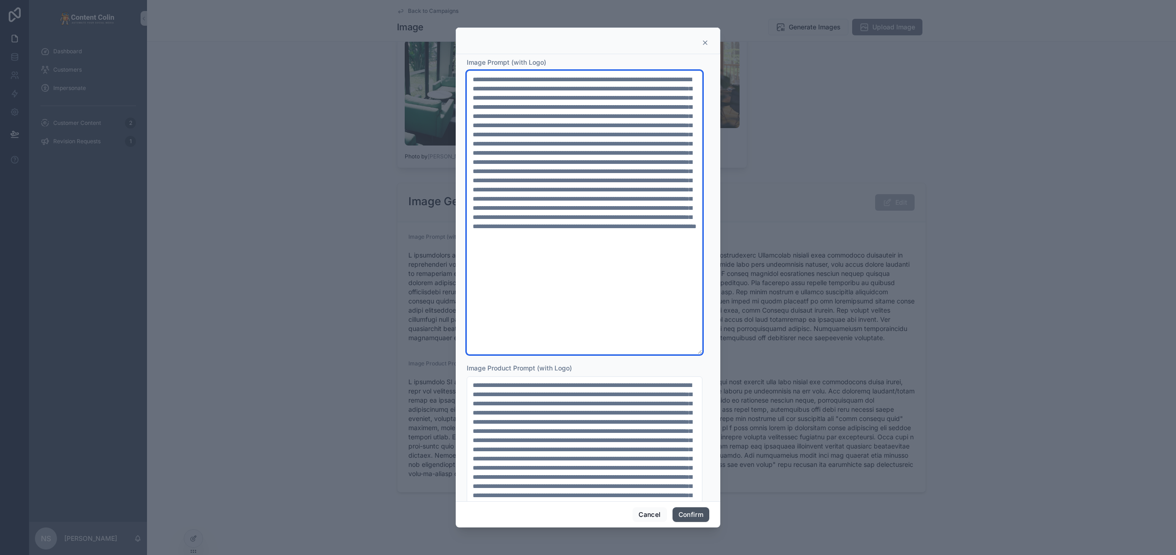
type textarea "**********"
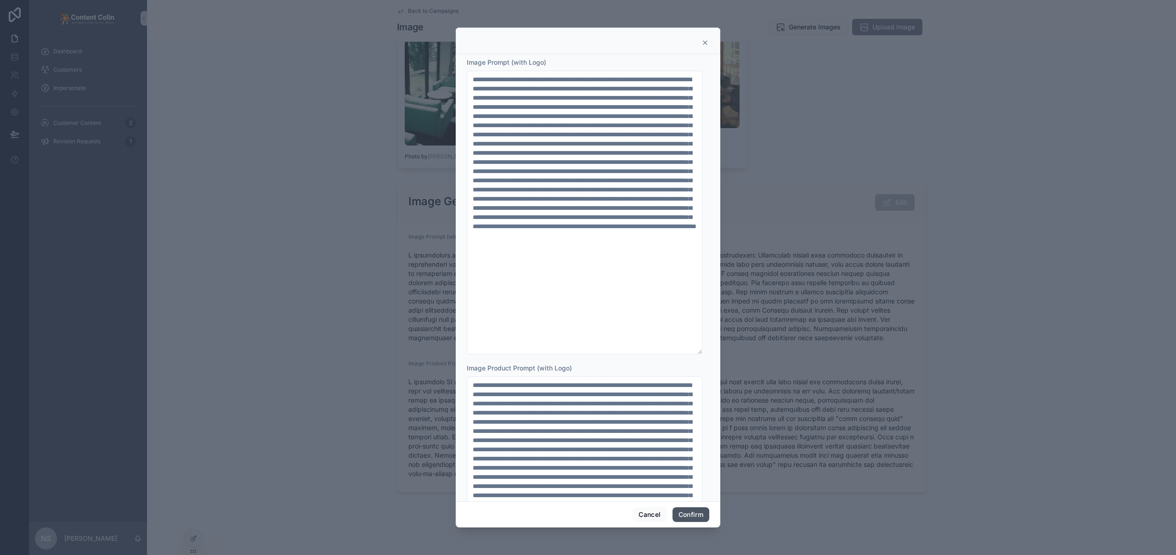
click at [695, 519] on button "Confirm" at bounding box center [690, 514] width 37 height 15
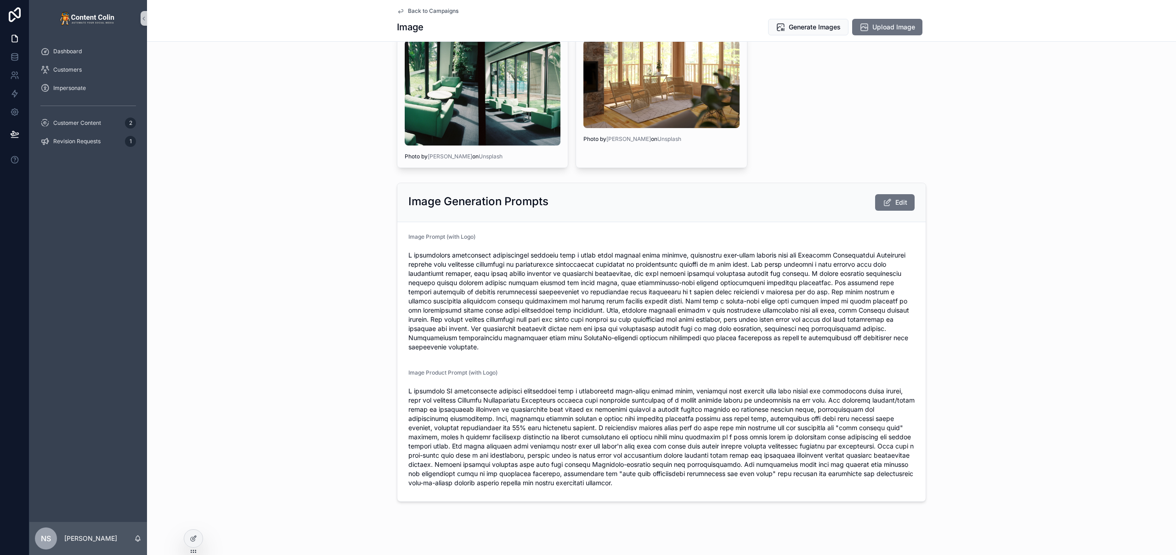
scroll to position [0, 0]
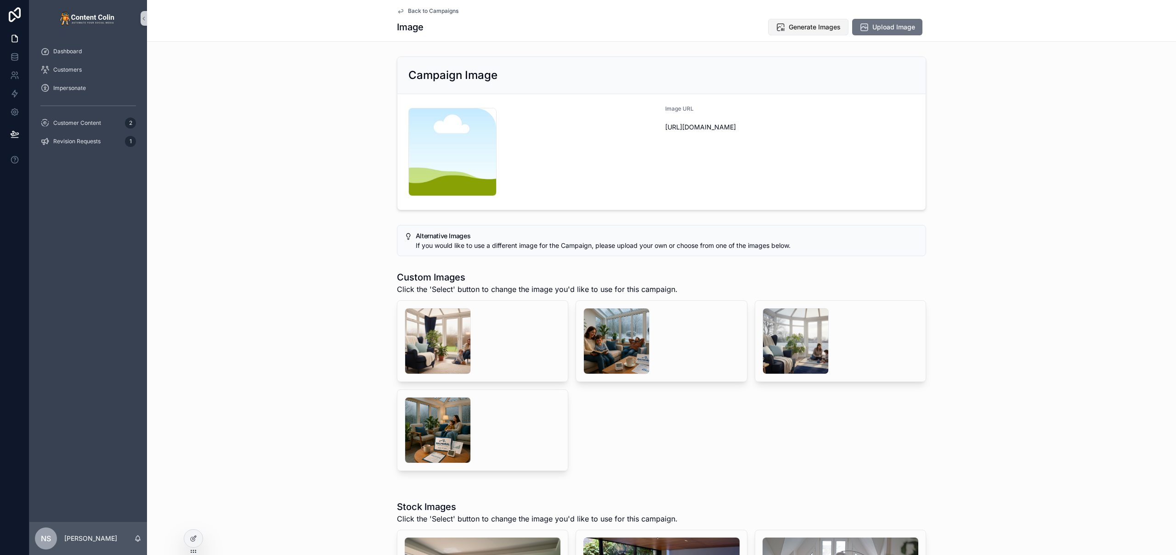
click at [816, 30] on span "Generate Images" at bounding box center [815, 27] width 52 height 9
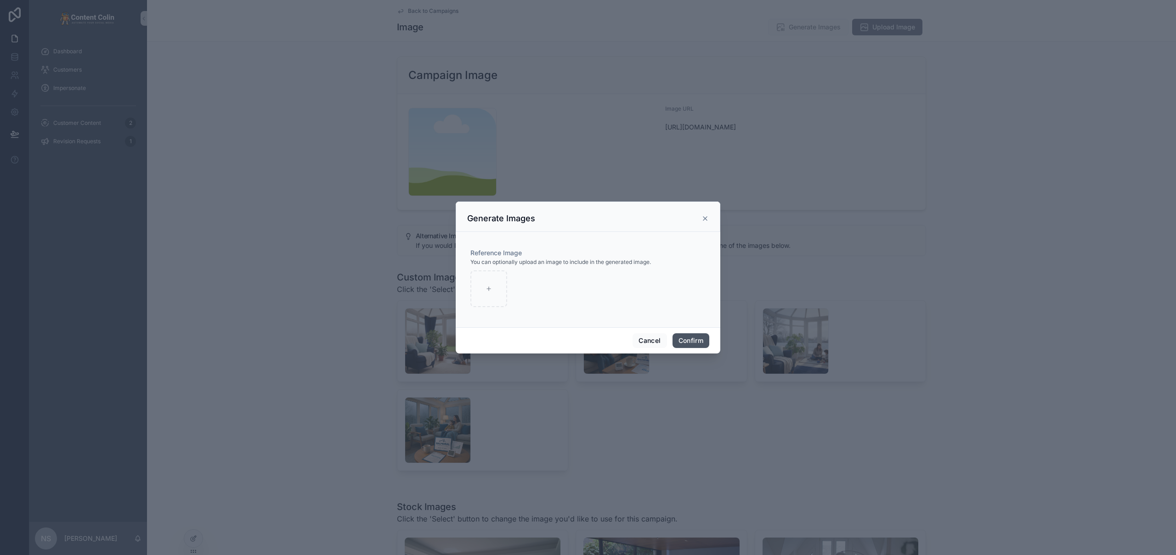
drag, startPoint x: 686, startPoint y: 341, endPoint x: 665, endPoint y: 290, distance: 55.3
click at [686, 341] on button "Confirm" at bounding box center [690, 340] width 37 height 15
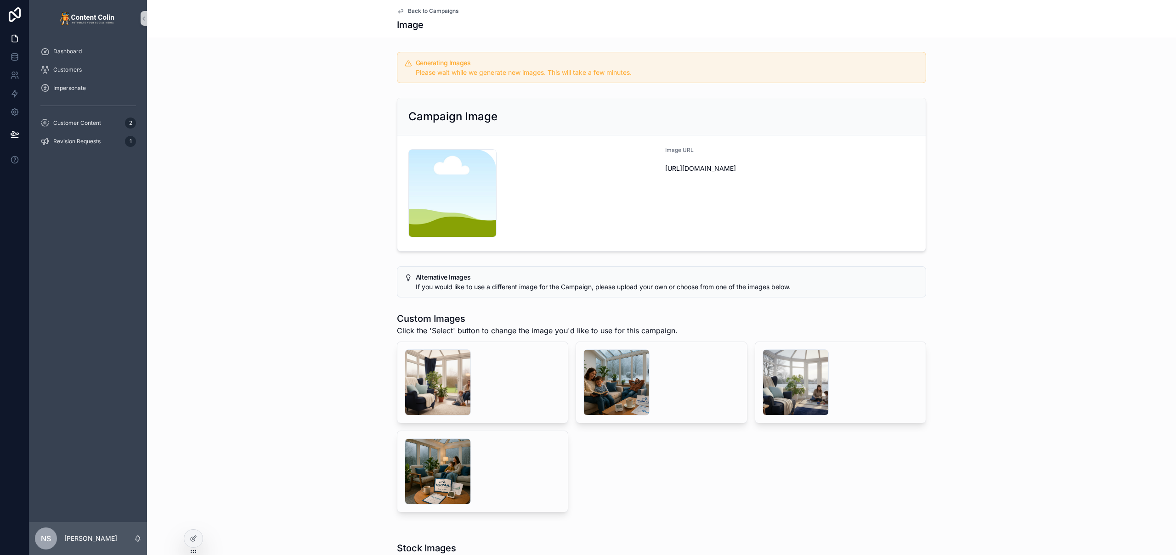
click at [422, 12] on span "Back to Campaigns" at bounding box center [433, 10] width 51 height 7
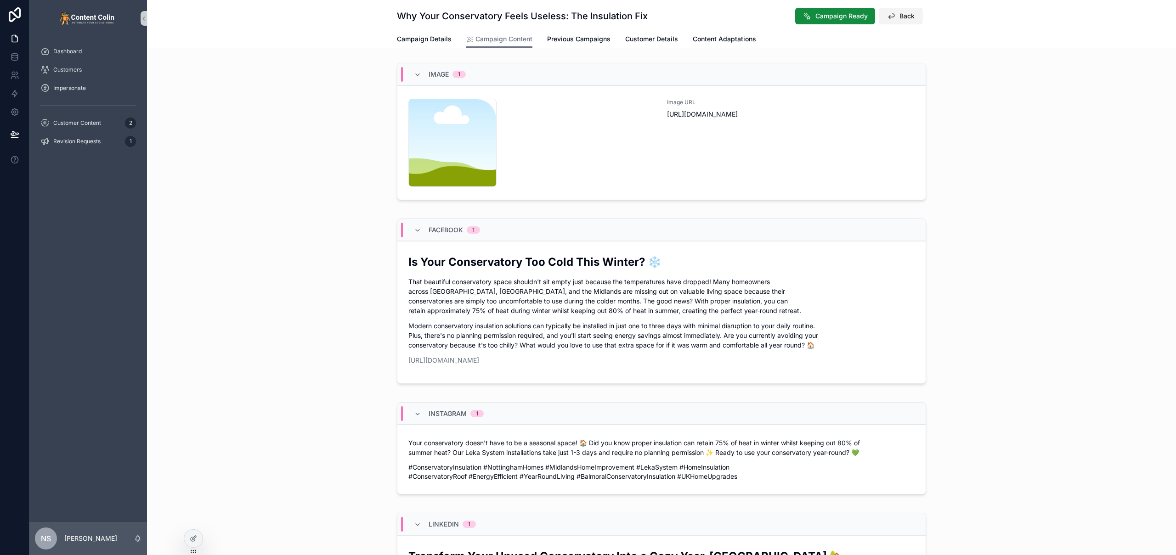
click at [893, 18] on button "Back" at bounding box center [901, 16] width 44 height 17
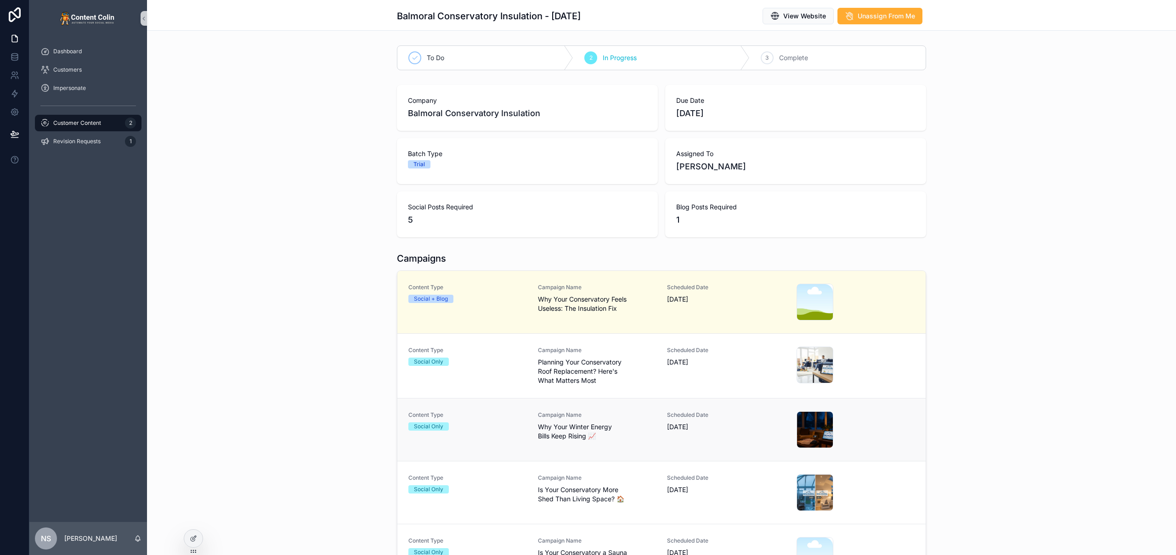
scroll to position [27, 0]
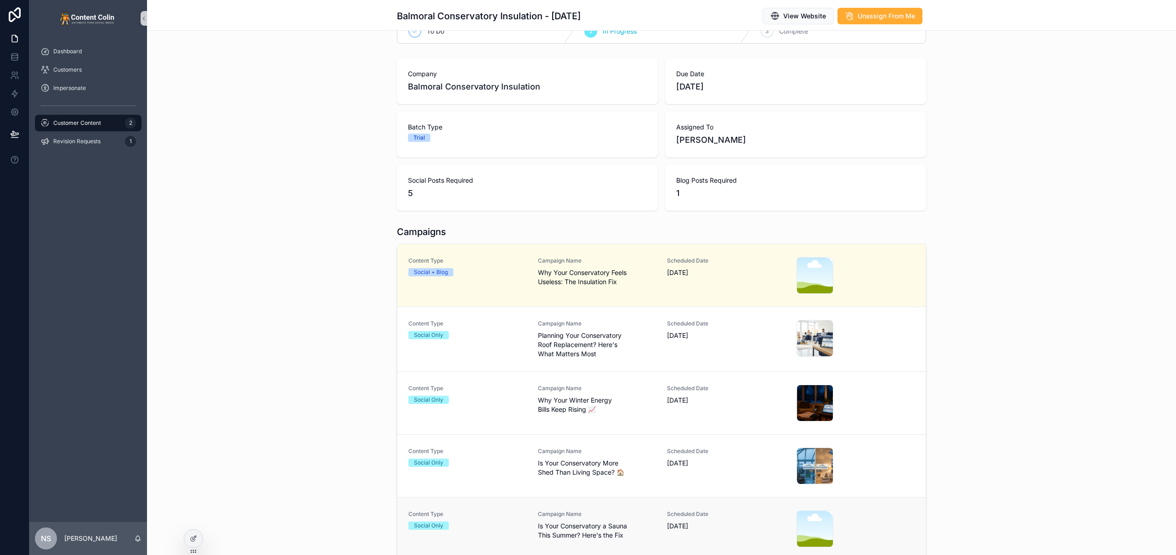
click at [575, 516] on span "Campaign Name" at bounding box center [597, 514] width 118 height 7
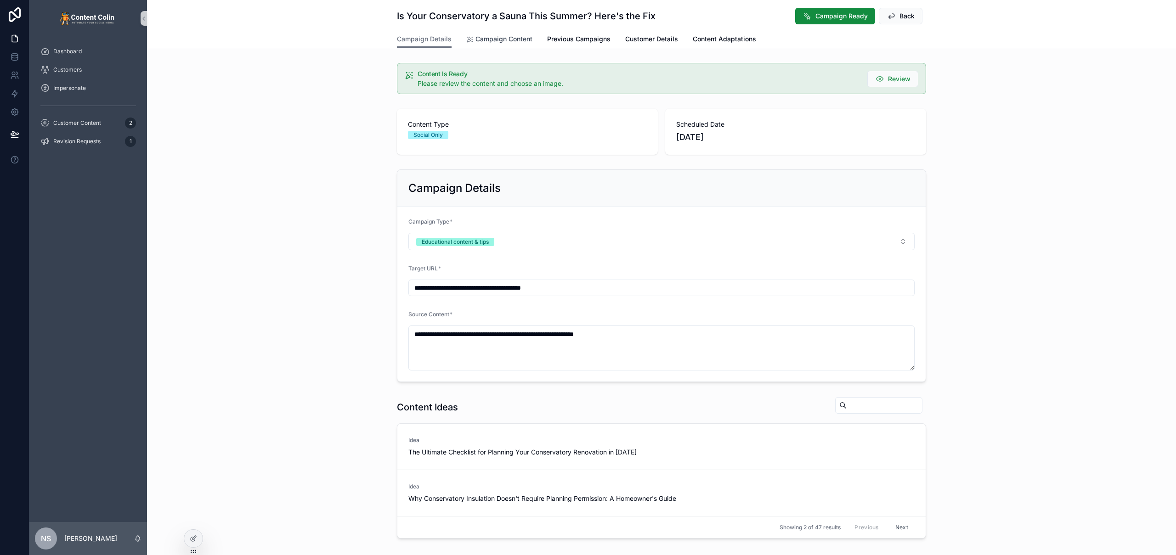
click at [505, 40] on span "Campaign Content" at bounding box center [503, 38] width 57 height 9
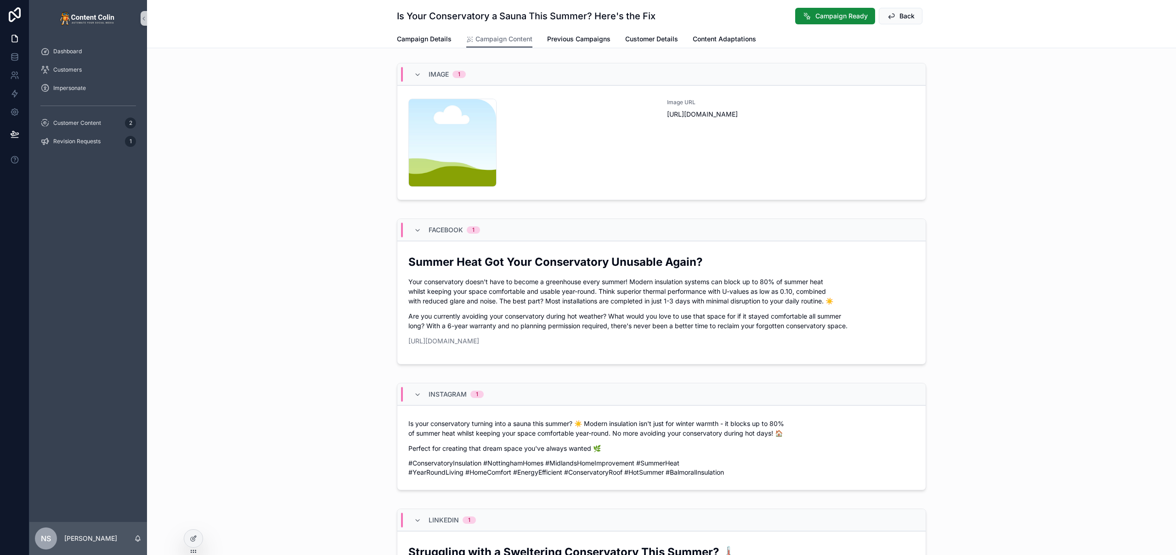
click at [676, 134] on div "Image URL https://cdn.contentcolin.com/contentcolin/images/content-placeholder.…" at bounding box center [791, 143] width 248 height 88
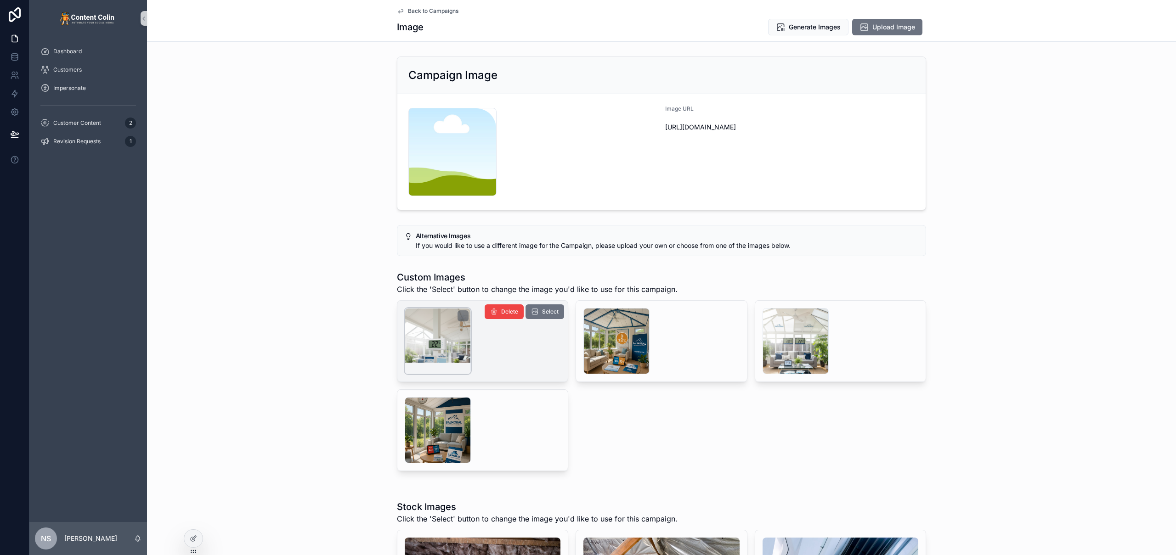
click at [437, 348] on div "scrollable content" at bounding box center [438, 341] width 66 height 66
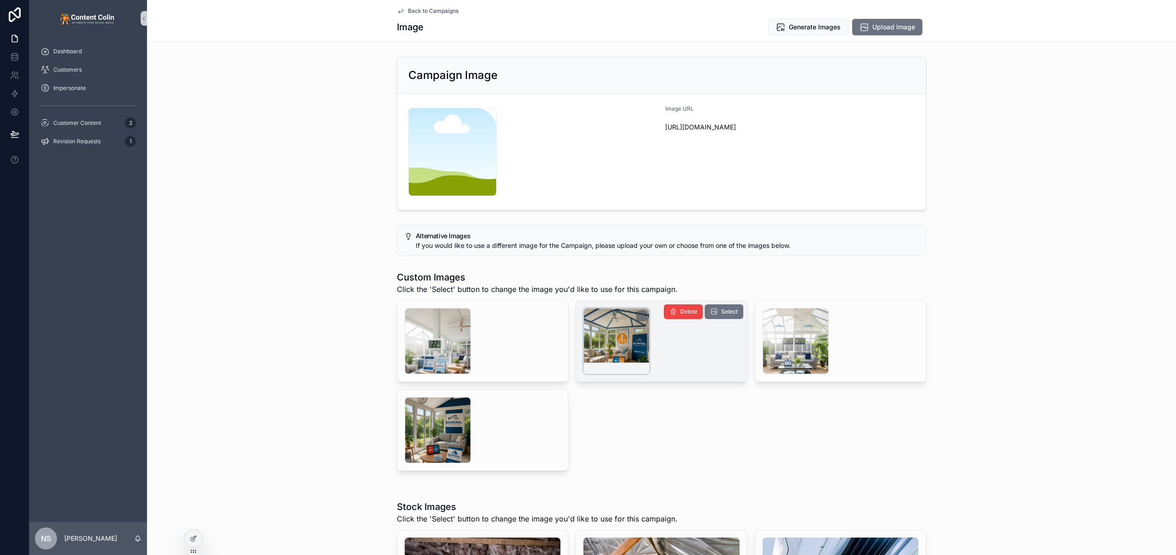
click at [626, 330] on div "scrollable content" at bounding box center [616, 341] width 66 height 66
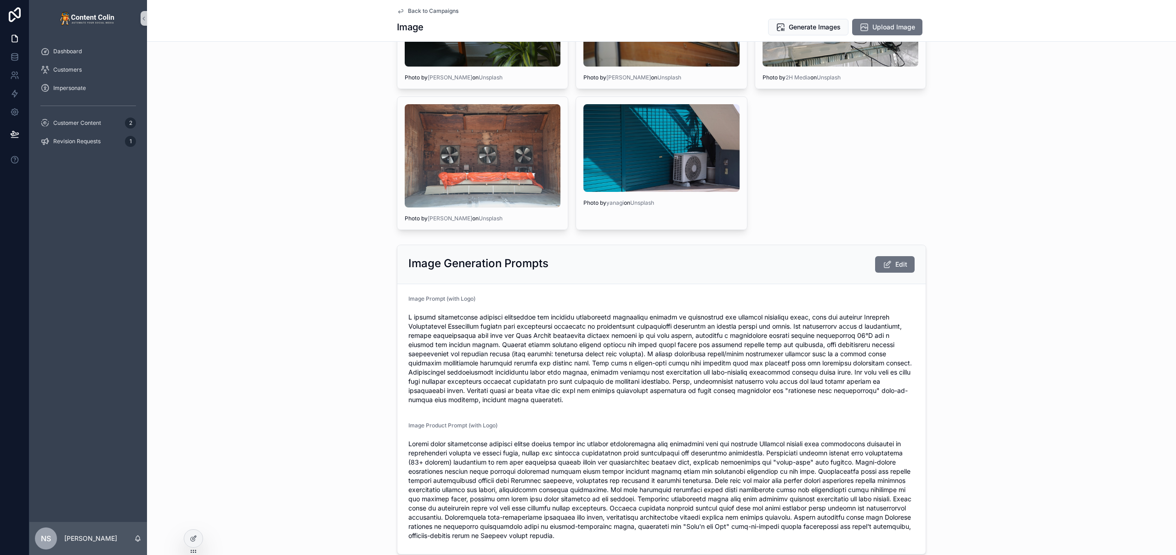
scroll to position [777, 0]
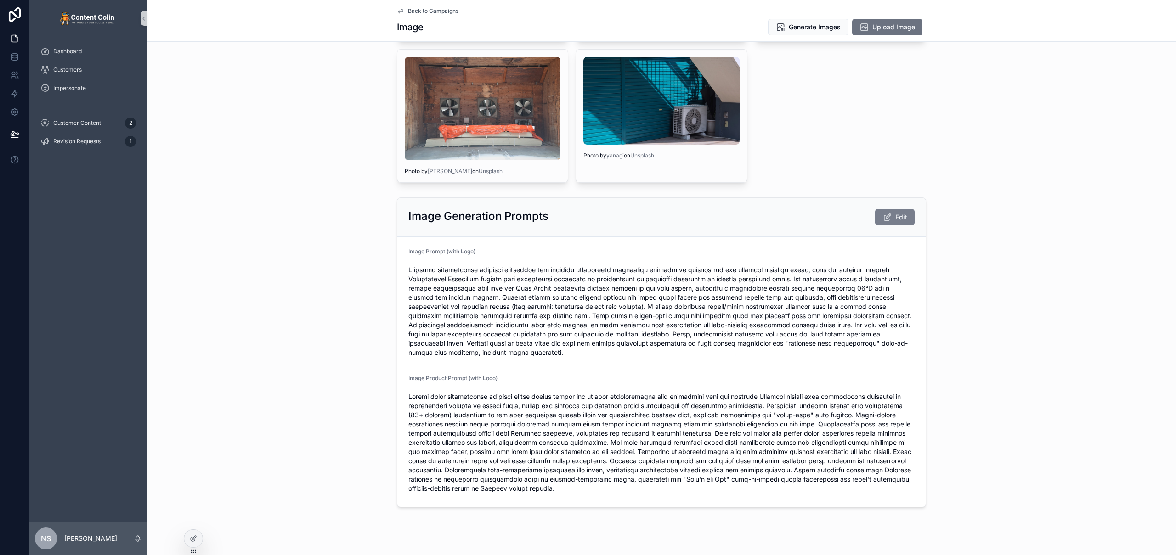
click at [883, 219] on icon "scrollable content" at bounding box center [887, 217] width 10 height 9
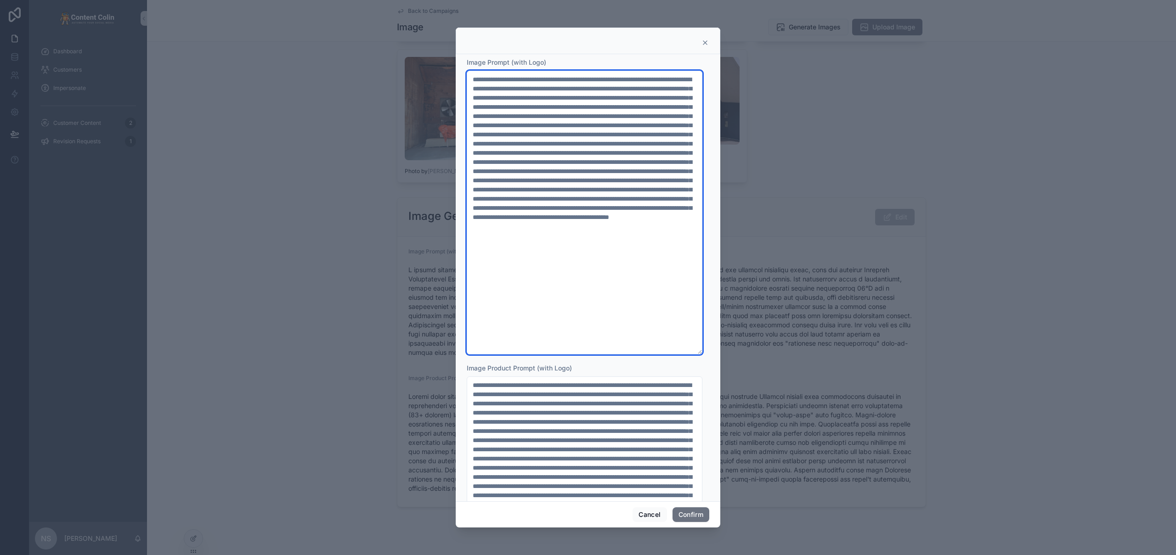
drag, startPoint x: 500, startPoint y: 124, endPoint x: 536, endPoint y: 125, distance: 36.3
click at [536, 125] on textarea at bounding box center [585, 213] width 236 height 284
drag, startPoint x: 675, startPoint y: 123, endPoint x: 468, endPoint y: 125, distance: 207.1
click at [468, 125] on textarea at bounding box center [585, 213] width 236 height 284
drag, startPoint x: 657, startPoint y: 124, endPoint x: 528, endPoint y: 135, distance: 129.1
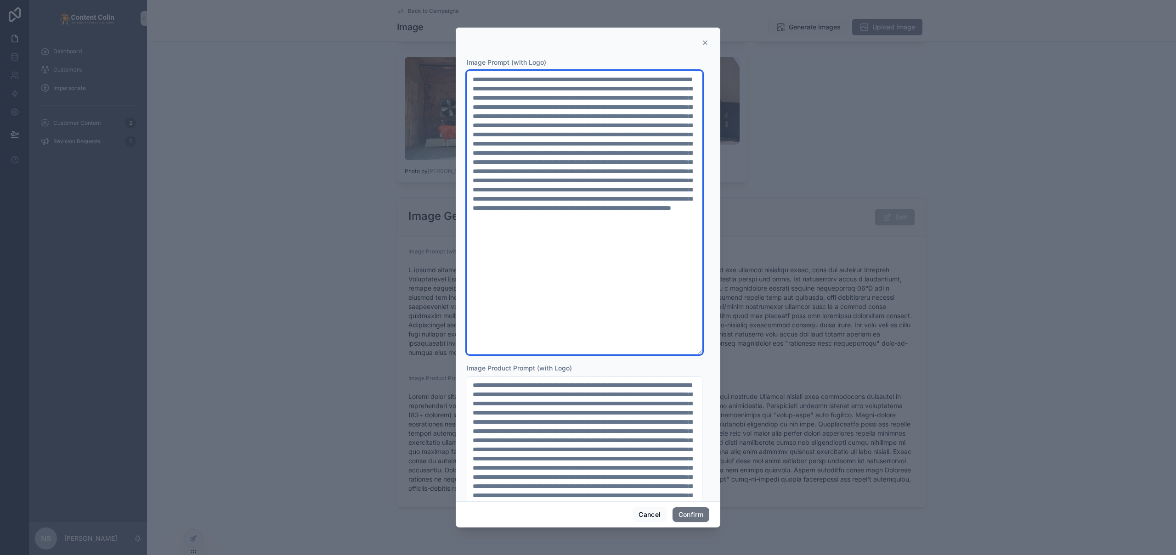
click at [528, 135] on textarea at bounding box center [585, 213] width 236 height 284
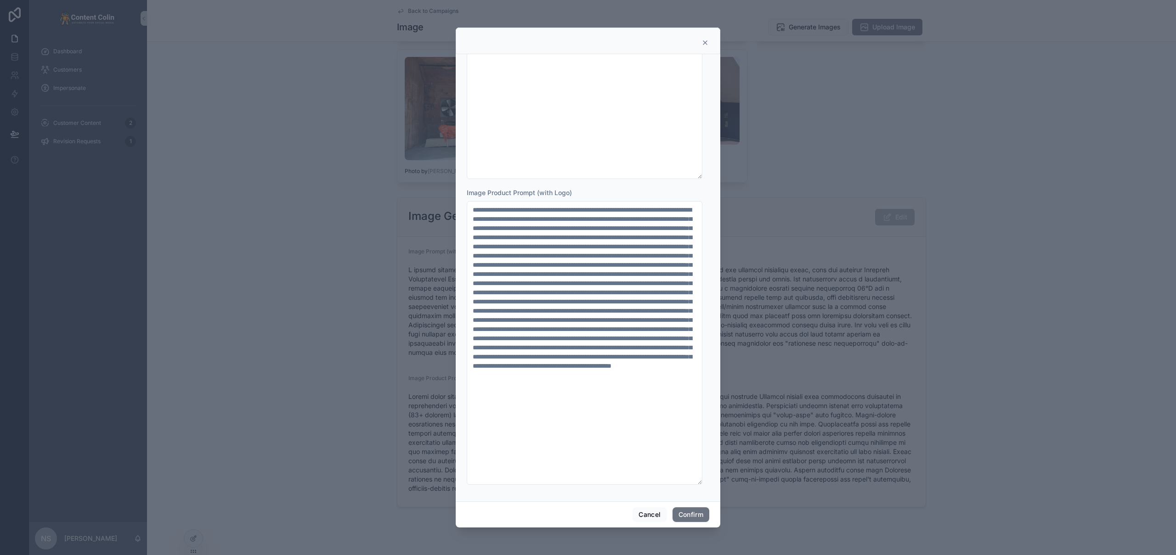
scroll to position [0, 0]
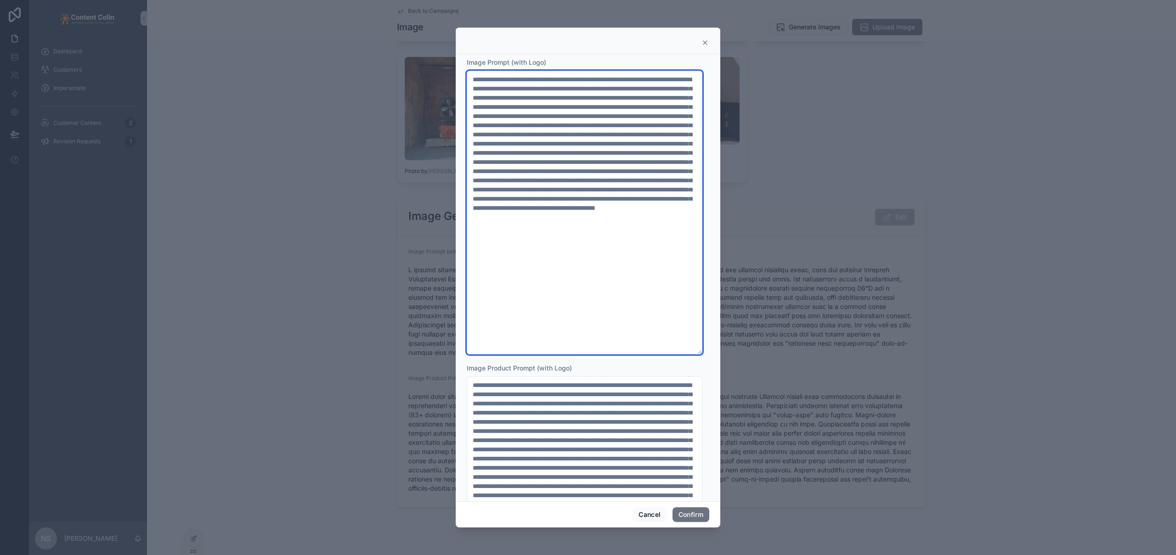
click at [471, 127] on textarea at bounding box center [585, 213] width 236 height 284
type textarea "**********"
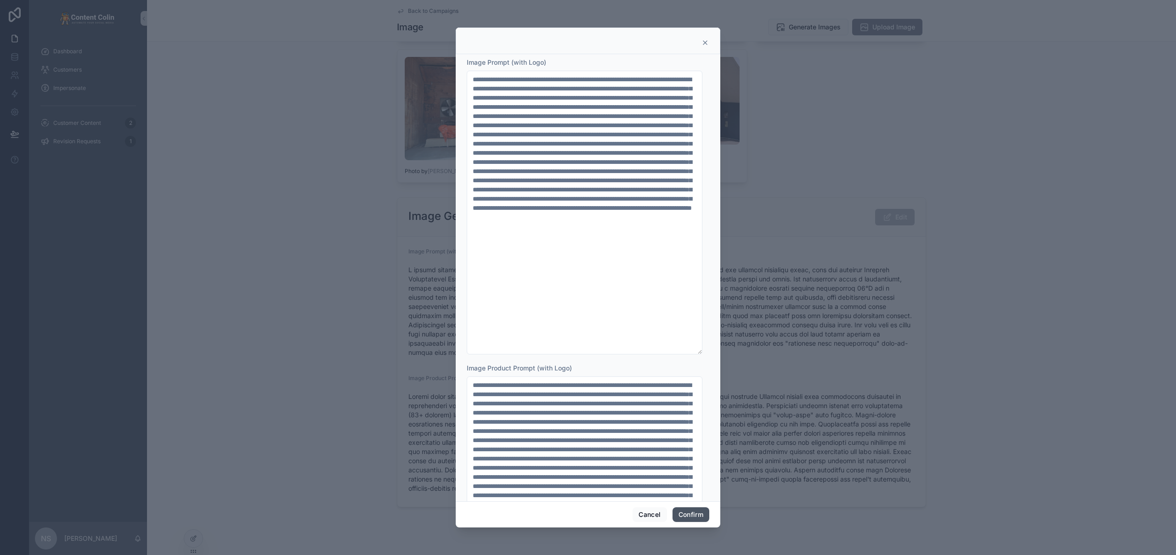
drag, startPoint x: 687, startPoint y: 515, endPoint x: 726, endPoint y: 510, distance: 39.0
click at [688, 515] on button "Confirm" at bounding box center [690, 514] width 37 height 15
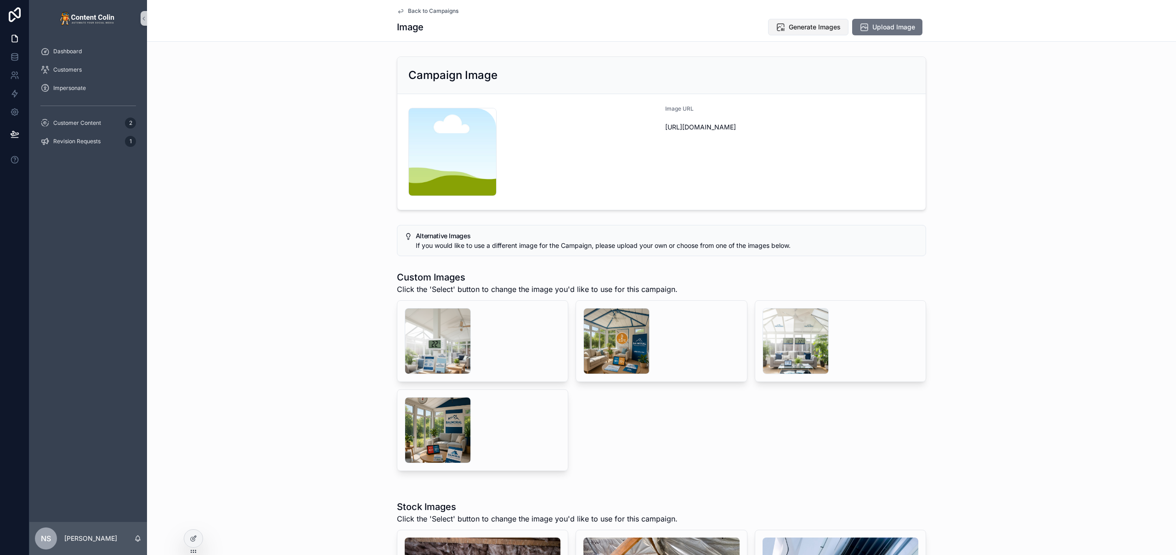
click at [794, 26] on span "Generate Images" at bounding box center [815, 27] width 52 height 9
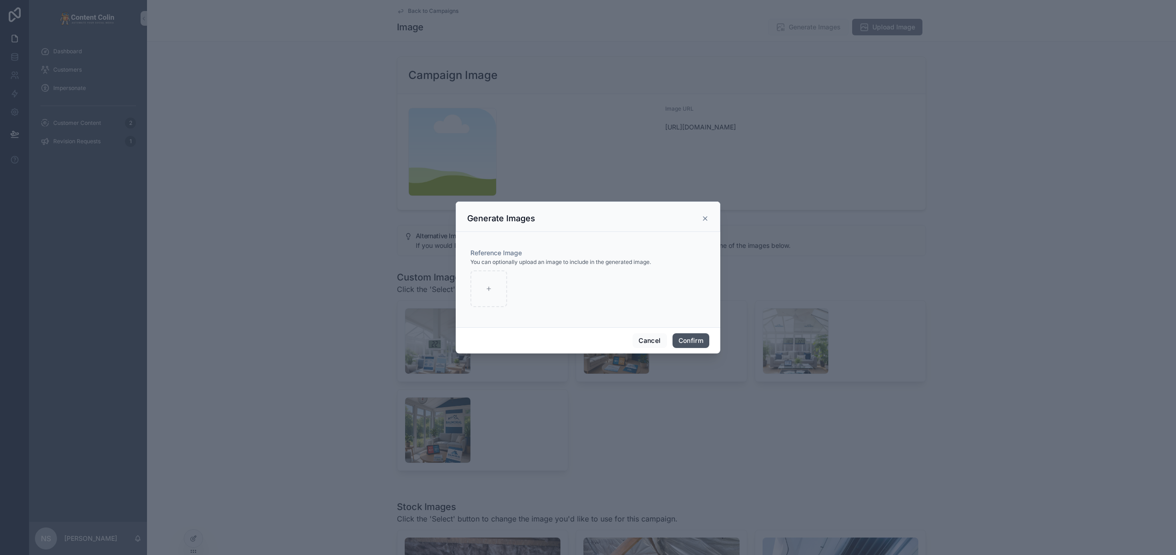
click at [689, 339] on button "Confirm" at bounding box center [690, 340] width 37 height 15
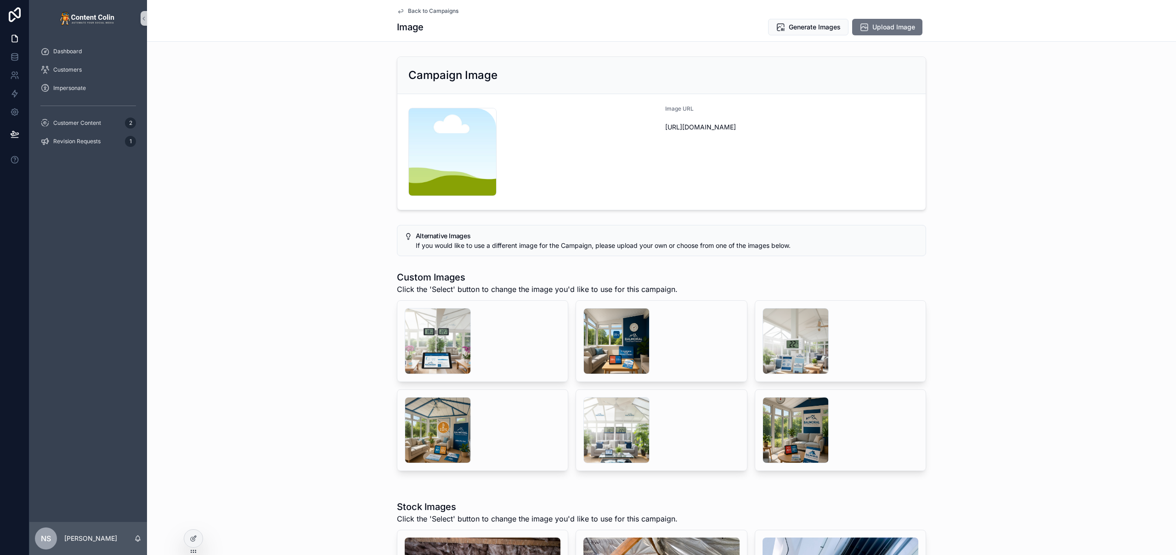
click at [541, 157] on div "content-placeholder .png" at bounding box center [532, 152] width 249 height 88
click at [732, 147] on div "Image URL https://cdn.contentcolin.com/contentcolin/images/content-placeholder.…" at bounding box center [789, 152] width 249 height 94
click at [567, 167] on div "content-placeholder .png" at bounding box center [532, 152] width 249 height 88
click at [595, 344] on div "scrollable content" at bounding box center [616, 341] width 66 height 66
click at [728, 313] on span "Select" at bounding box center [729, 311] width 17 height 7
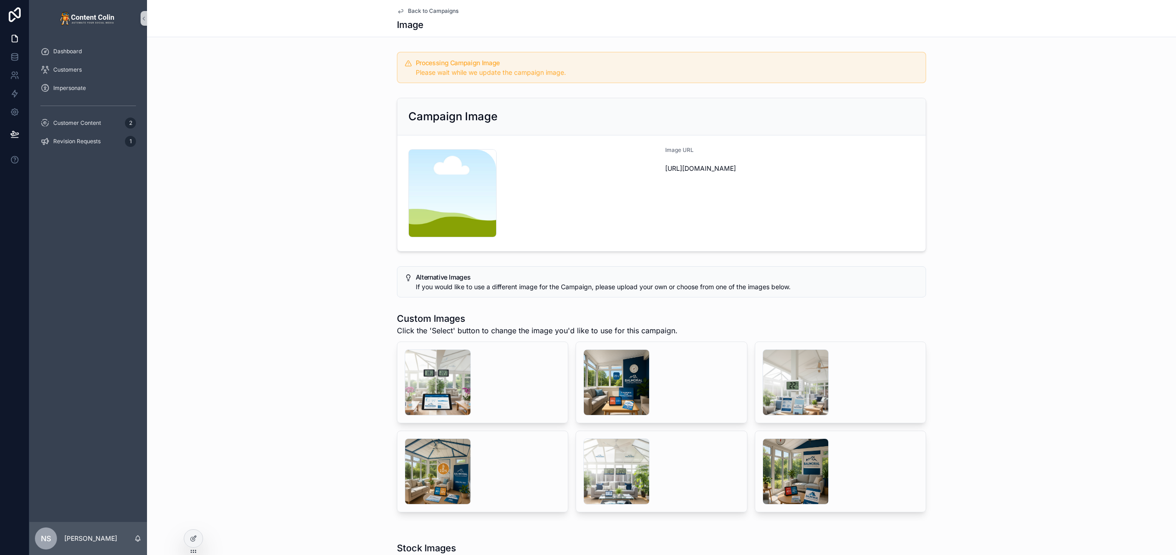
click at [429, 10] on span "Back to Campaigns" at bounding box center [433, 10] width 51 height 7
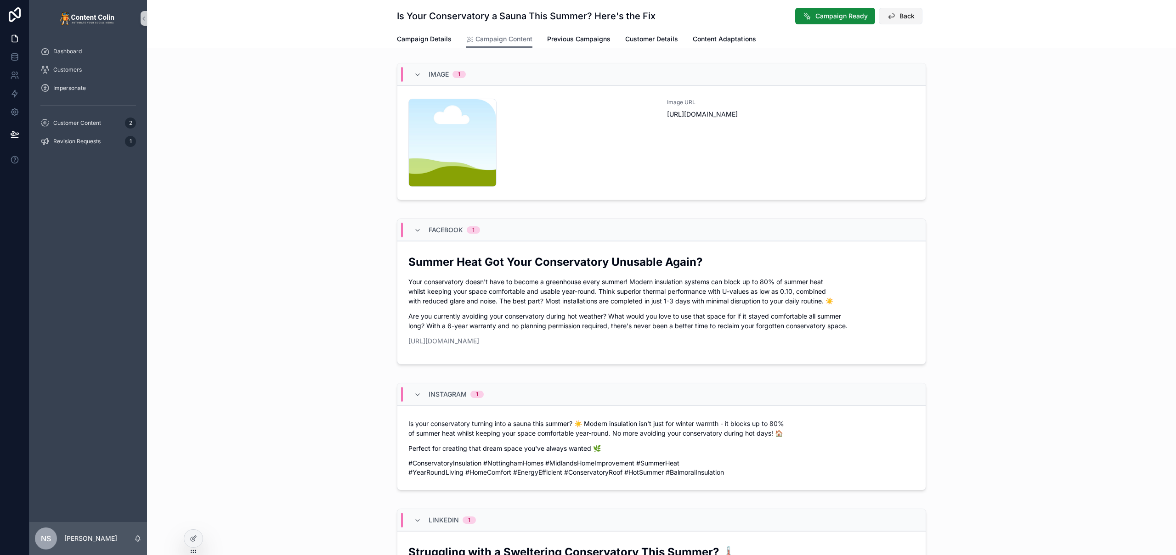
click at [911, 19] on span "Back" at bounding box center [906, 15] width 15 height 9
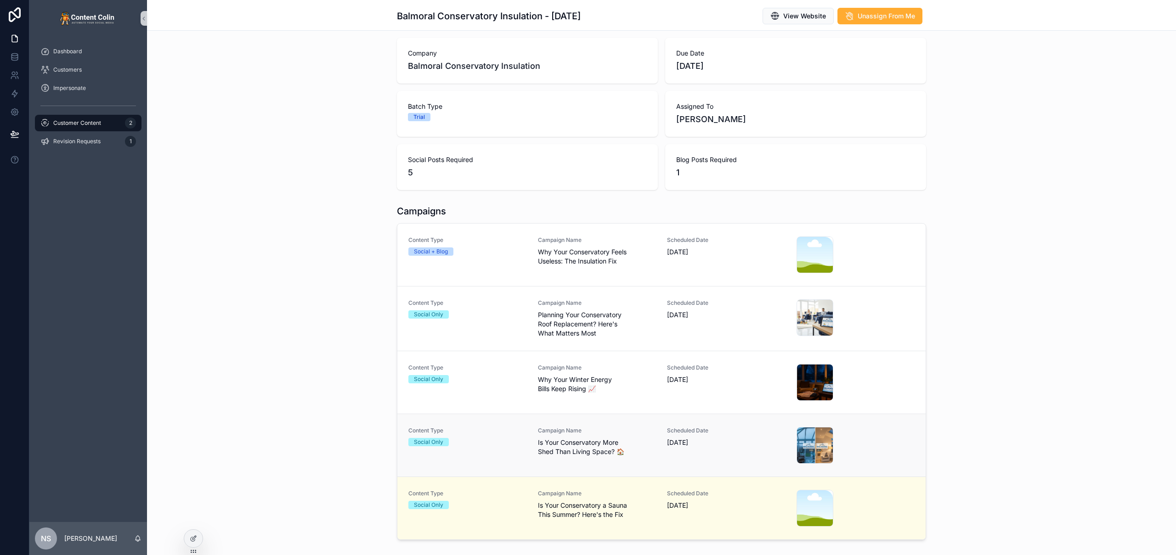
scroll to position [95, 0]
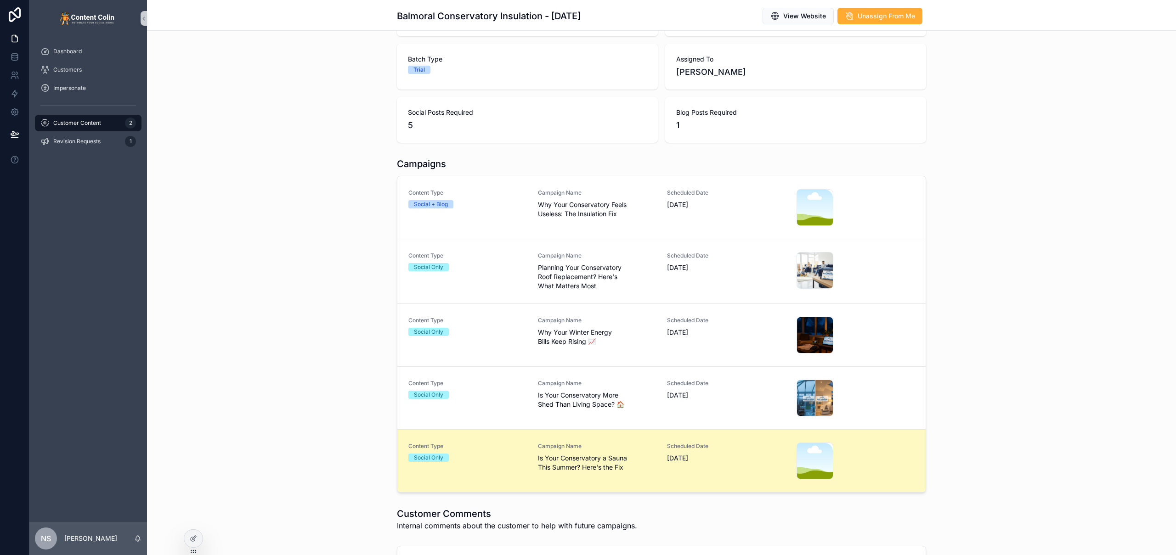
click at [506, 458] on div "Social Only" at bounding box center [467, 458] width 118 height 8
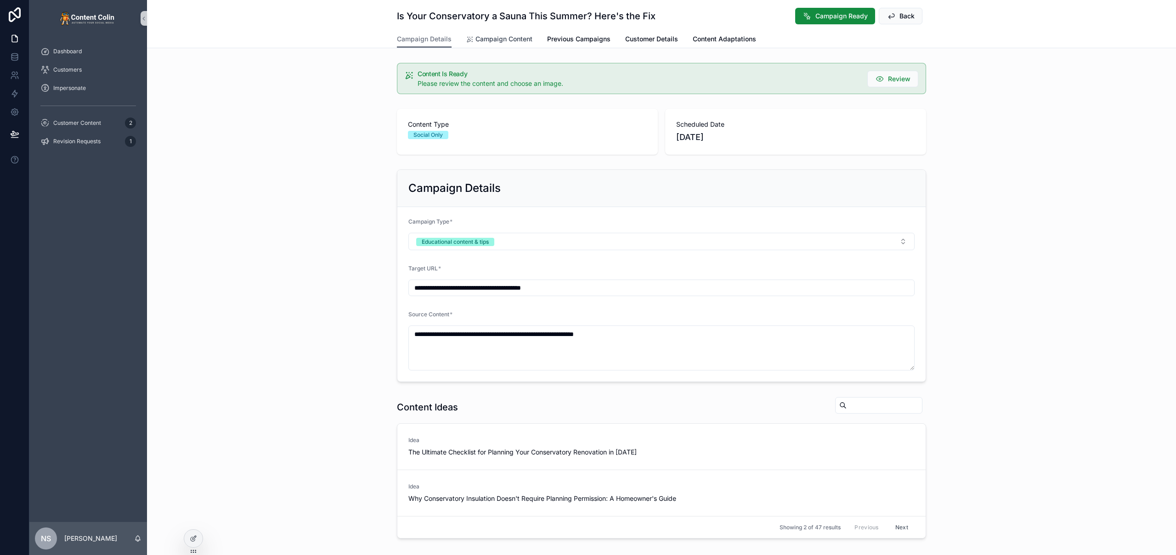
click at [488, 39] on span "Campaign Content" at bounding box center [503, 38] width 57 height 9
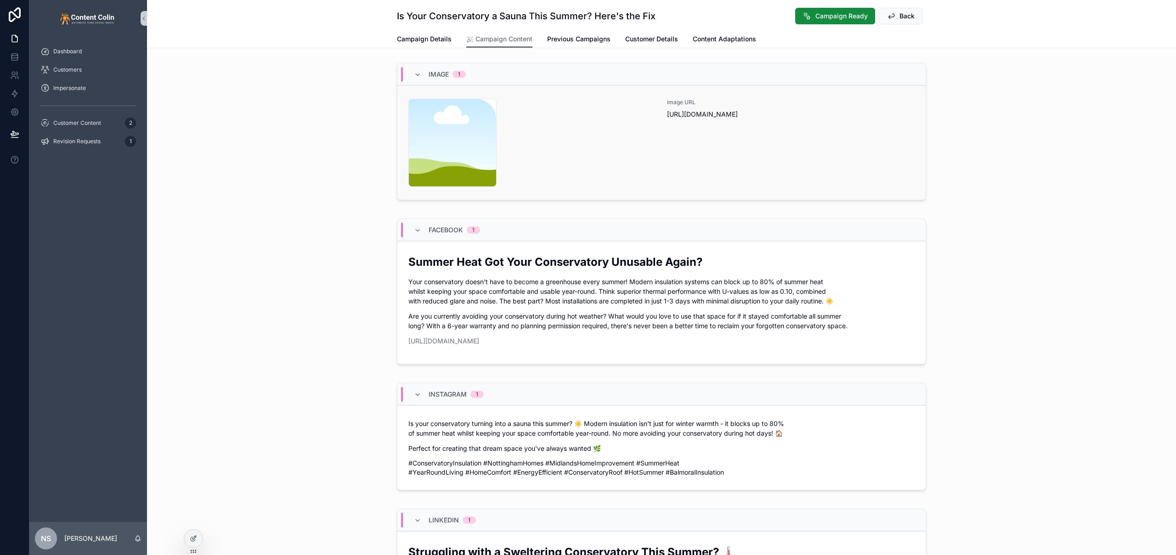
click at [568, 152] on div "content-placeholder .png" at bounding box center [532, 143] width 248 height 88
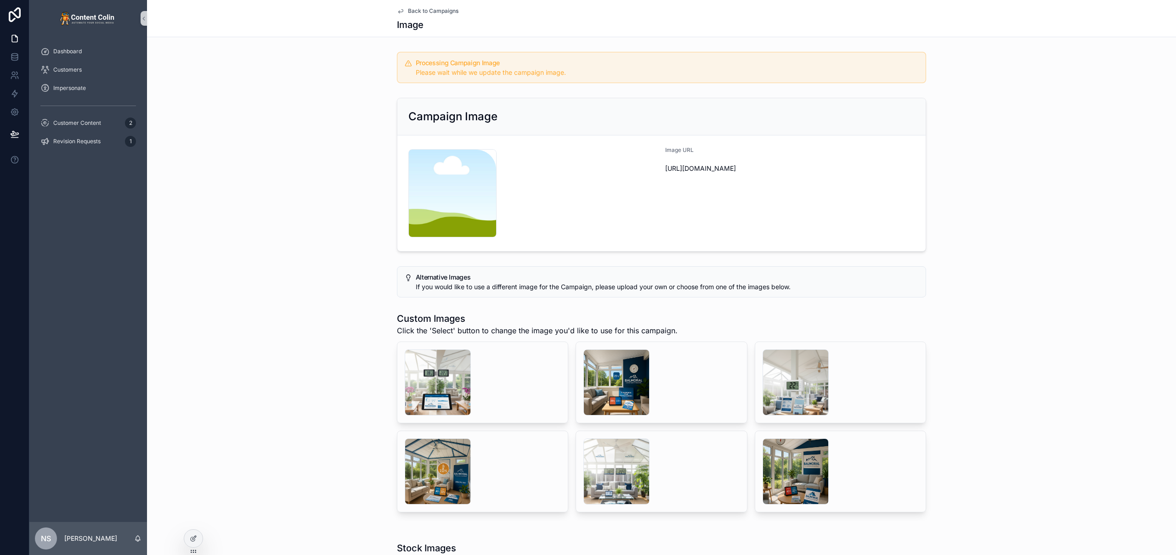
click at [445, 10] on span "Back to Campaigns" at bounding box center [433, 10] width 51 height 7
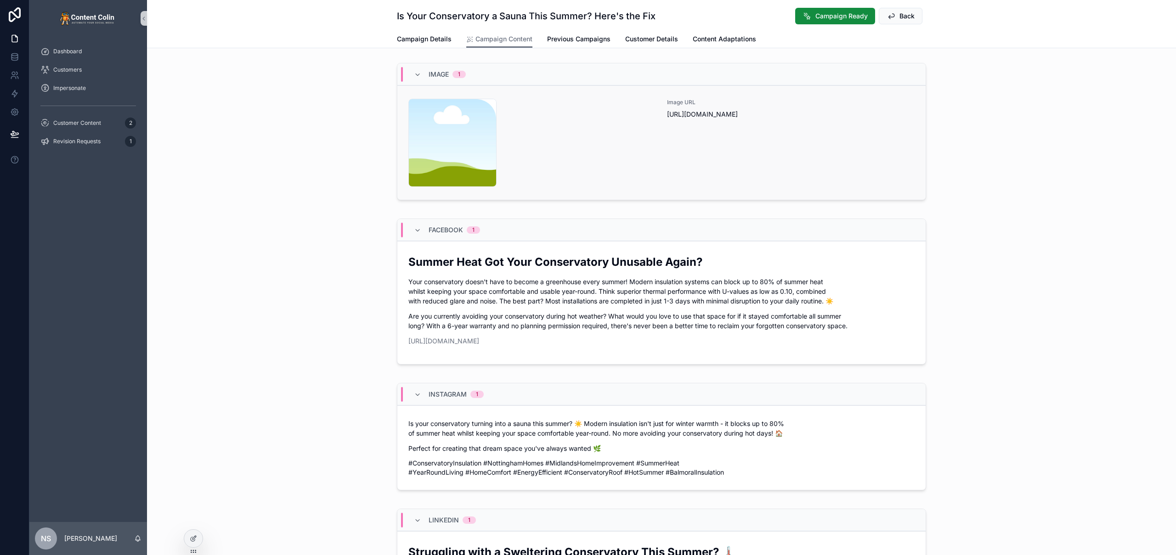
click at [557, 169] on div "content-placeholder .png" at bounding box center [532, 143] width 248 height 88
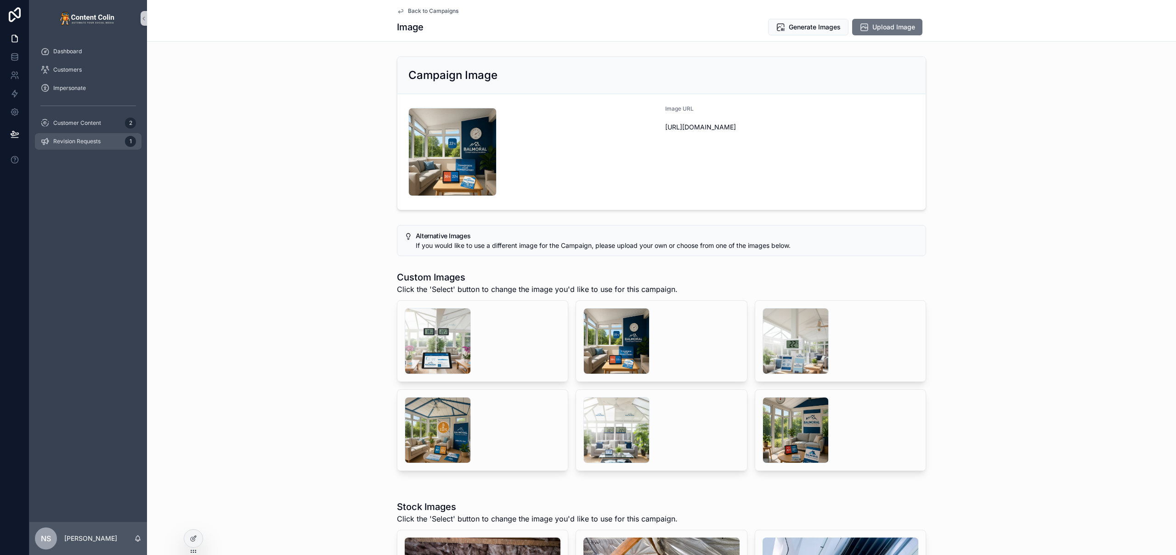
click at [91, 143] on span "Revision Requests" at bounding box center [76, 141] width 47 height 7
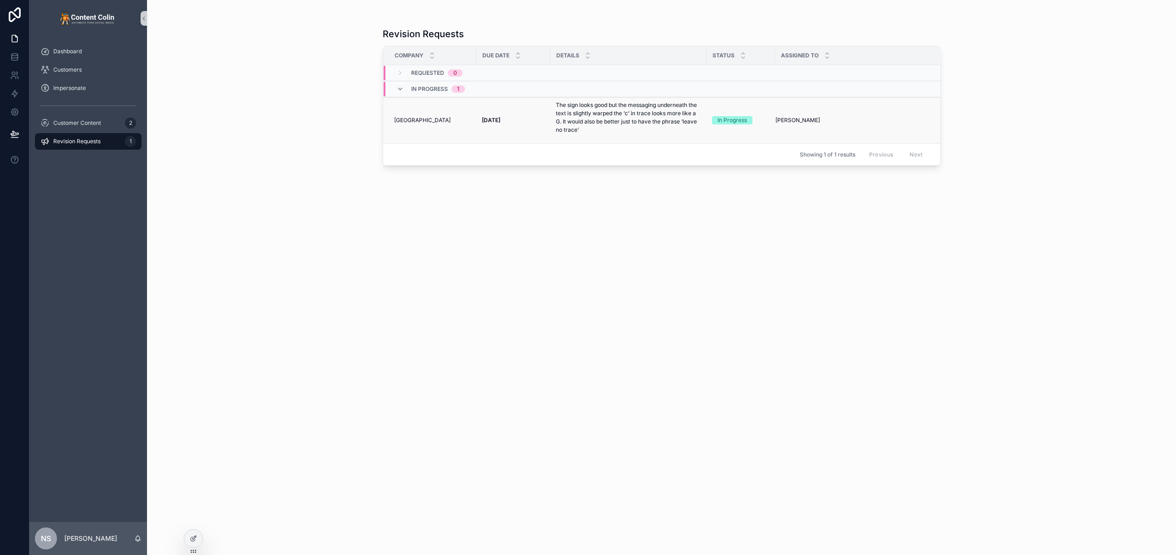
click at [554, 122] on td "The sign looks good but the messaging underneath the text is slightly warped th…" at bounding box center [628, 120] width 156 height 46
click at [583, 116] on p "The sign looks good but the messaging underneath the text is slightly warped th…" at bounding box center [628, 117] width 145 height 33
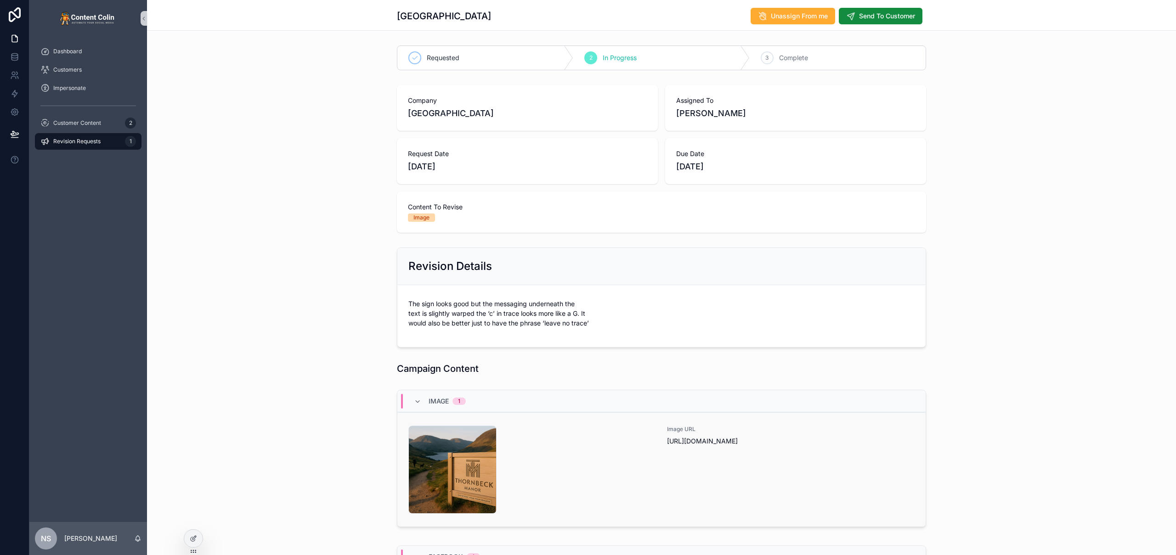
click at [557, 457] on div "thornbeckmanor-1756733878 .png" at bounding box center [532, 470] width 248 height 88
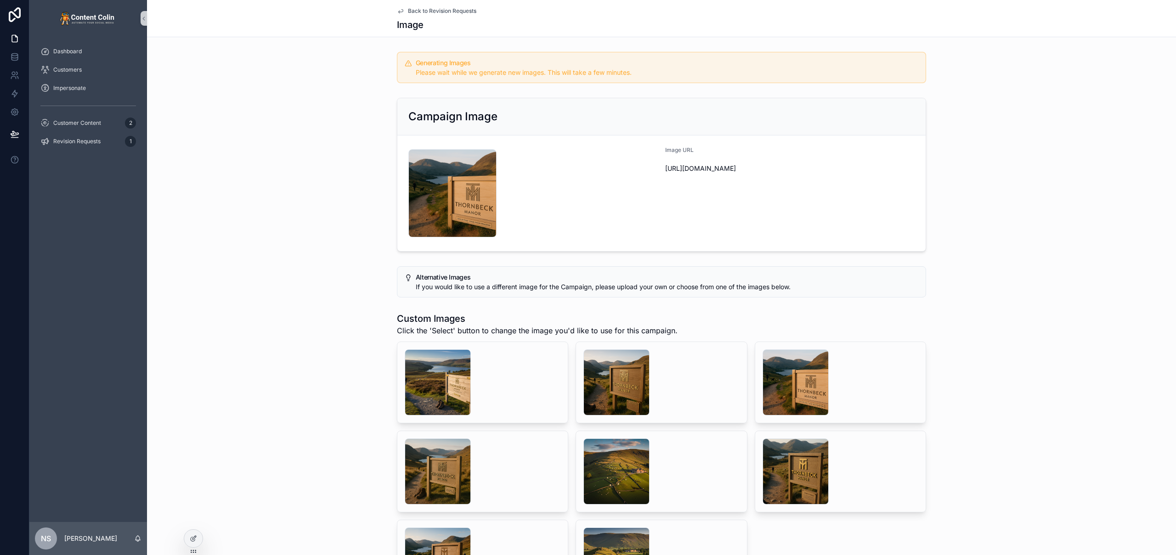
click at [457, 9] on span "Back to Revision Requests" at bounding box center [442, 10] width 68 height 7
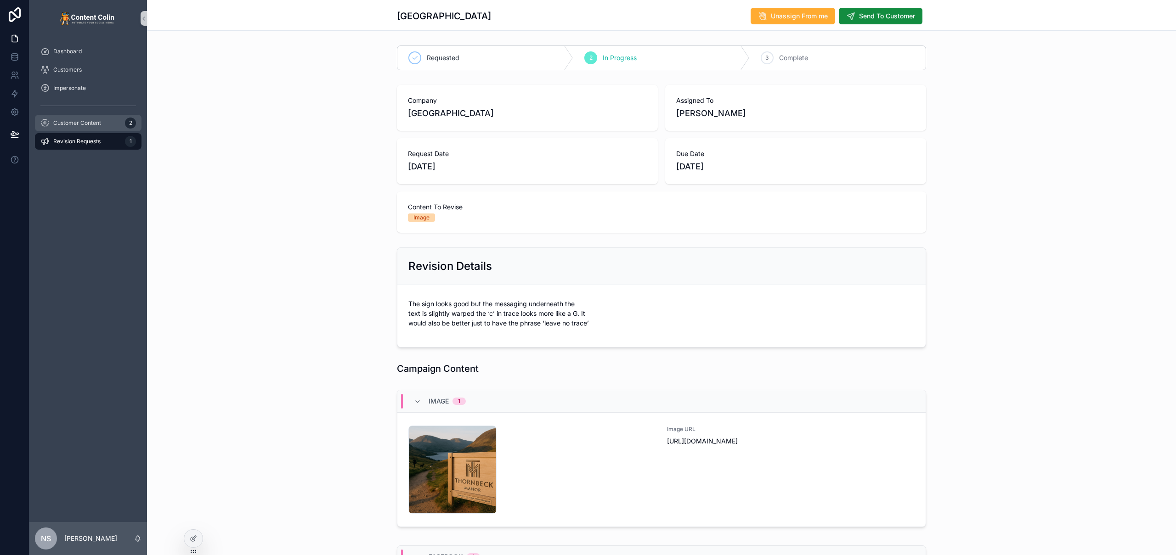
click at [87, 128] on div "Customer Content 2" at bounding box center [88, 123] width 96 height 15
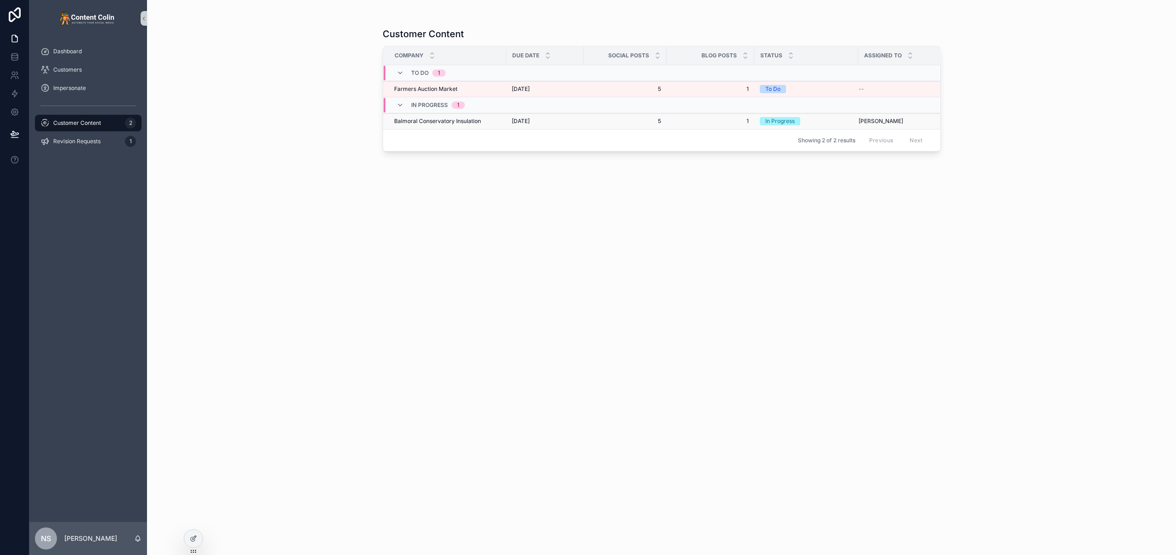
click at [525, 122] on span "5th September 2025" at bounding box center [521, 121] width 18 height 7
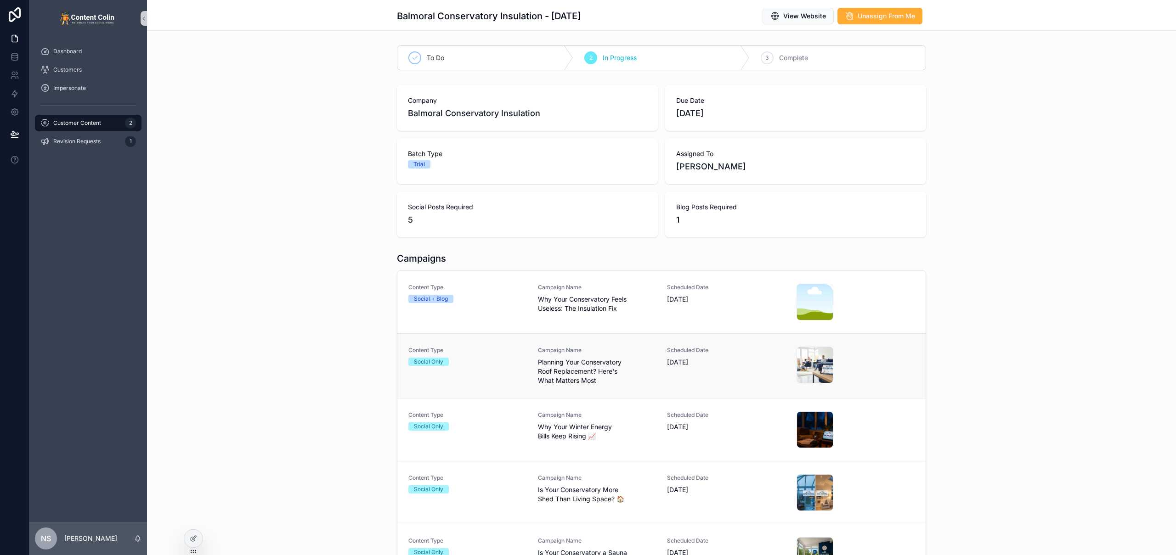
scroll to position [51, 0]
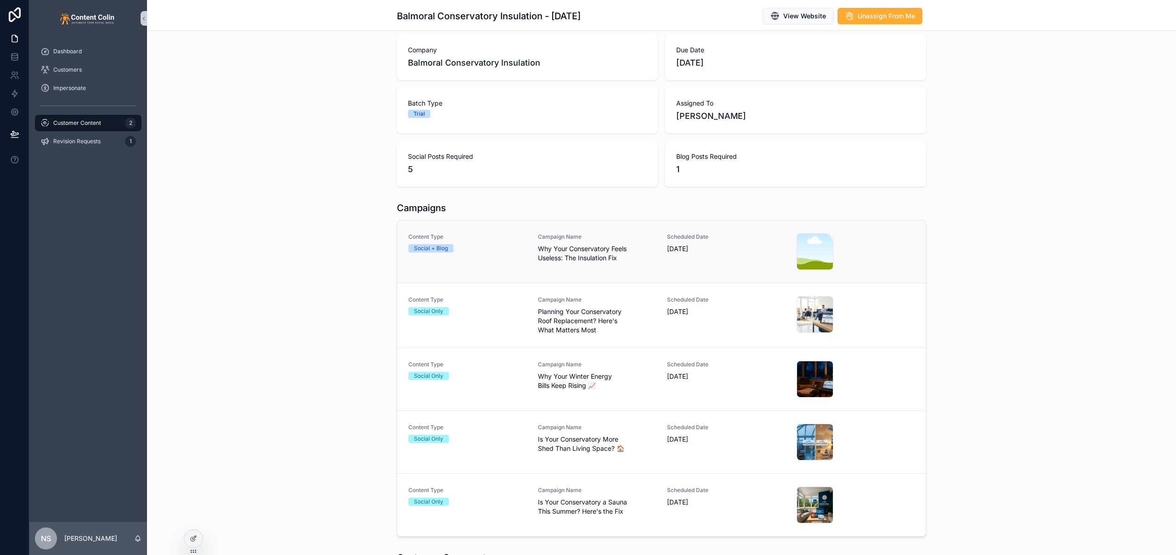
click at [580, 265] on div "Campaign Name Why Your Conservatory Feels Useless: The Insulation Fix" at bounding box center [597, 251] width 118 height 37
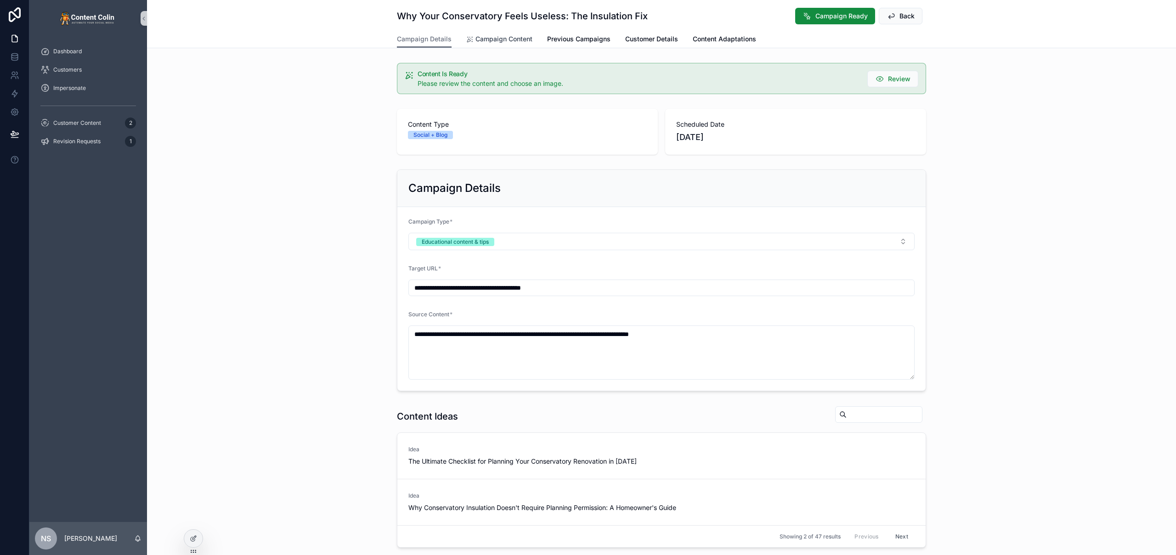
click at [505, 38] on span "Campaign Content" at bounding box center [503, 38] width 57 height 9
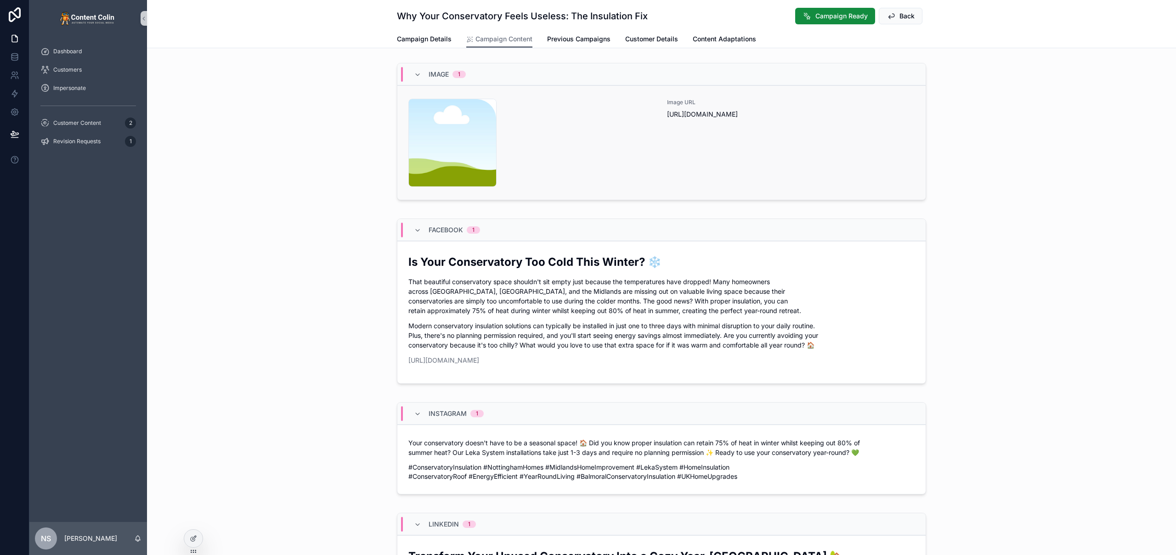
click at [589, 135] on div "content-placeholder .png" at bounding box center [532, 143] width 248 height 88
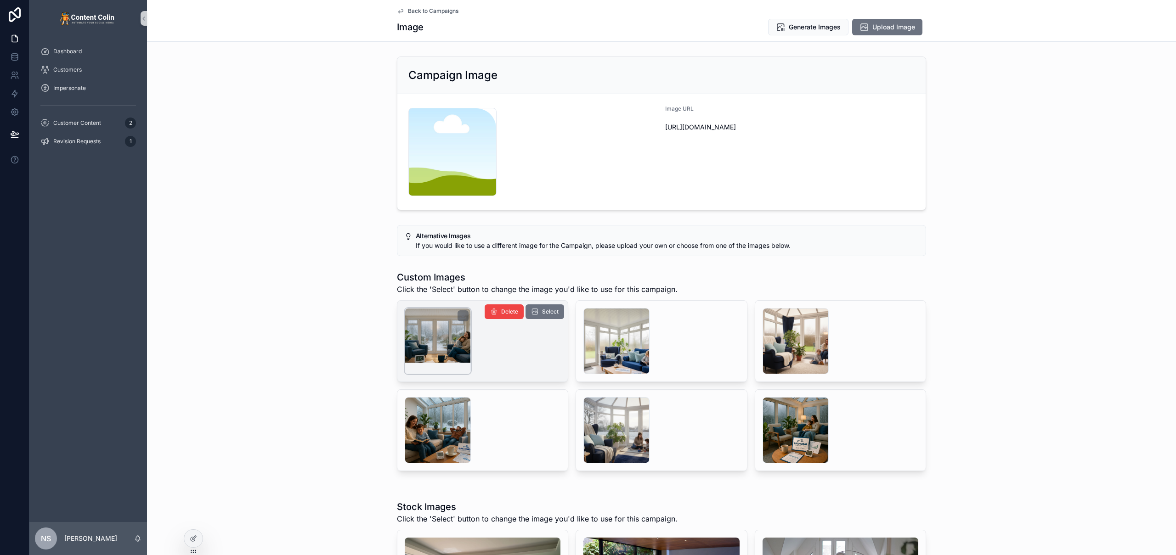
click at [434, 343] on div "scrollable content" at bounding box center [438, 341] width 66 height 66
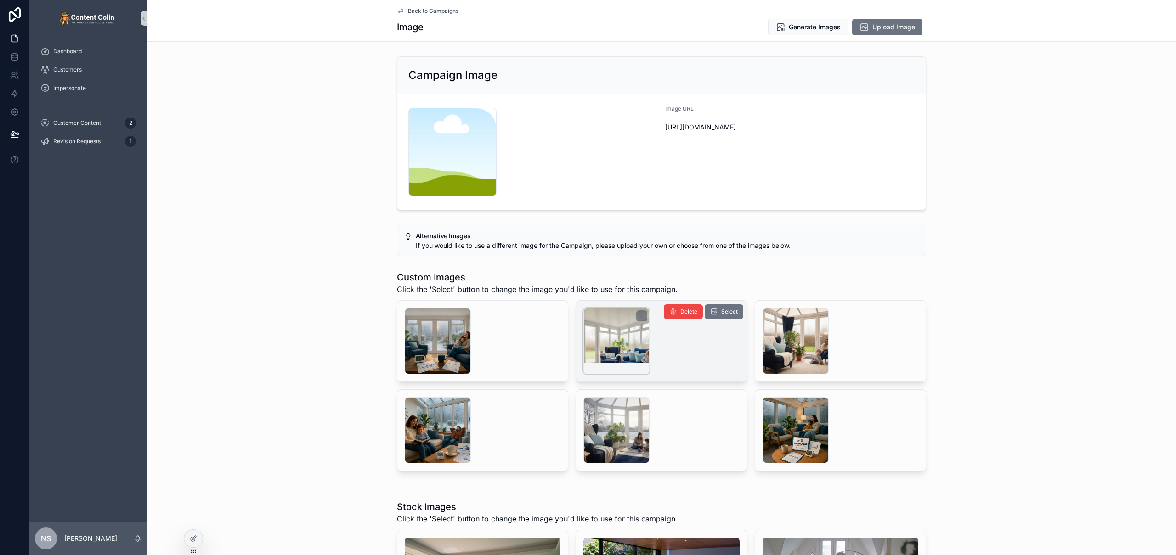
click at [604, 342] on div "scrollable content" at bounding box center [616, 341] width 66 height 66
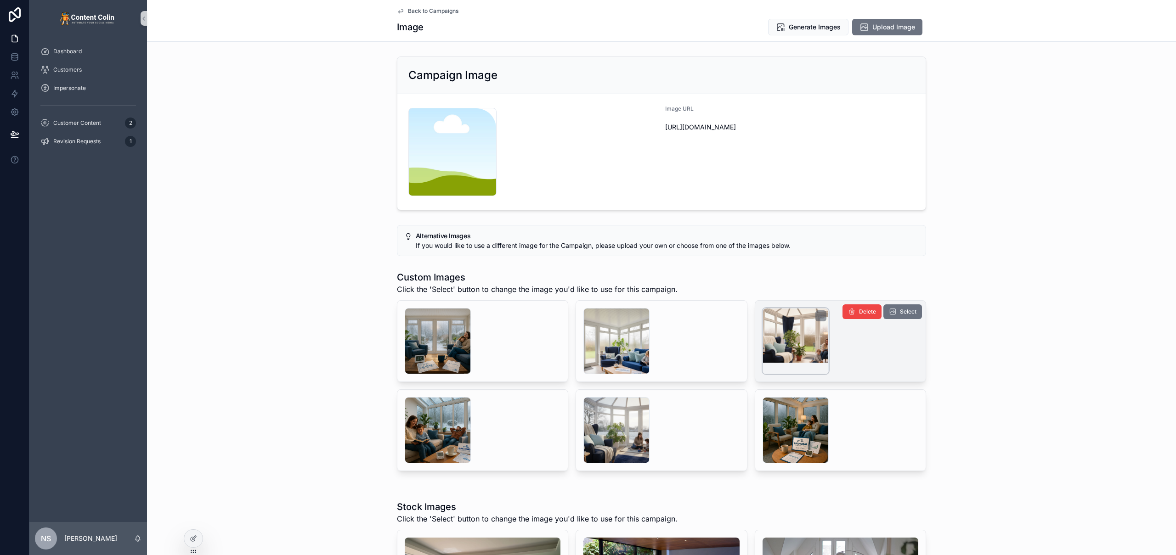
click at [806, 338] on div "scrollable content" at bounding box center [795, 341] width 66 height 66
click at [829, 26] on span "Generate Images" at bounding box center [815, 27] width 52 height 9
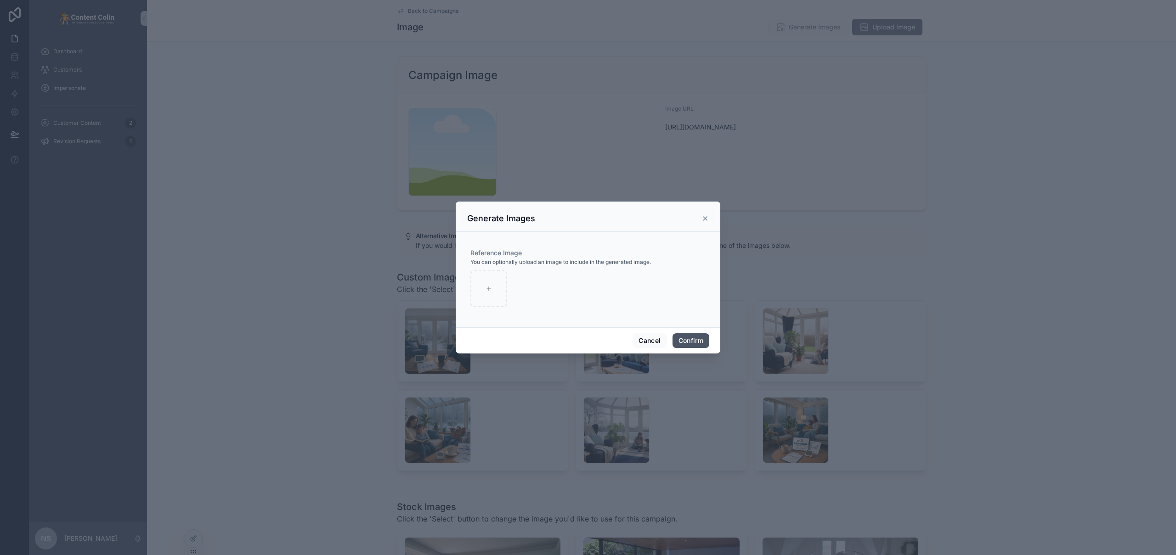
click at [690, 338] on button "Confirm" at bounding box center [690, 340] width 37 height 15
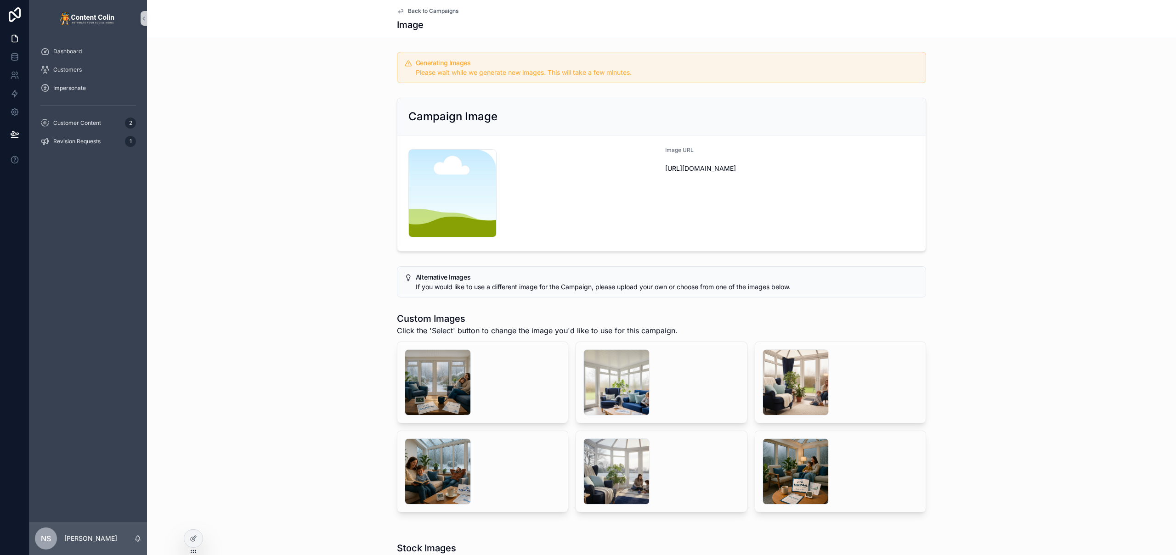
click at [447, 11] on span "Back to Campaigns" at bounding box center [433, 10] width 51 height 7
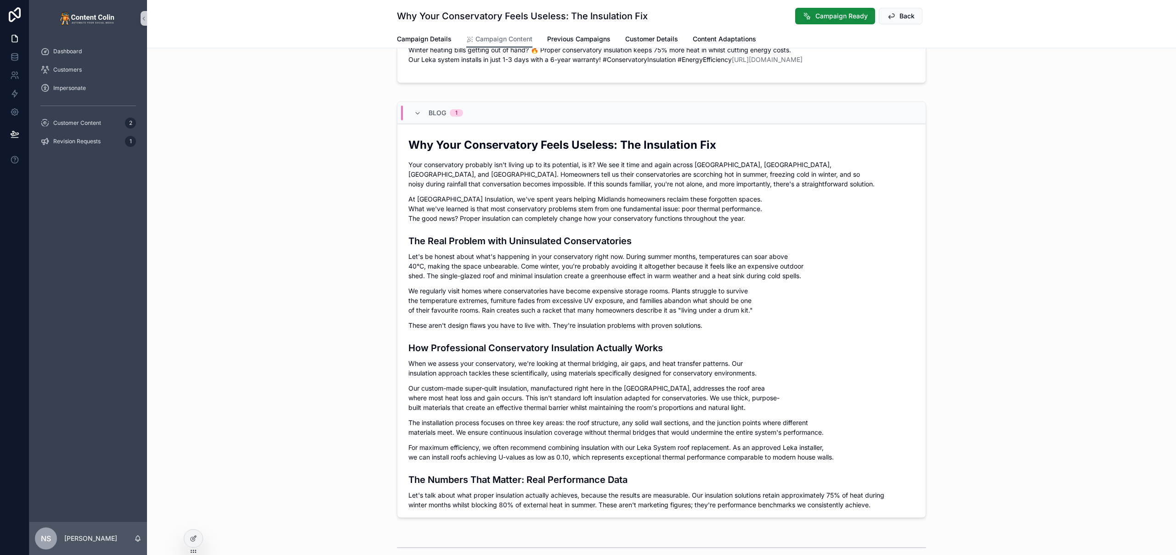
scroll to position [963, 0]
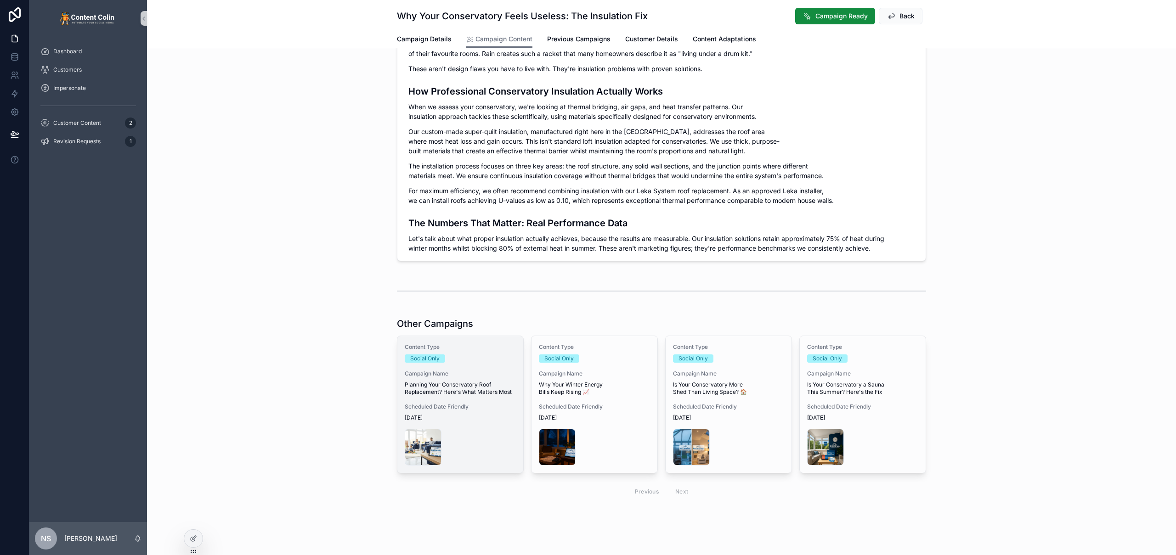
click at [450, 392] on div "Content Type Social Only Campaign Name Planning Your Conservatory Roof Replacem…" at bounding box center [460, 404] width 126 height 137
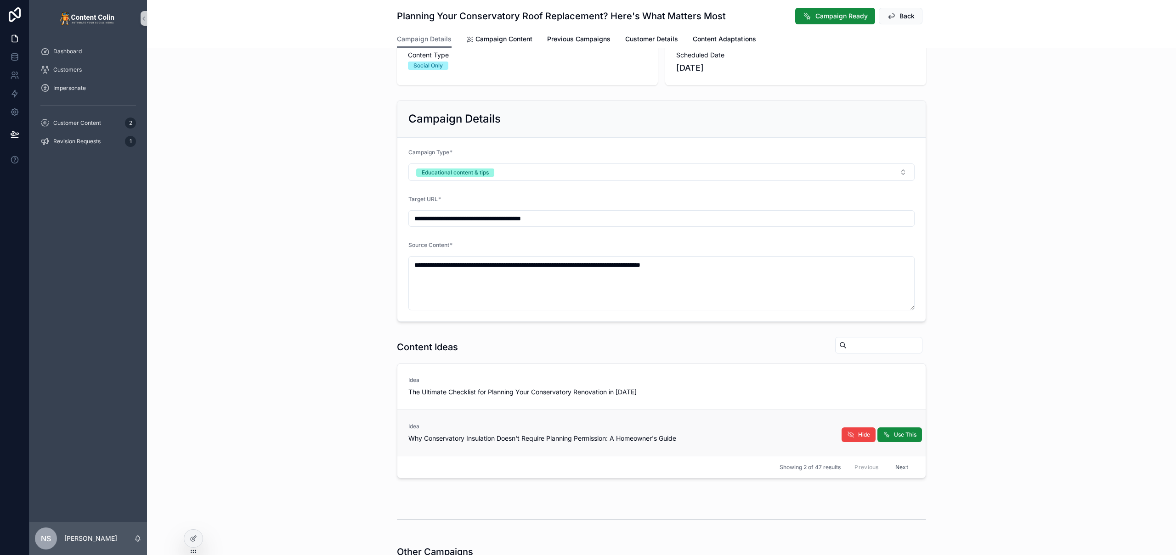
scroll to position [164, 0]
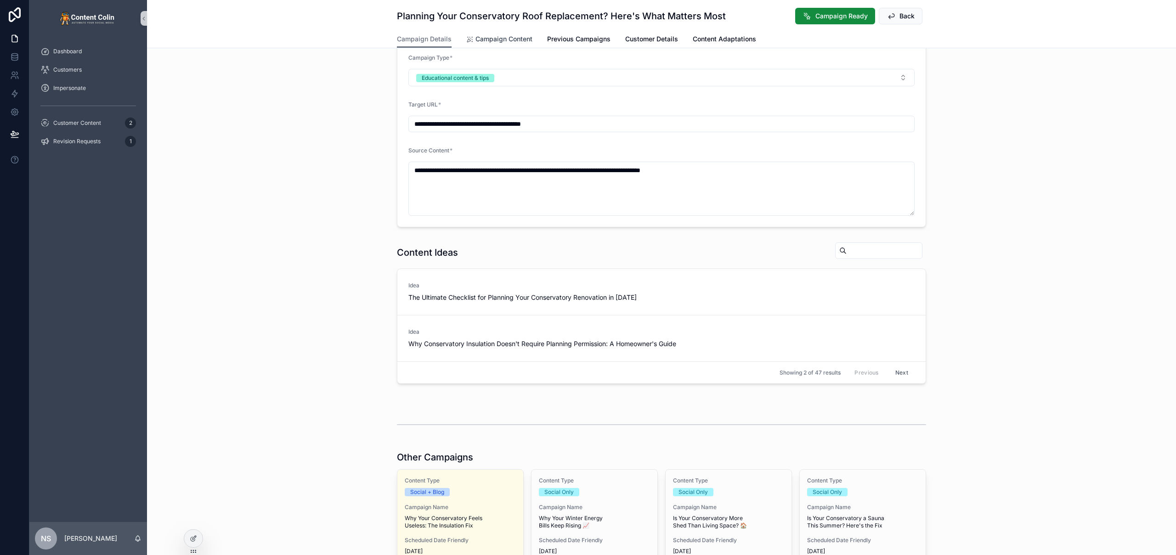
click at [496, 44] on link "Campaign Content" at bounding box center [499, 40] width 66 height 18
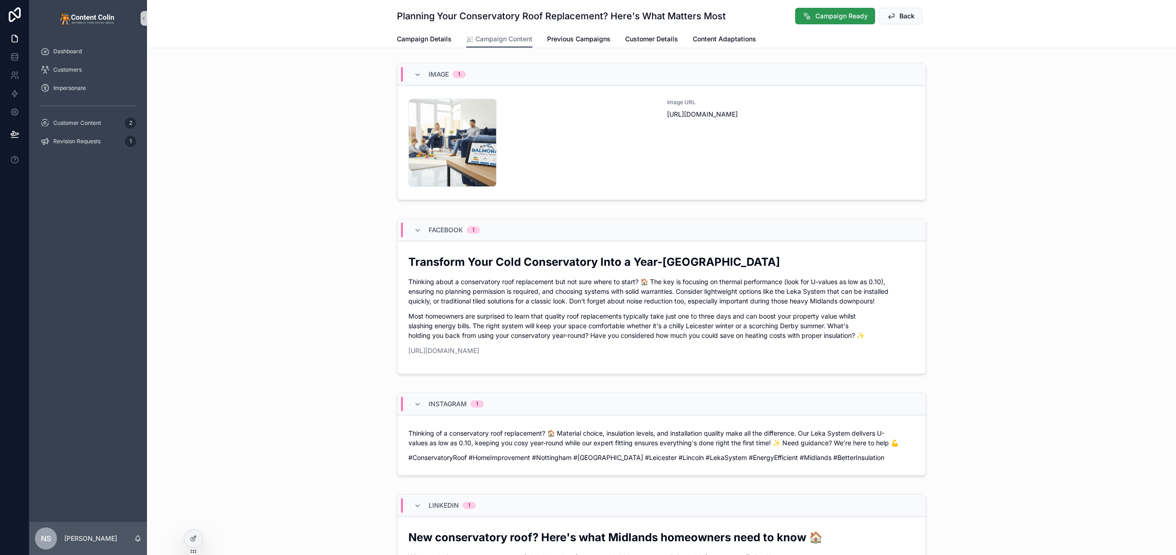
click at [841, 17] on span "Campaign Ready" at bounding box center [841, 15] width 52 height 9
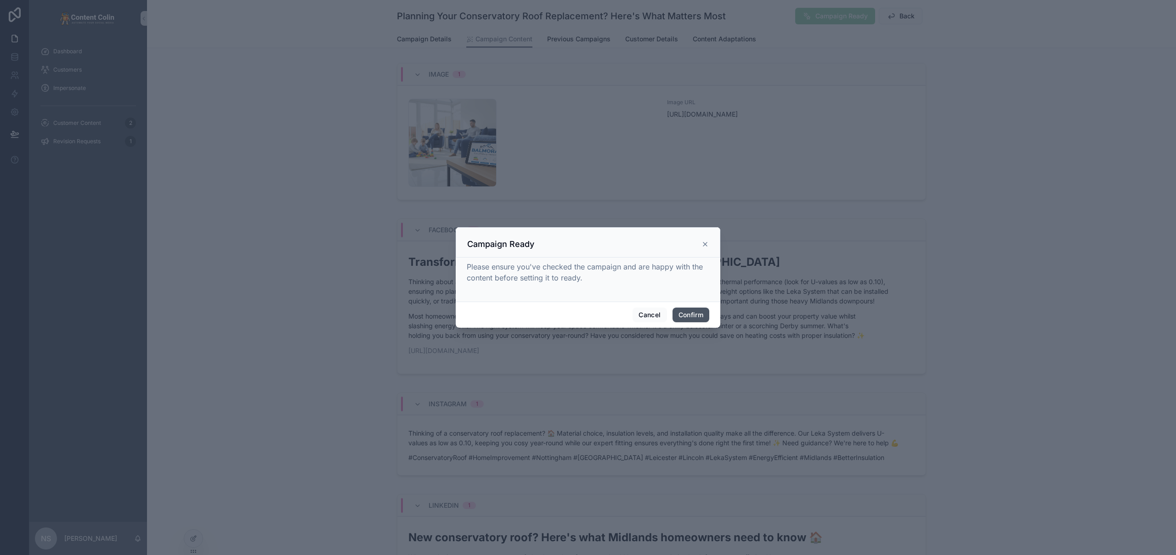
click at [693, 316] on button "Confirm" at bounding box center [690, 315] width 37 height 15
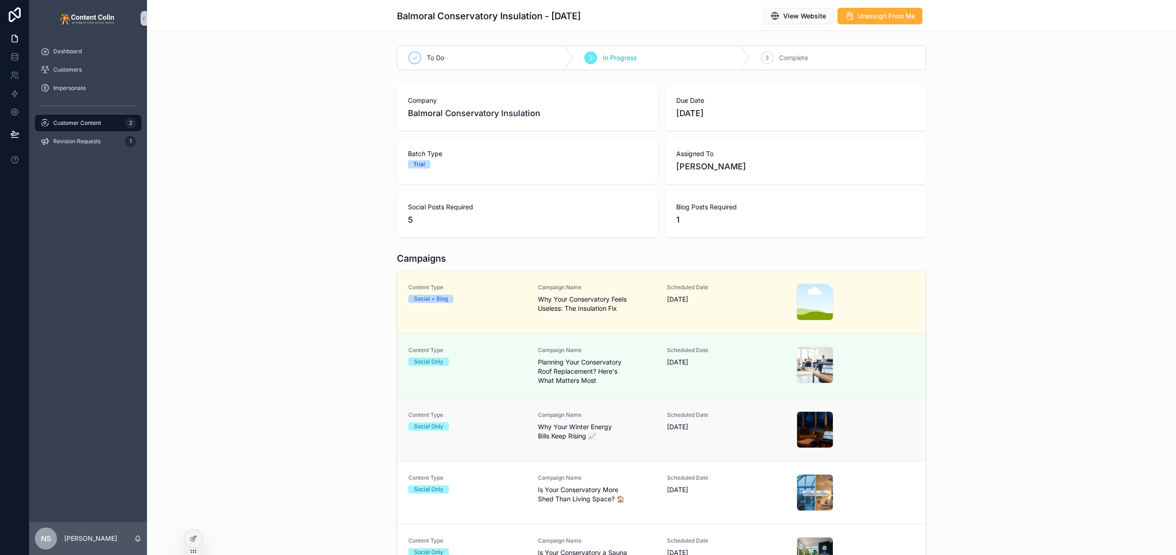
click at [575, 433] on span "Why Your Winter Energy Bills Keep Rising 📈" at bounding box center [597, 432] width 118 height 18
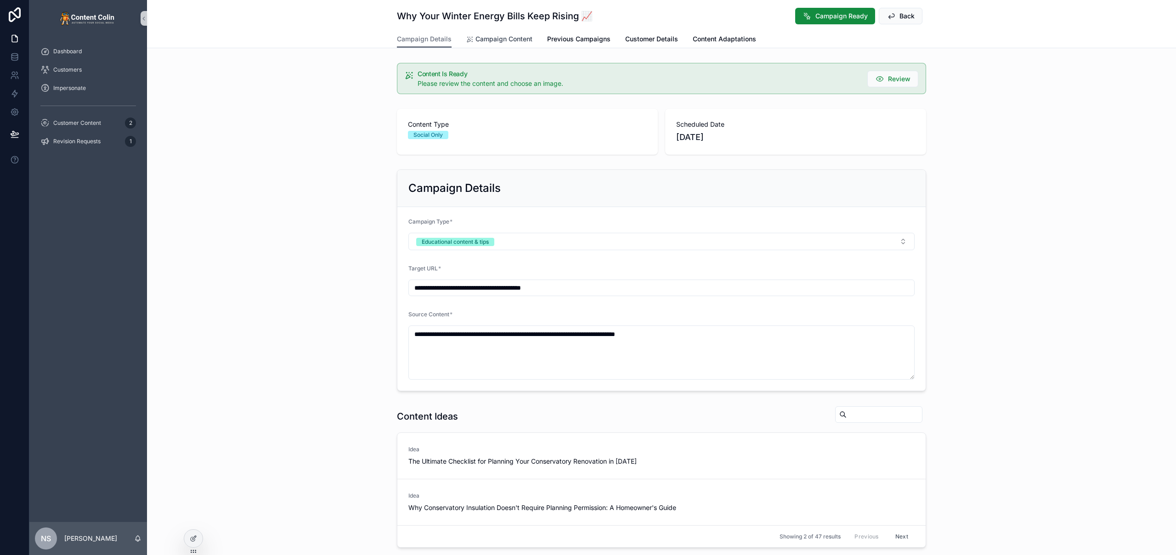
click at [503, 40] on span "Campaign Content" at bounding box center [503, 38] width 57 height 9
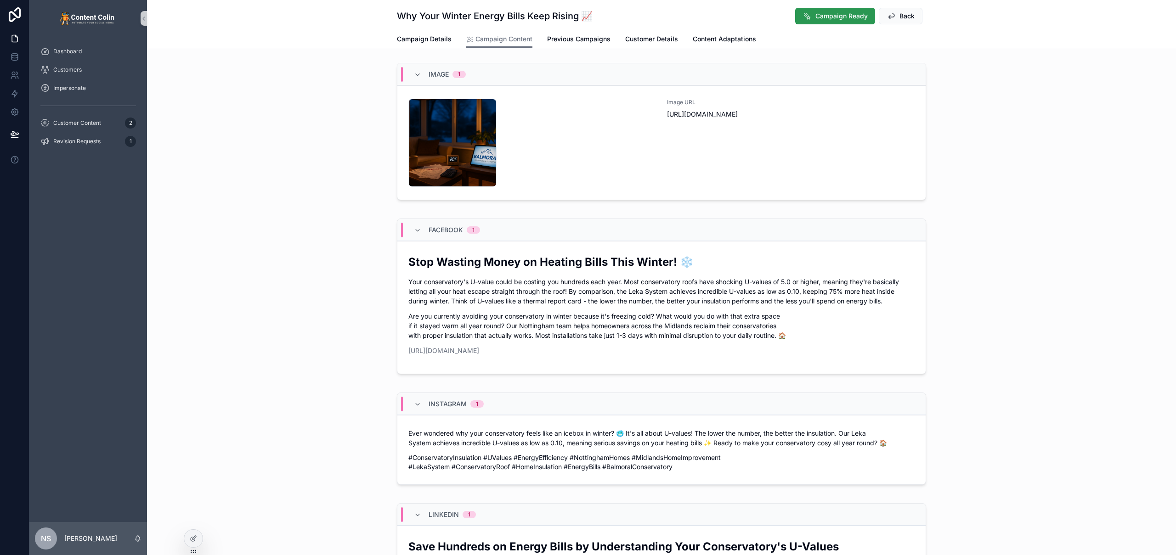
click at [833, 16] on span "Campaign Ready" at bounding box center [841, 15] width 52 height 9
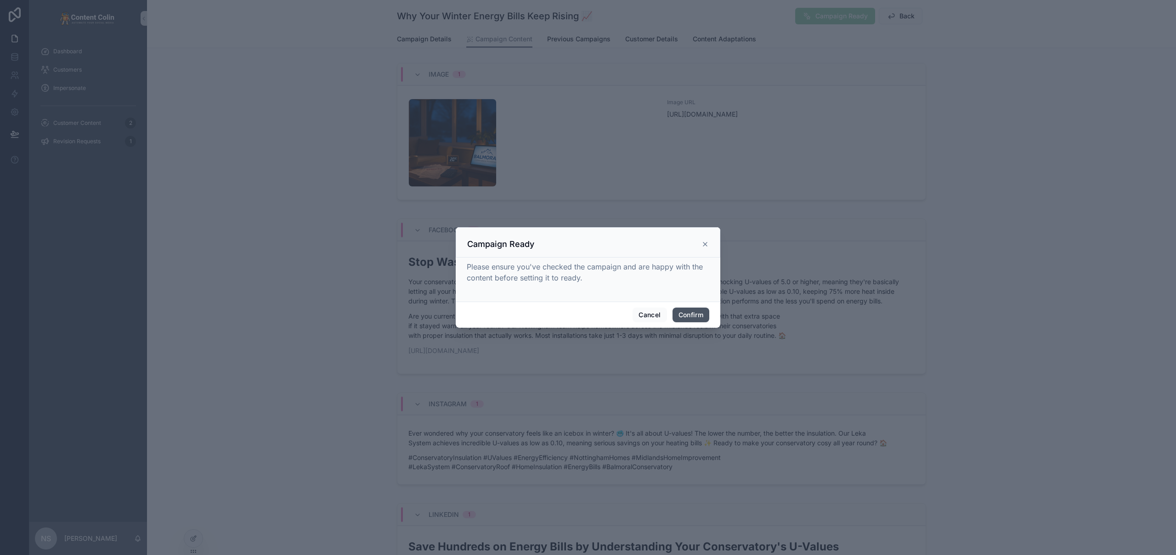
click at [694, 310] on button "Confirm" at bounding box center [690, 315] width 37 height 15
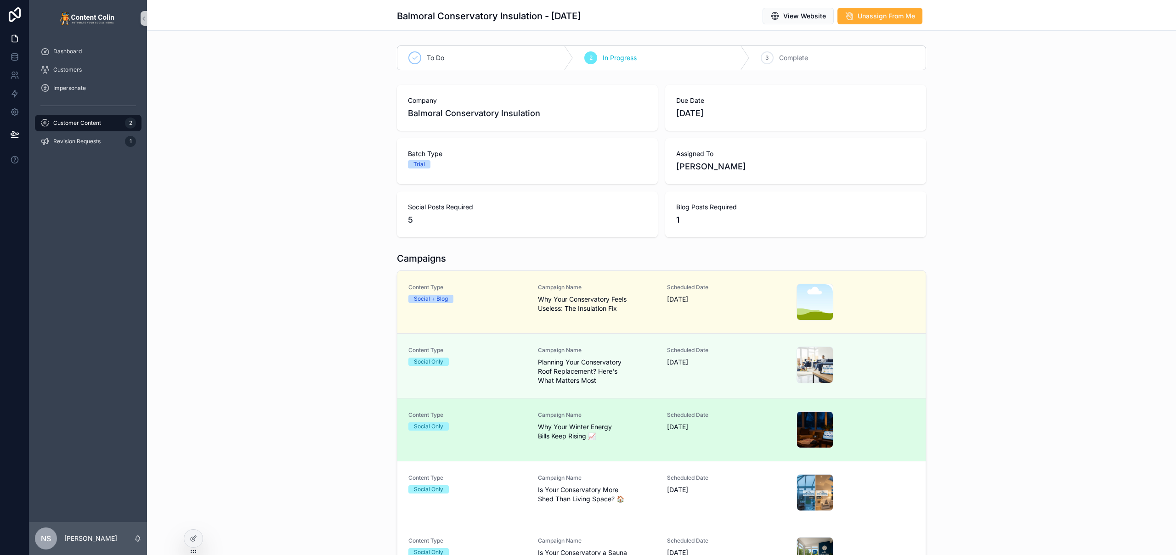
scroll to position [30, 0]
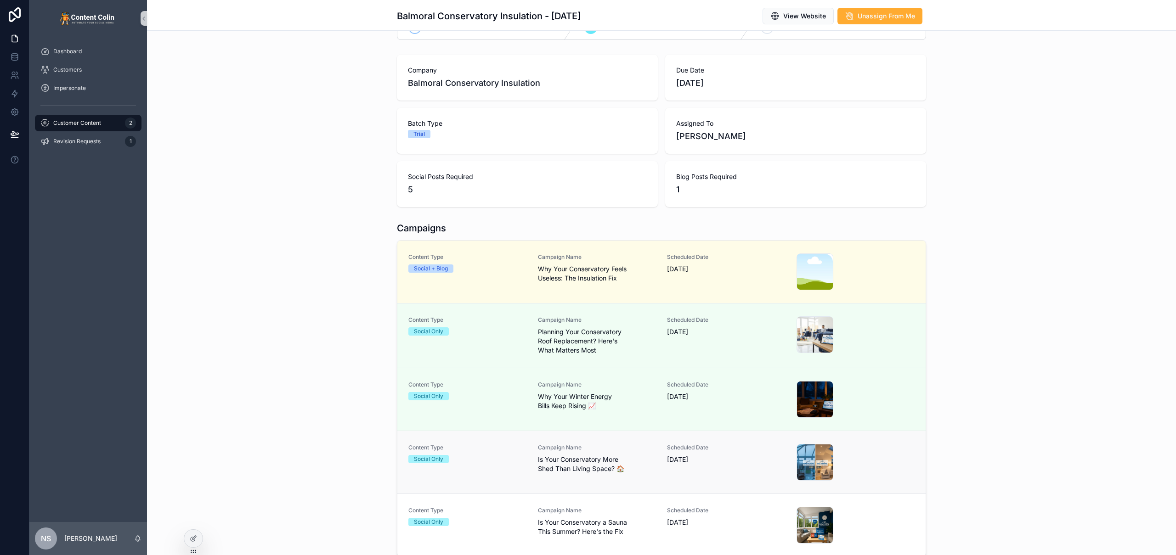
click at [618, 454] on div "Campaign Name Is Your Conservatory More Shed Than Living Space? 🏠" at bounding box center [597, 458] width 118 height 29
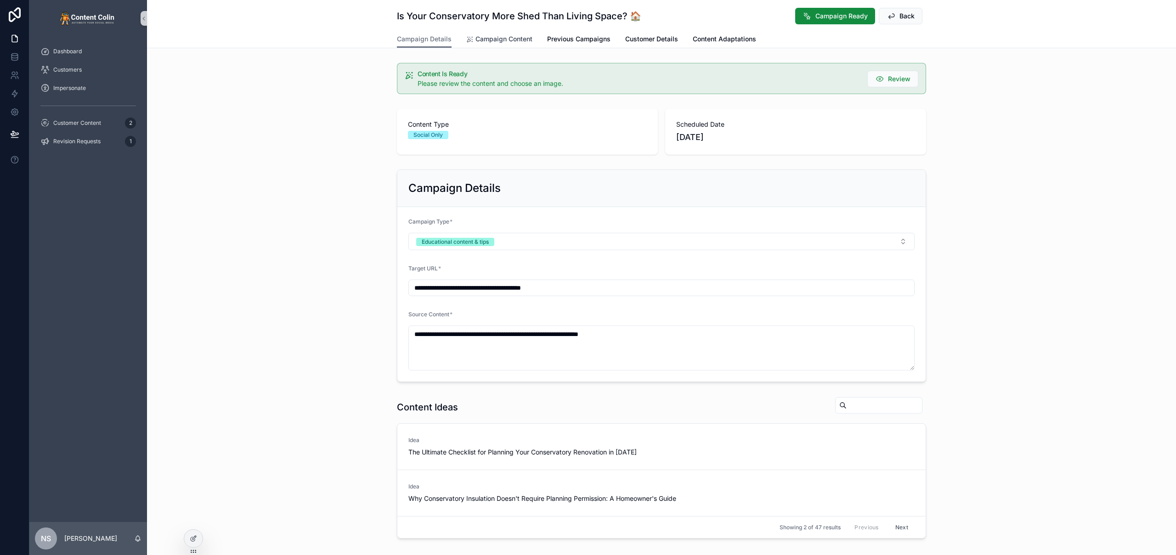
click at [516, 38] on span "Campaign Content" at bounding box center [503, 38] width 57 height 9
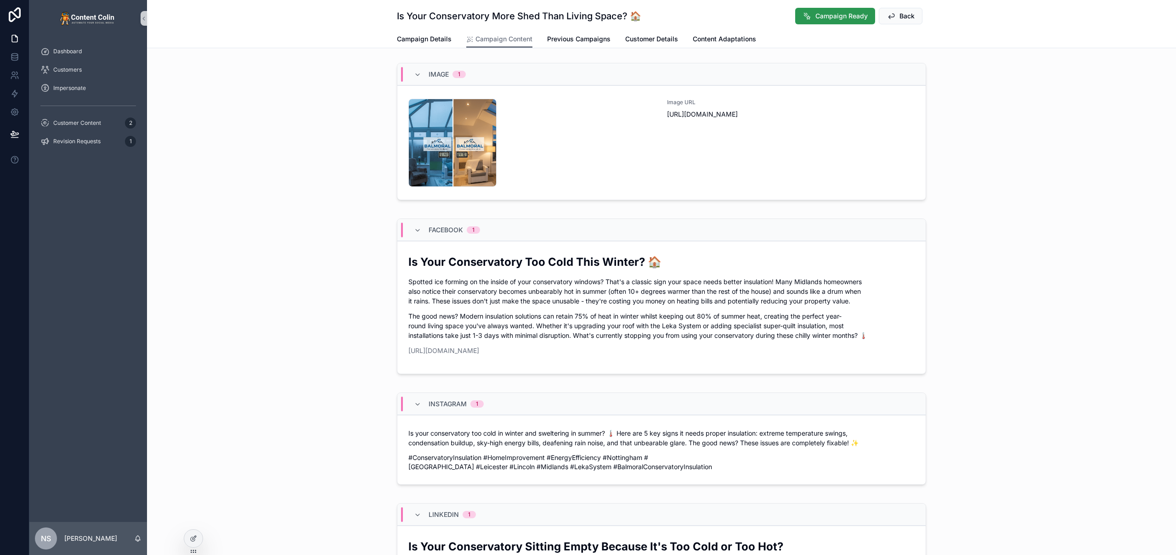
click at [834, 8] on button "Campaign Ready" at bounding box center [835, 16] width 80 height 17
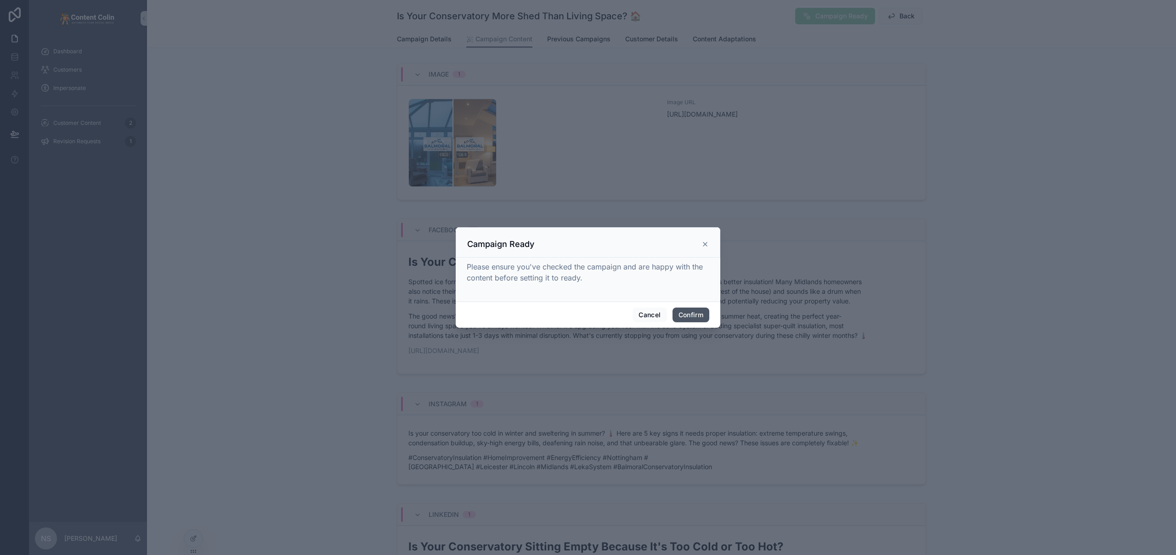
click at [691, 315] on button "Confirm" at bounding box center [690, 315] width 37 height 15
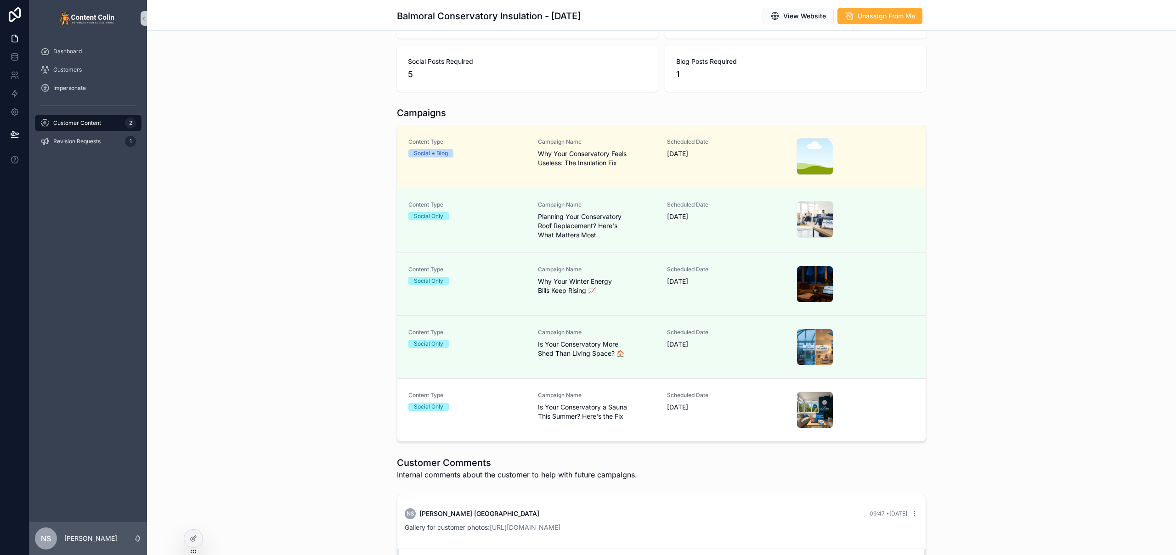
scroll to position [240, 0]
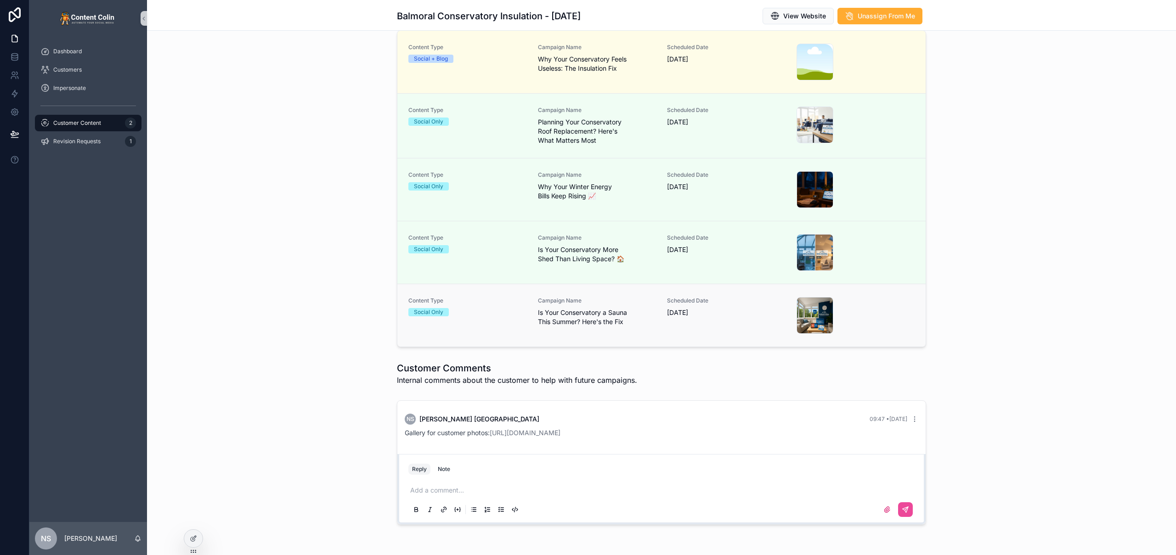
click at [621, 321] on span "Is Your Conservatory a Sauna This Summer? Here's the Fix" at bounding box center [597, 317] width 118 height 18
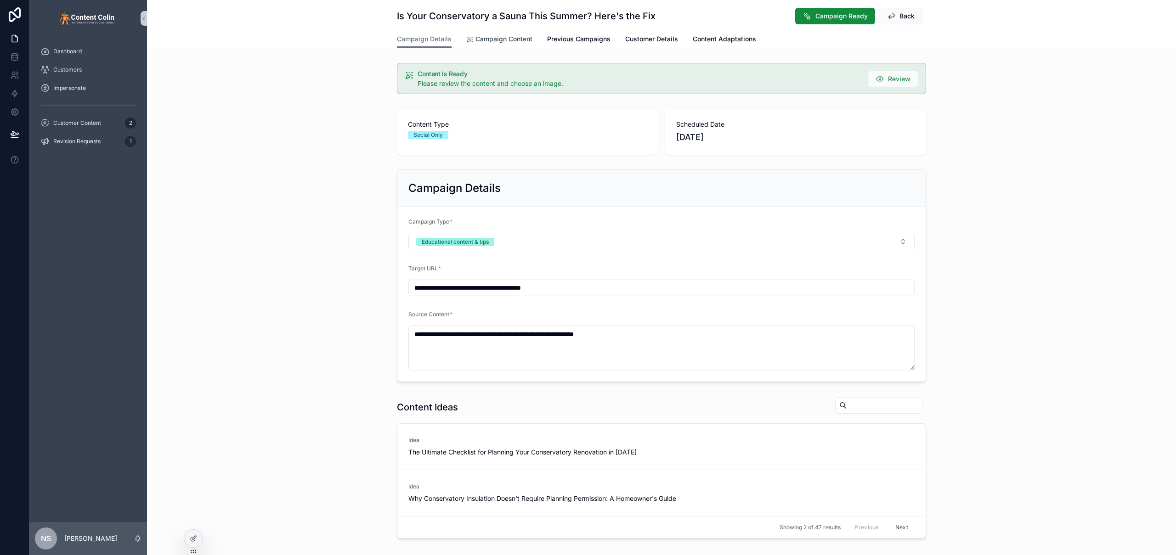
click at [506, 37] on span "Campaign Content" at bounding box center [503, 38] width 57 height 9
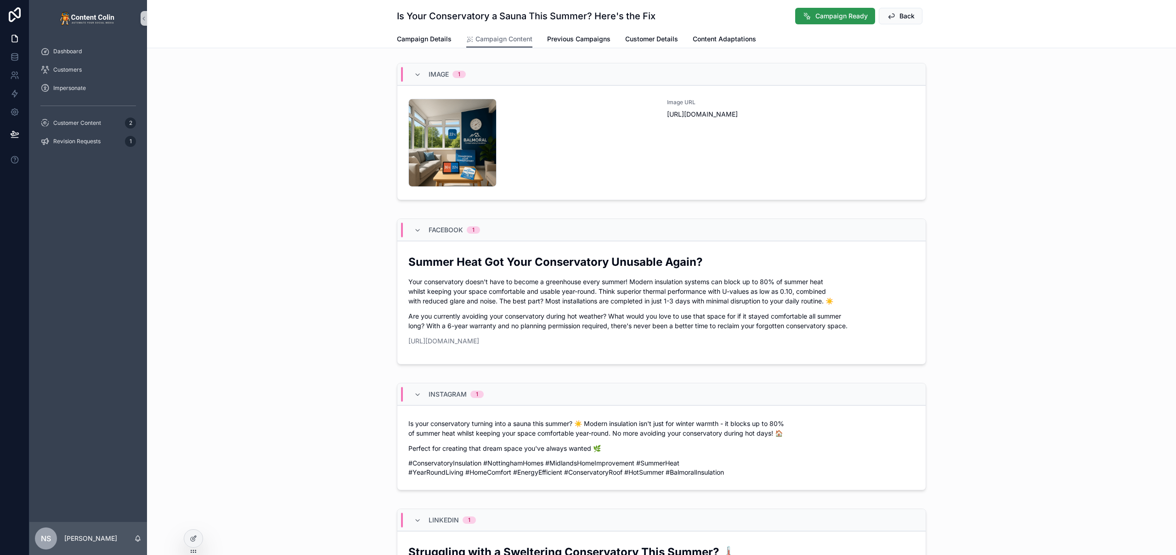
click at [833, 17] on span "Campaign Ready" at bounding box center [841, 15] width 52 height 9
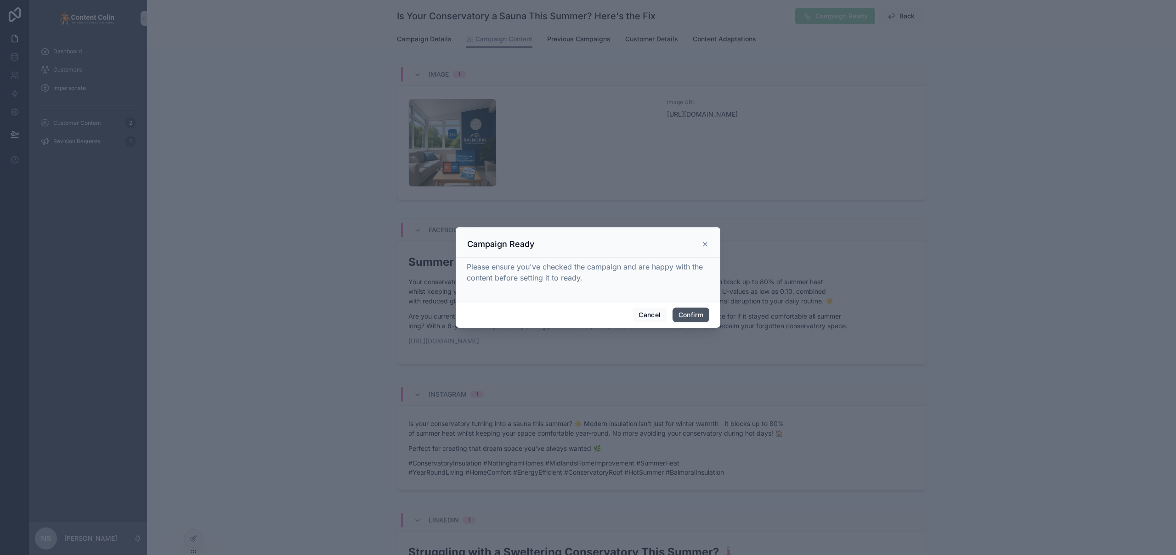
click at [686, 311] on button "Confirm" at bounding box center [690, 315] width 37 height 15
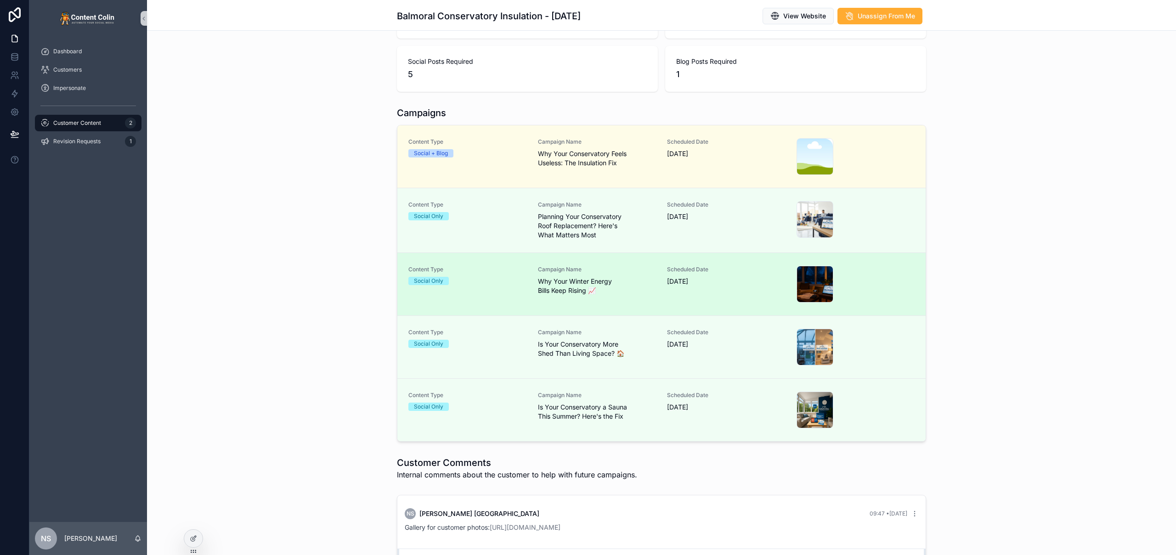
scroll to position [193, 0]
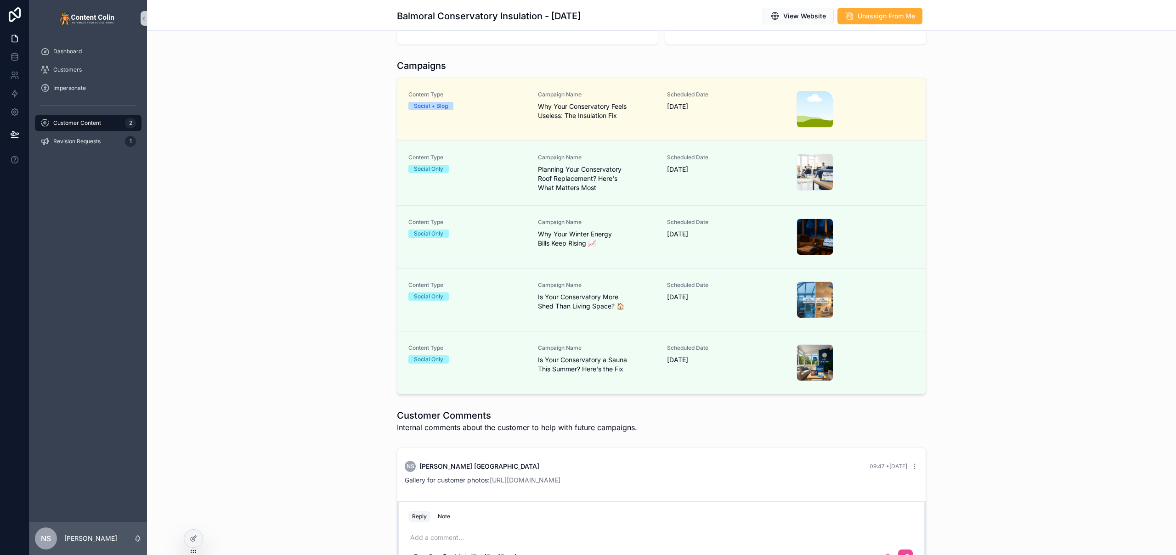
click at [345, 255] on div "Campaigns Content Type Social + Blog Campaign Name Why Your Conservatory Feels …" at bounding box center [661, 227] width 1029 height 343
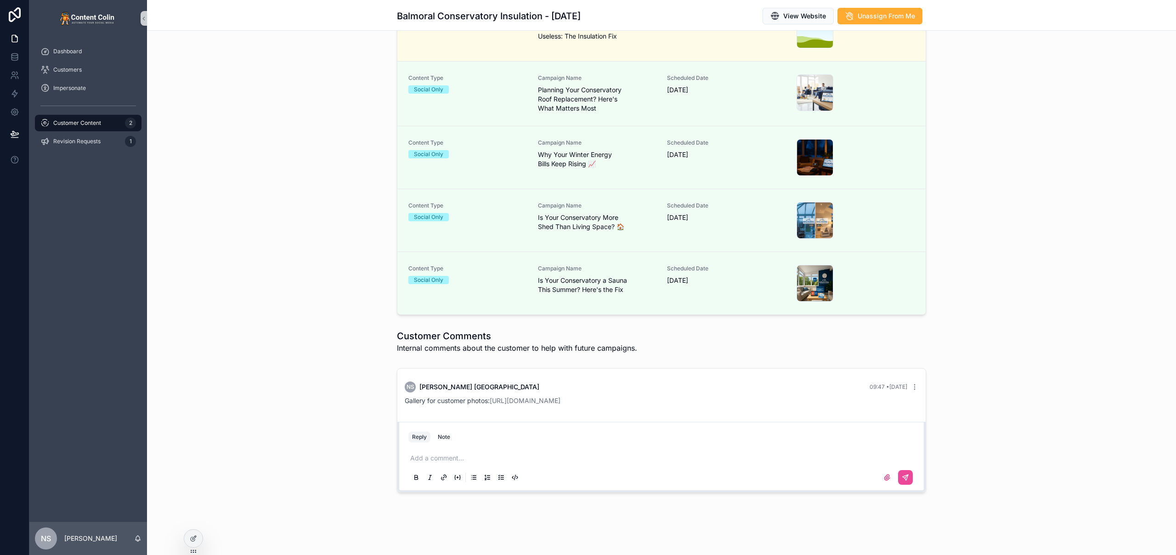
scroll to position [0, 0]
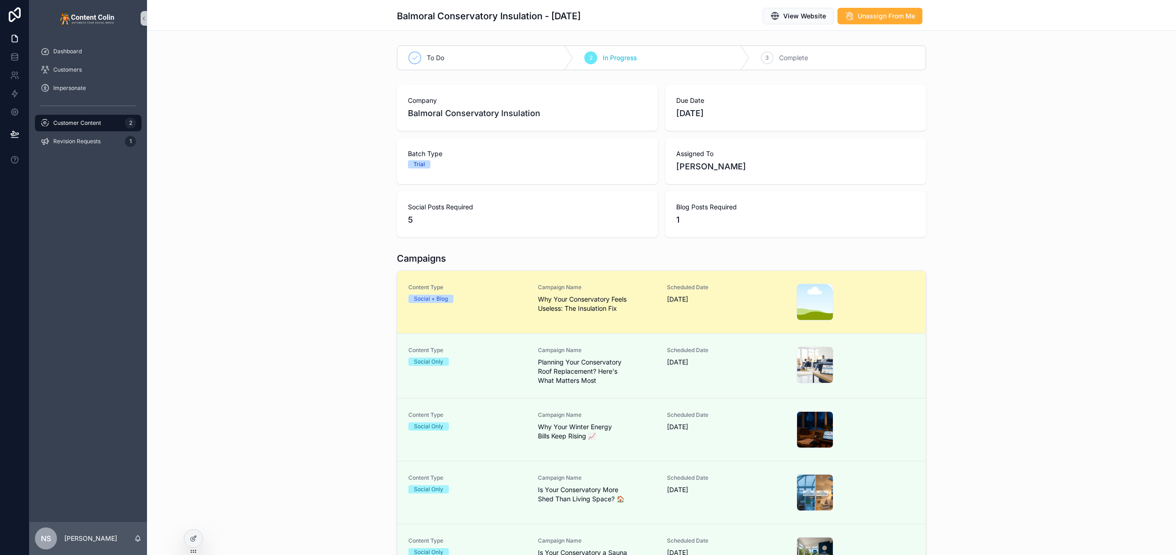
click at [578, 305] on span "Why Your Conservatory Feels Useless: The Insulation Fix" at bounding box center [597, 304] width 118 height 18
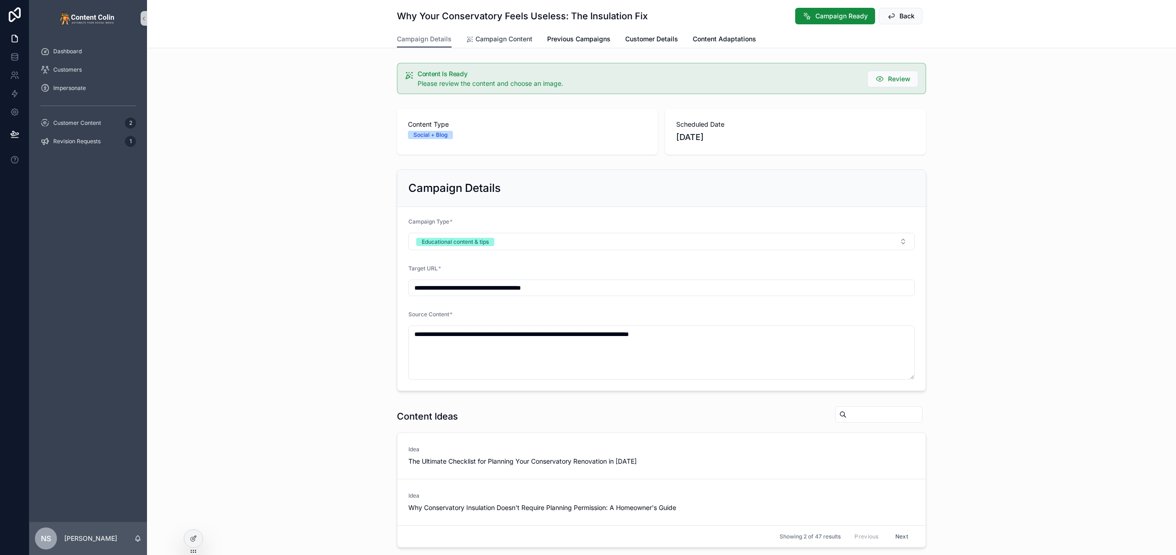
click at [487, 41] on span "Campaign Content" at bounding box center [503, 38] width 57 height 9
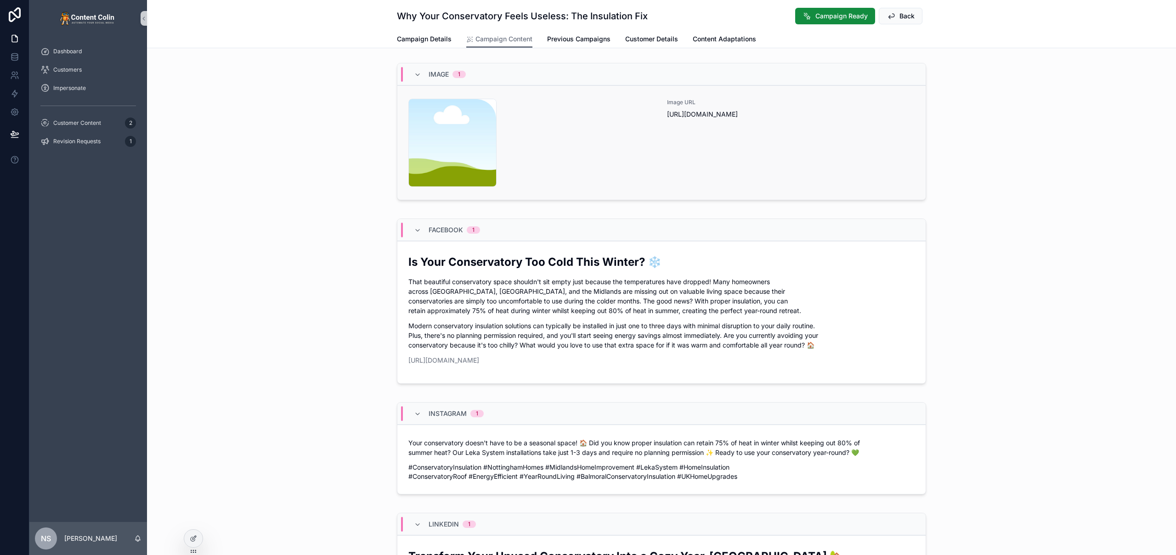
click at [646, 140] on div "content-placeholder .png" at bounding box center [532, 143] width 248 height 88
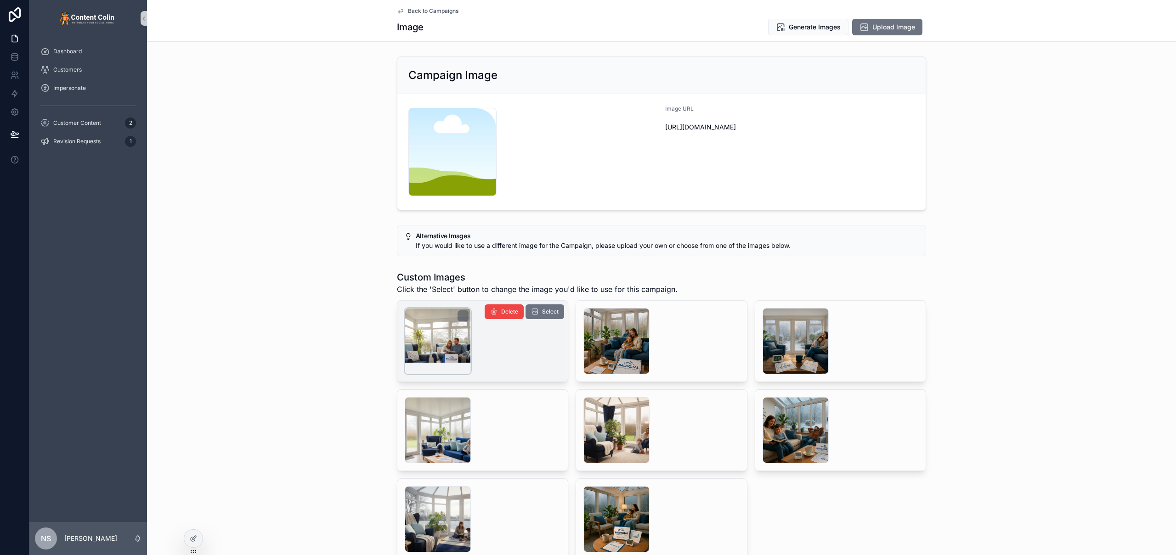
click at [432, 338] on div "scrollable content" at bounding box center [438, 341] width 66 height 66
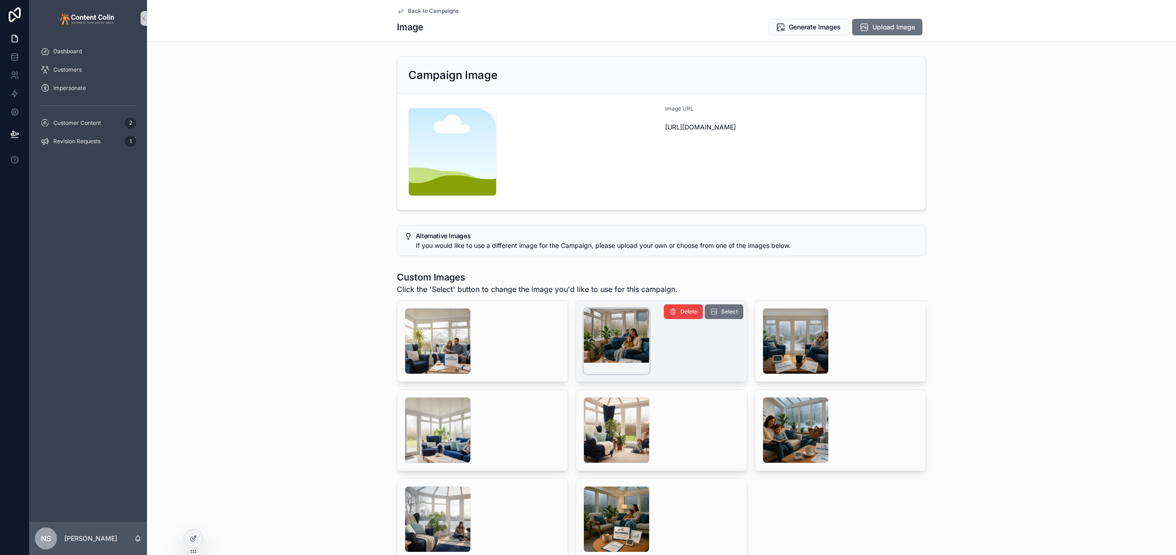
click at [606, 338] on div "scrollable content" at bounding box center [616, 341] width 66 height 66
click at [731, 309] on span "Select" at bounding box center [729, 311] width 17 height 7
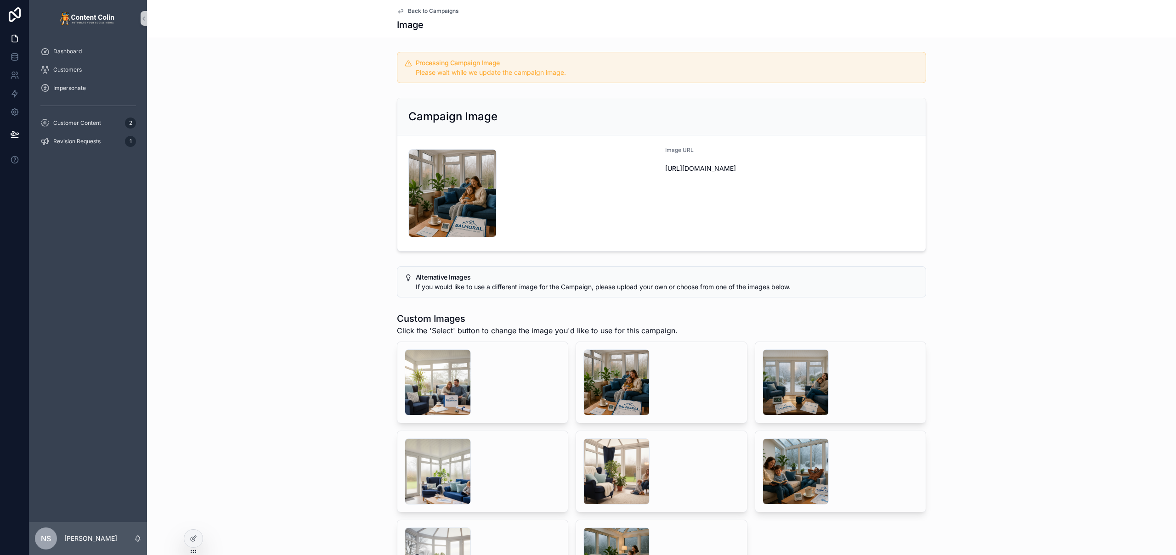
click at [435, 12] on span "Back to Campaigns" at bounding box center [433, 10] width 51 height 7
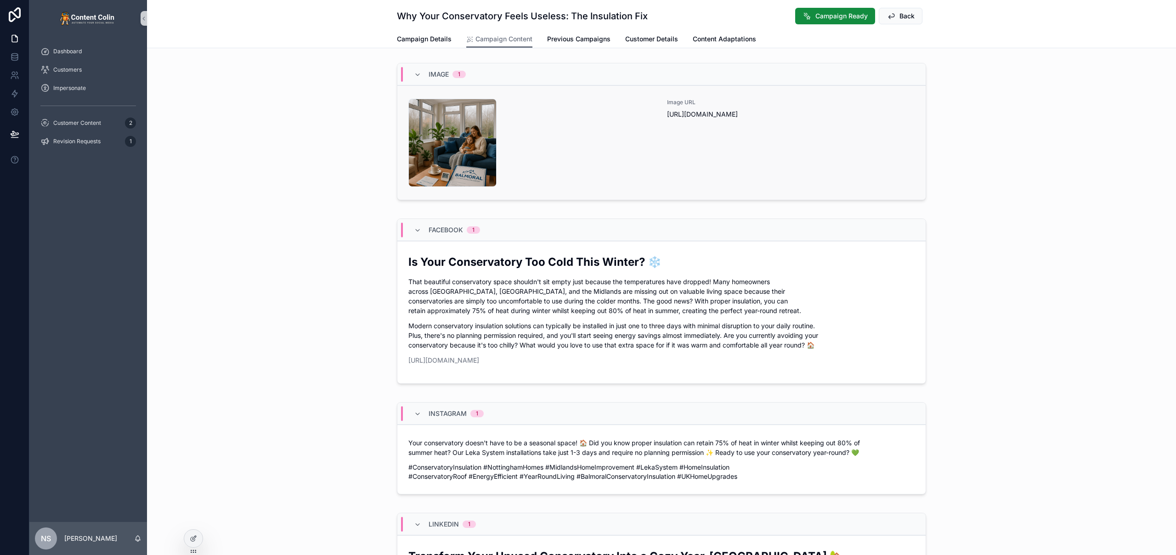
click at [570, 136] on div "balmoralconservatoryinsulation-1756983930 .png" at bounding box center [532, 143] width 248 height 88
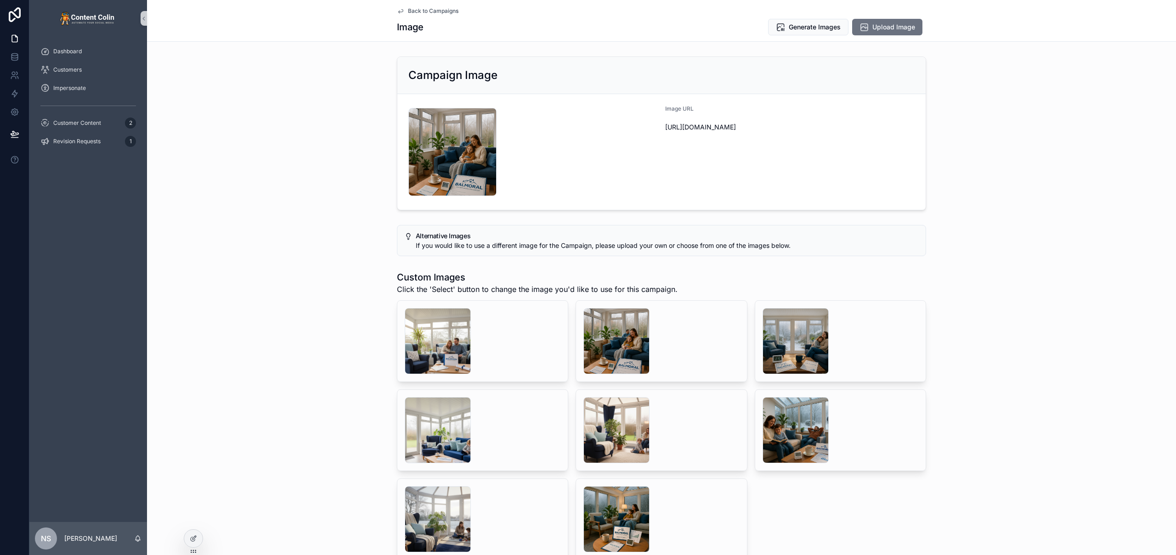
click at [439, 11] on span "Back to Campaigns" at bounding box center [433, 10] width 51 height 7
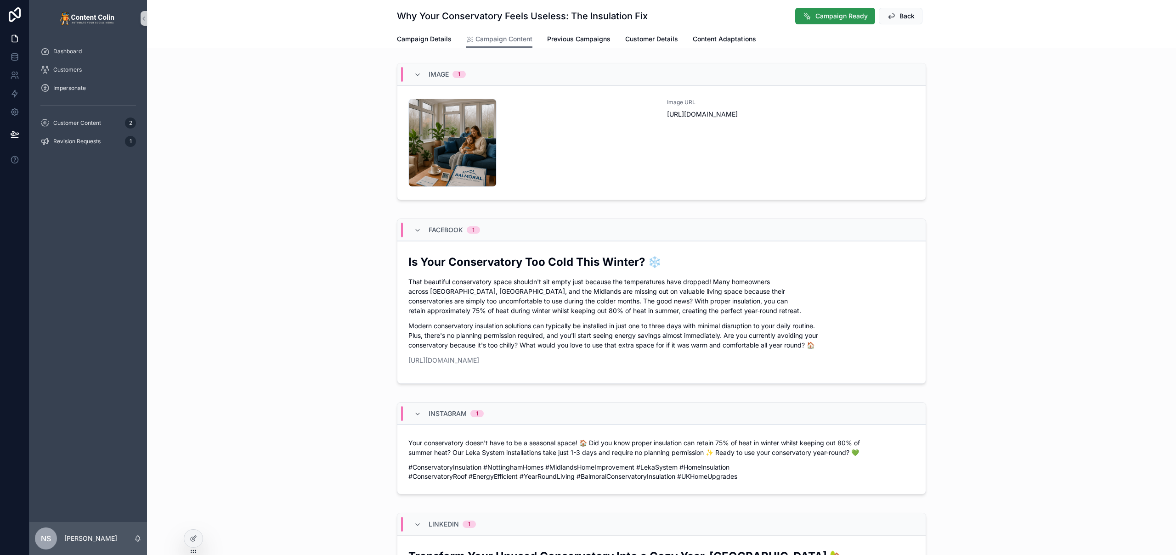
click at [836, 18] on span "Campaign Ready" at bounding box center [841, 15] width 52 height 9
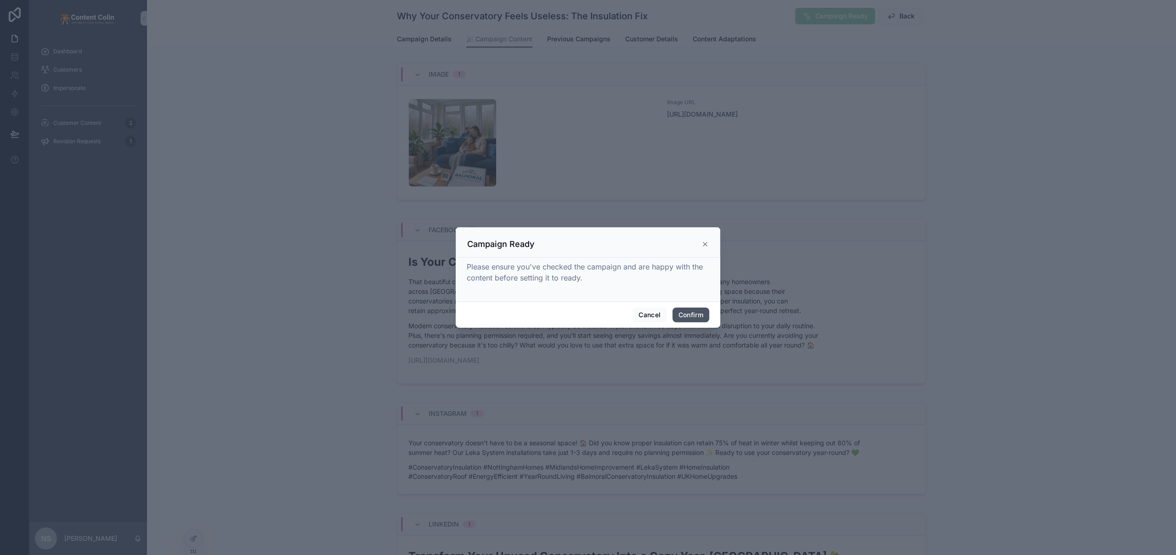
click at [693, 318] on button "Confirm" at bounding box center [690, 315] width 37 height 15
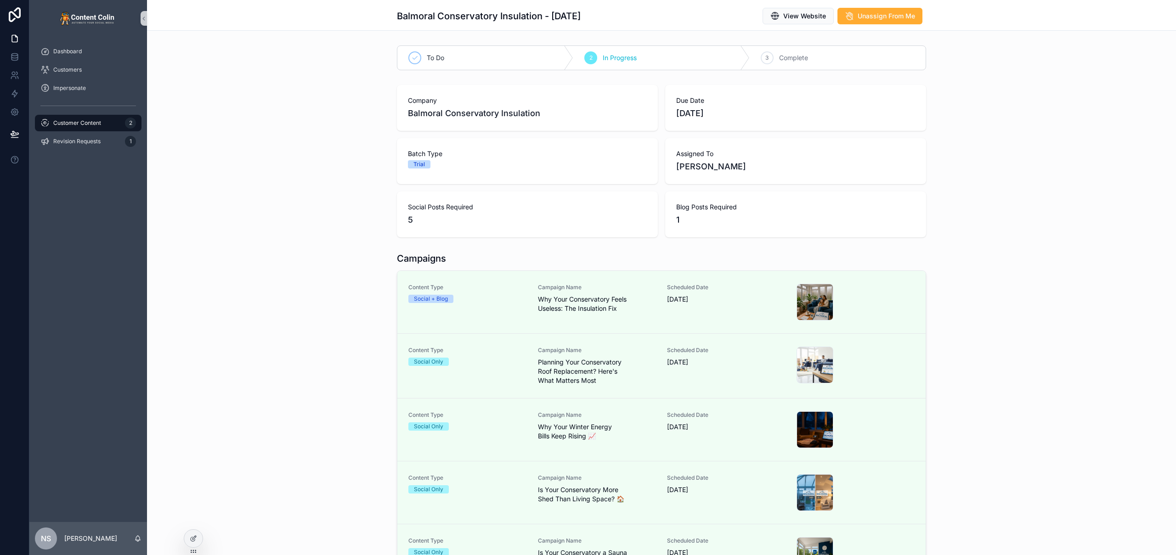
click at [253, 247] on div "To Do 2 In Progress 3 Complete Company Balmoral Conservatory Insulation Due Dat…" at bounding box center [661, 405] width 1029 height 727
click at [892, 15] on span "Send To Customer" at bounding box center [887, 15] width 56 height 9
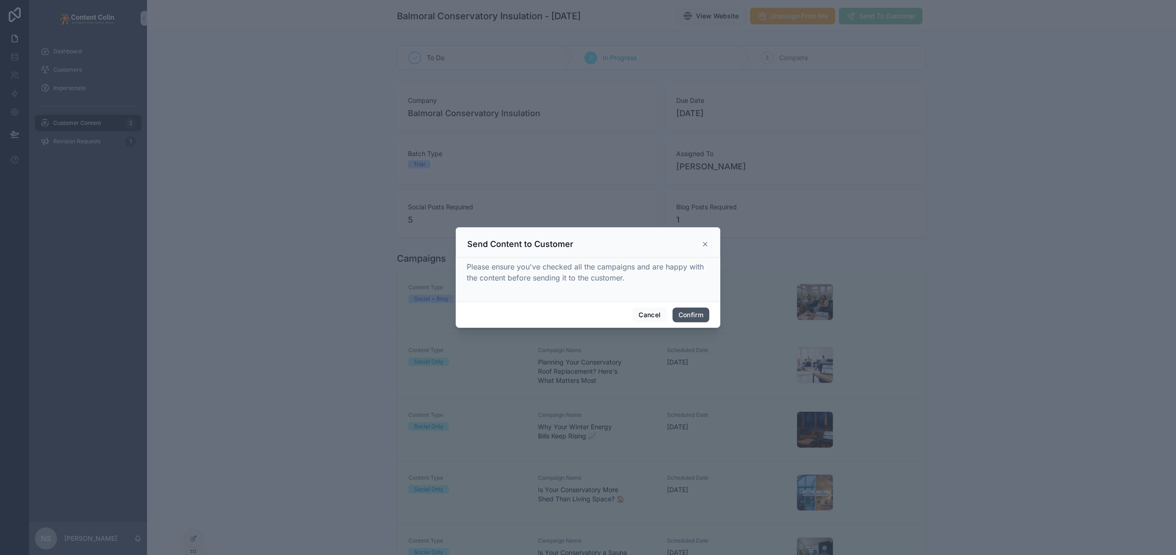
click at [687, 313] on button "Confirm" at bounding box center [690, 315] width 37 height 15
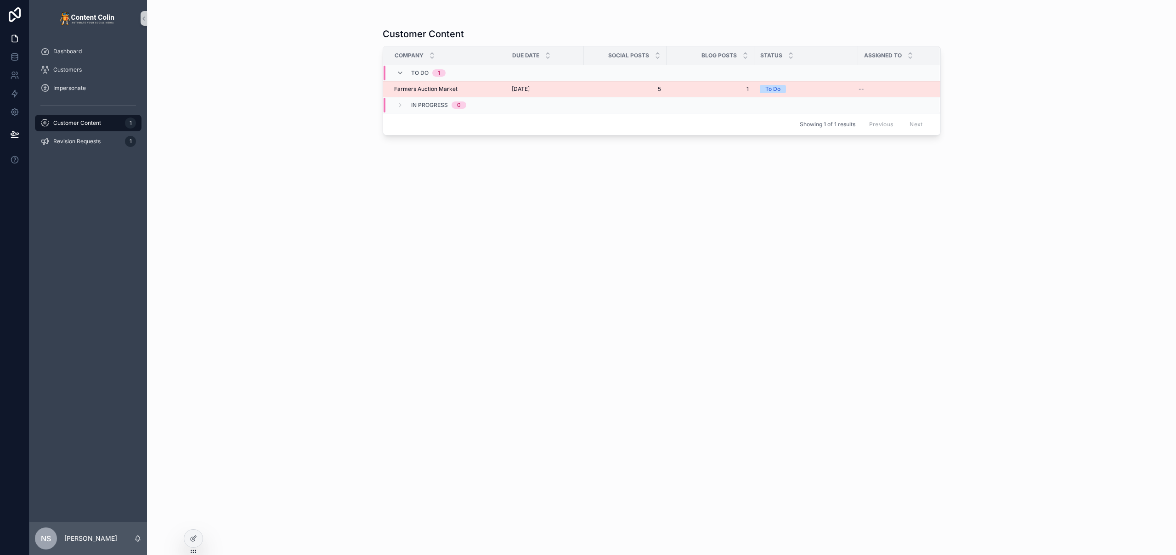
click at [604, 83] on td "5 5" at bounding box center [625, 89] width 83 height 16
click at [529, 86] on span "2nd September 2025" at bounding box center [521, 88] width 18 height 7
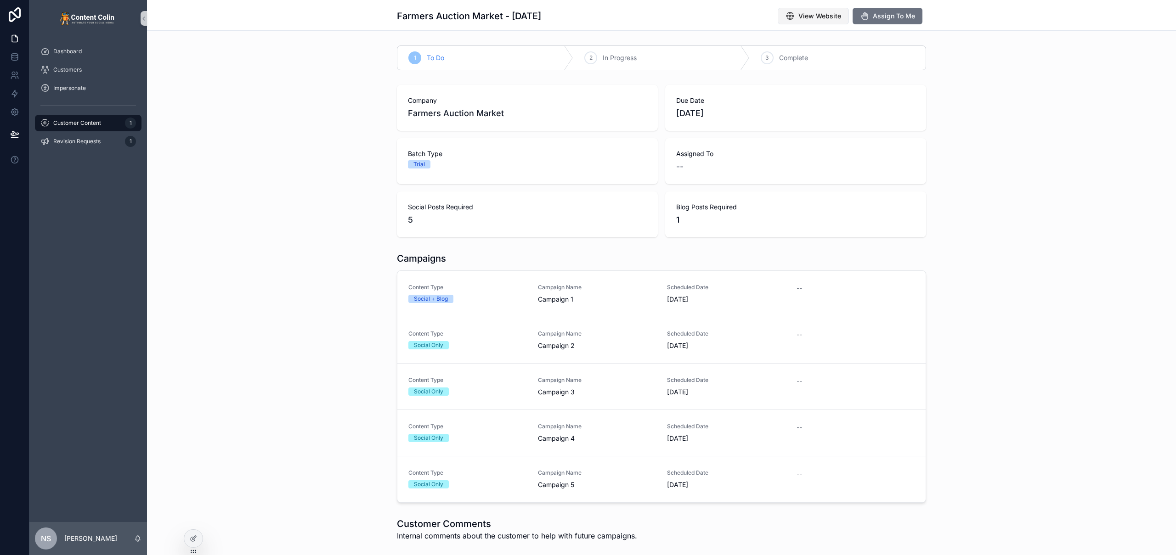
click at [811, 17] on span "View Website" at bounding box center [819, 15] width 43 height 9
click at [86, 141] on span "Revision Requests" at bounding box center [76, 141] width 47 height 7
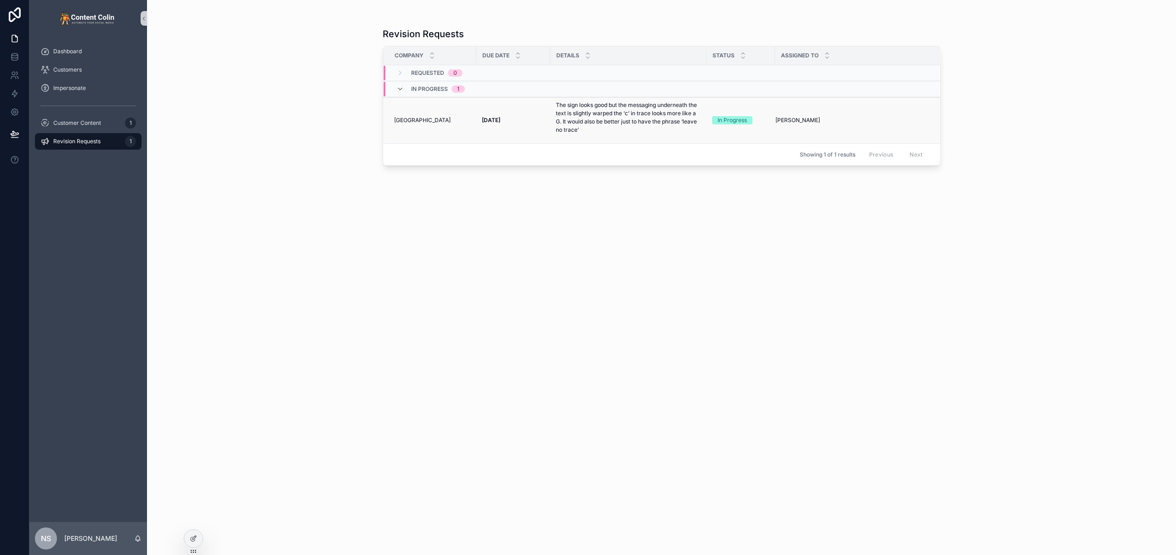
click at [637, 120] on p "The sign looks good but the messaging underneath the text is slightly warped th…" at bounding box center [628, 117] width 145 height 33
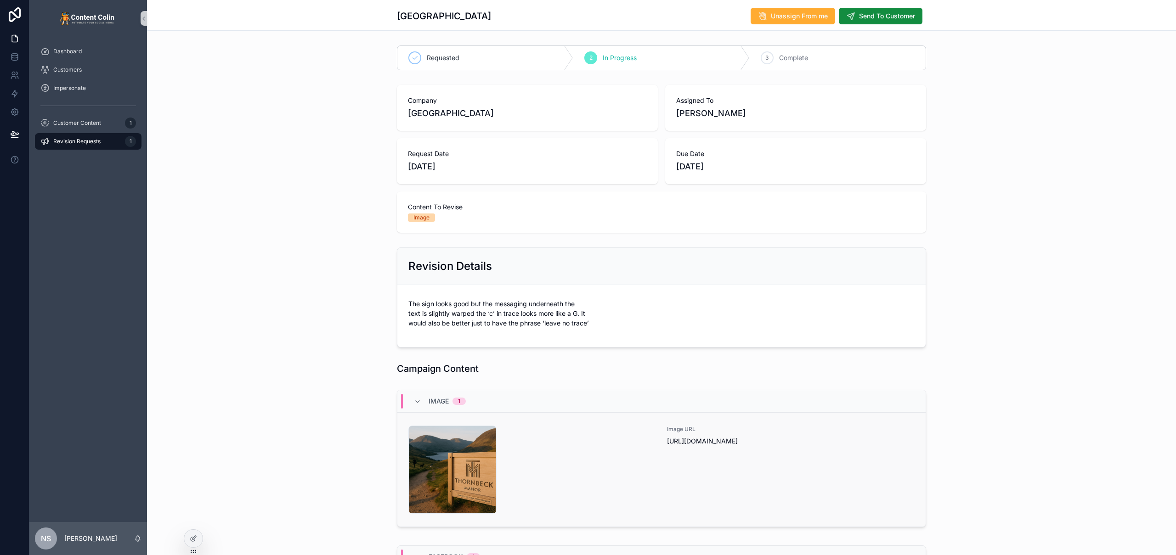
click at [586, 456] on div "thornbeckmanor-1756733878 .png" at bounding box center [532, 470] width 248 height 88
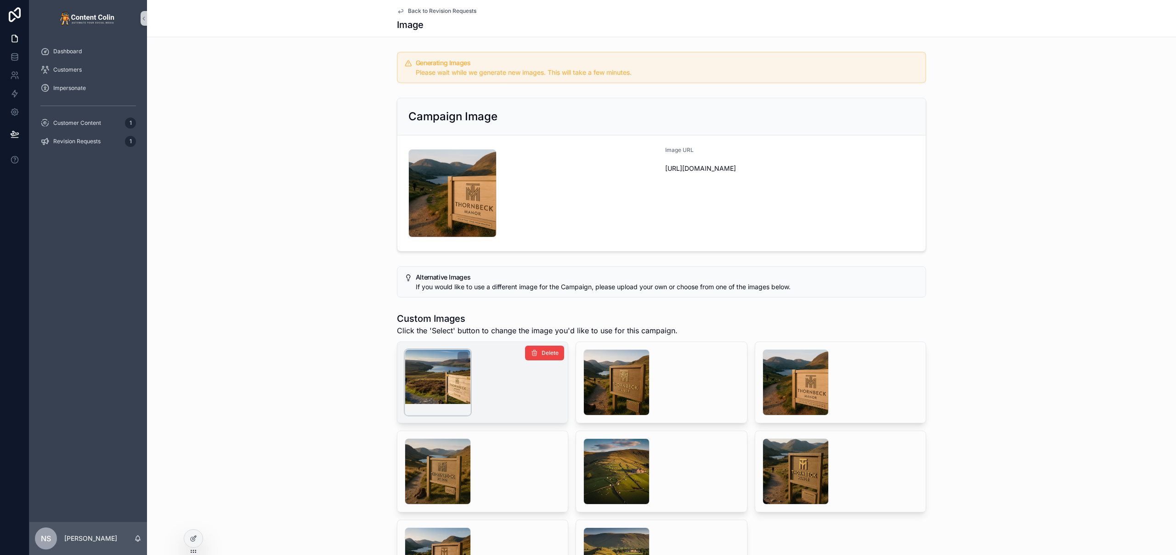
click at [427, 388] on div "scrollable content" at bounding box center [438, 383] width 66 height 66
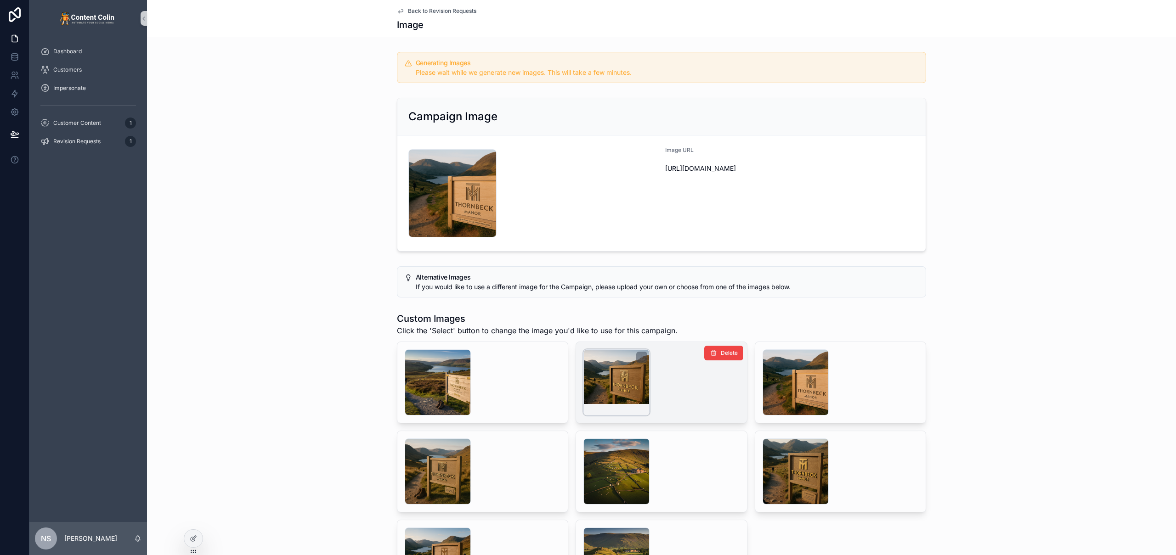
click at [607, 383] on div "scrollable content" at bounding box center [616, 383] width 66 height 66
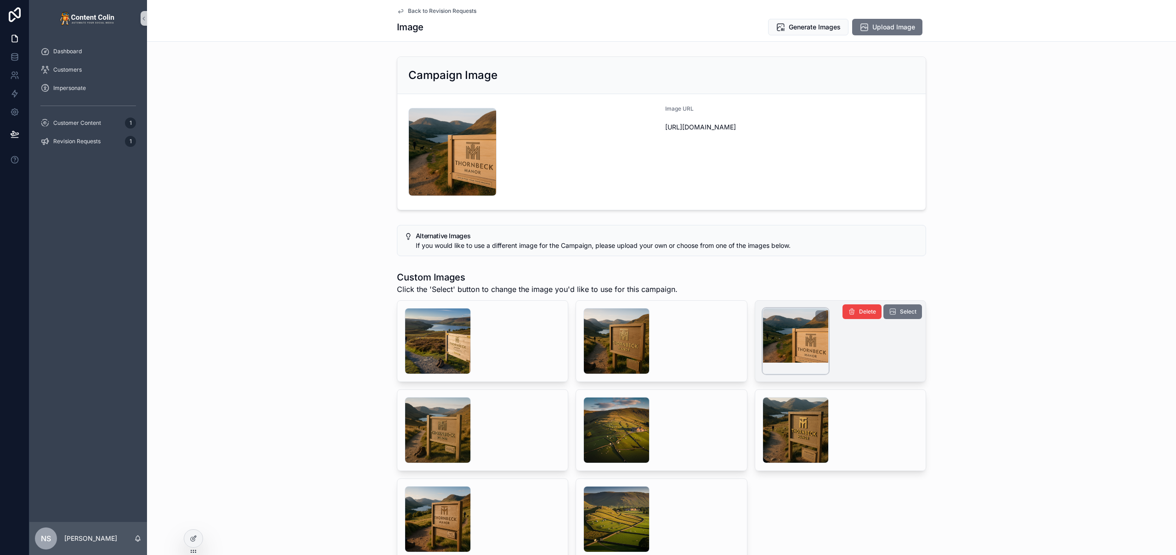
click at [798, 342] on div "scrollable content" at bounding box center [795, 341] width 66 height 66
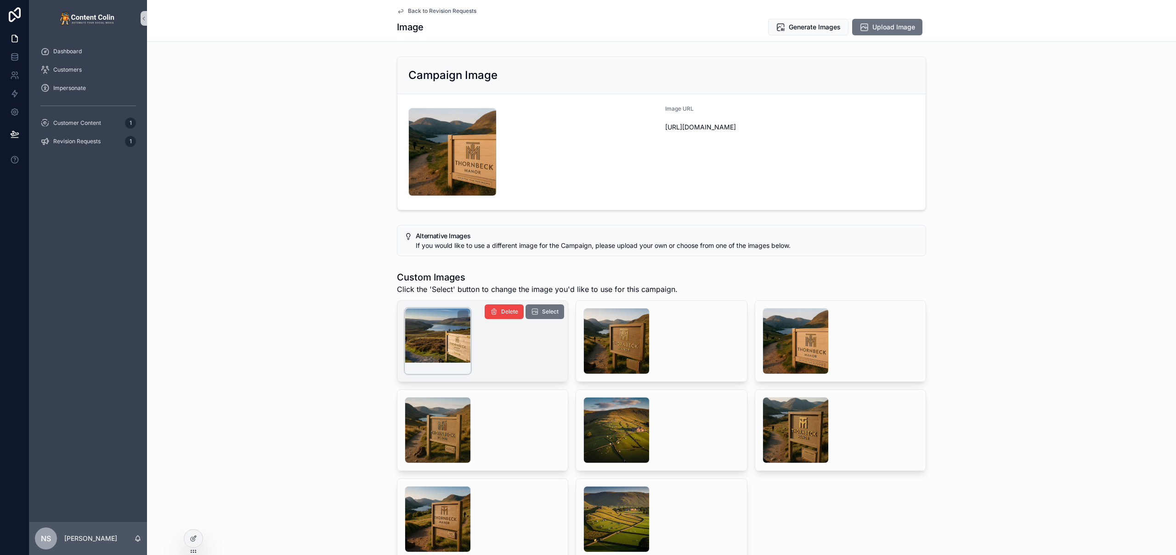
click at [432, 340] on div "scrollable content" at bounding box center [438, 341] width 66 height 66
click at [829, 29] on span "Generate Images" at bounding box center [815, 27] width 52 height 9
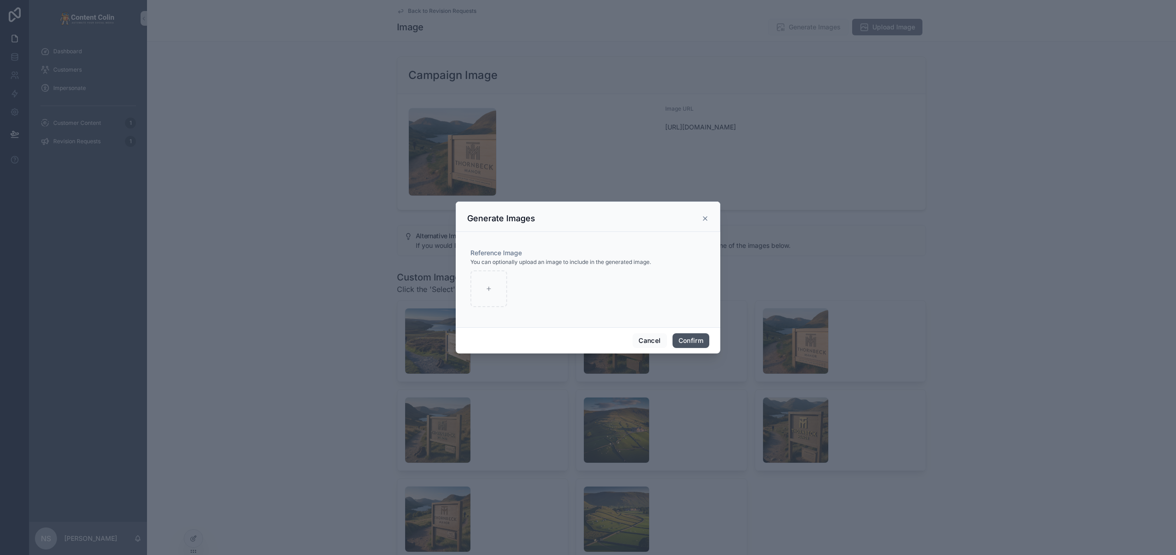
click at [687, 343] on button "Confirm" at bounding box center [690, 340] width 37 height 15
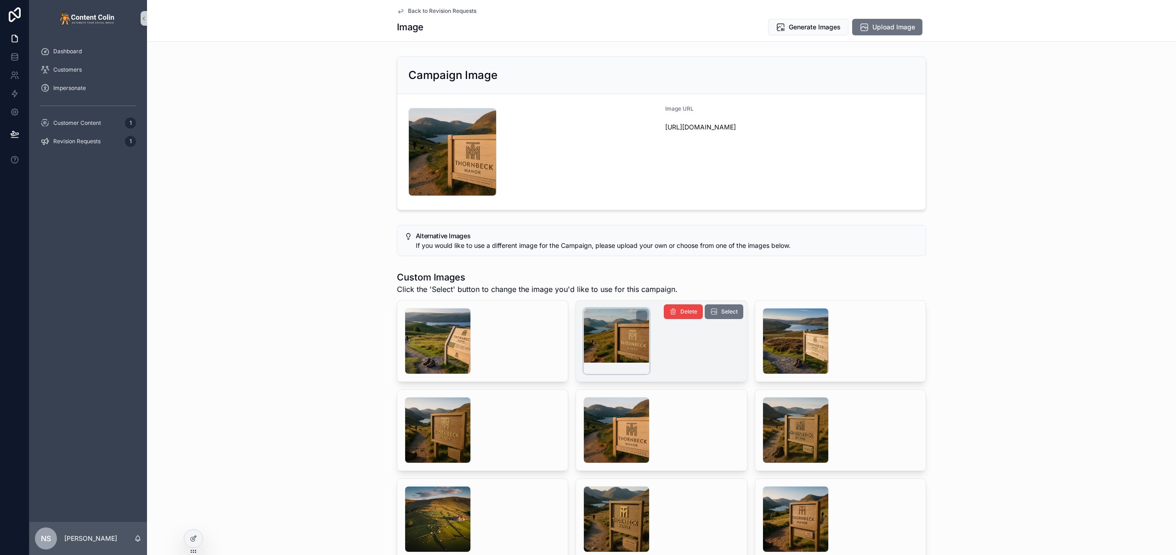
click at [621, 337] on div "scrollable content" at bounding box center [616, 341] width 66 height 66
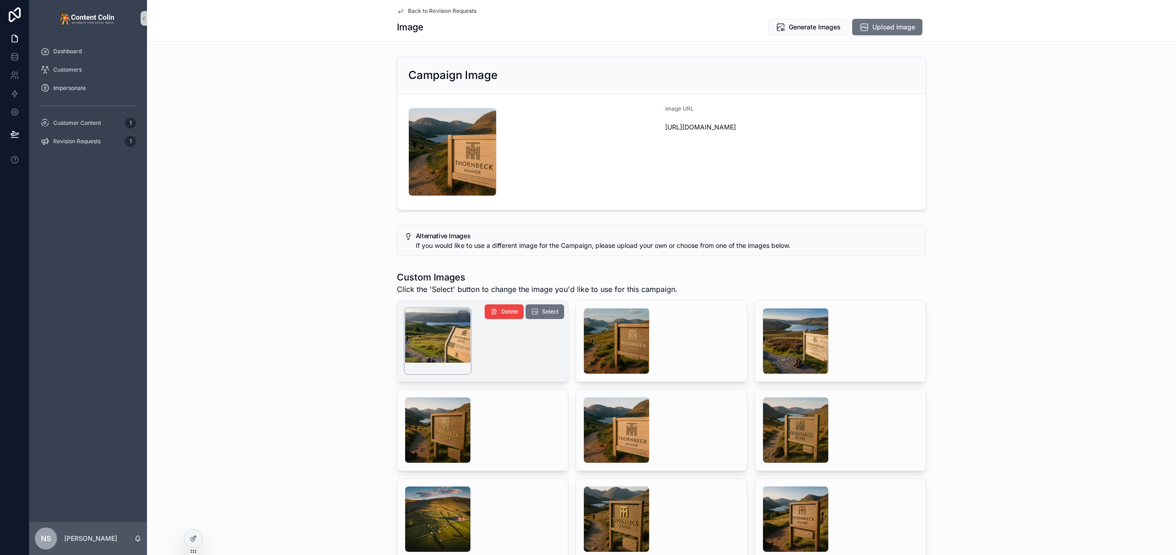
click at [432, 329] on div "scrollable content" at bounding box center [438, 341] width 66 height 66
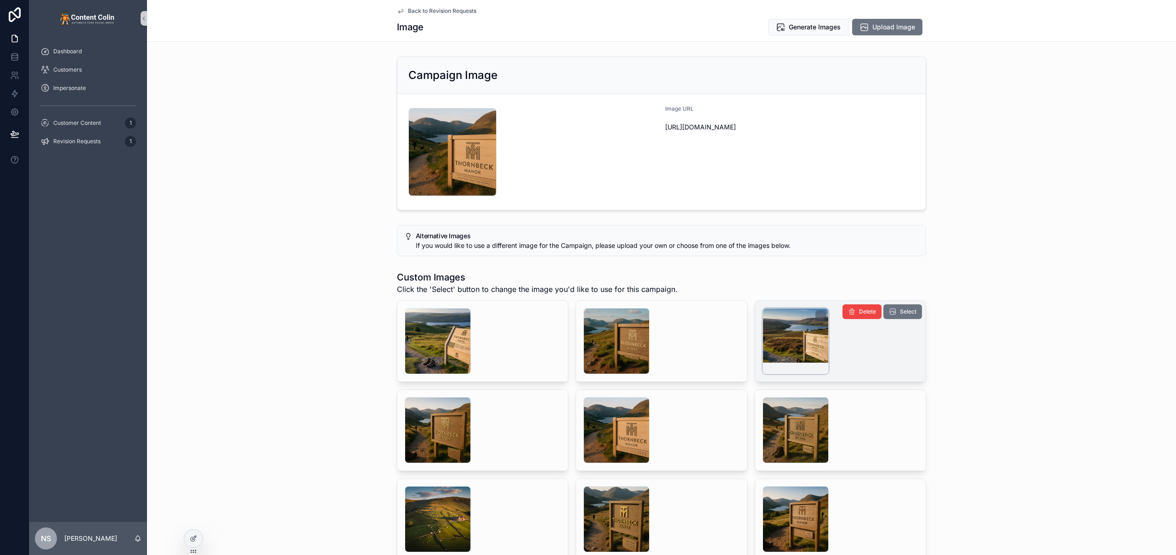
click at [778, 345] on div "scrollable content" at bounding box center [795, 341] width 66 height 66
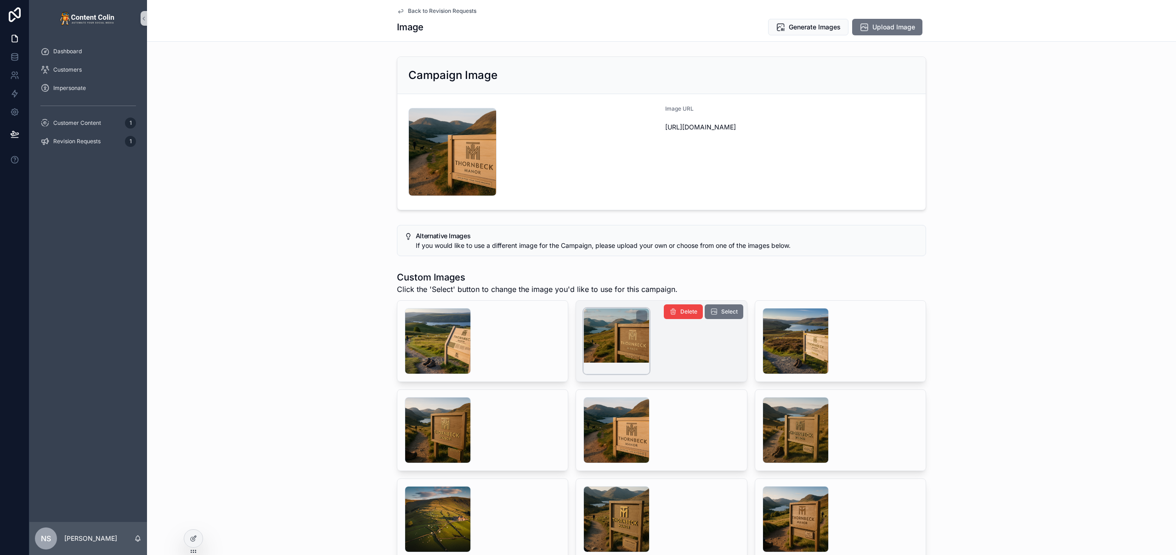
click at [608, 339] on div "scrollable content" at bounding box center [616, 341] width 66 height 66
click at [721, 315] on span "Select" at bounding box center [729, 311] width 17 height 7
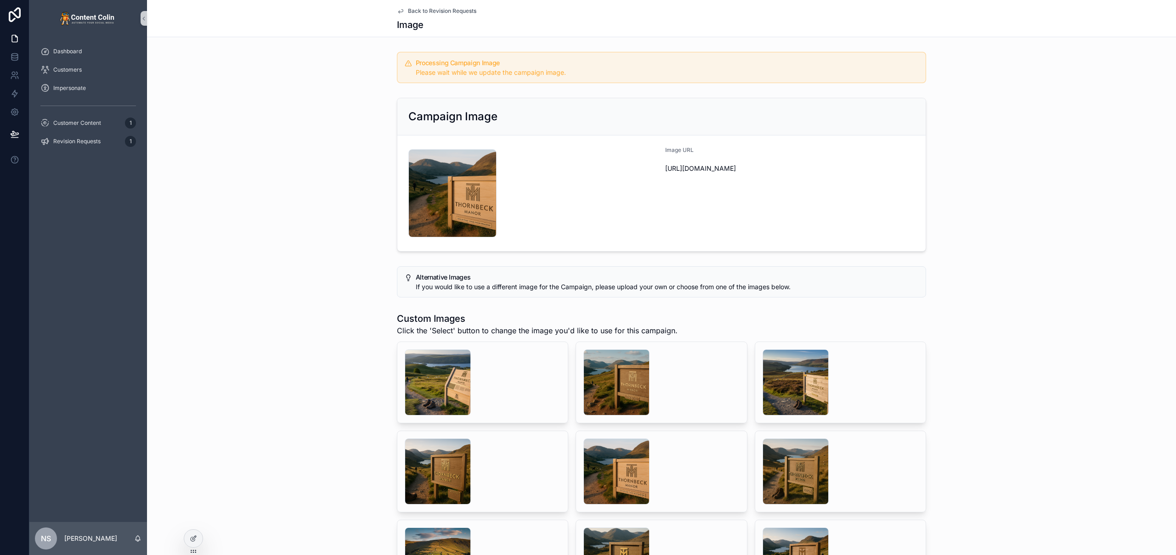
click at [291, 102] on div "Campaign Image thornbeckmanor-1756733878 .png Image URL https://cdn.contentcoli…" at bounding box center [661, 174] width 1029 height 161
click at [445, 11] on span "Back to Revision Requests" at bounding box center [442, 10] width 68 height 7
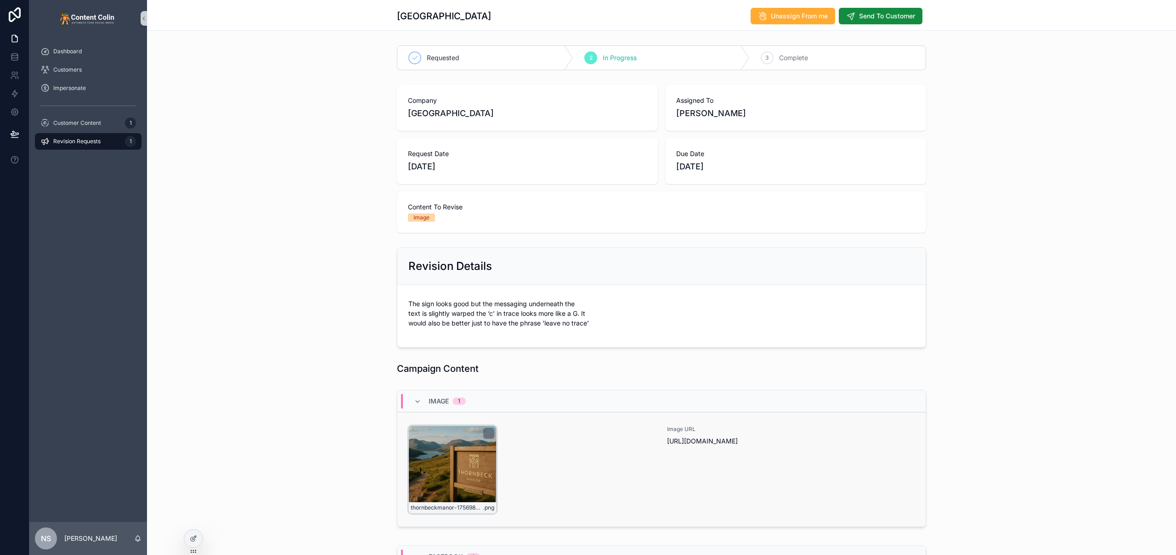
click at [420, 453] on div "thornbeckmanor-1756984215 .png" at bounding box center [452, 470] width 88 height 88
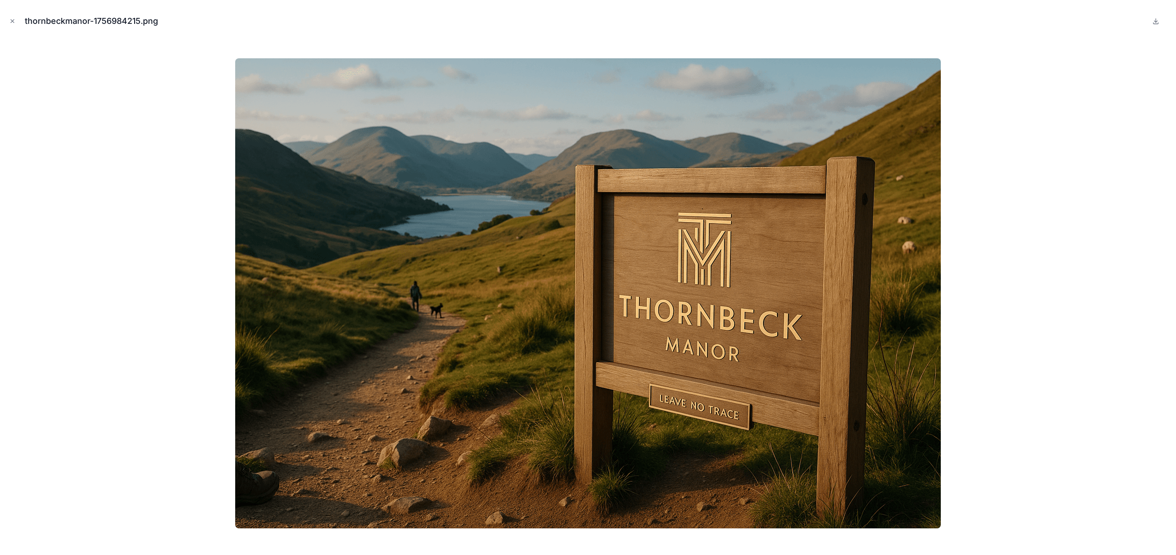
click at [210, 399] on div at bounding box center [587, 293] width 1161 height 509
drag, startPoint x: 1079, startPoint y: 12, endPoint x: 1175, endPoint y: 19, distance: 96.3
click at [1079, 12] on div "thornbeckmanor-1756984215.png" at bounding box center [587, 21] width 1161 height 28
click at [13, 21] on icon "Close modal" at bounding box center [12, 21] width 6 height 6
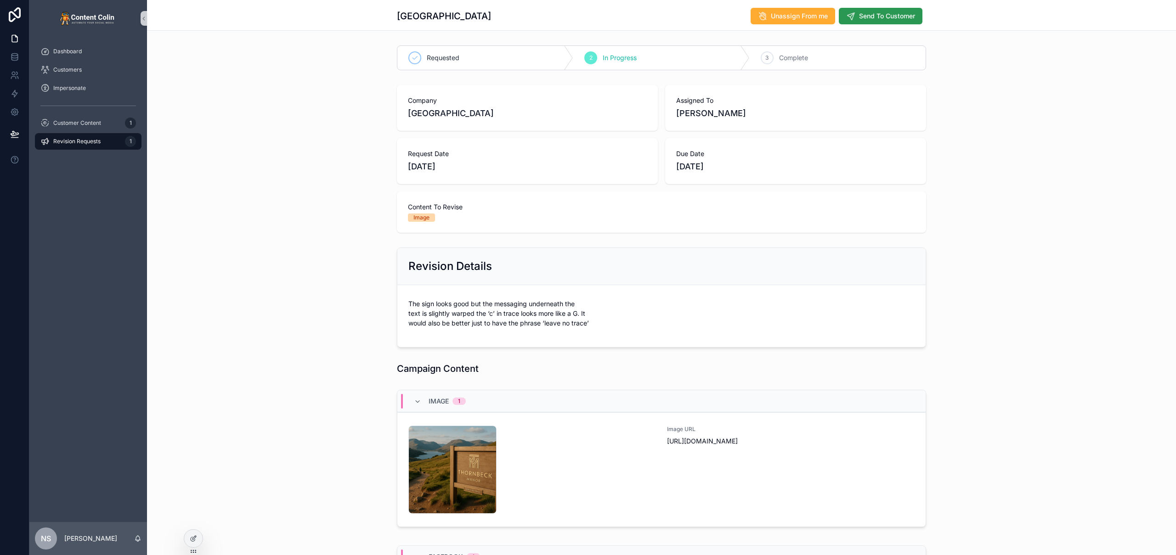
click at [874, 13] on span "Send To Customer" at bounding box center [887, 15] width 56 height 9
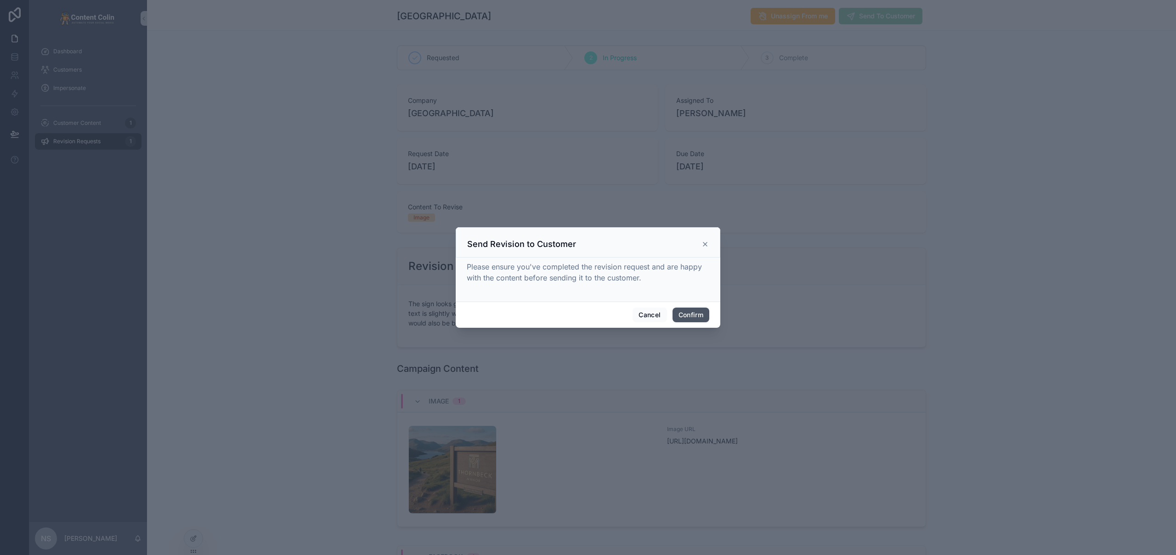
click at [693, 312] on button "Confirm" at bounding box center [690, 315] width 37 height 15
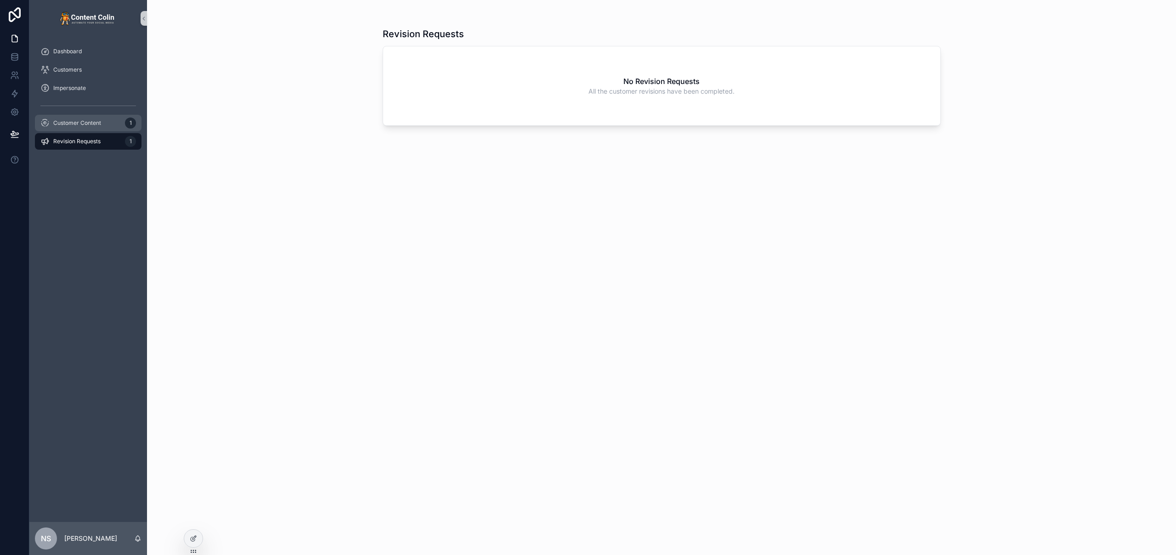
click at [68, 120] on span "Customer Content" at bounding box center [77, 122] width 48 height 7
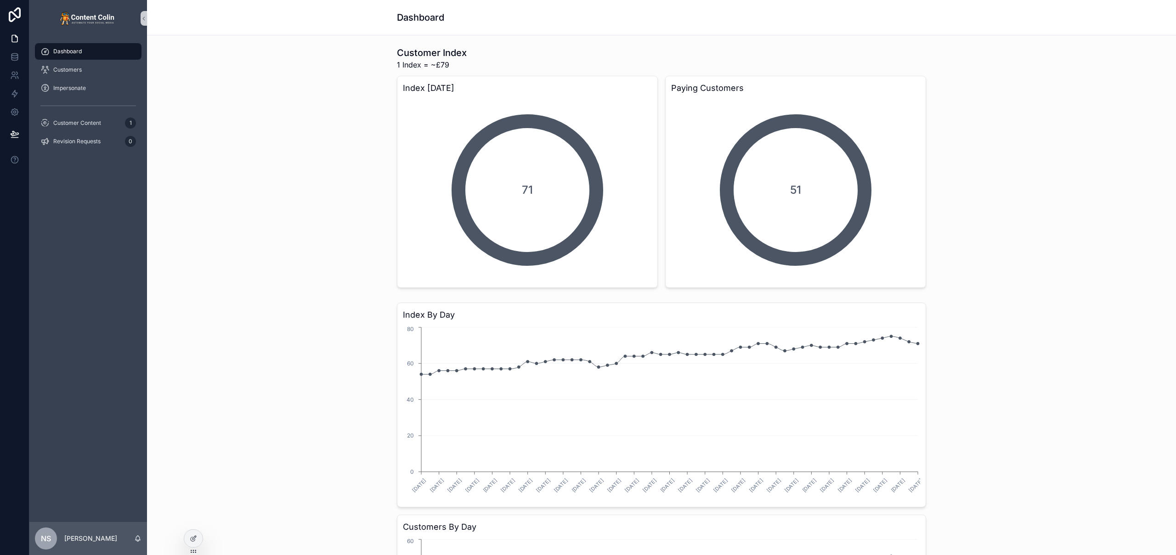
click at [272, 132] on div "Customer Index 1 Index = ~£79 Index Today 71 Paying Customers 51" at bounding box center [661, 167] width 1014 height 249
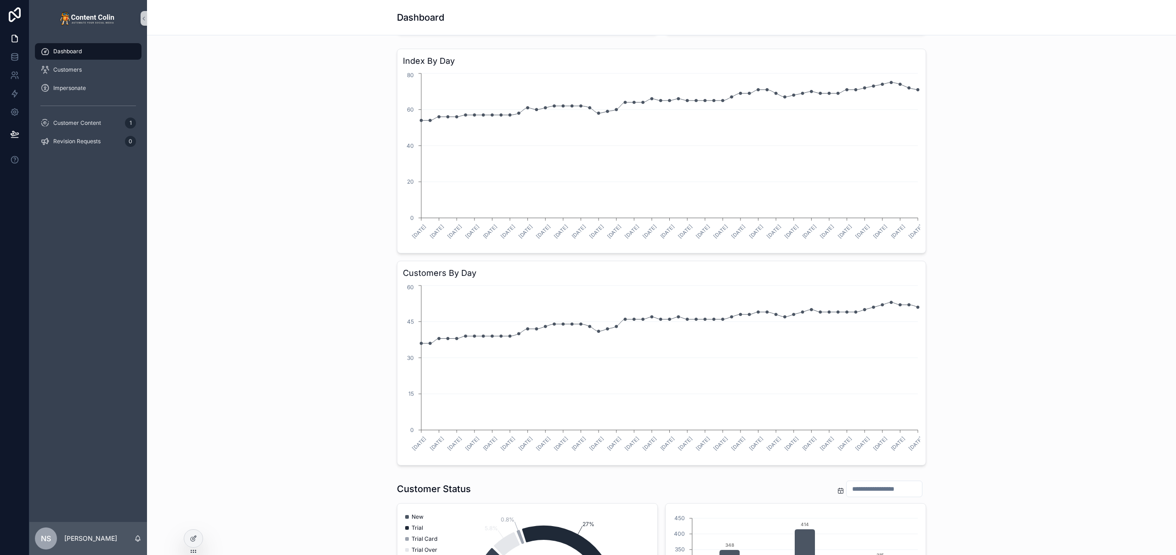
scroll to position [455, 0]
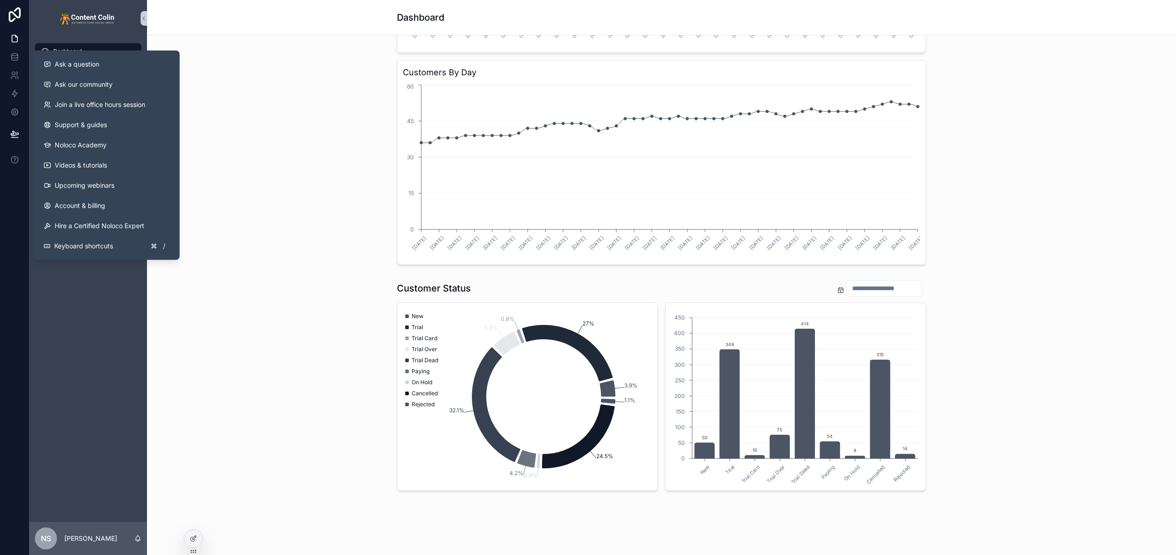
click at [310, 101] on div "Index By Day 10/07/2025 12/07/2025 14/07/2025 16/07/2025 18/07/2025 20/07/2025 …" at bounding box center [661, 56] width 1014 height 424
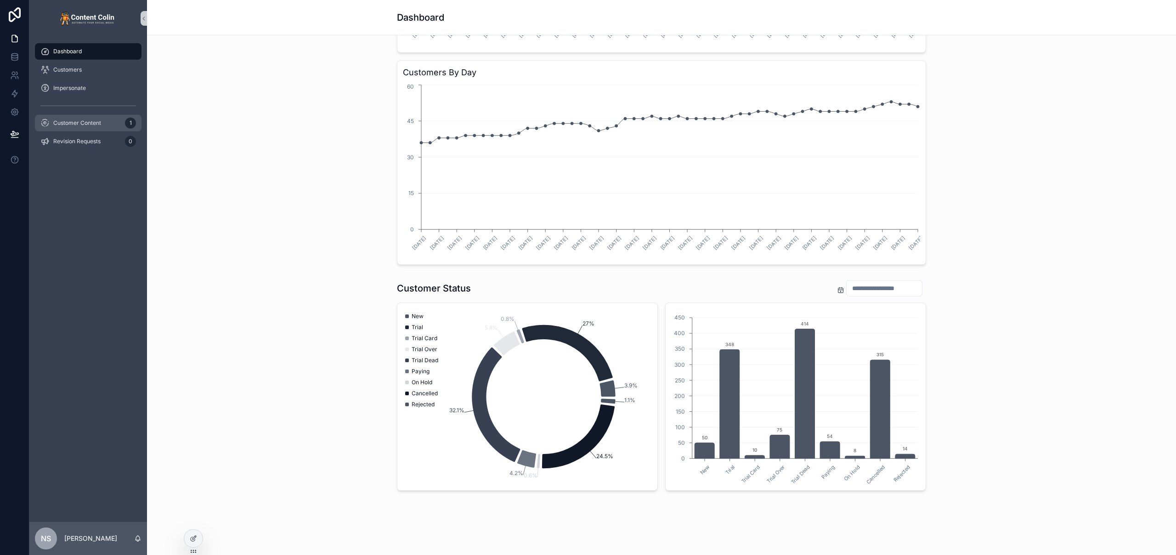
click at [98, 126] on span "Customer Content" at bounding box center [77, 122] width 48 height 7
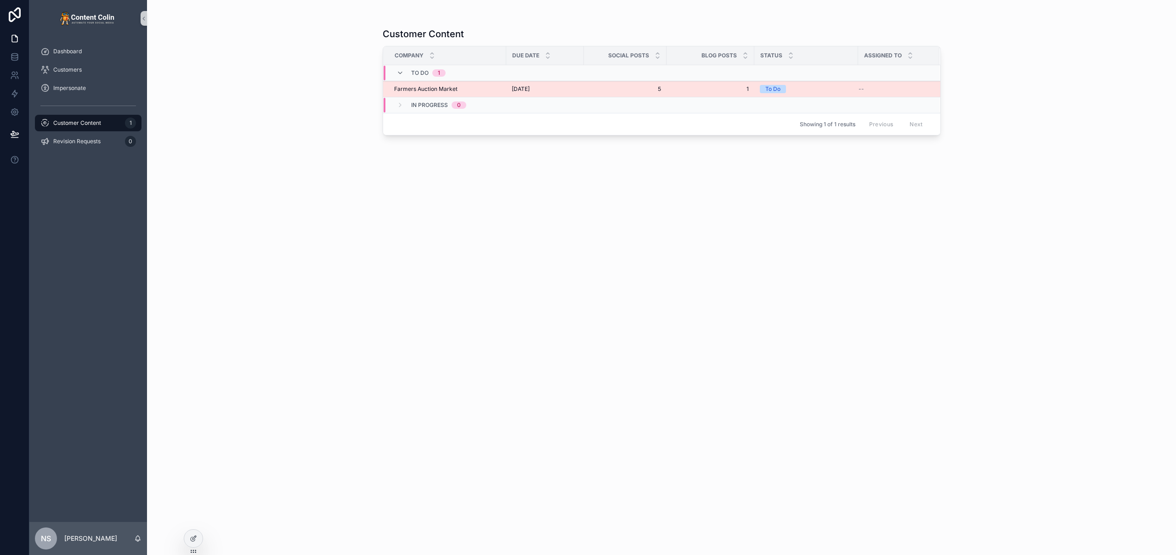
click at [606, 94] on td "5 5" at bounding box center [625, 89] width 83 height 16
click at [610, 88] on span "5" at bounding box center [625, 88] width 72 height 7
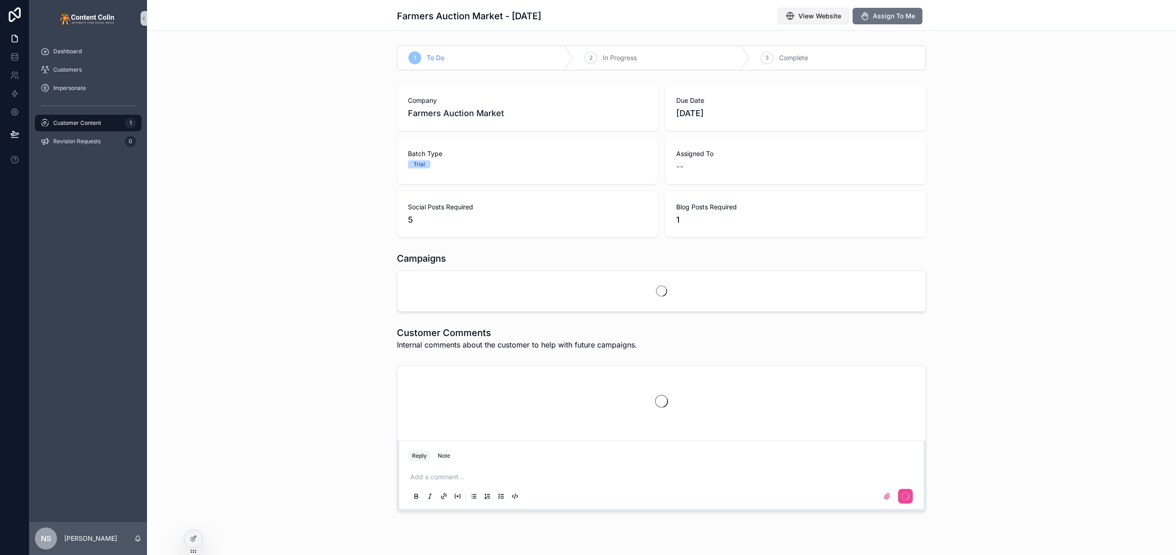
click at [816, 20] on span "View Website" at bounding box center [819, 15] width 43 height 9
